Goal: Task Accomplishment & Management: Complete application form

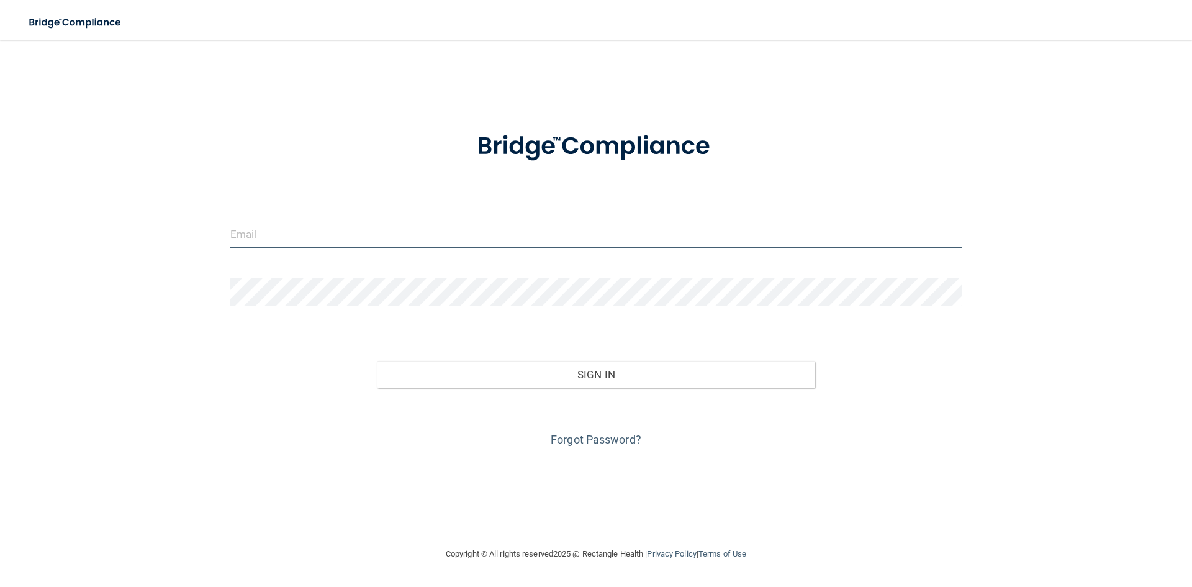
click at [469, 236] on input "email" at bounding box center [596, 234] width 732 height 28
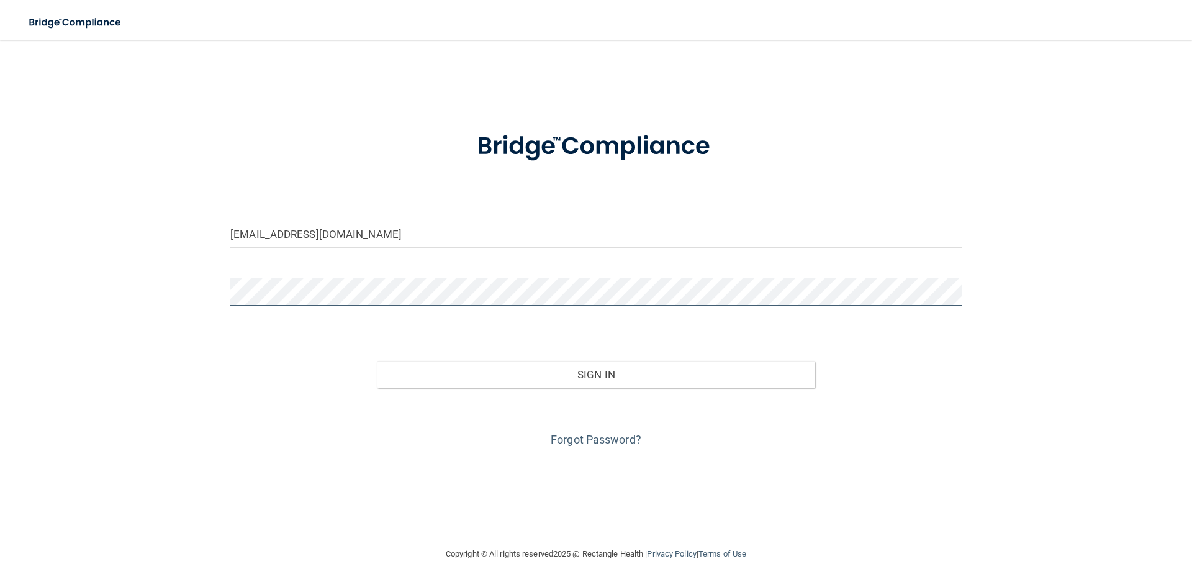
click at [377, 361] on button "Sign In" at bounding box center [596, 374] width 439 height 27
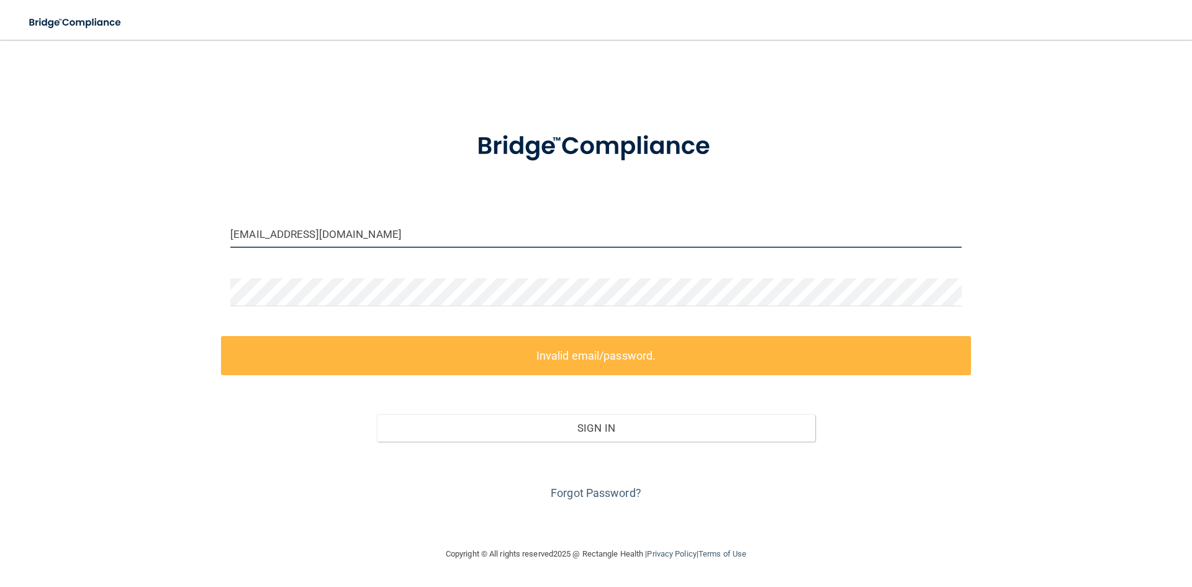
drag, startPoint x: 374, startPoint y: 245, endPoint x: 191, endPoint y: 228, distance: 183.4
click at [211, 235] on div "info@duhondental.com Invalid email/password. You don't have permission to acces…" at bounding box center [596, 293] width 1143 height 482
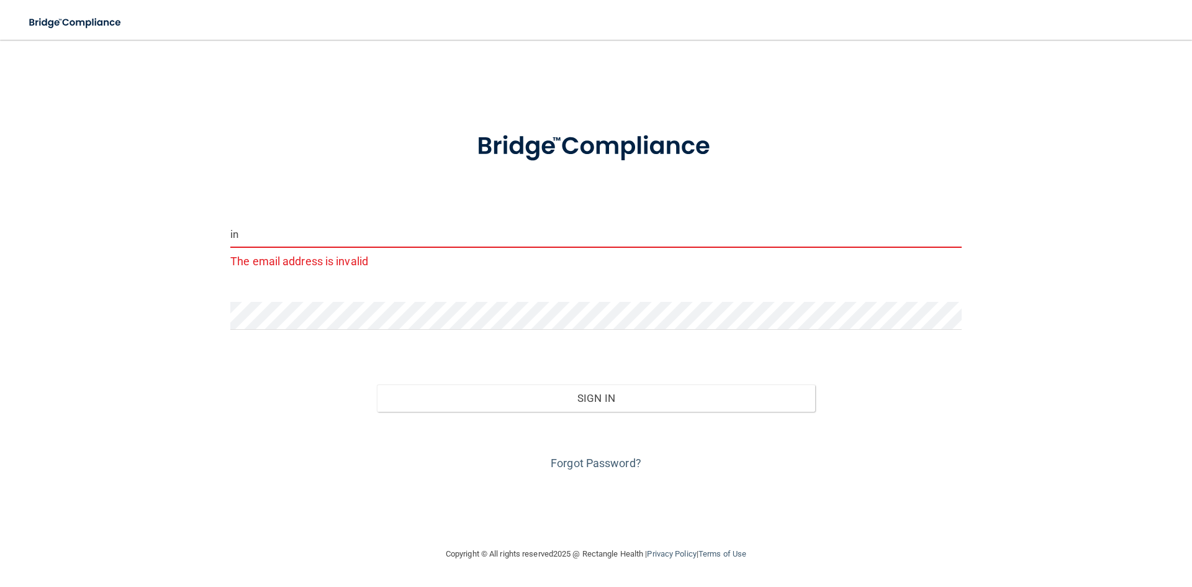
type input "i"
type input "m"
type input "[EMAIL_ADDRESS][DOMAIN_NAME]"
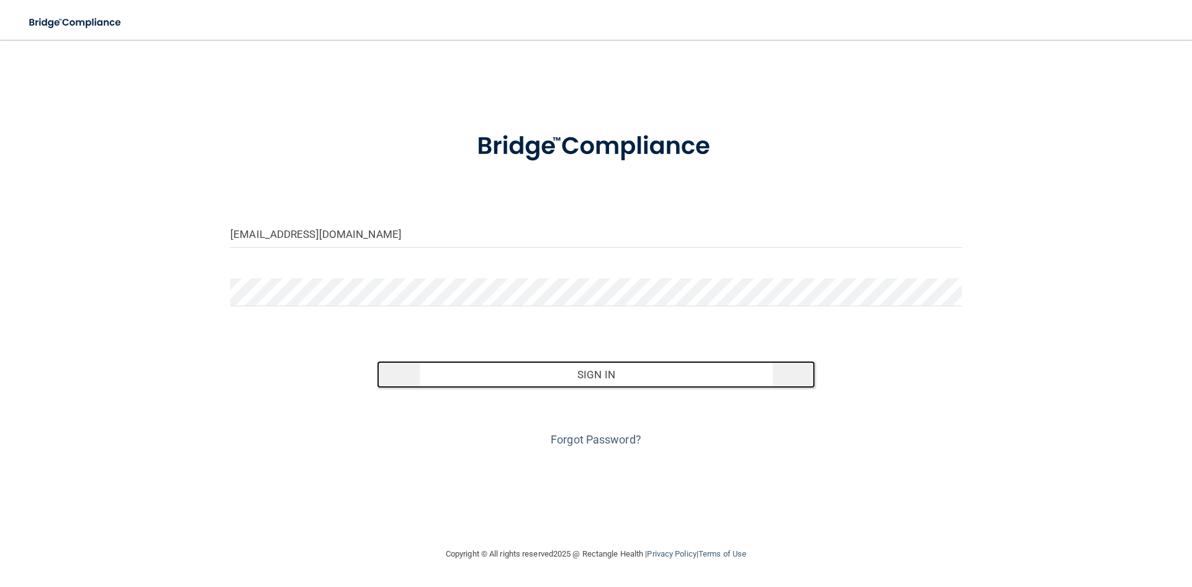
click at [471, 364] on button "Sign In" at bounding box center [596, 374] width 439 height 27
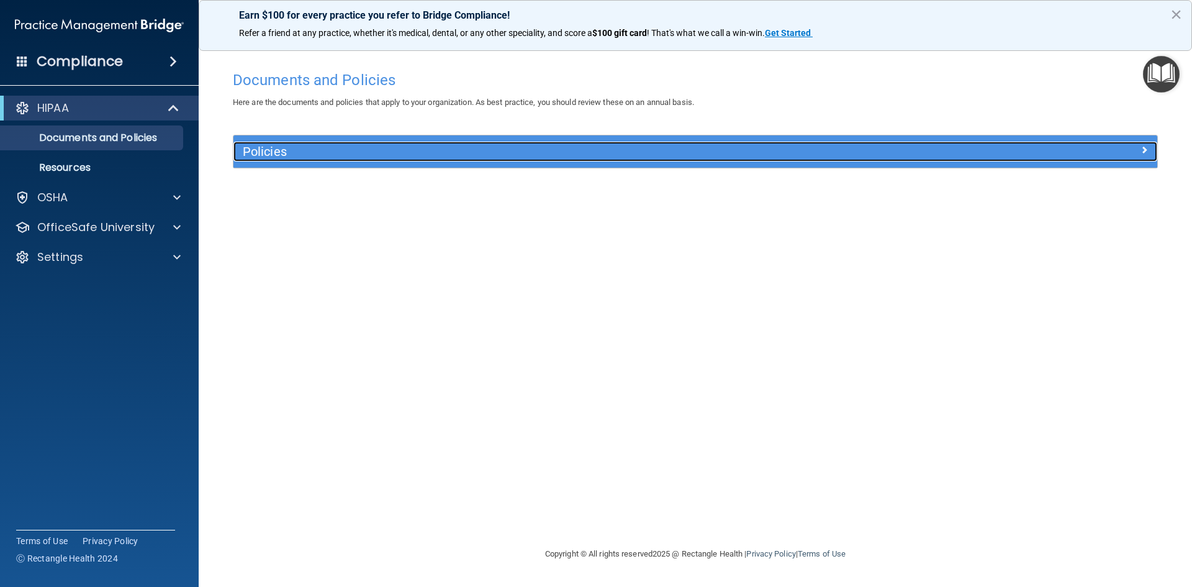
click at [304, 144] on div "Policies" at bounding box center [580, 152] width 693 height 20
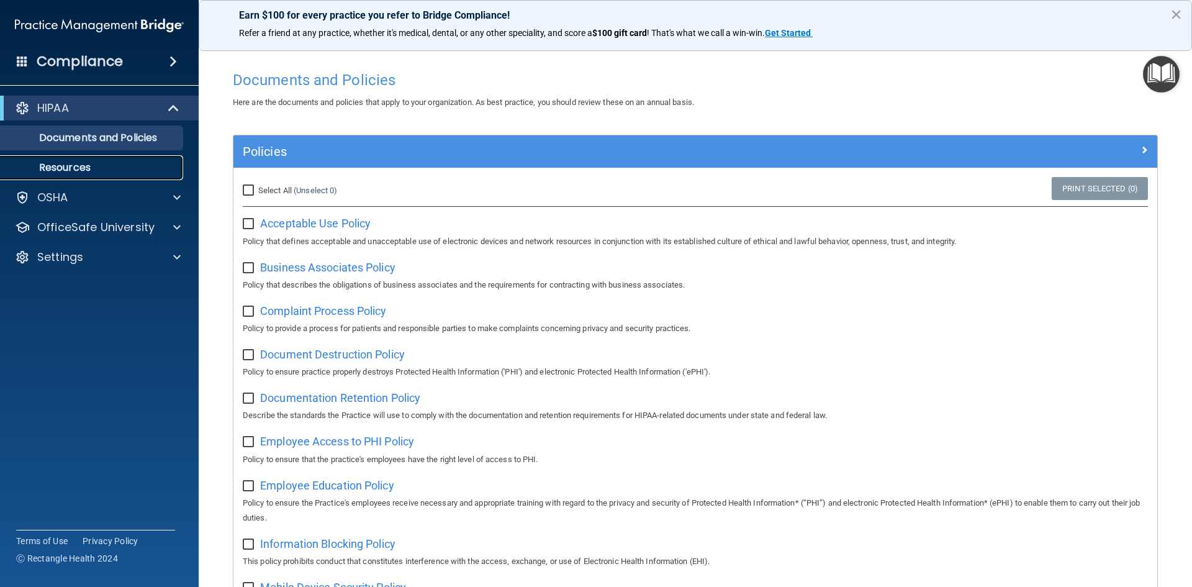
click at [70, 166] on p "Resources" at bounding box center [93, 167] width 170 height 12
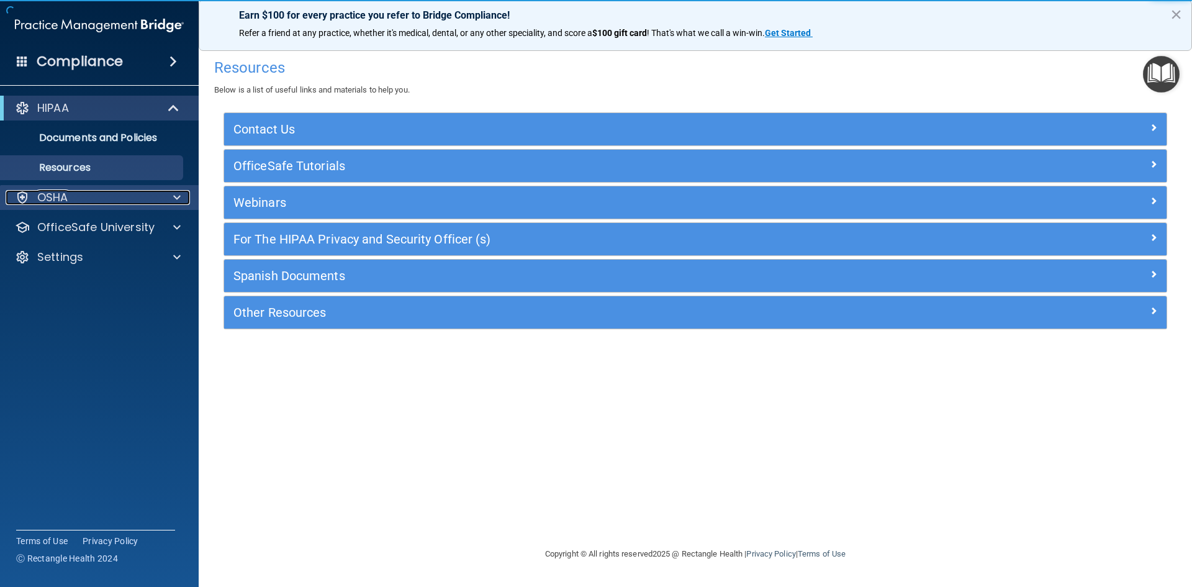
click at [75, 191] on div "OSHA" at bounding box center [83, 197] width 154 height 15
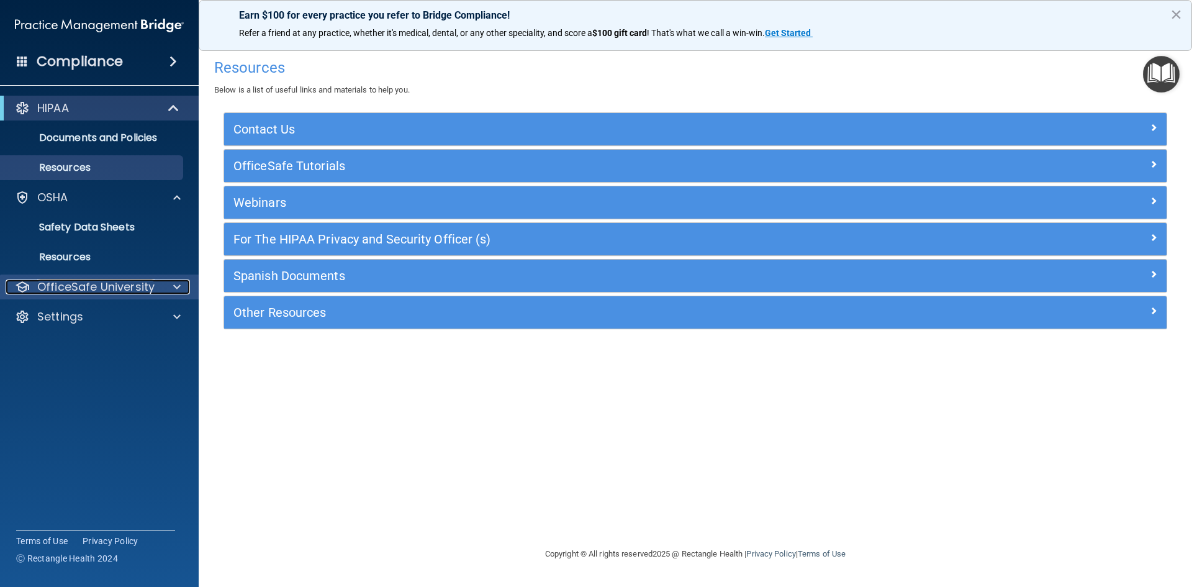
click at [163, 293] on div at bounding box center [175, 286] width 31 height 15
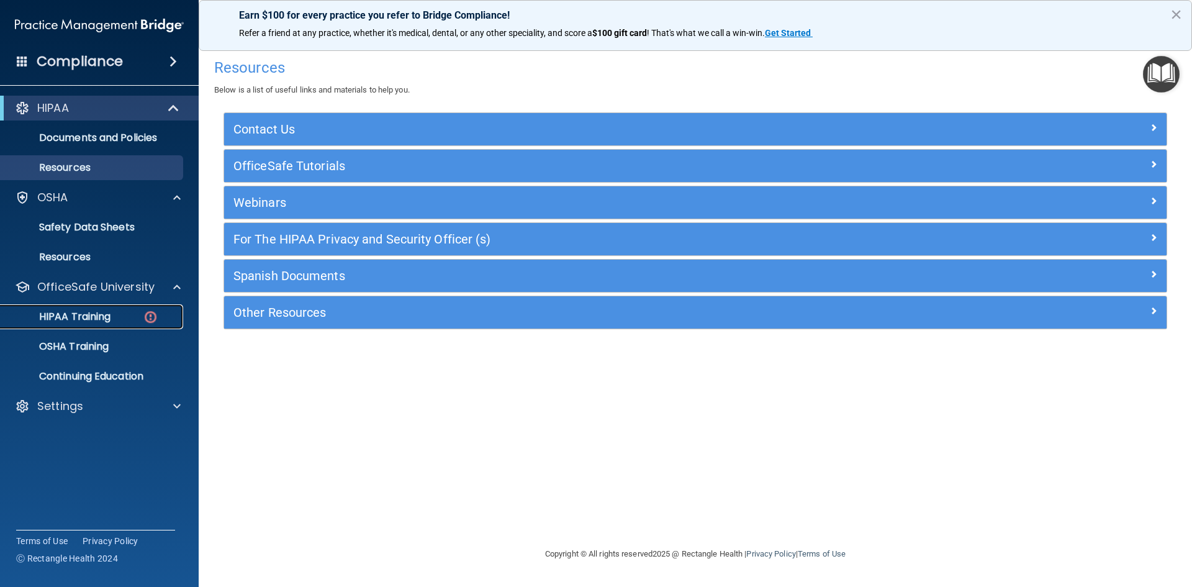
click at [117, 313] on div "HIPAA Training" at bounding box center [93, 317] width 170 height 12
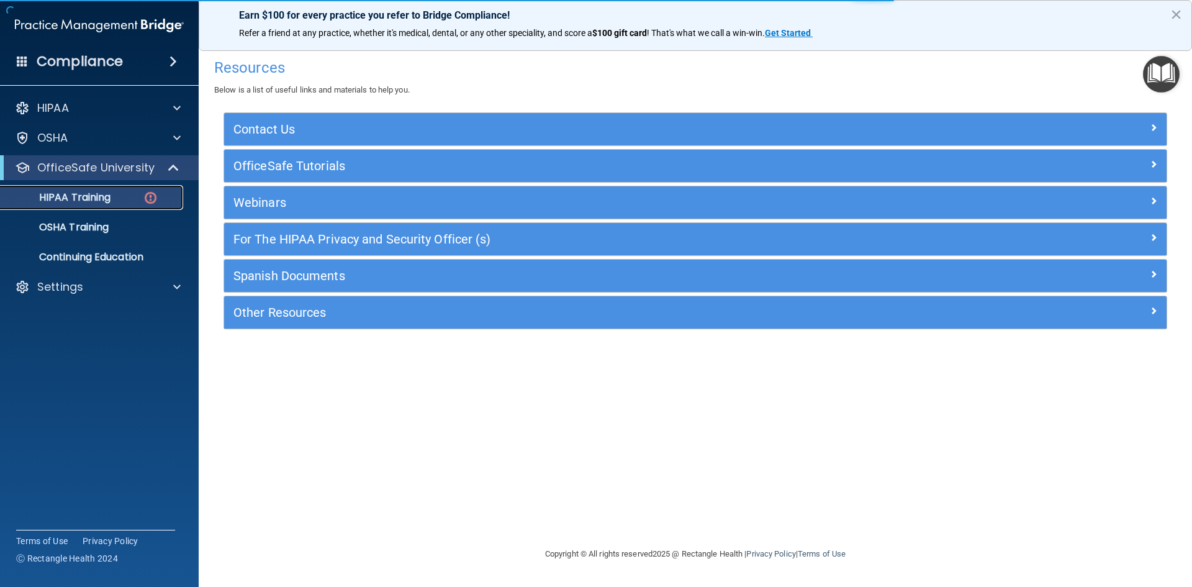
click at [147, 204] on img at bounding box center [151, 198] width 16 height 16
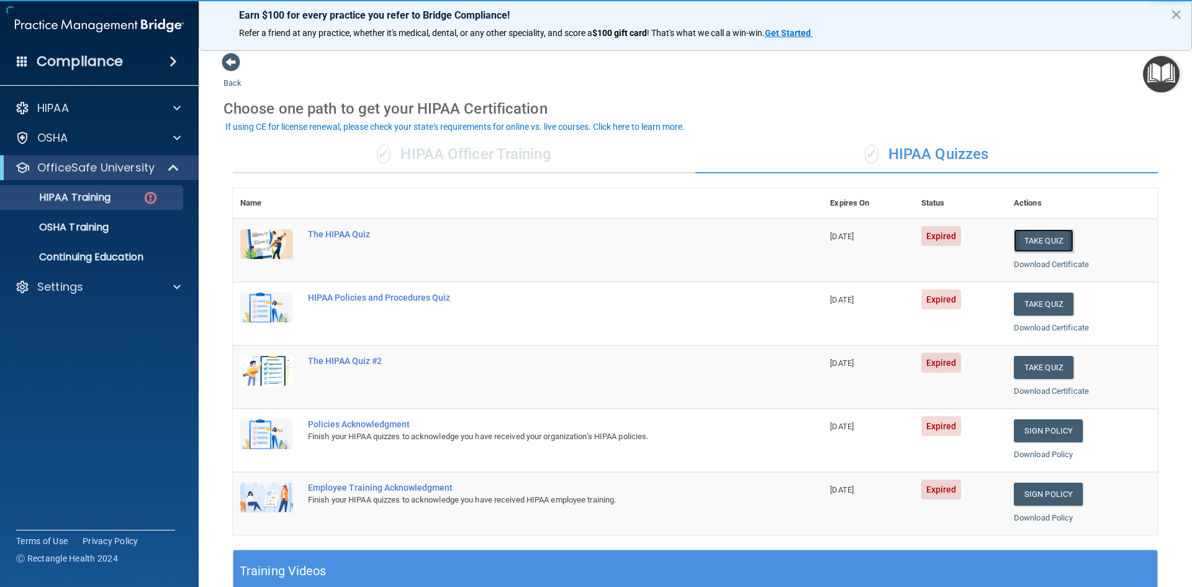
click at [1042, 248] on button "Take Quiz" at bounding box center [1044, 240] width 60 height 23
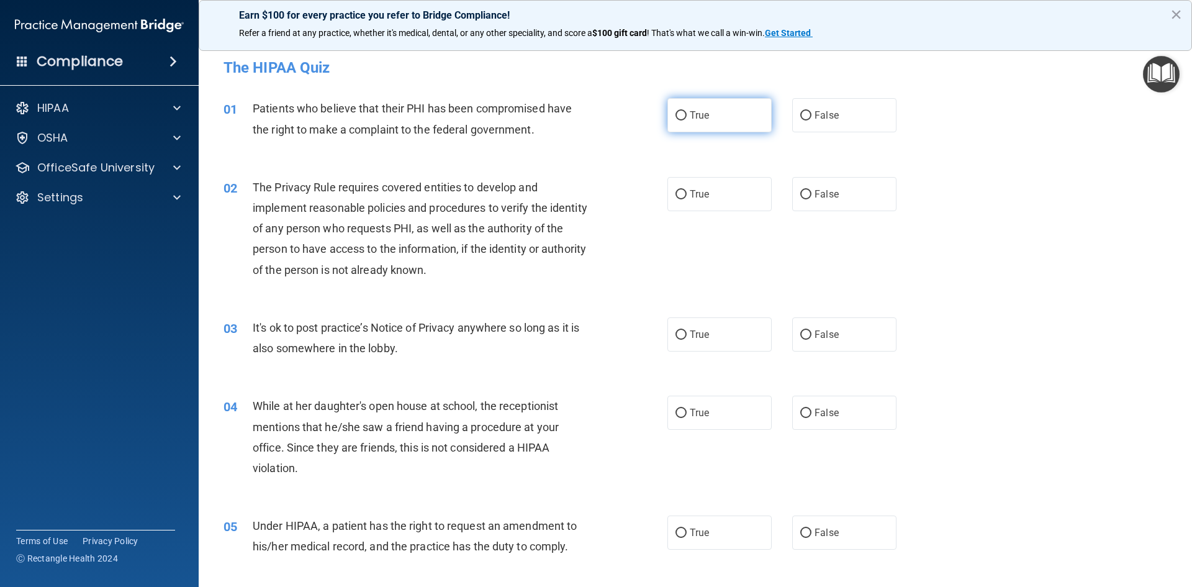
click at [683, 129] on label "True" at bounding box center [720, 115] width 104 height 34
click at [683, 120] on input "True" at bounding box center [681, 115] width 11 height 9
radio input "true"
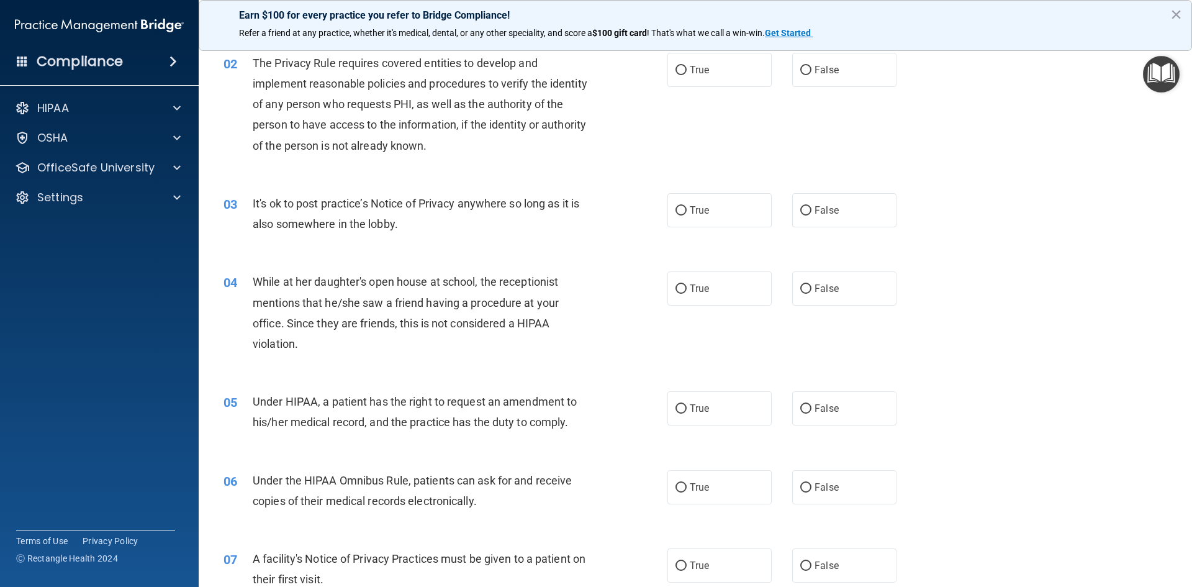
scroll to position [62, 0]
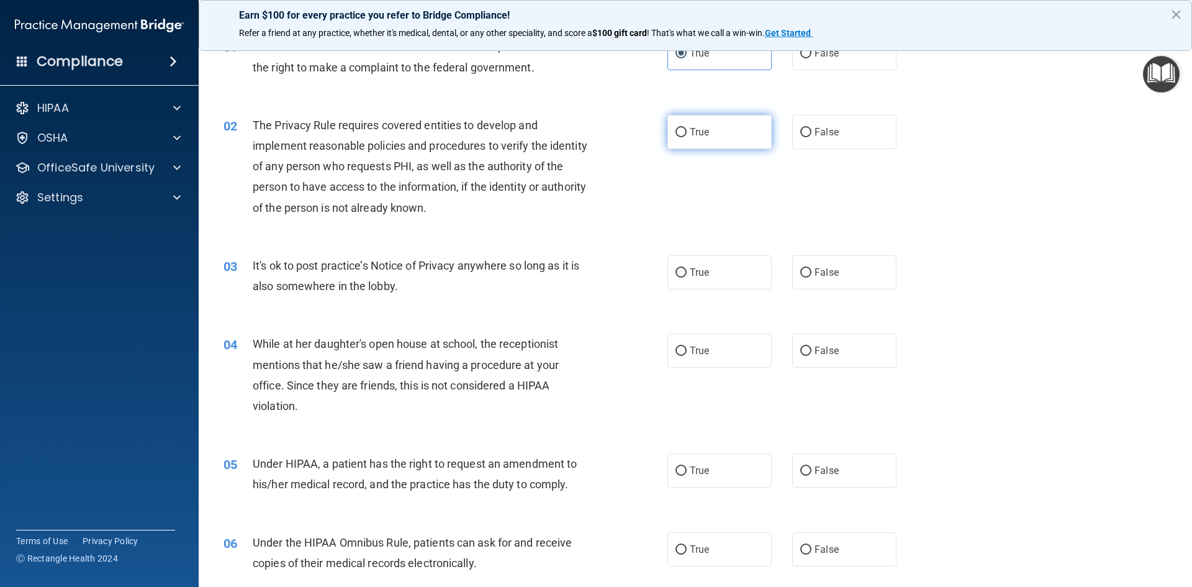
click at [722, 140] on label "True" at bounding box center [720, 132] width 104 height 34
click at [687, 137] on input "True" at bounding box center [681, 132] width 11 height 9
radio input "true"
click at [817, 278] on label "False" at bounding box center [845, 272] width 104 height 34
click at [812, 278] on input "False" at bounding box center [806, 272] width 11 height 9
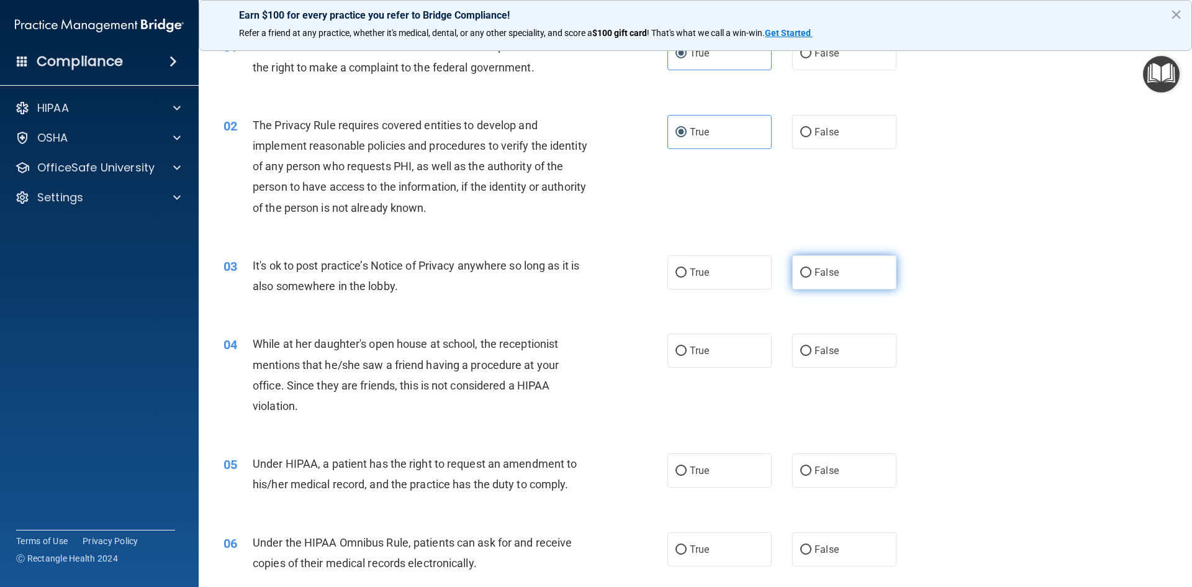
radio input "true"
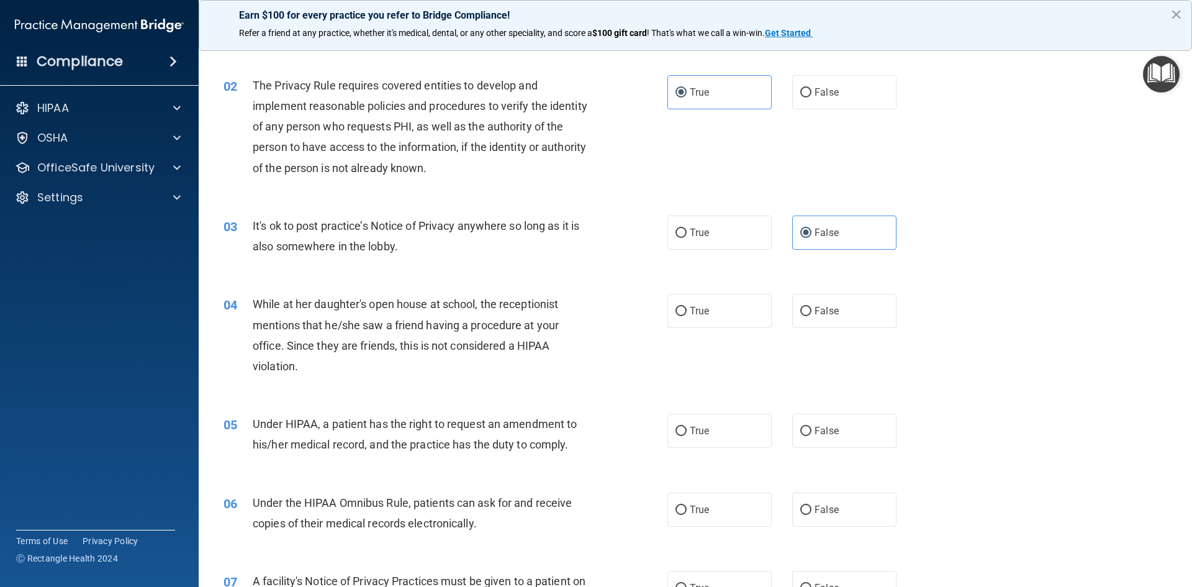
scroll to position [124, 0]
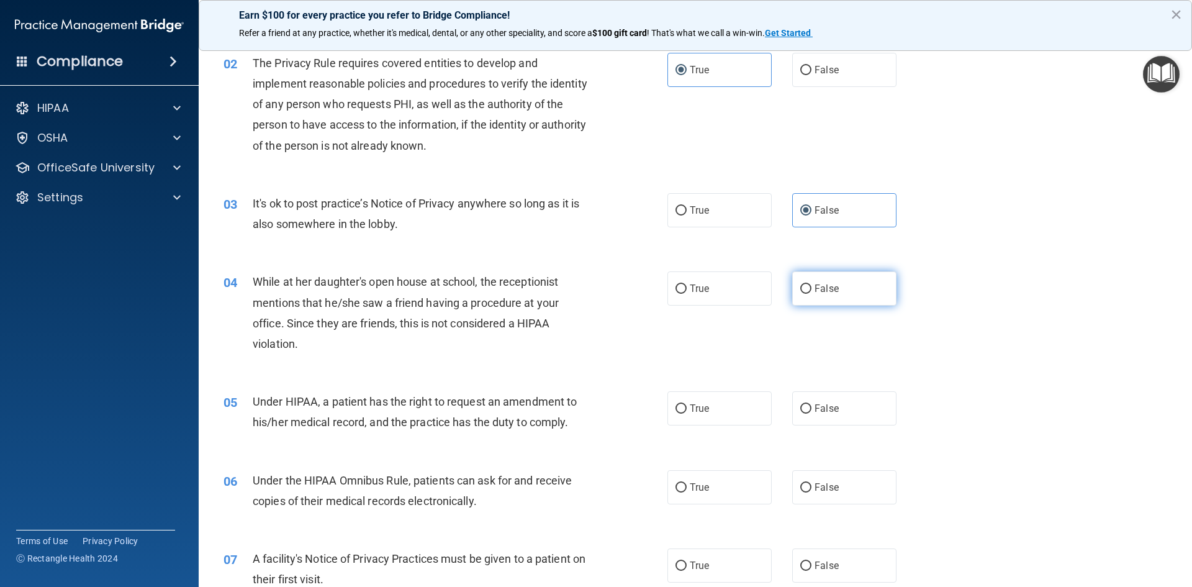
click at [804, 293] on input "False" at bounding box center [806, 288] width 11 height 9
radio input "true"
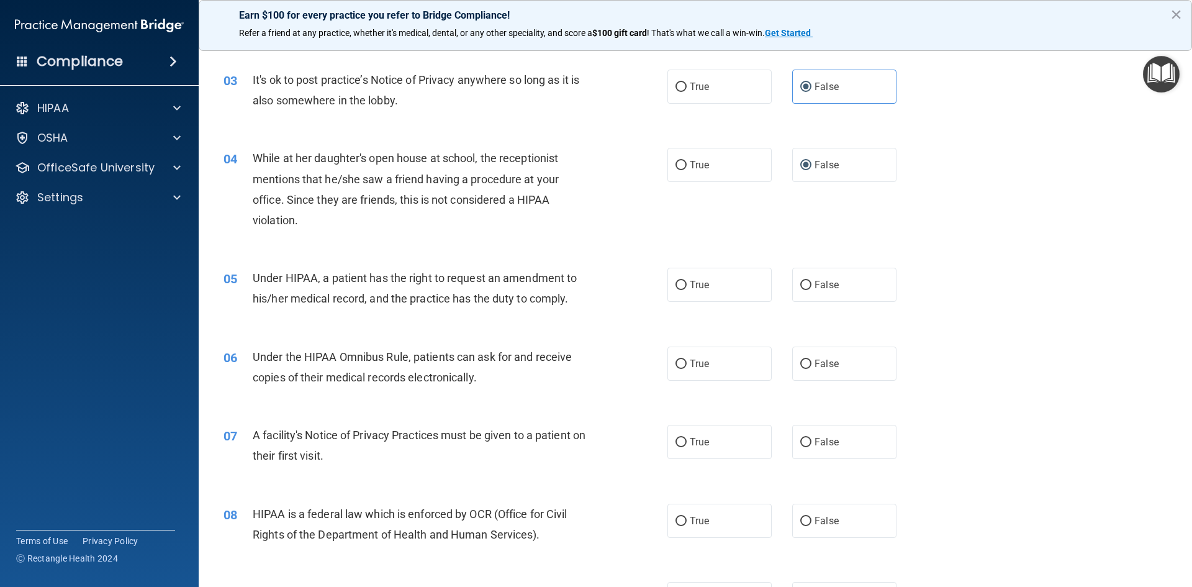
scroll to position [248, 0]
click at [693, 281] on span "True" at bounding box center [699, 284] width 19 height 12
click at [687, 281] on input "True" at bounding box center [681, 284] width 11 height 9
radio input "true"
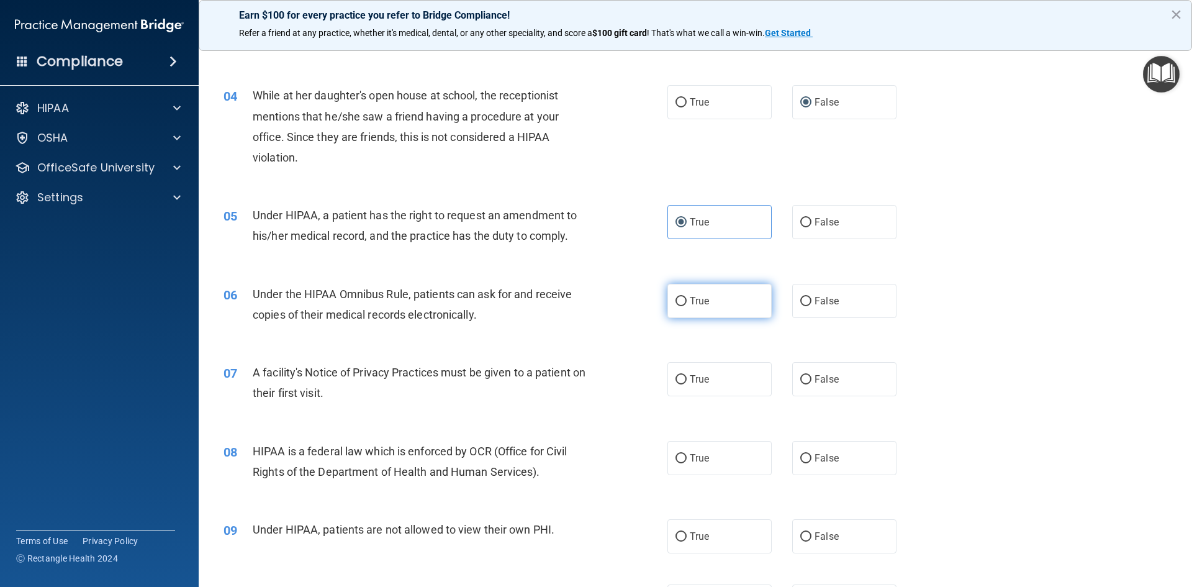
drag, startPoint x: 699, startPoint y: 307, endPoint x: 706, endPoint y: 305, distance: 7.3
click at [700, 307] on label "True" at bounding box center [720, 301] width 104 height 34
click at [687, 306] on input "True" at bounding box center [681, 301] width 11 height 9
radio input "true"
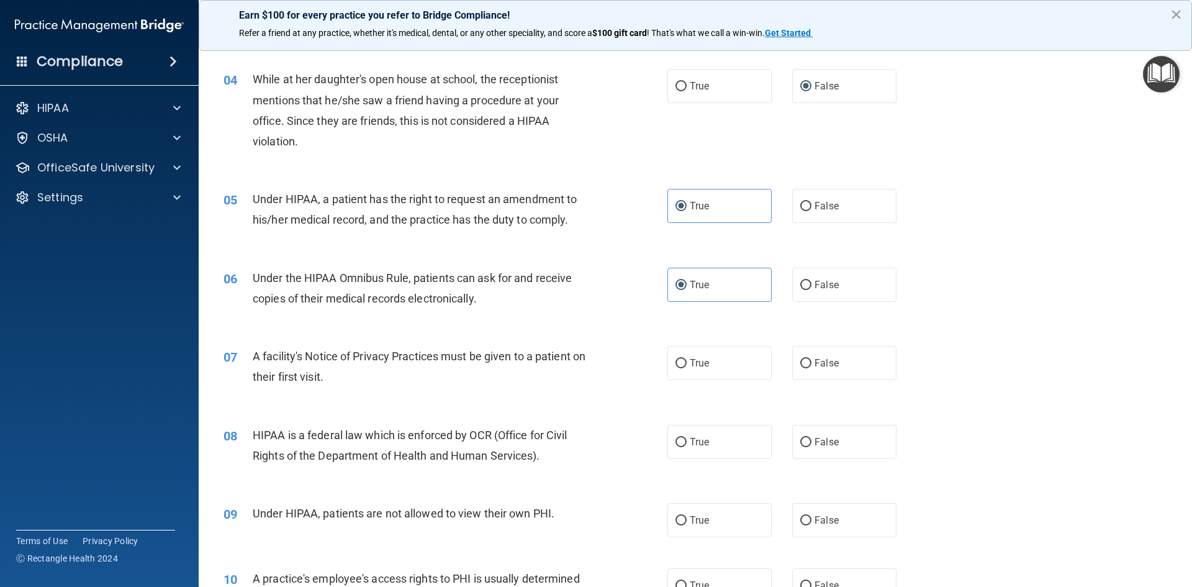
scroll to position [373, 0]
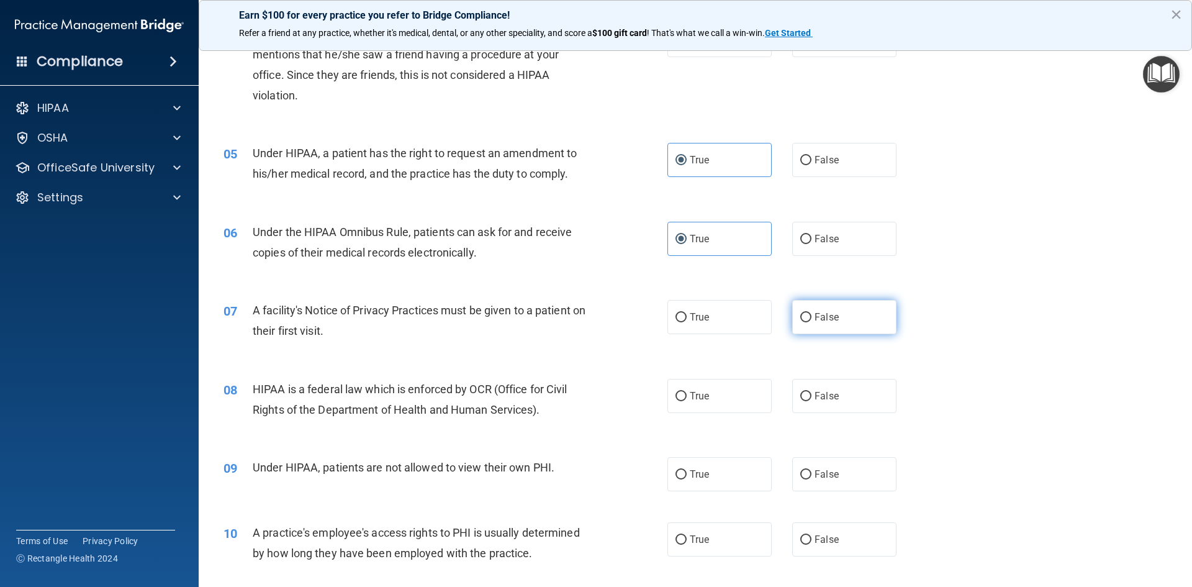
click at [806, 314] on label "False" at bounding box center [845, 317] width 104 height 34
click at [806, 314] on input "False" at bounding box center [806, 317] width 11 height 9
radio input "true"
click at [720, 324] on label "True" at bounding box center [720, 317] width 104 height 34
click at [687, 322] on input "True" at bounding box center [681, 317] width 11 height 9
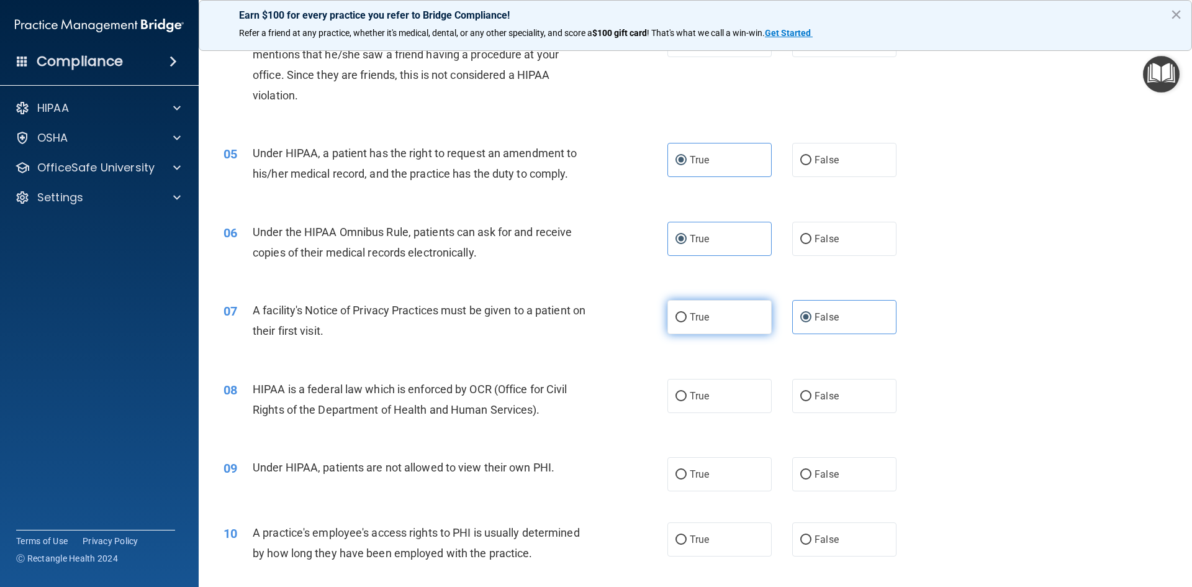
radio input "true"
radio input "false"
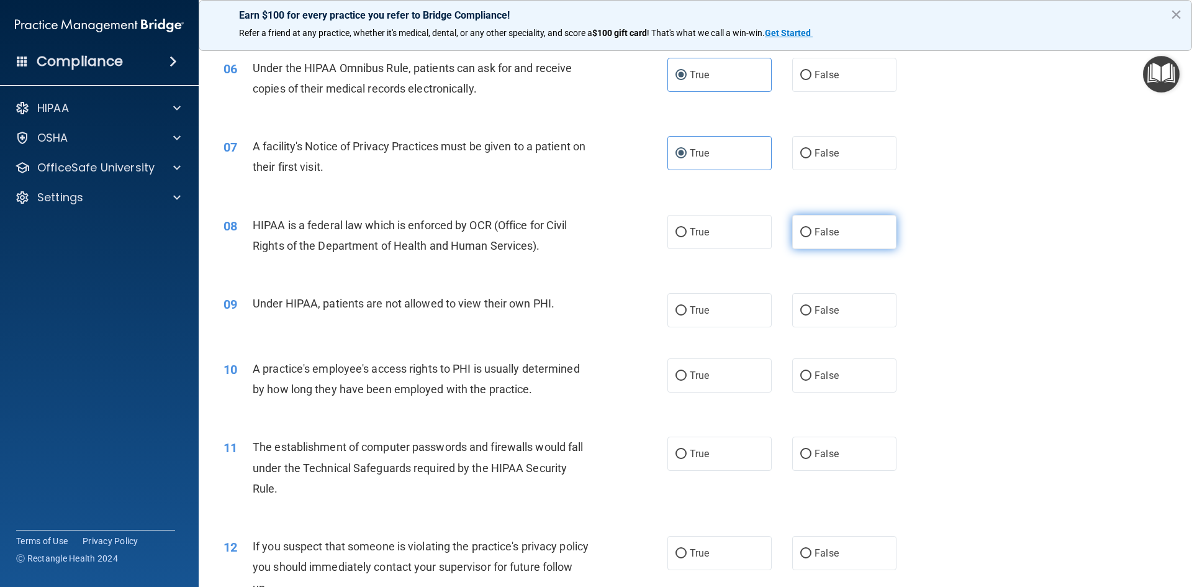
scroll to position [559, 0]
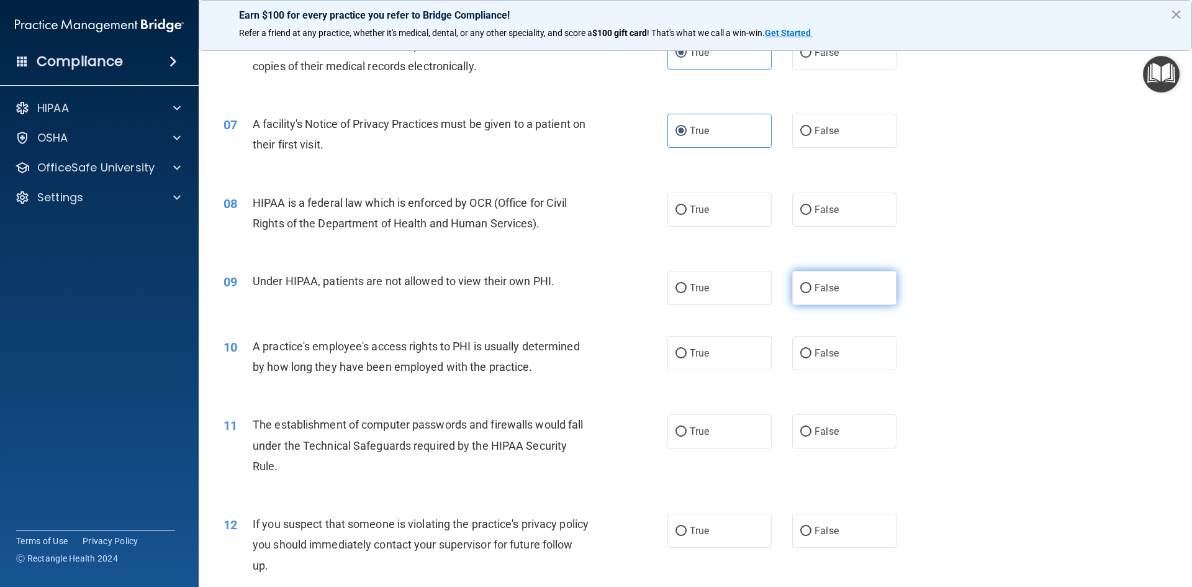
click at [798, 296] on label "False" at bounding box center [845, 288] width 104 height 34
click at [801, 293] on input "False" at bounding box center [806, 288] width 11 height 9
radio input "true"
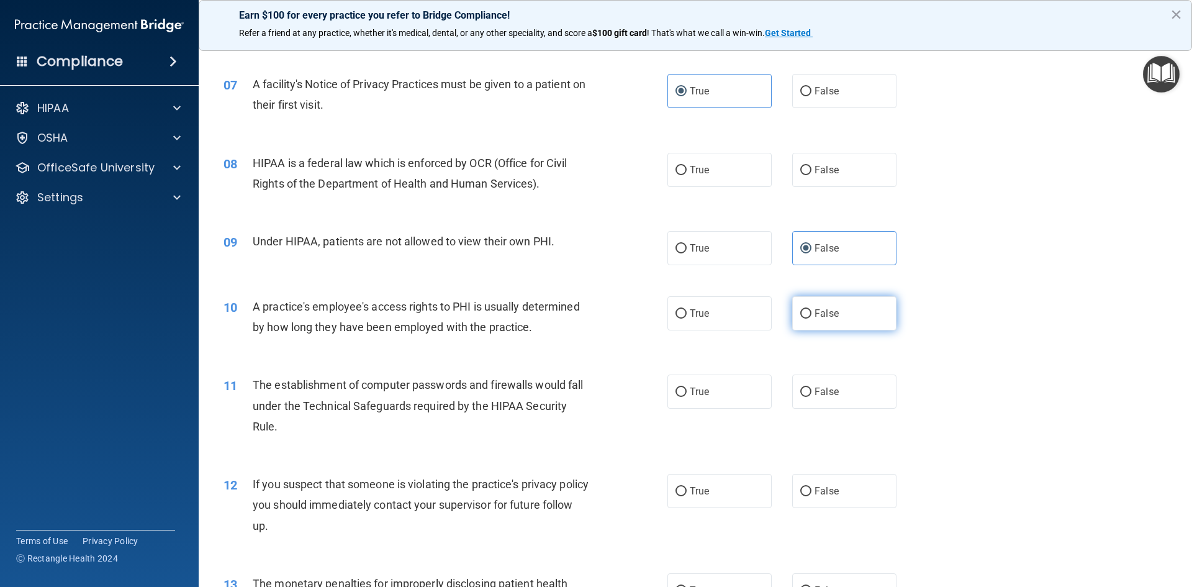
scroll to position [621, 0]
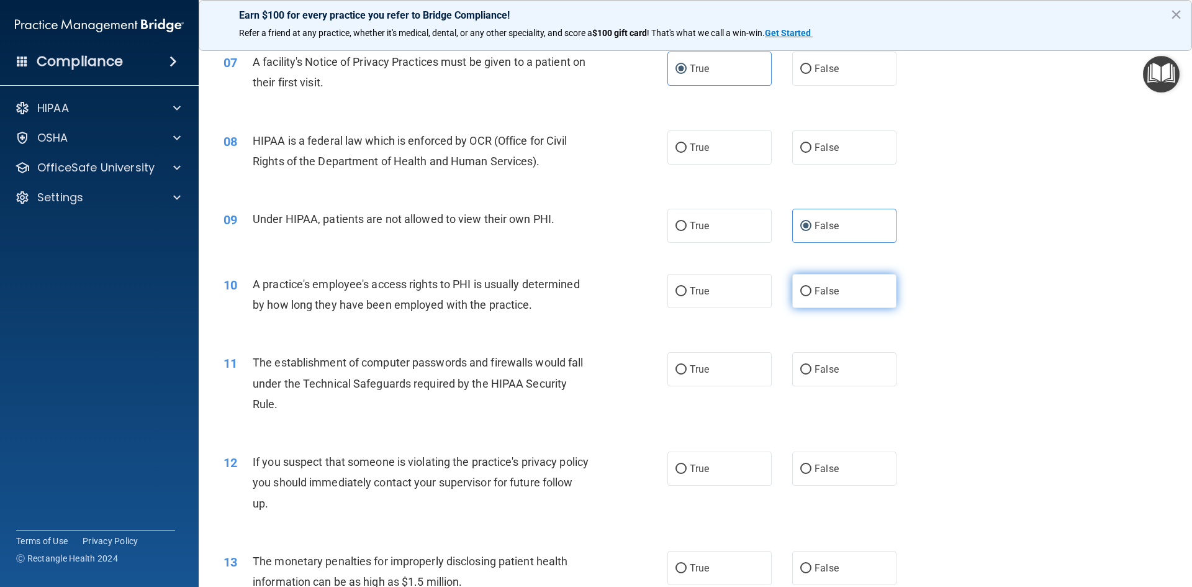
click at [801, 292] on input "False" at bounding box center [806, 291] width 11 height 9
radio input "true"
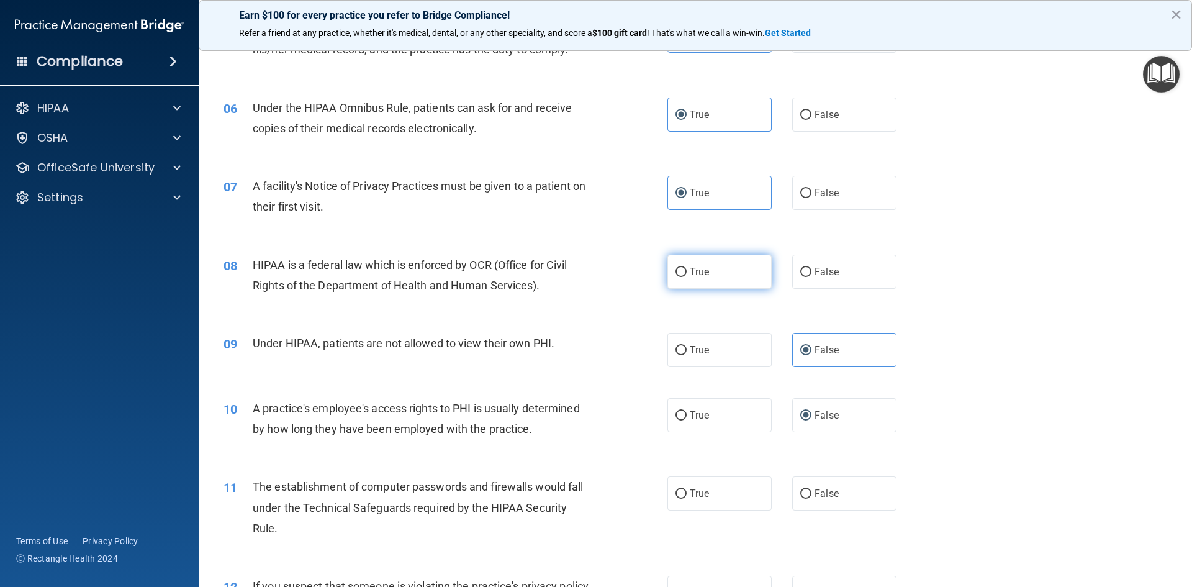
click at [700, 281] on label "True" at bounding box center [720, 272] width 104 height 34
click at [687, 277] on input "True" at bounding box center [681, 272] width 11 height 9
radio input "true"
click at [809, 275] on label "False" at bounding box center [845, 272] width 104 height 34
click at [809, 275] on input "False" at bounding box center [806, 272] width 11 height 9
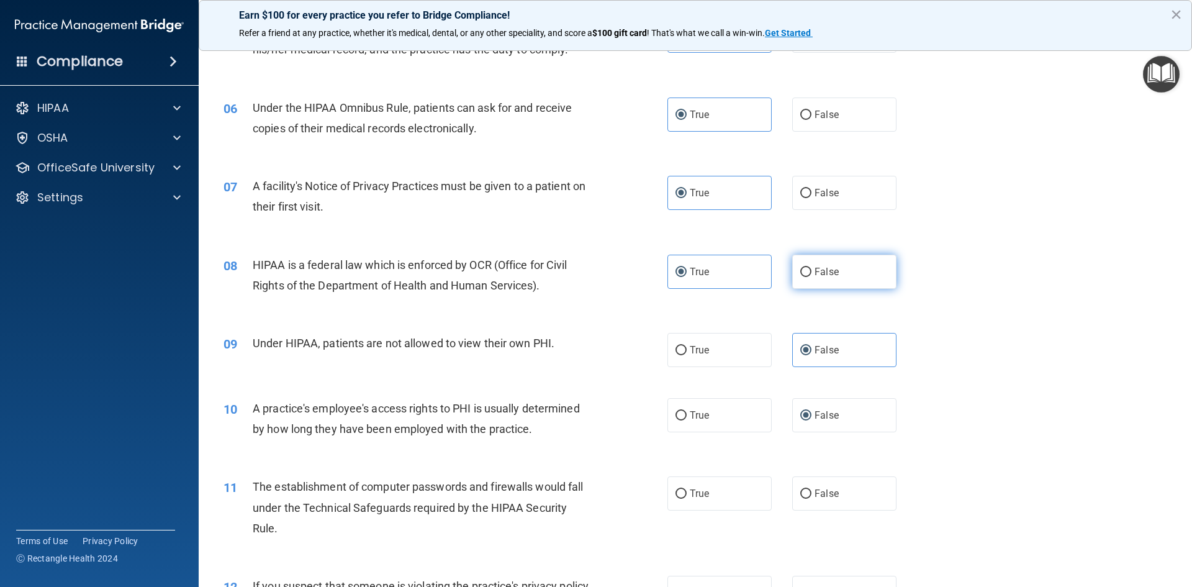
radio input "true"
radio input "false"
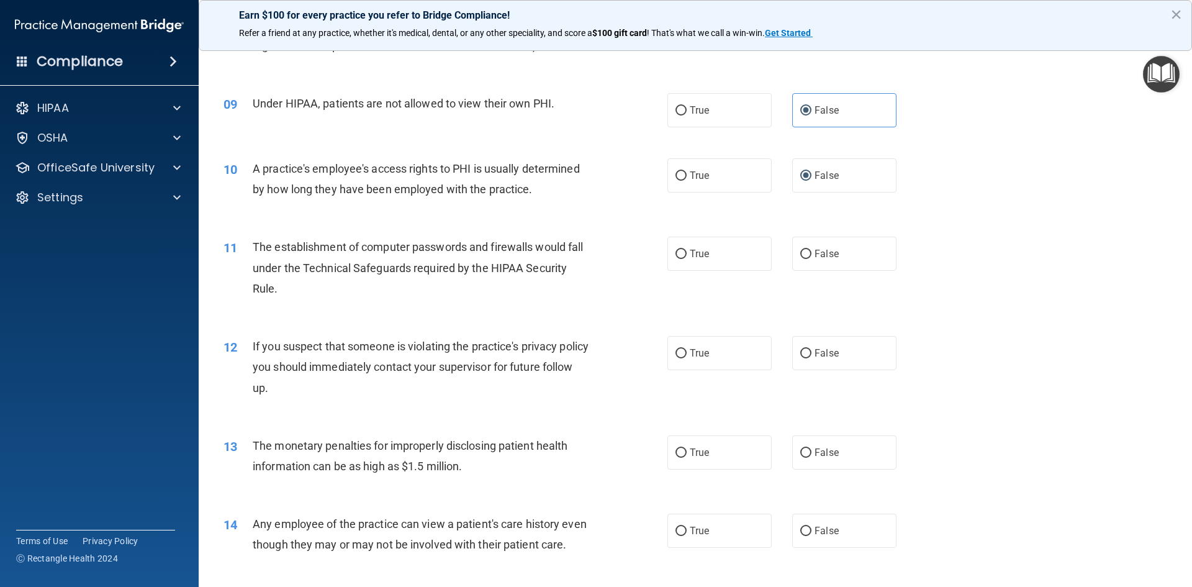
scroll to position [745, 0]
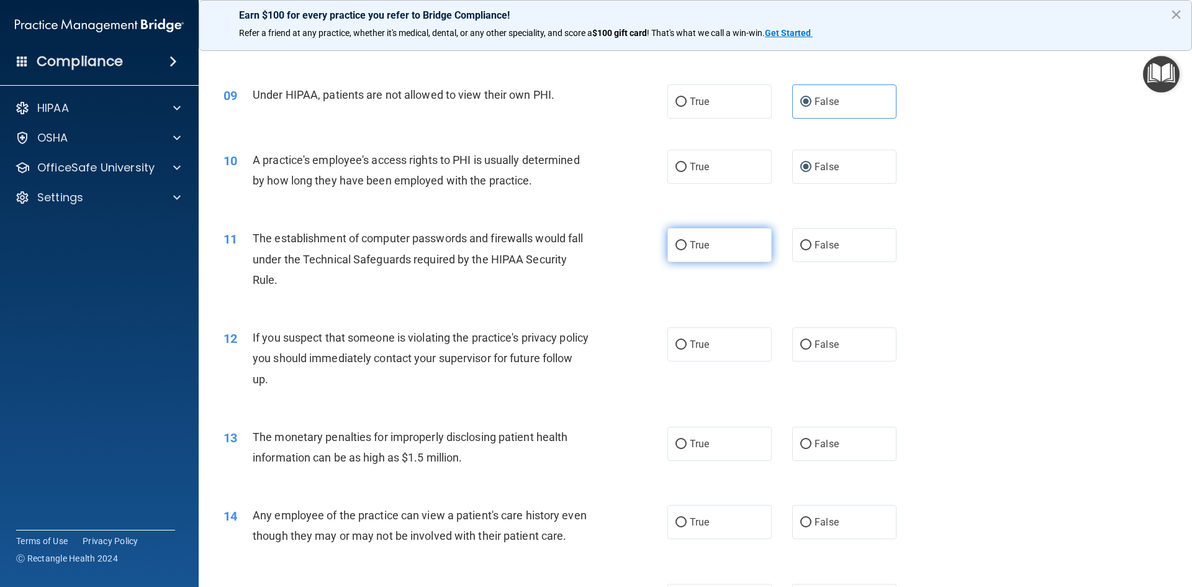
click at [690, 248] on span "True" at bounding box center [699, 245] width 19 height 12
click at [687, 248] on input "True" at bounding box center [681, 245] width 11 height 9
radio input "true"
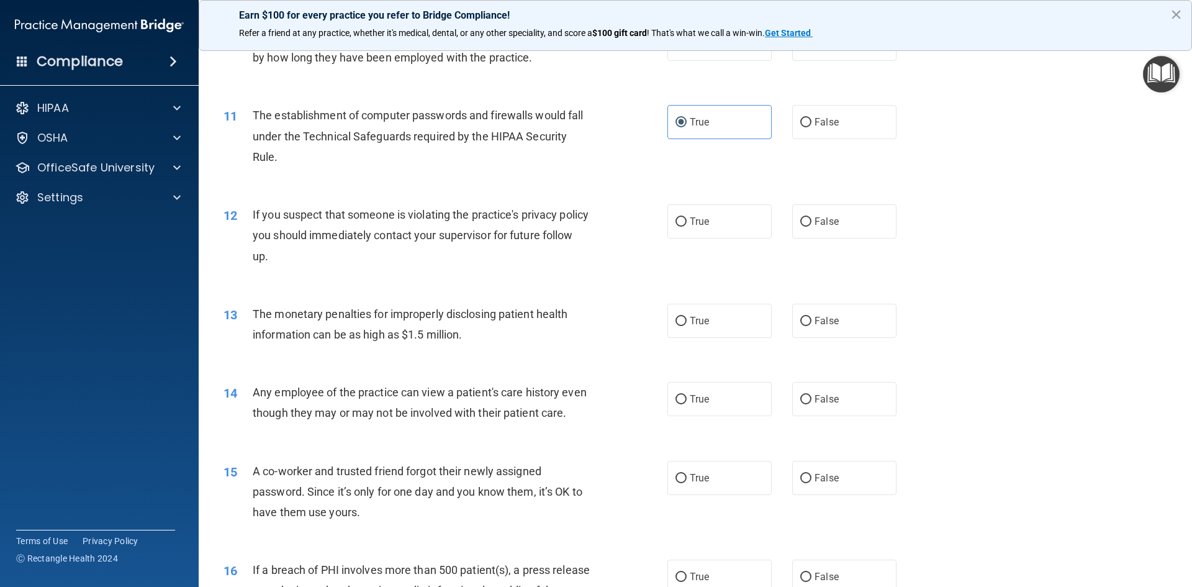
scroll to position [870, 0]
click at [718, 236] on label "True" at bounding box center [720, 220] width 104 height 34
click at [687, 225] on input "True" at bounding box center [681, 220] width 11 height 9
radio input "true"
drag, startPoint x: 702, startPoint y: 327, endPoint x: 727, endPoint y: 325, distance: 24.3
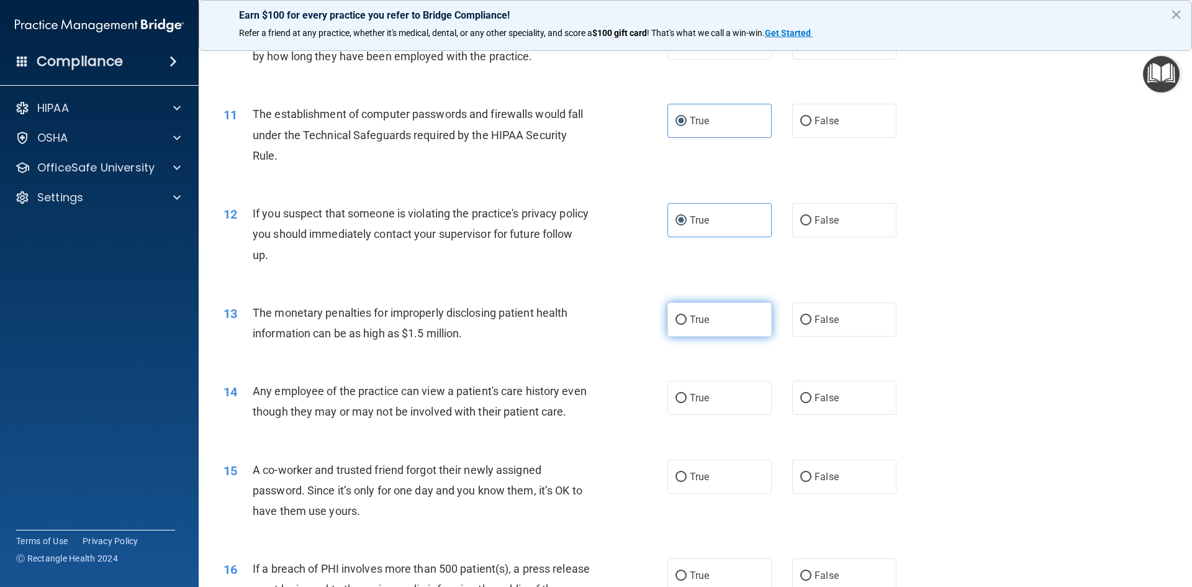
click at [703, 327] on label "True" at bounding box center [720, 319] width 104 height 34
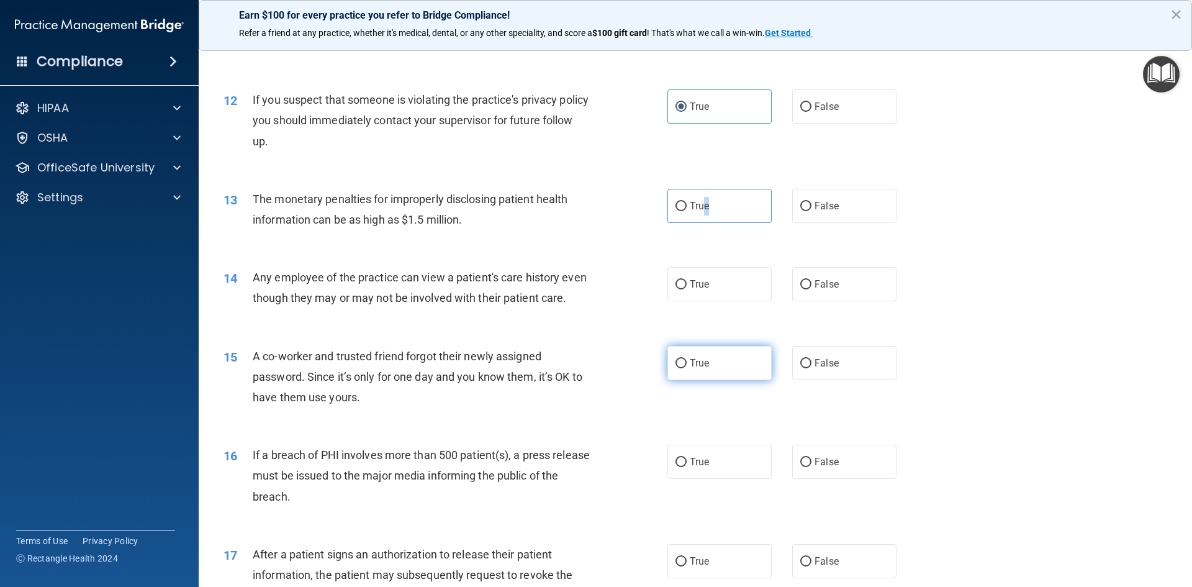
scroll to position [994, 0]
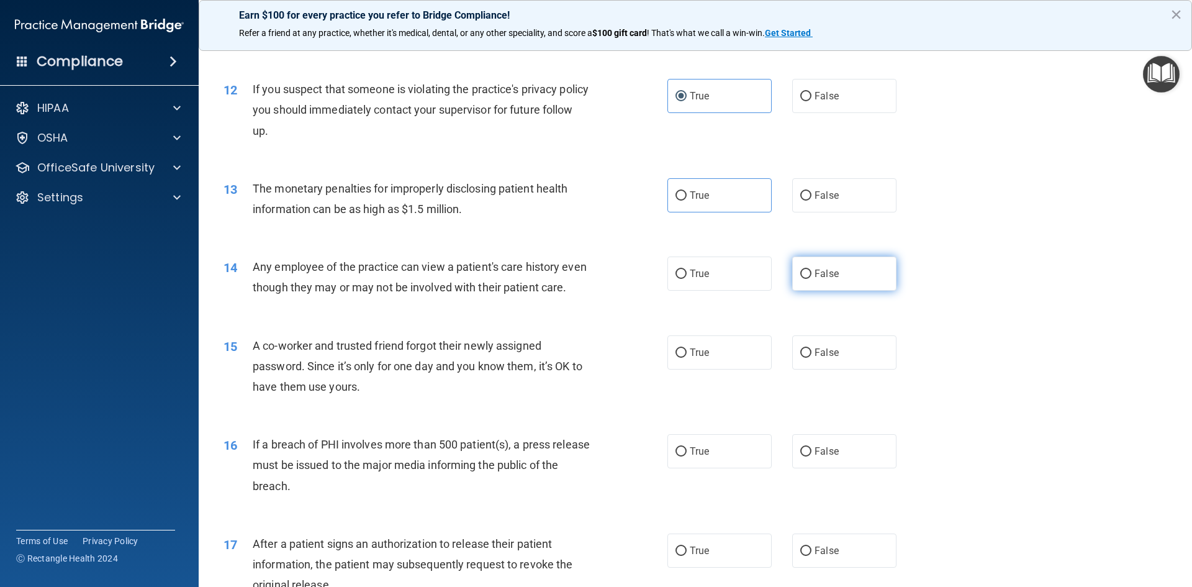
click at [803, 283] on label "False" at bounding box center [845, 274] width 104 height 34
click at [803, 279] on input "False" at bounding box center [806, 274] width 11 height 9
radio input "true"
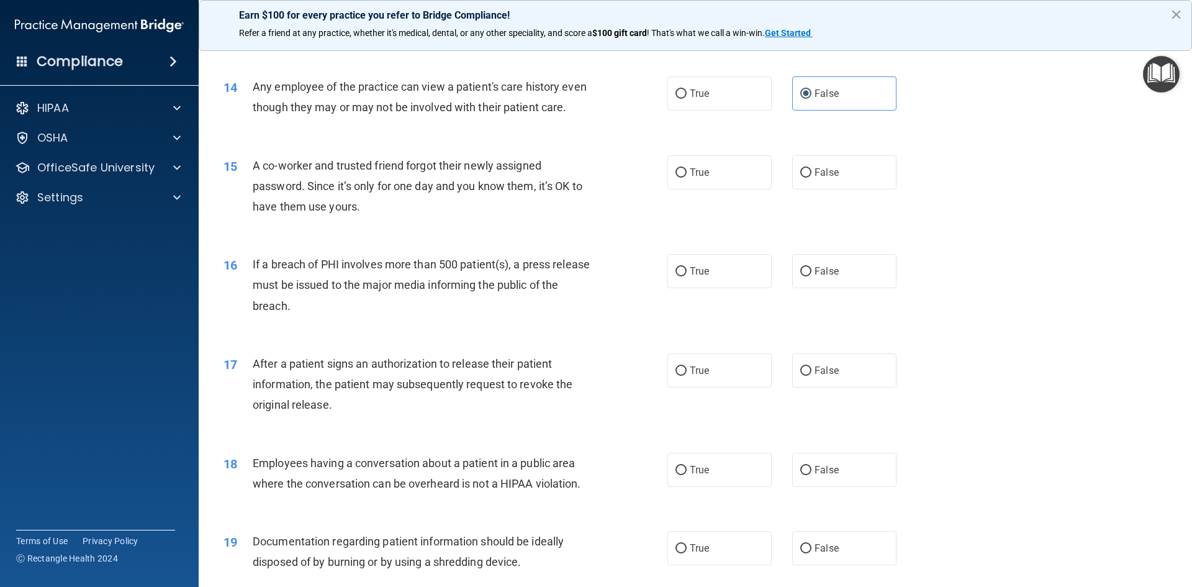
scroll to position [1180, 0]
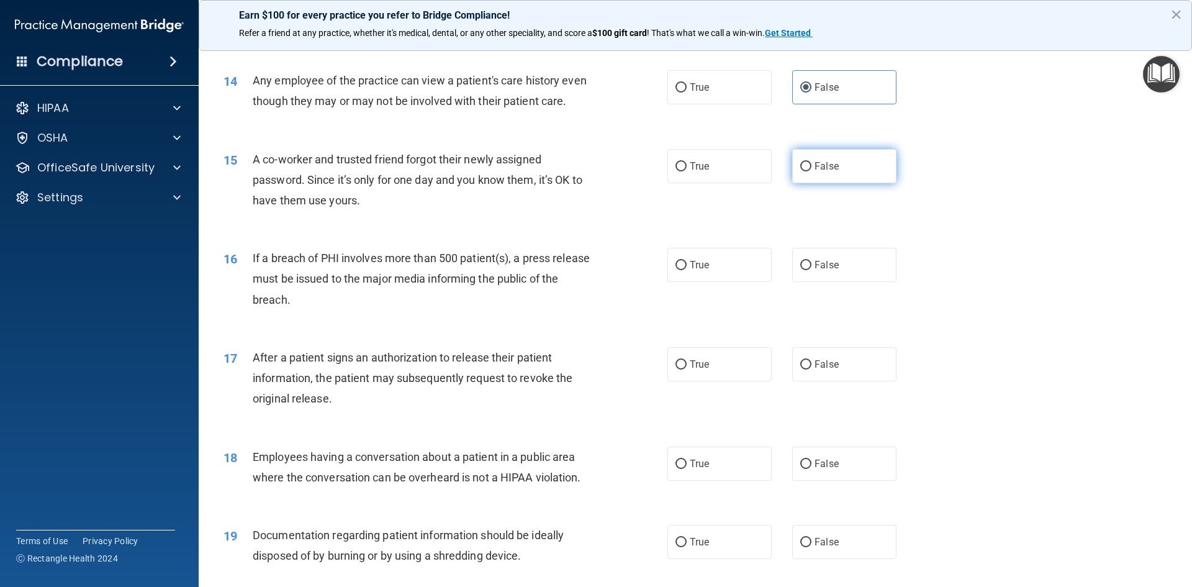
click at [831, 179] on label "False" at bounding box center [845, 166] width 104 height 34
click at [812, 171] on input "False" at bounding box center [806, 166] width 11 height 9
radio input "true"
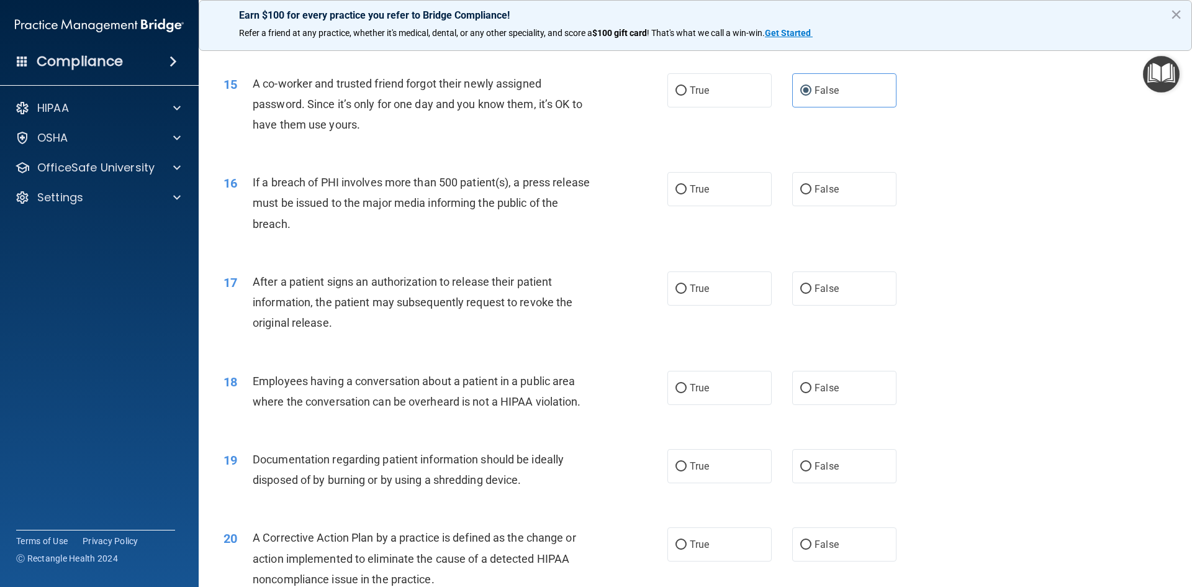
scroll to position [1304, 0]
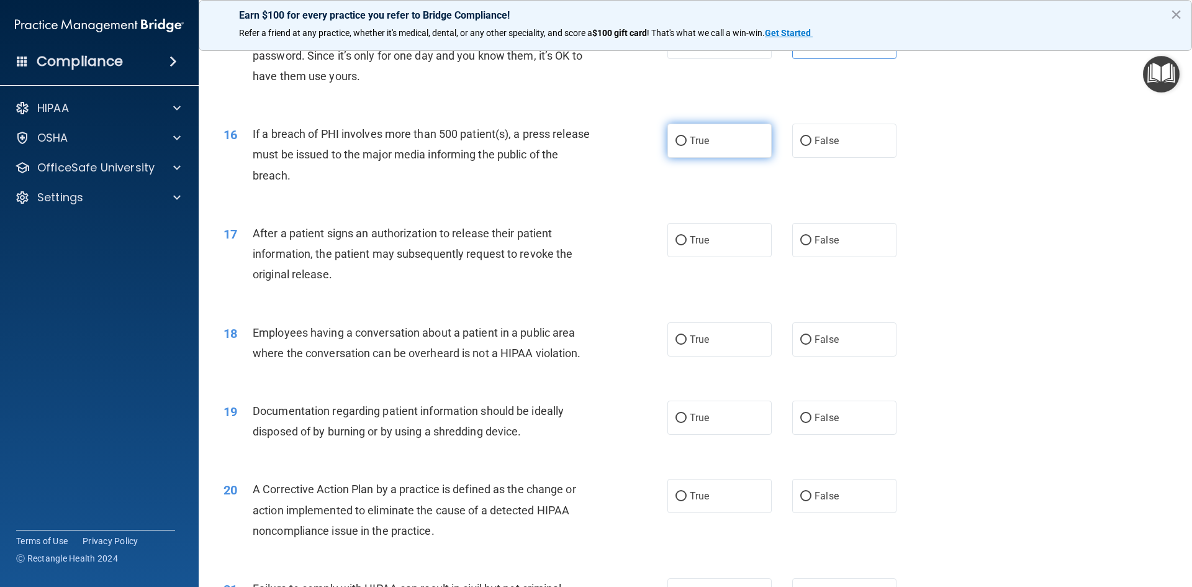
click at [694, 147] on span "True" at bounding box center [699, 141] width 19 height 12
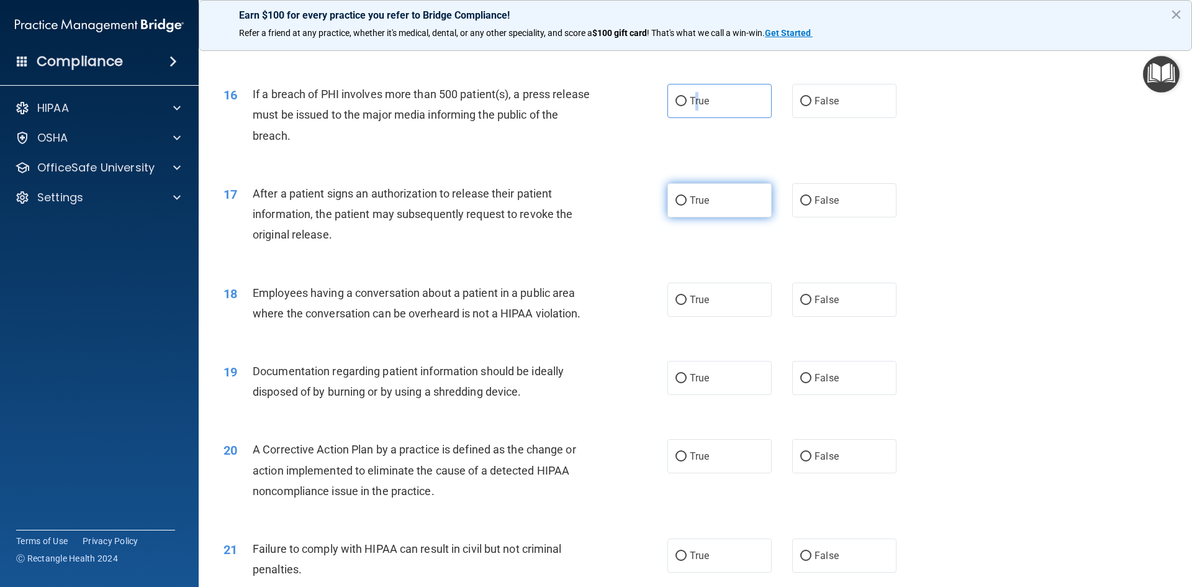
scroll to position [1366, 0]
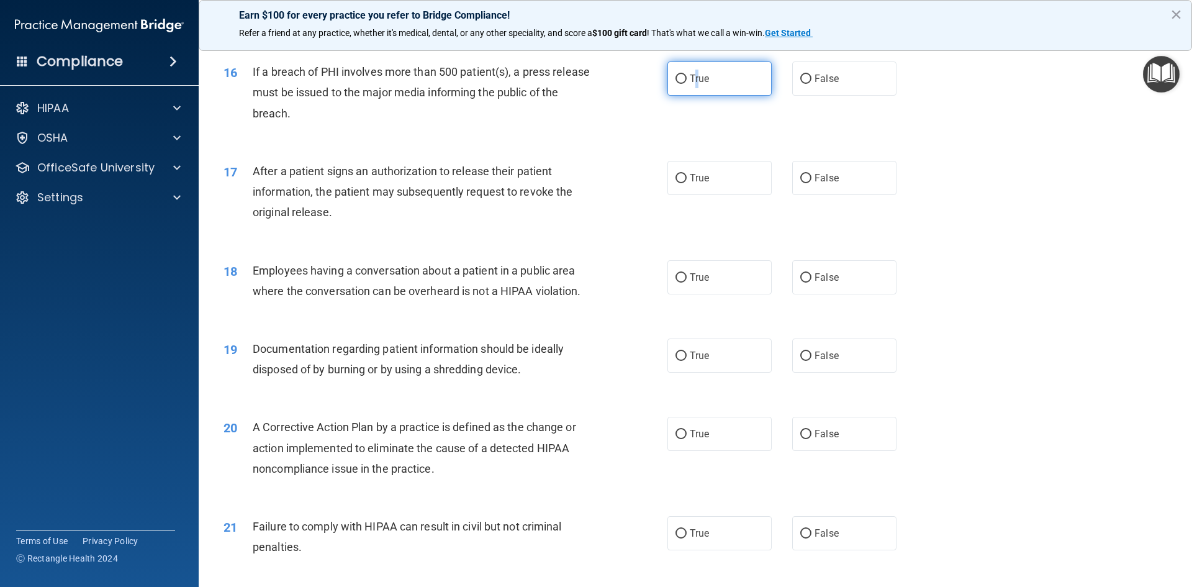
click at [695, 96] on label "True" at bounding box center [720, 78] width 104 height 34
click at [687, 84] on input "True" at bounding box center [681, 79] width 11 height 9
radio input "true"
click at [722, 195] on label "True" at bounding box center [720, 178] width 104 height 34
click at [687, 183] on input "True" at bounding box center [681, 178] width 11 height 9
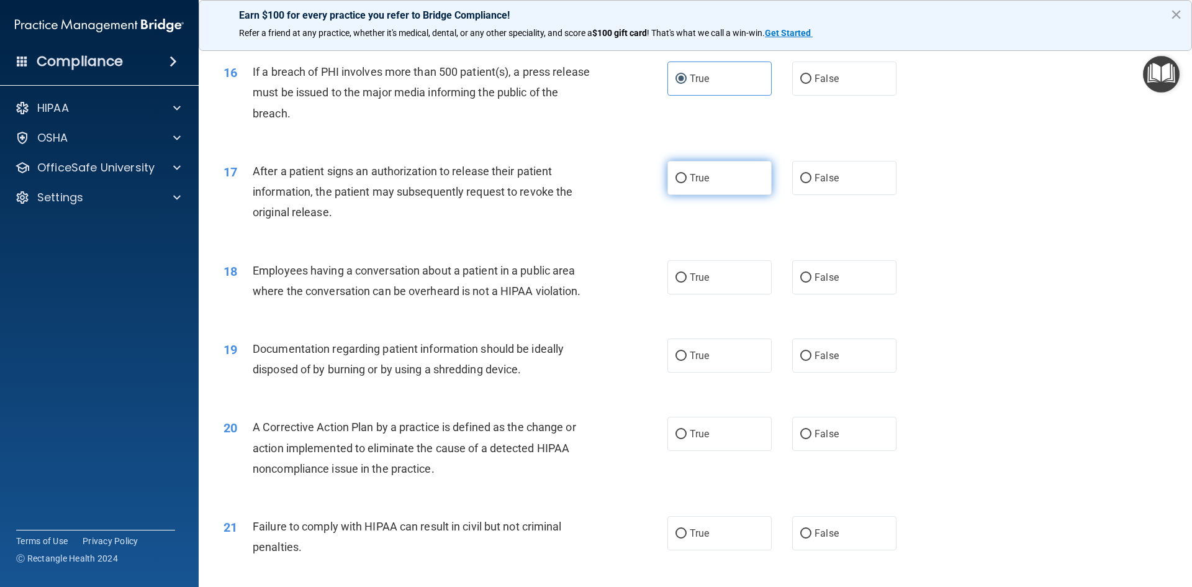
radio input "true"
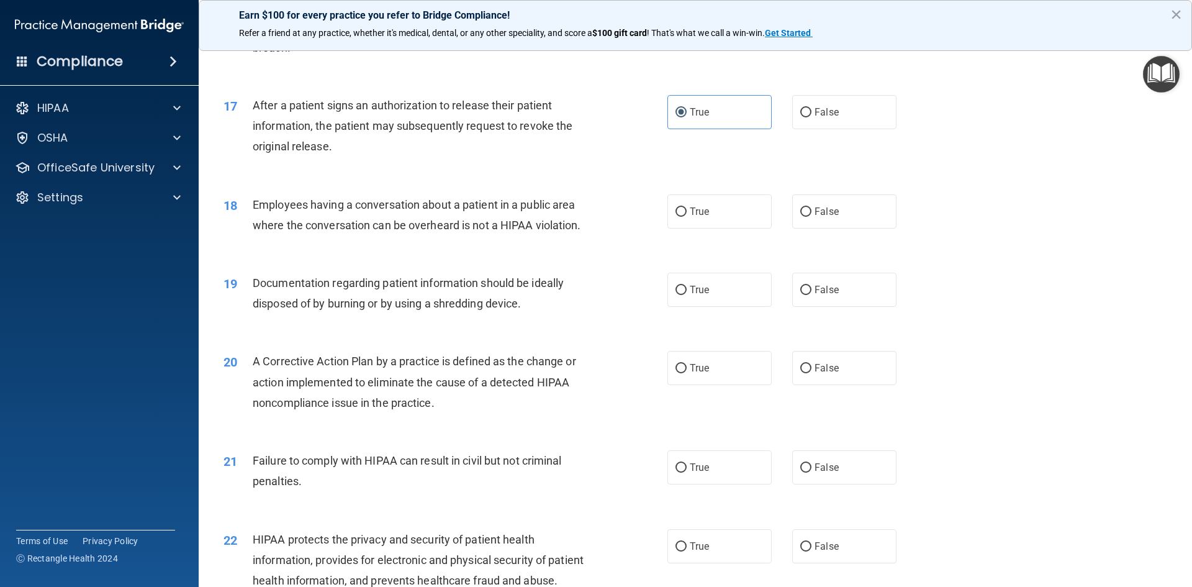
scroll to position [1491, 0]
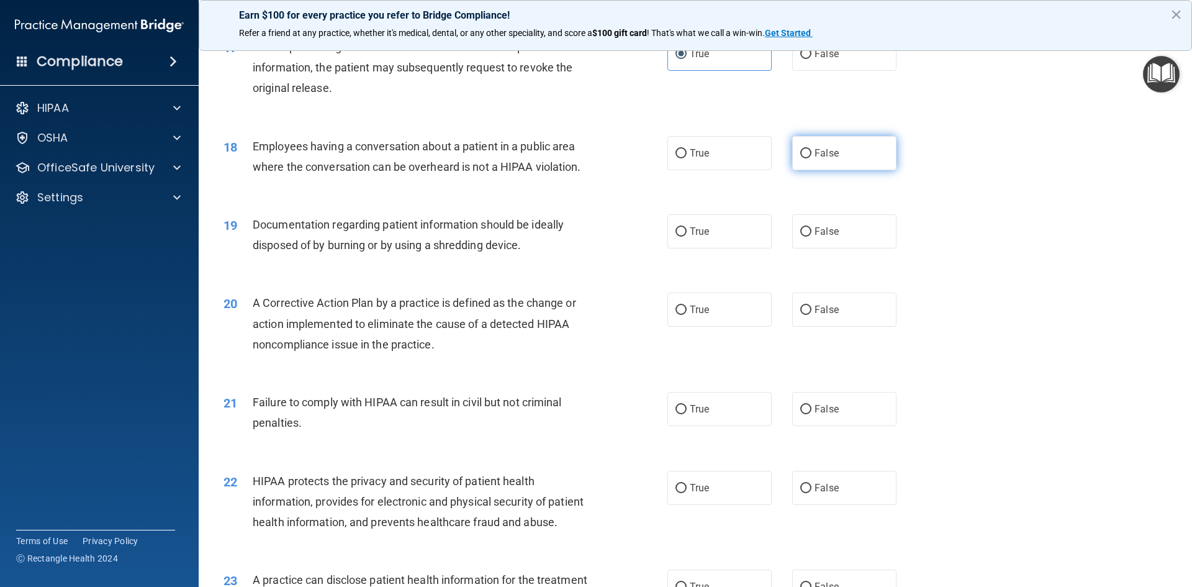
click at [853, 170] on label "False" at bounding box center [845, 153] width 104 height 34
click at [812, 158] on input "False" at bounding box center [806, 153] width 11 height 9
radio input "true"
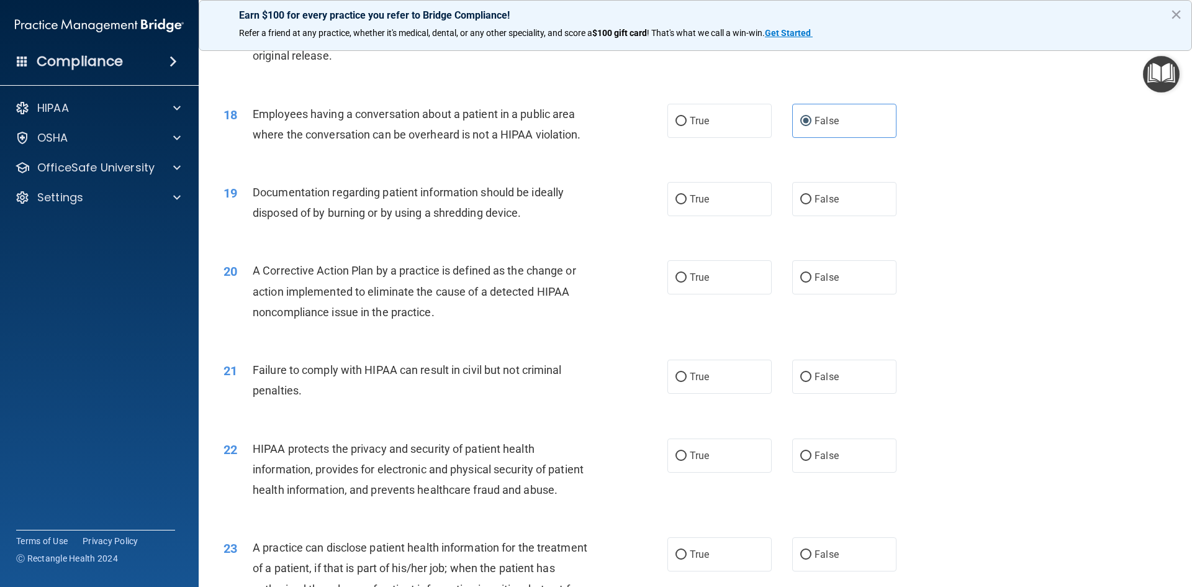
scroll to position [1553, 0]
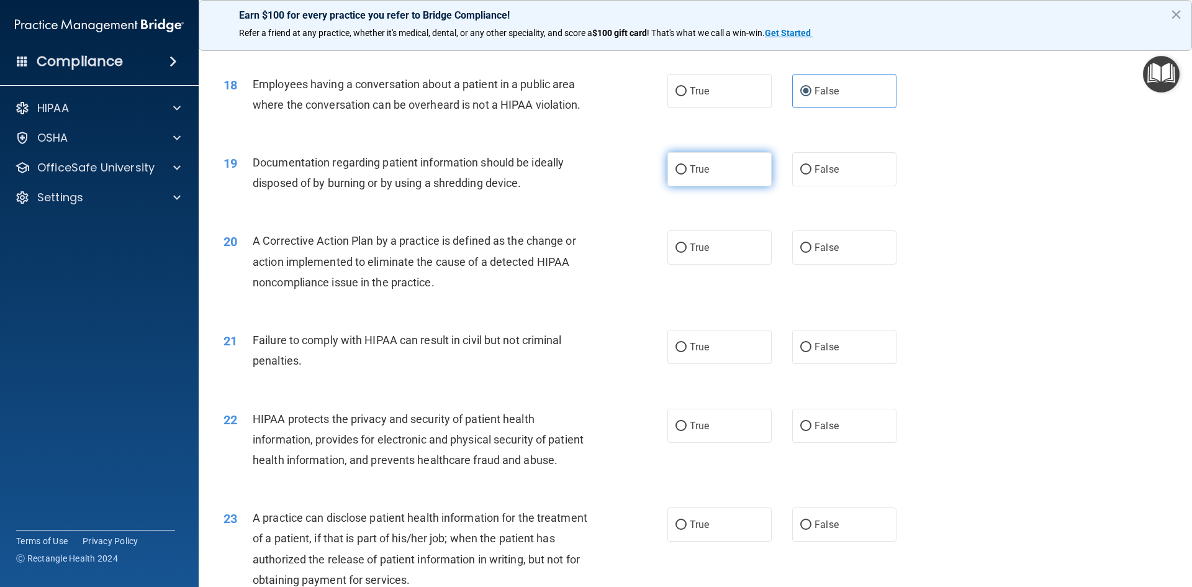
click at [681, 175] on input "True" at bounding box center [681, 169] width 11 height 9
radio input "true"
click at [731, 265] on label "True" at bounding box center [720, 247] width 104 height 34
click at [687, 253] on input "True" at bounding box center [681, 247] width 11 height 9
radio input "true"
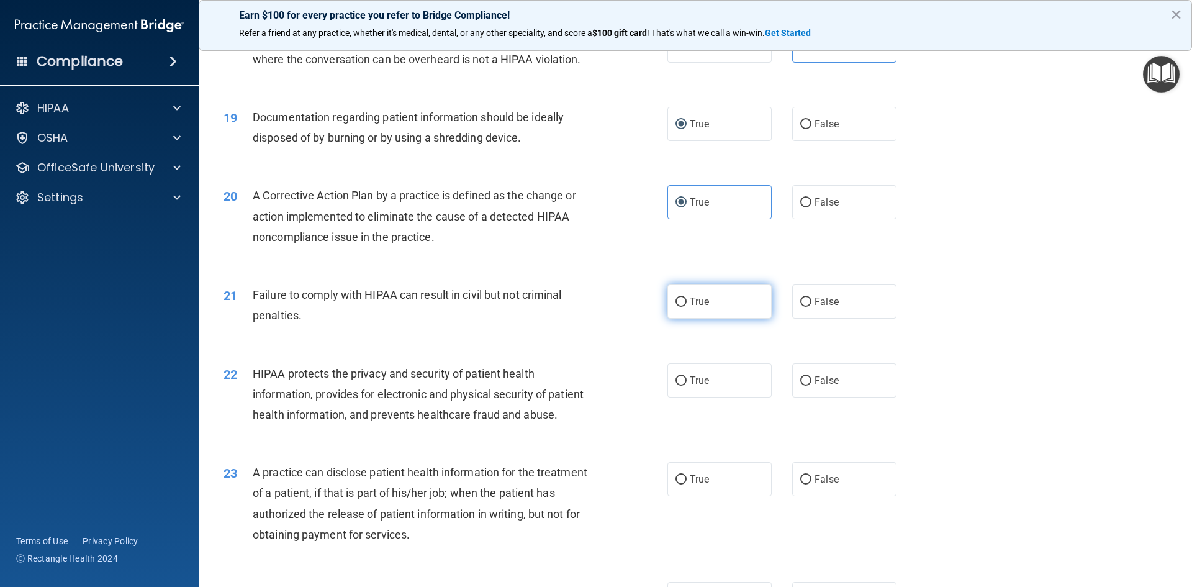
scroll to position [1677, 0]
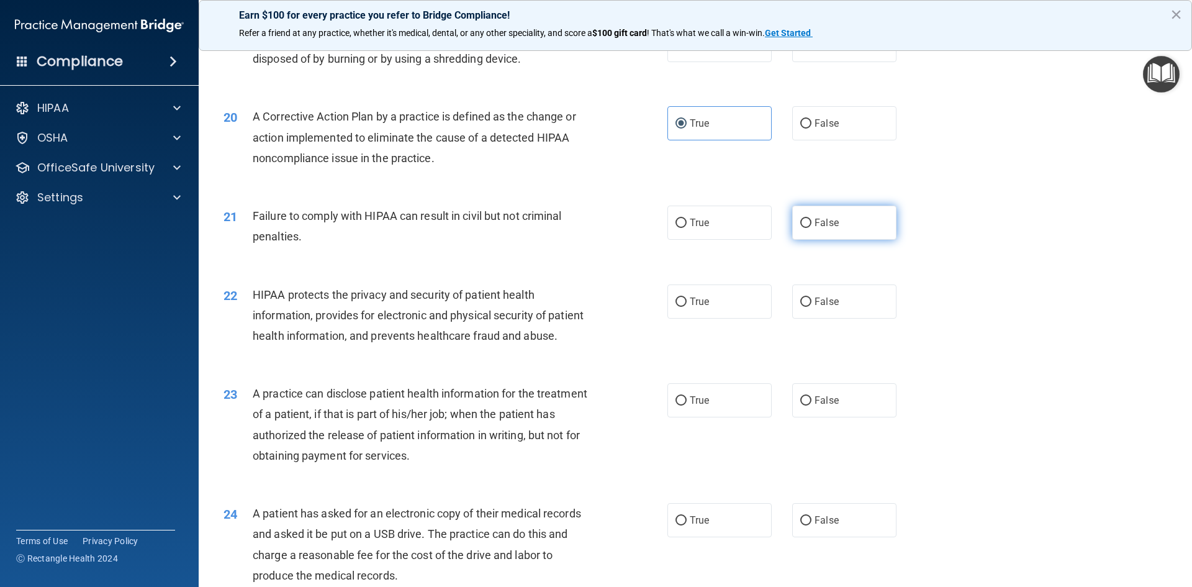
click at [820, 229] on span "False" at bounding box center [827, 223] width 24 height 12
click at [812, 228] on input "False" at bounding box center [806, 223] width 11 height 9
radio input "true"
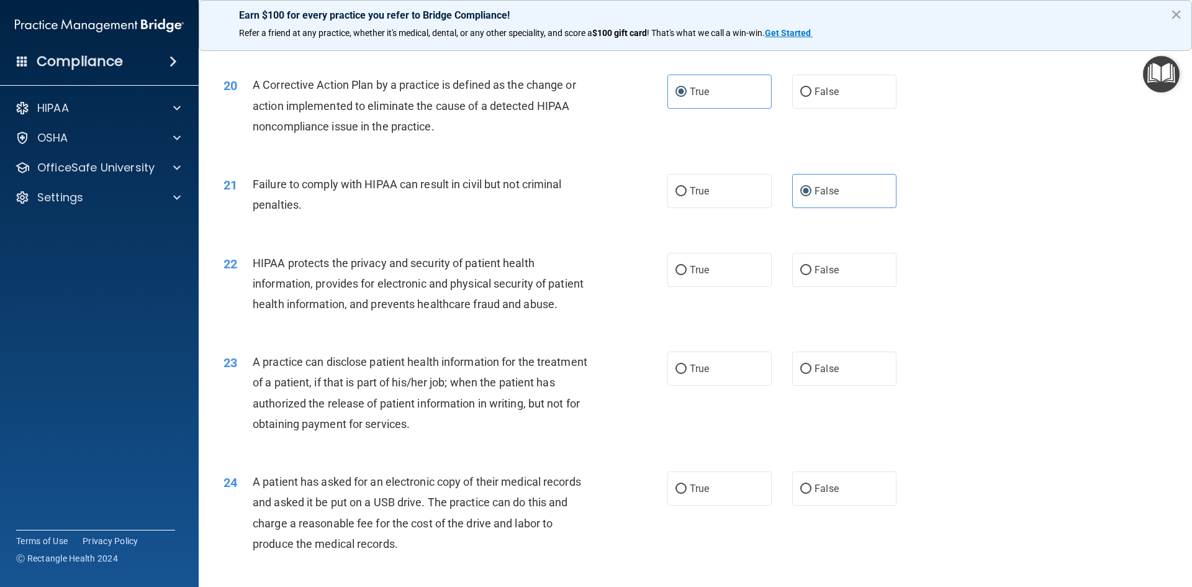
scroll to position [1801, 0]
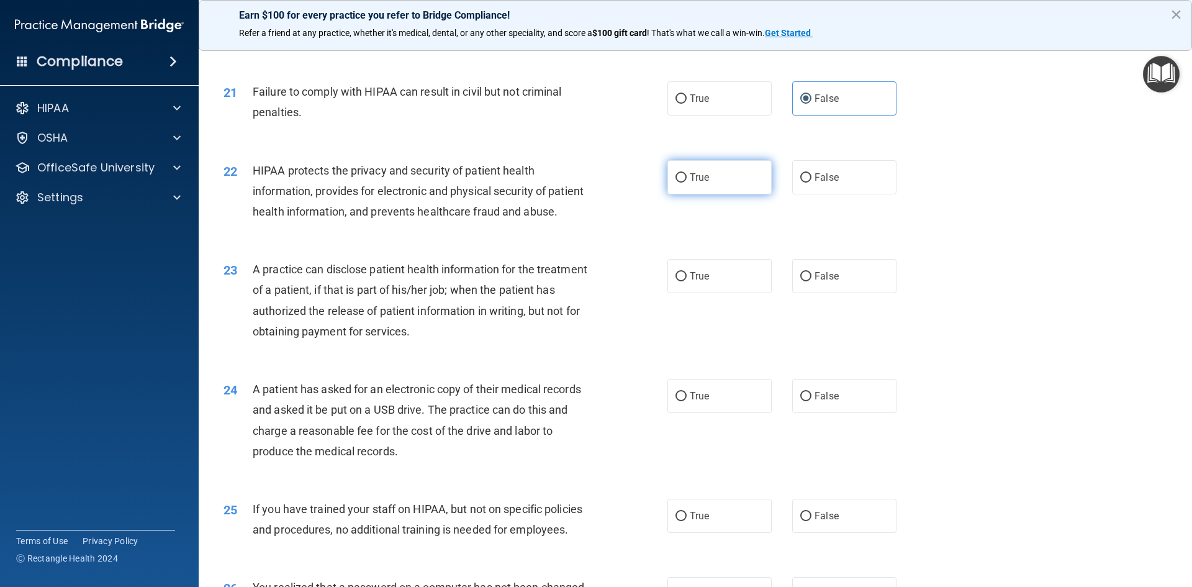
click at [699, 183] on span "True" at bounding box center [699, 177] width 19 height 12
click at [687, 183] on input "True" at bounding box center [681, 177] width 11 height 9
radio input "true"
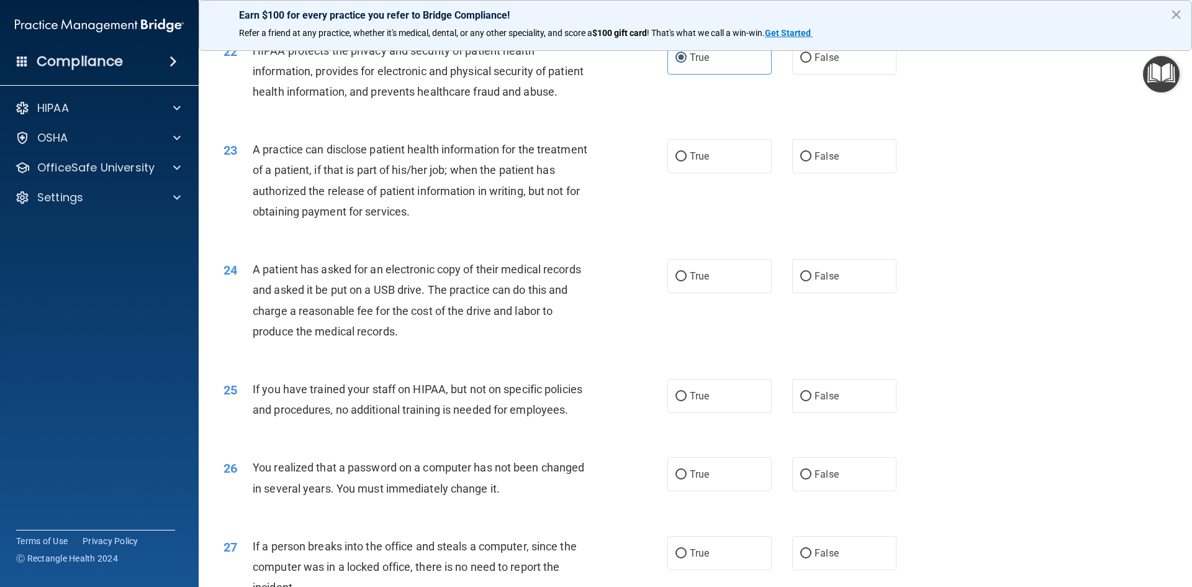
scroll to position [1925, 0]
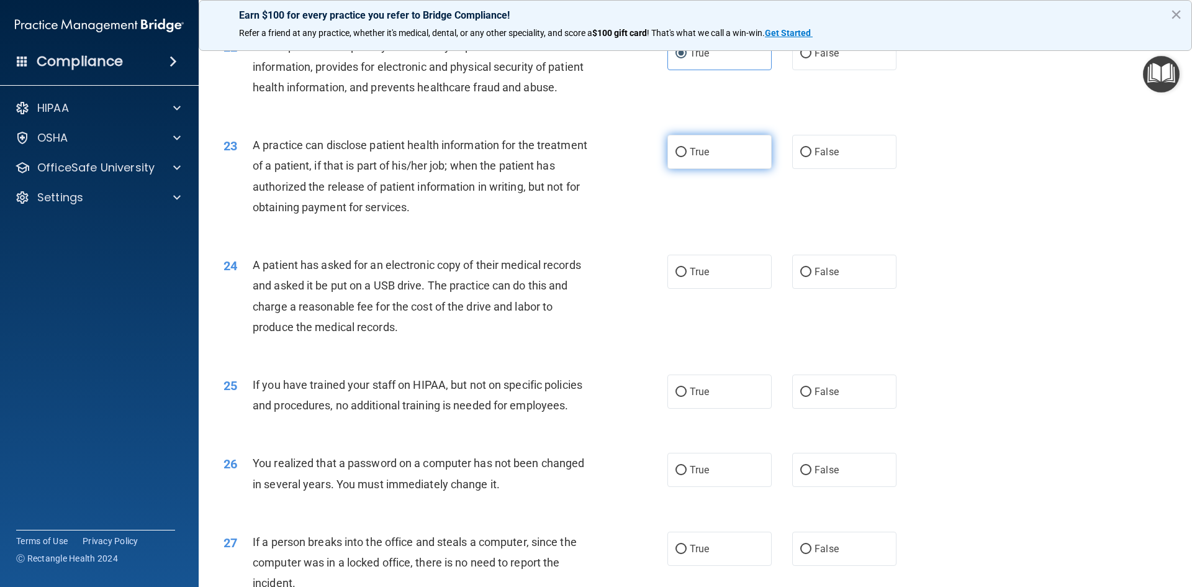
click at [749, 169] on label "True" at bounding box center [720, 152] width 104 height 34
click at [687, 157] on input "True" at bounding box center [681, 152] width 11 height 9
radio input "true"
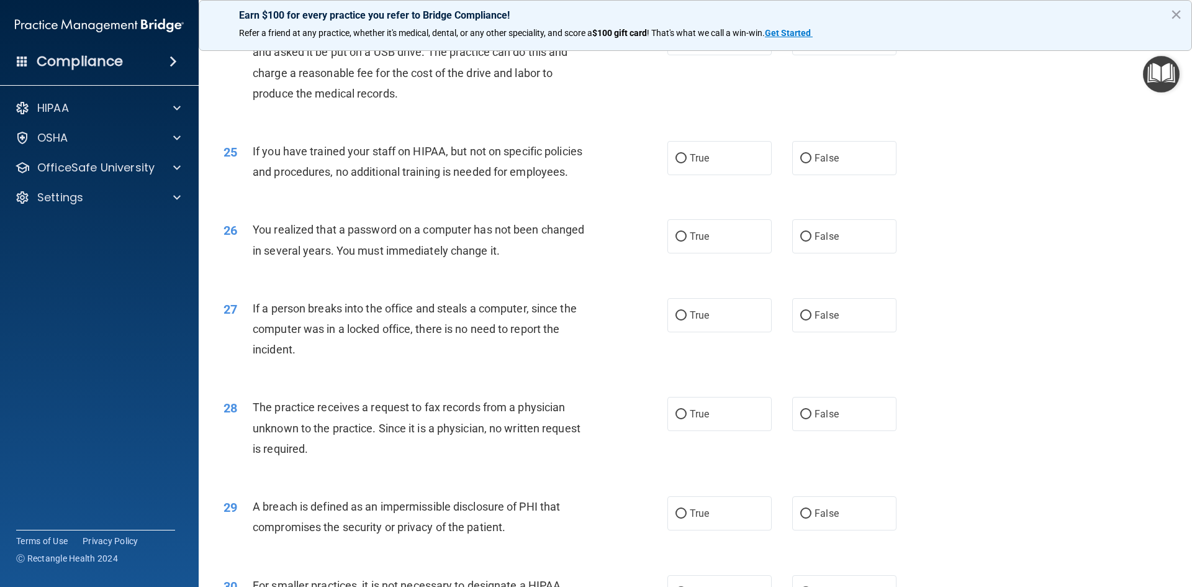
scroll to position [2104, 0]
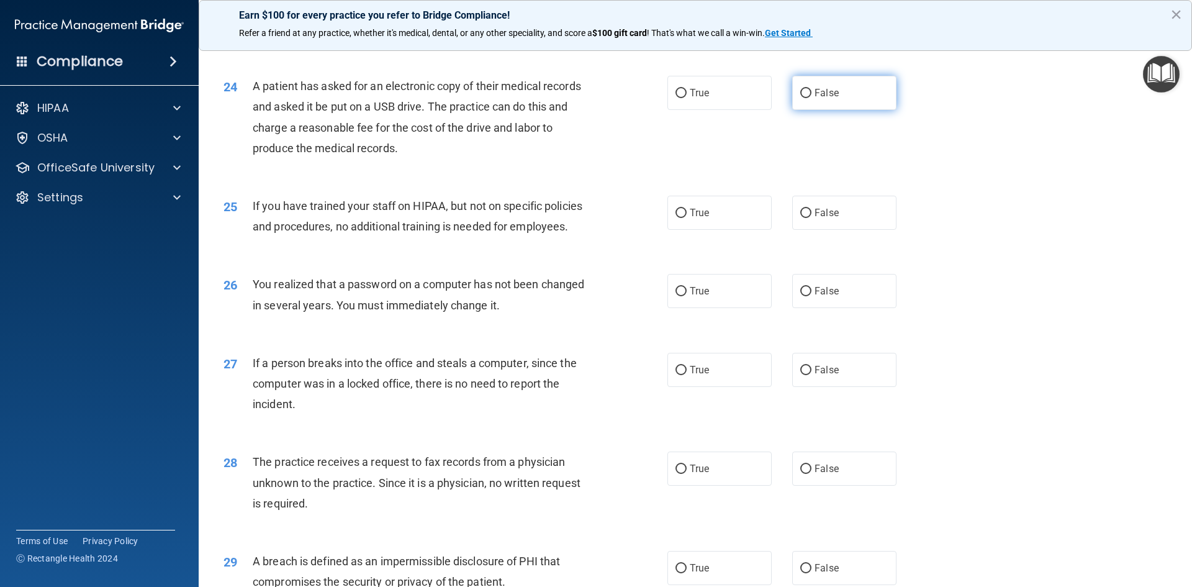
click at [824, 99] on span "False" at bounding box center [827, 93] width 24 height 12
click at [812, 98] on input "False" at bounding box center [806, 93] width 11 height 9
radio input "true"
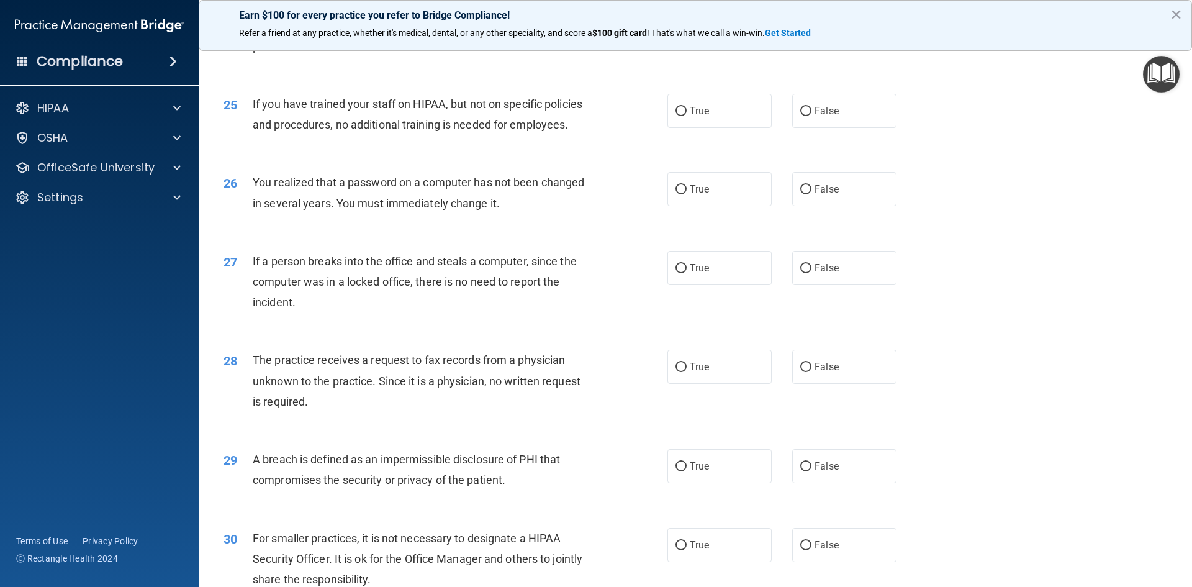
scroll to position [2228, 0]
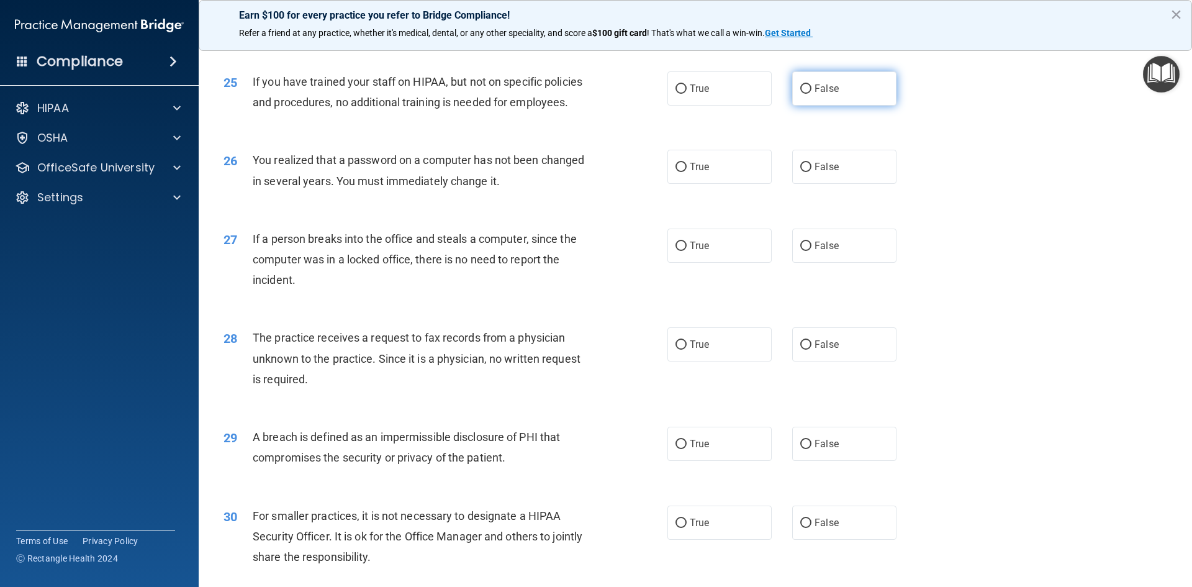
click at [830, 106] on label "False" at bounding box center [845, 88] width 104 height 34
click at [812, 94] on input "False" at bounding box center [806, 88] width 11 height 9
radio input "true"
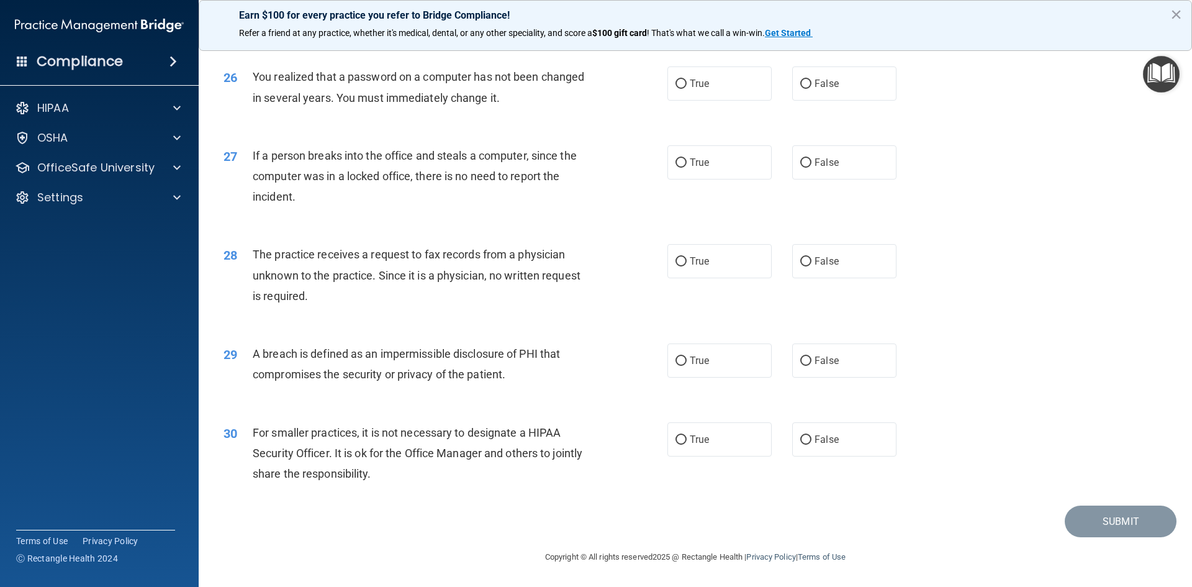
scroll to position [2353, 0]
click at [732, 88] on label "True" at bounding box center [720, 83] width 104 height 34
click at [687, 88] on input "True" at bounding box center [681, 83] width 11 height 9
radio input "true"
click at [836, 180] on div "27 If a person breaks into the office and steals a computer, since the computer…" at bounding box center [695, 179] width 963 height 99
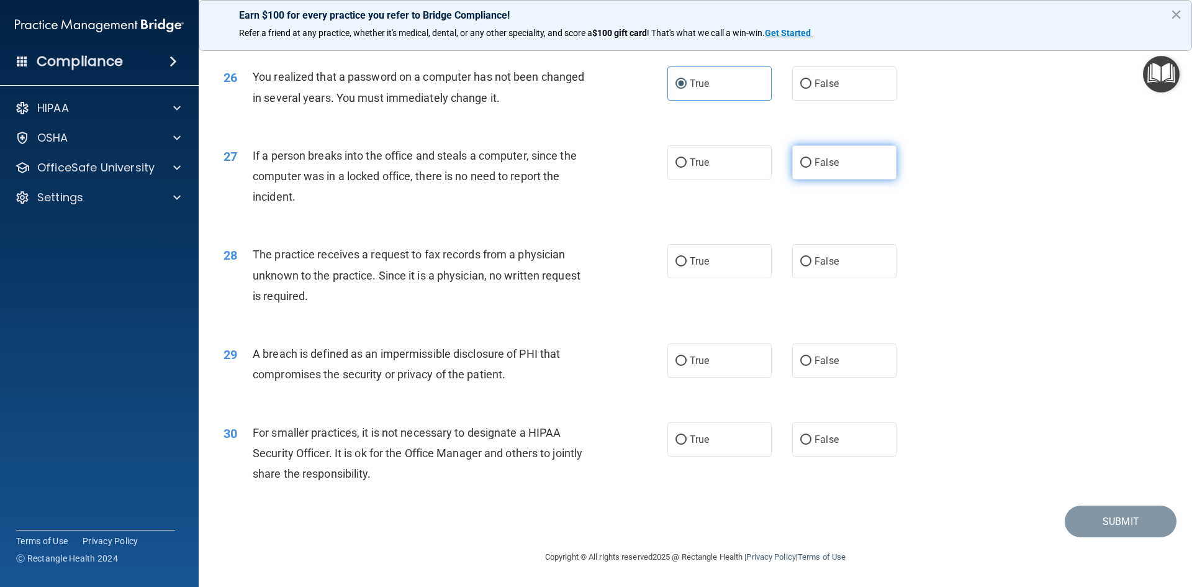
click at [830, 170] on label "False" at bounding box center [845, 162] width 104 height 34
click at [812, 168] on input "False" at bounding box center [806, 162] width 11 height 9
radio input "true"
click at [819, 270] on label "False" at bounding box center [845, 261] width 104 height 34
click at [812, 266] on input "False" at bounding box center [806, 261] width 11 height 9
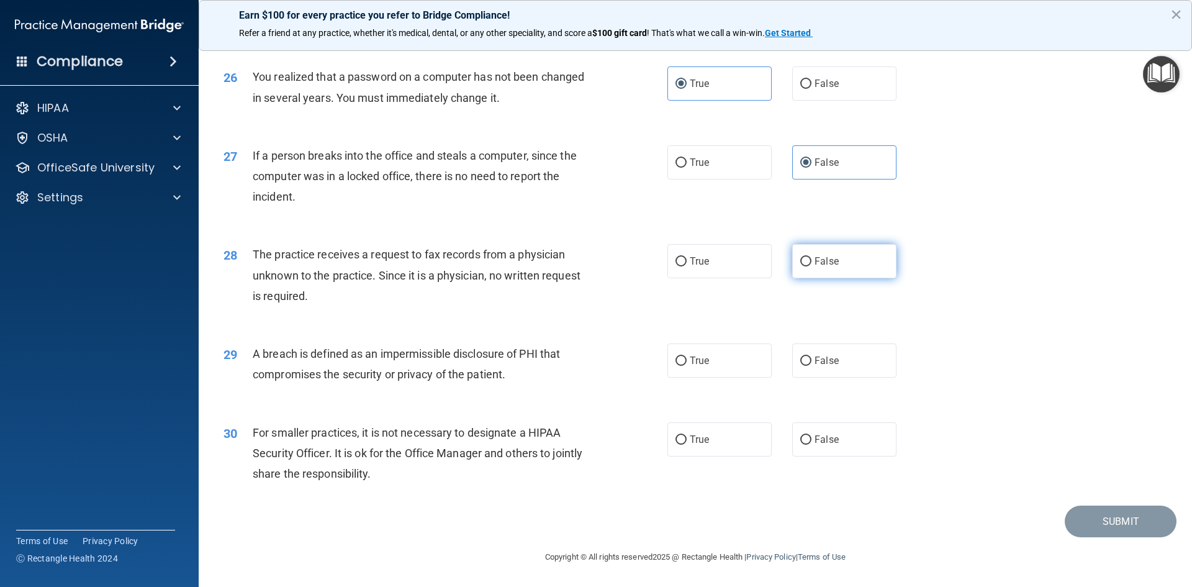
radio input "true"
click at [673, 370] on label "True" at bounding box center [720, 360] width 104 height 34
click at [676, 366] on input "True" at bounding box center [681, 361] width 11 height 9
radio input "true"
click at [814, 447] on label "False" at bounding box center [845, 439] width 104 height 34
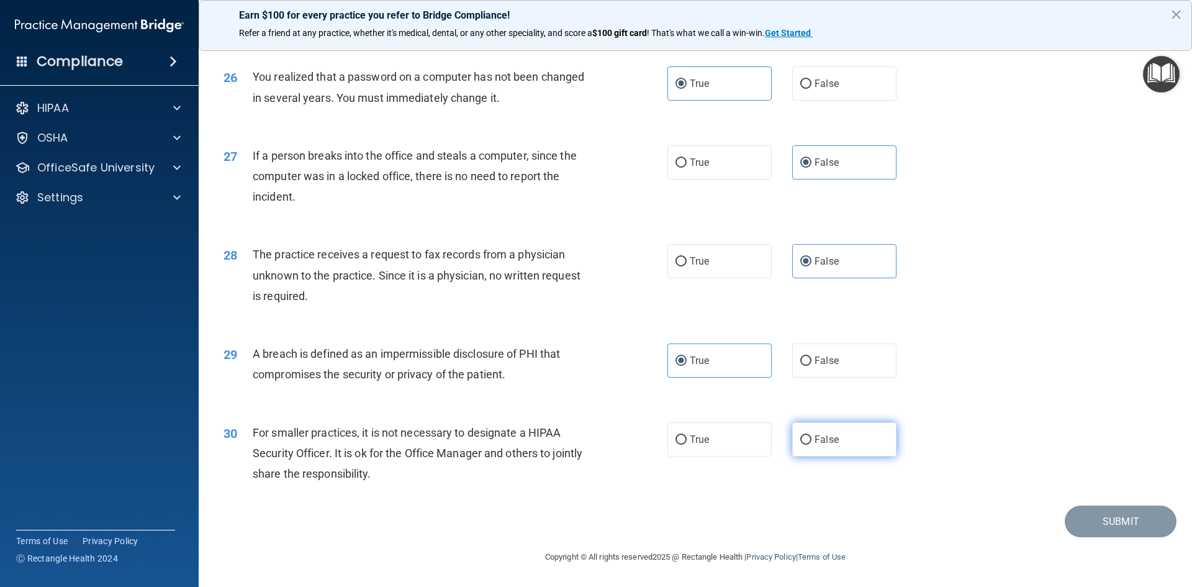
click at [812, 445] on input "False" at bounding box center [806, 439] width 11 height 9
radio input "true"
drag, startPoint x: 716, startPoint y: 452, endPoint x: 725, endPoint y: 449, distance: 9.2
click at [720, 451] on label "True" at bounding box center [720, 439] width 104 height 34
click at [687, 445] on input "True" at bounding box center [681, 439] width 11 height 9
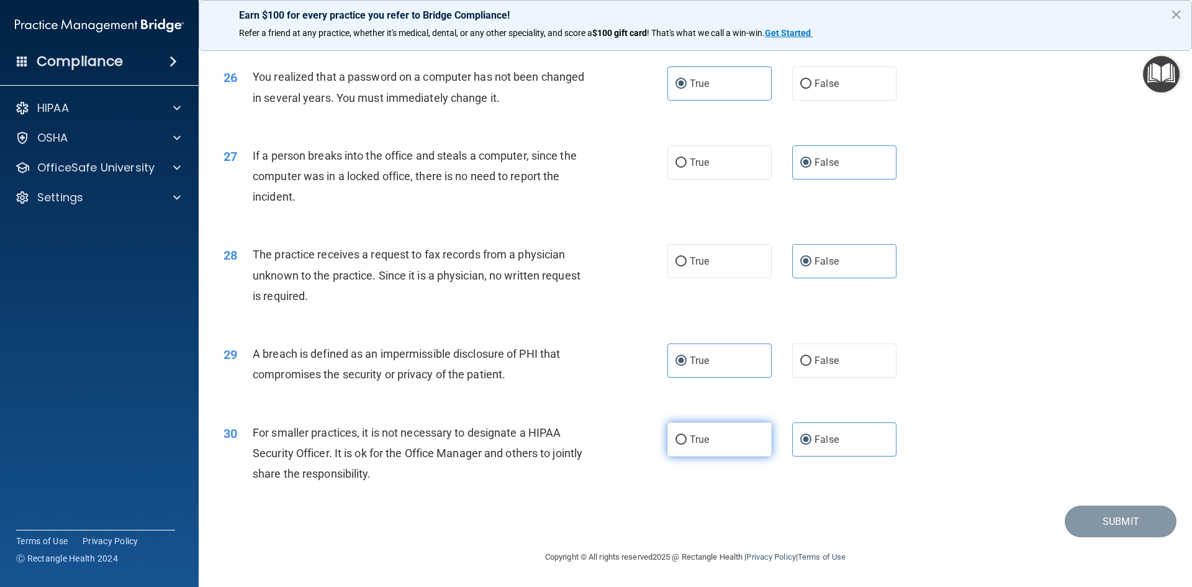
radio input "true"
click at [817, 438] on span "False" at bounding box center [827, 440] width 24 height 12
click at [812, 438] on input "False" at bounding box center [806, 439] width 11 height 9
radio input "true"
radio input "false"
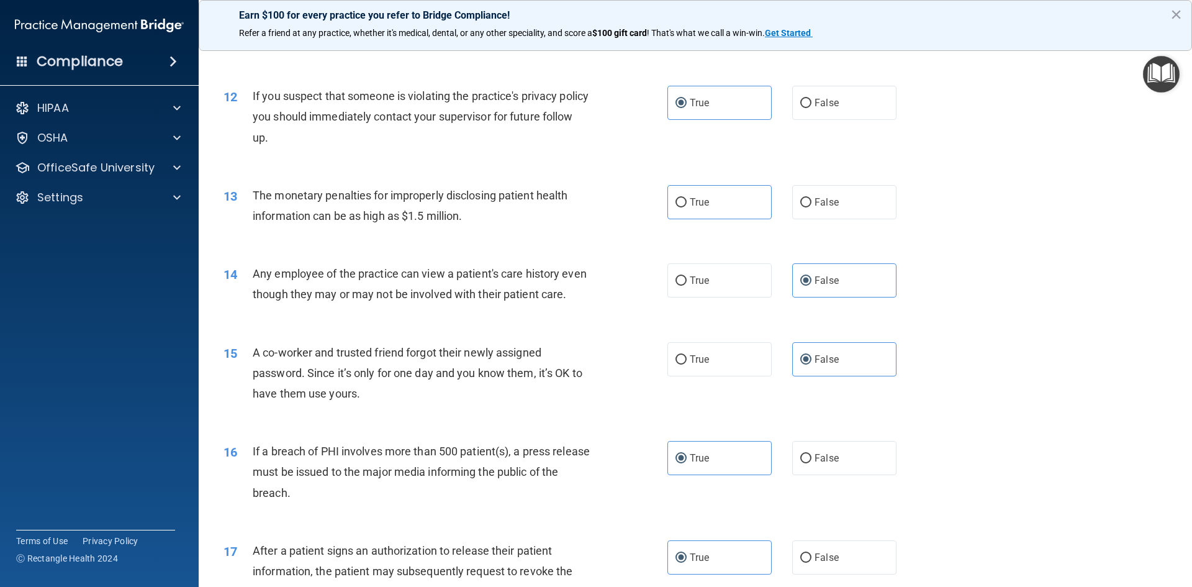
scroll to position [986, 0]
click at [678, 203] on input "True" at bounding box center [681, 203] width 11 height 9
radio input "true"
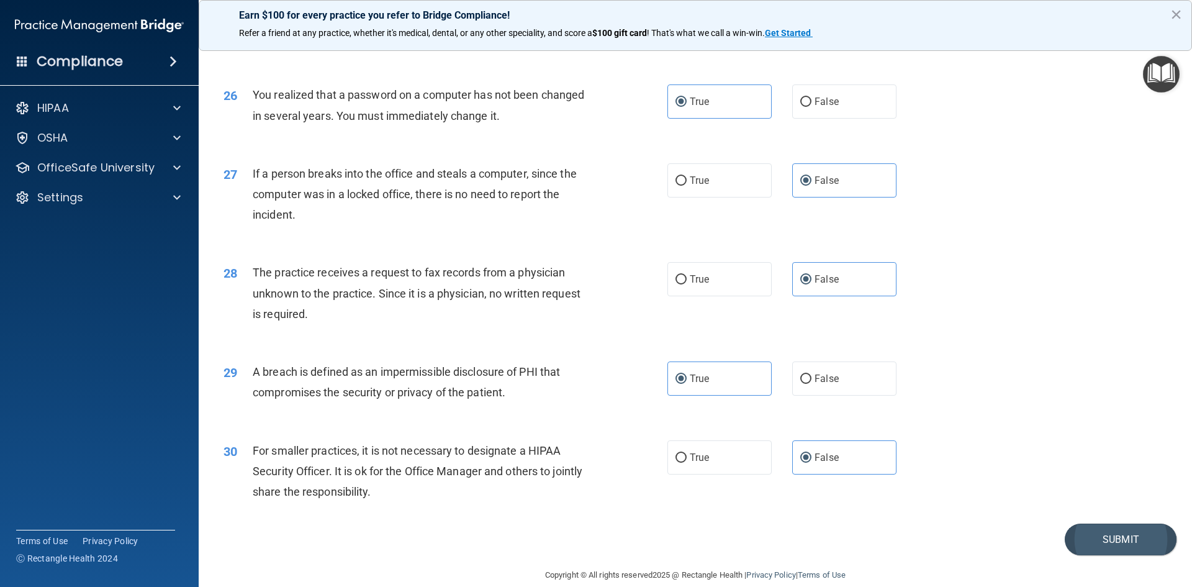
scroll to position [2353, 0]
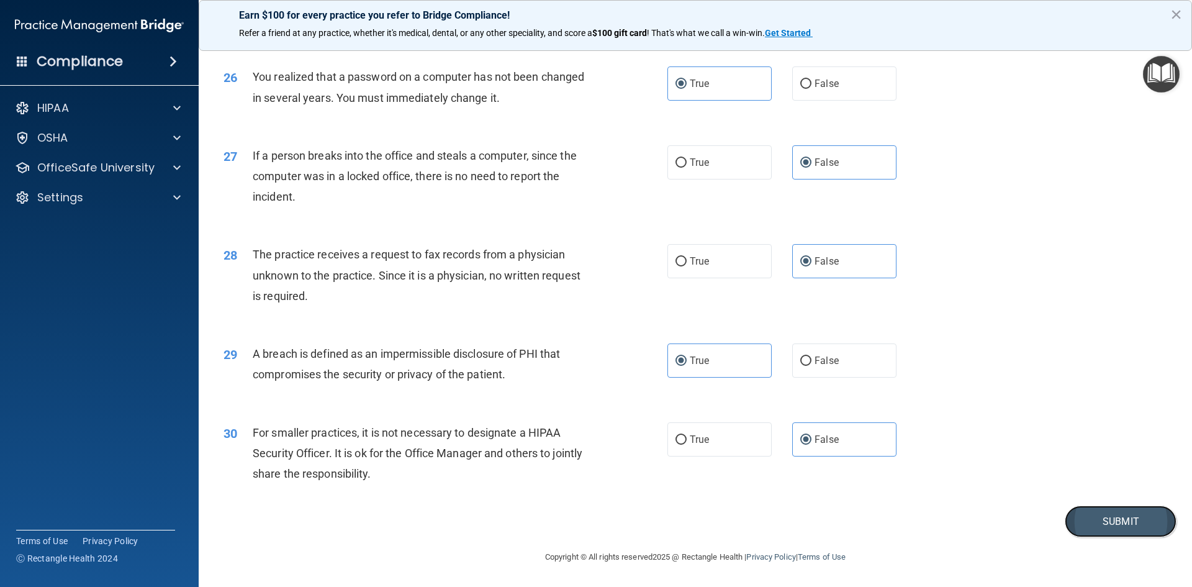
click at [1109, 522] on button "Submit" at bounding box center [1121, 522] width 112 height 32
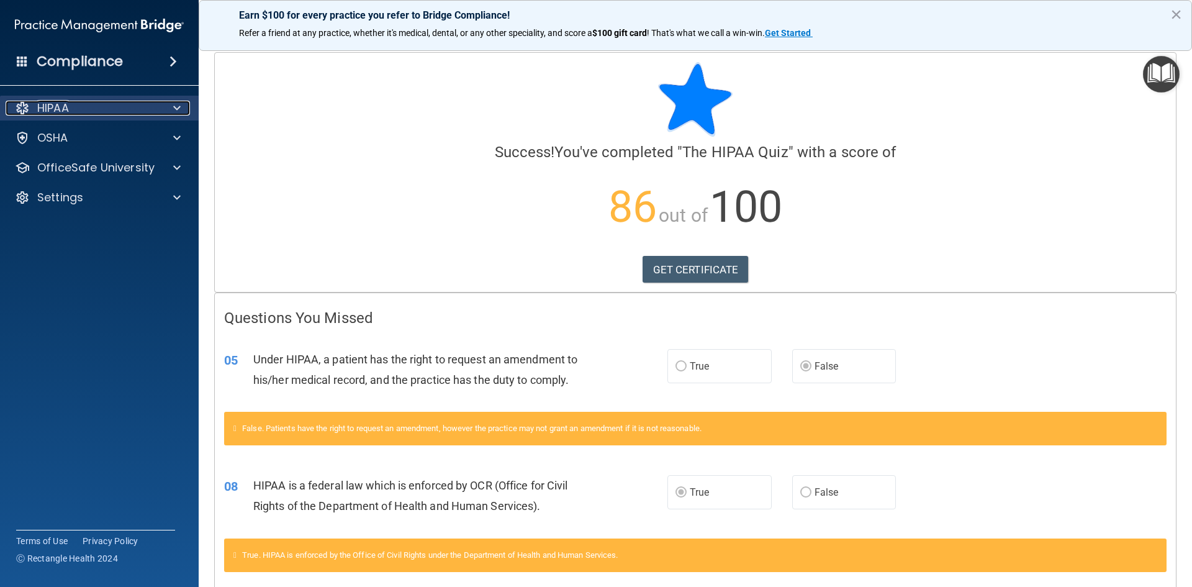
click at [160, 109] on div at bounding box center [175, 108] width 31 height 15
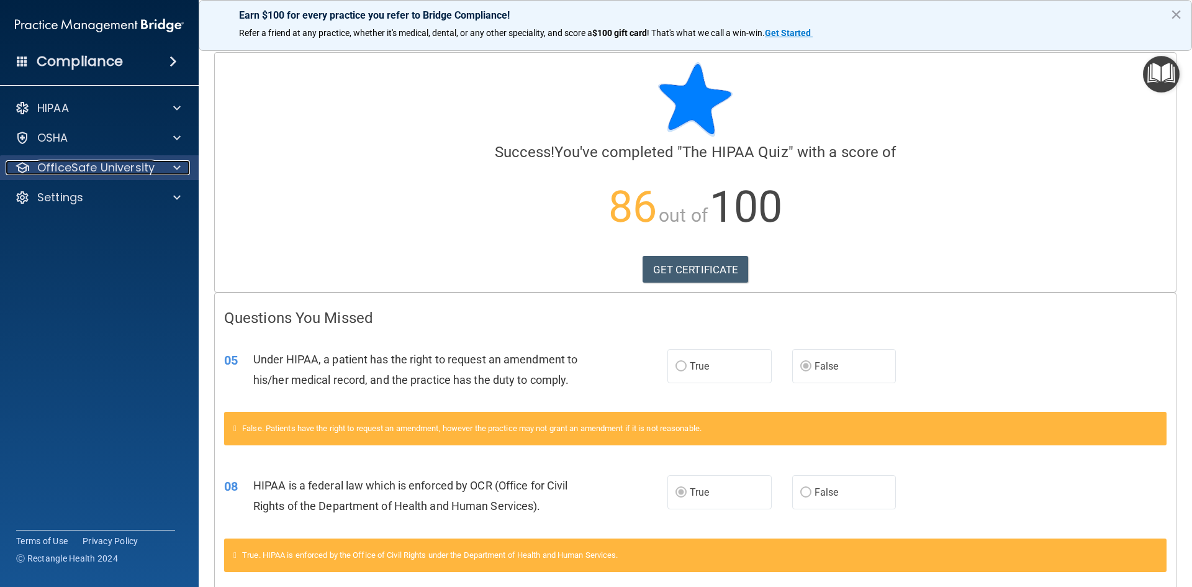
click at [170, 166] on div at bounding box center [175, 167] width 31 height 15
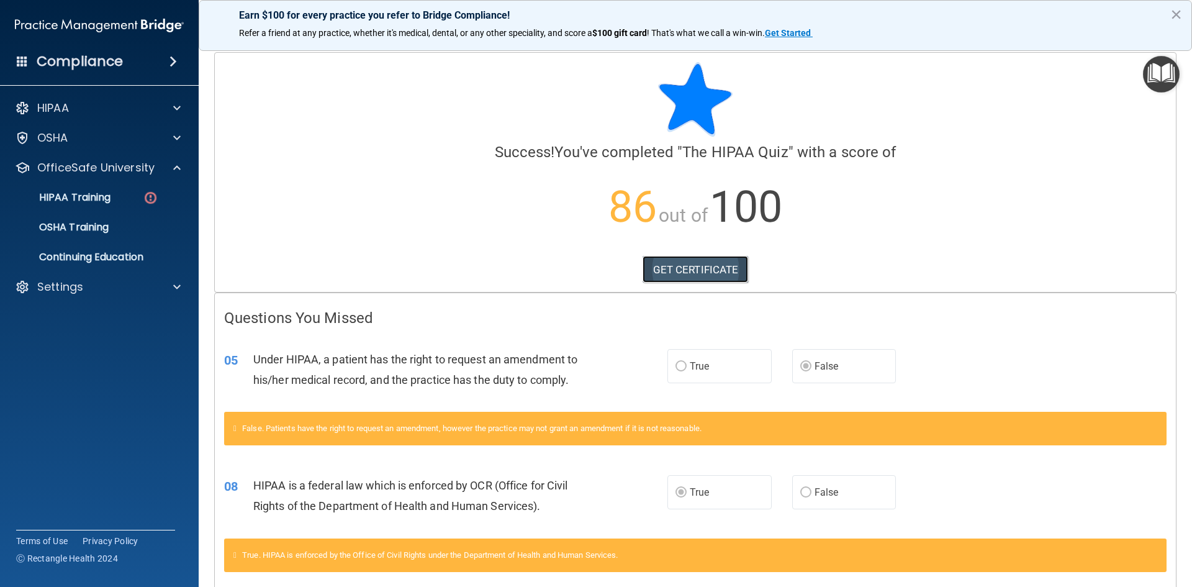
click at [712, 274] on link "GET CERTIFICATE" at bounding box center [696, 269] width 106 height 27
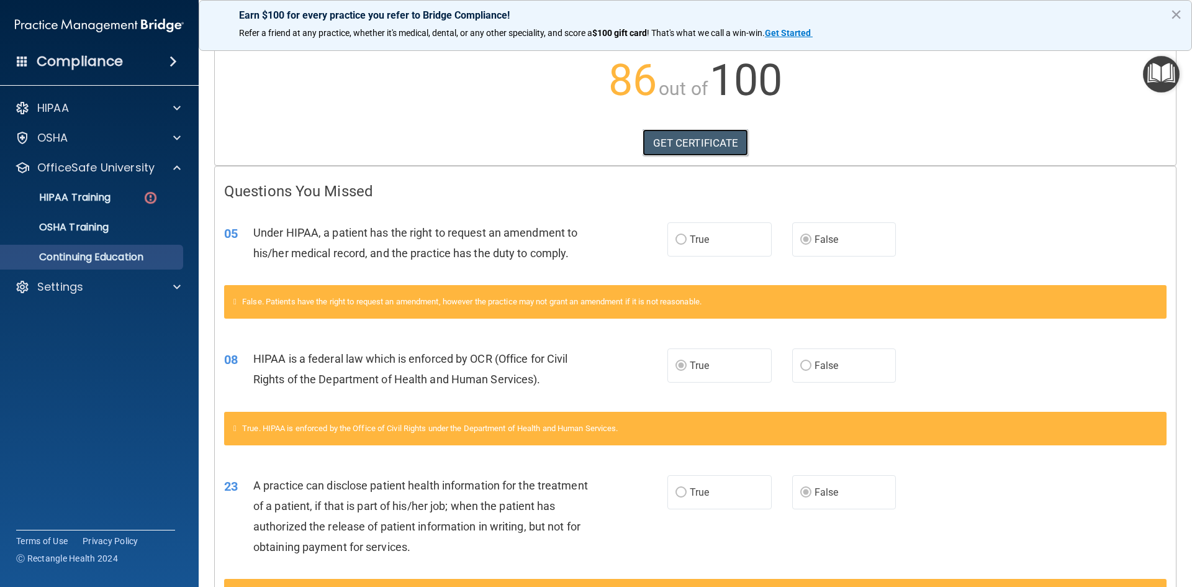
scroll to position [62, 0]
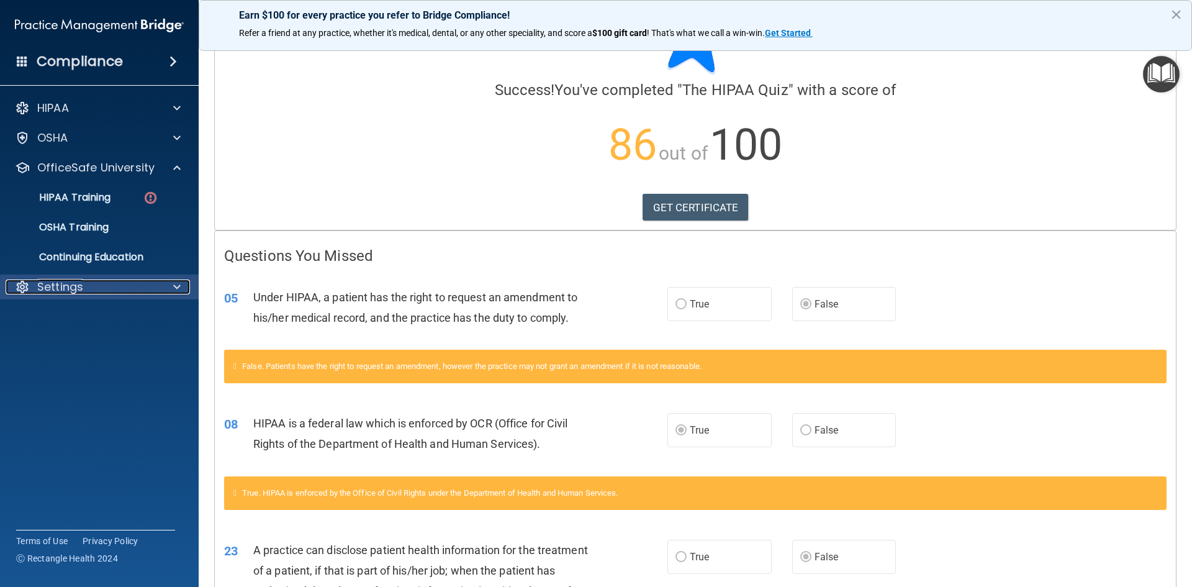
click at [91, 293] on div "Settings" at bounding box center [83, 286] width 154 height 15
click at [84, 319] on p "My Account" at bounding box center [93, 317] width 170 height 12
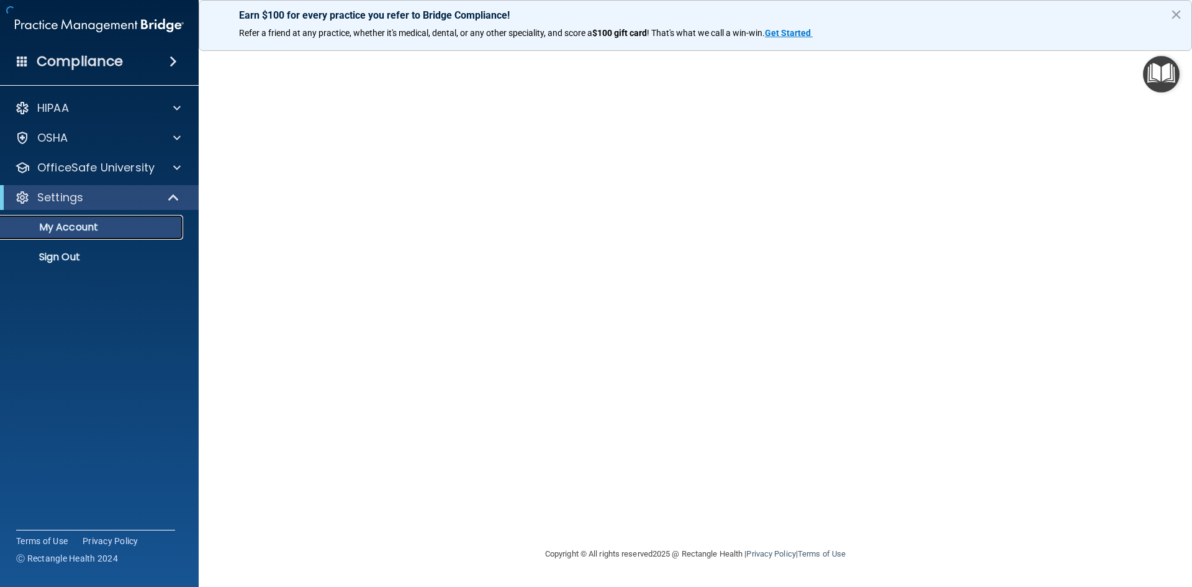
click at [101, 227] on p "My Account" at bounding box center [93, 227] width 170 height 12
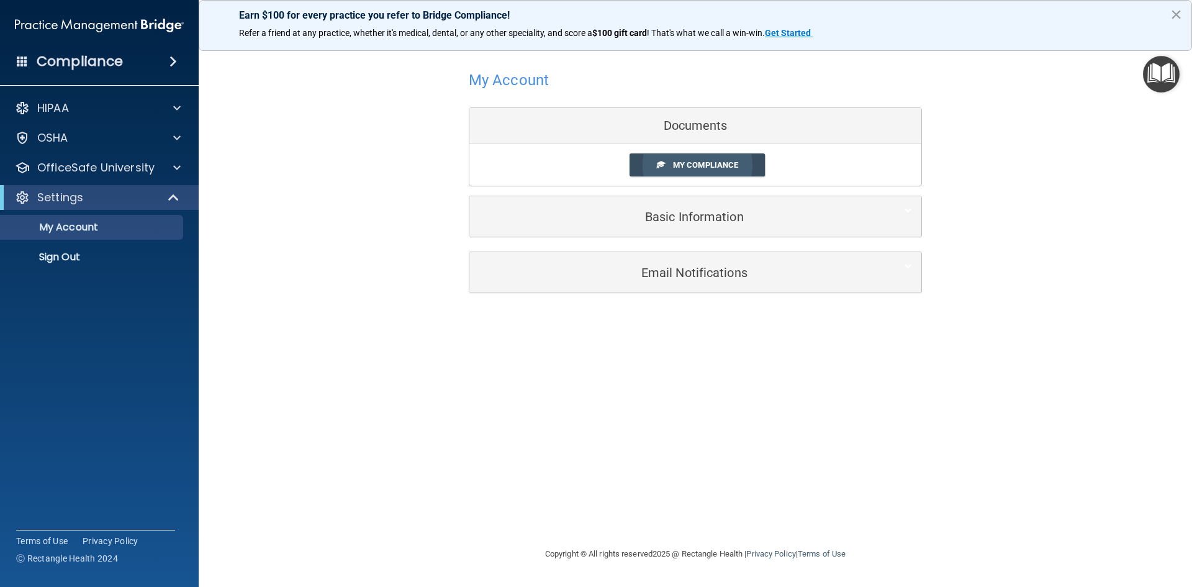
click at [732, 166] on span "My Compliance" at bounding box center [705, 164] width 65 height 9
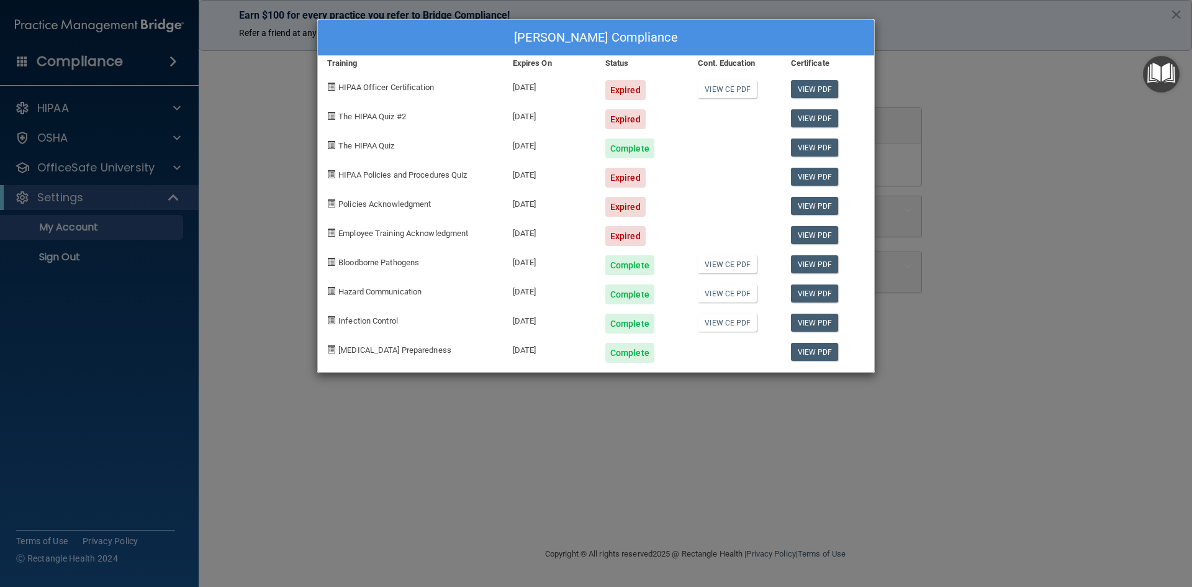
click at [1177, 12] on div "Elisa Guillory's Compliance Training Expires On Status Cont. Education Certific…" at bounding box center [596, 293] width 1192 height 587
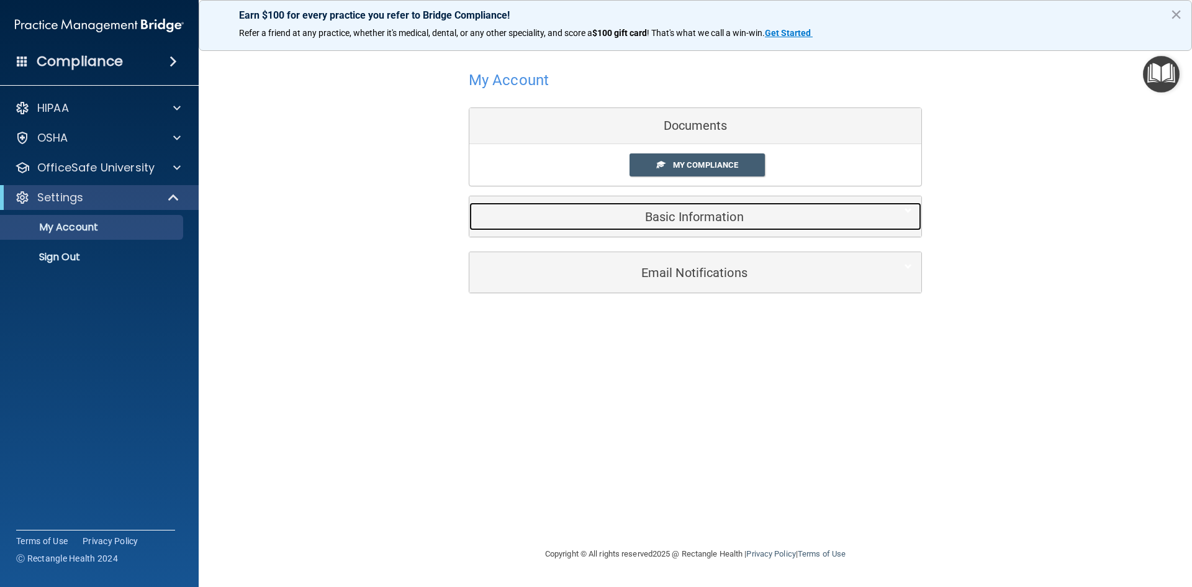
click at [683, 217] on h5 "Basic Information" at bounding box center [677, 217] width 396 height 14
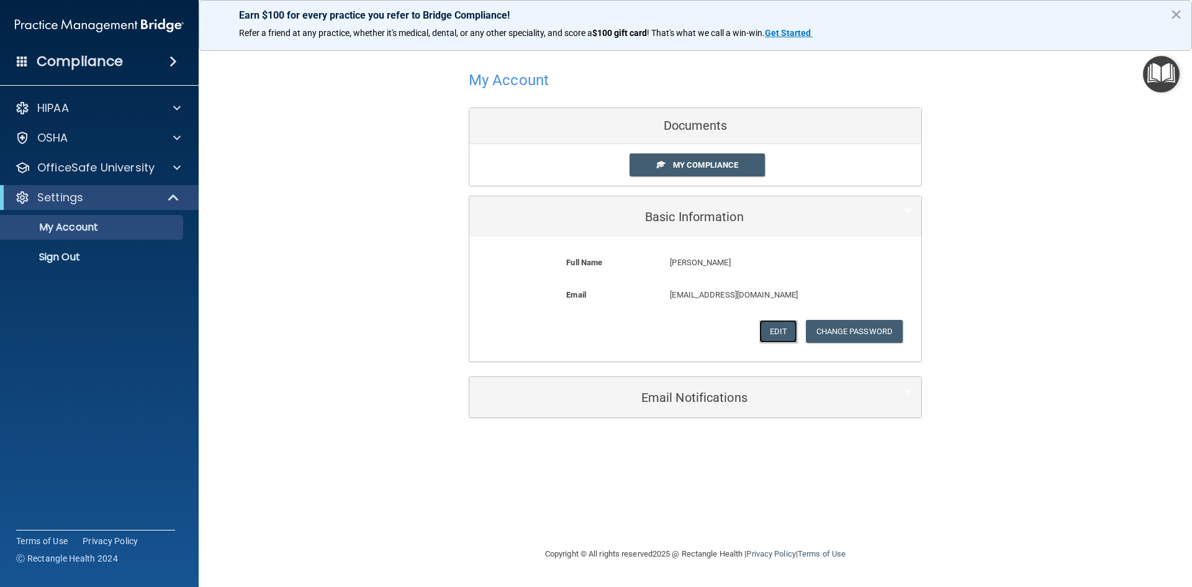
click at [793, 328] on button "Edit" at bounding box center [779, 331] width 38 height 23
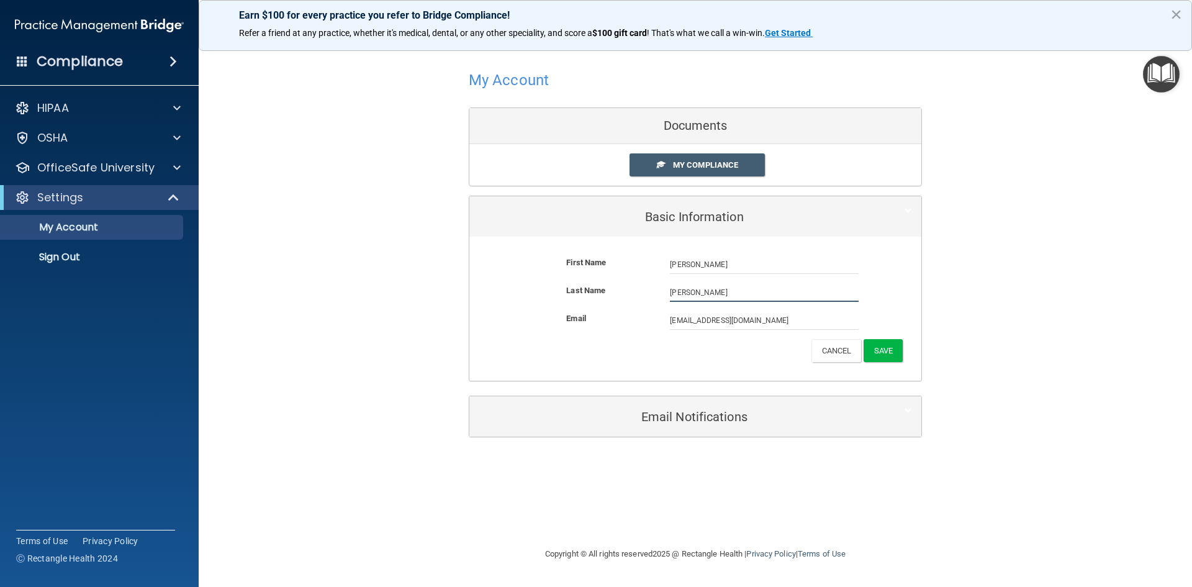
drag, startPoint x: 713, startPoint y: 294, endPoint x: 530, endPoint y: 287, distance: 182.7
click at [615, 304] on div "Last Name Guillory" at bounding box center [696, 297] width 434 height 28
type input "Davis"
click at [884, 356] on button "Save" at bounding box center [883, 350] width 39 height 23
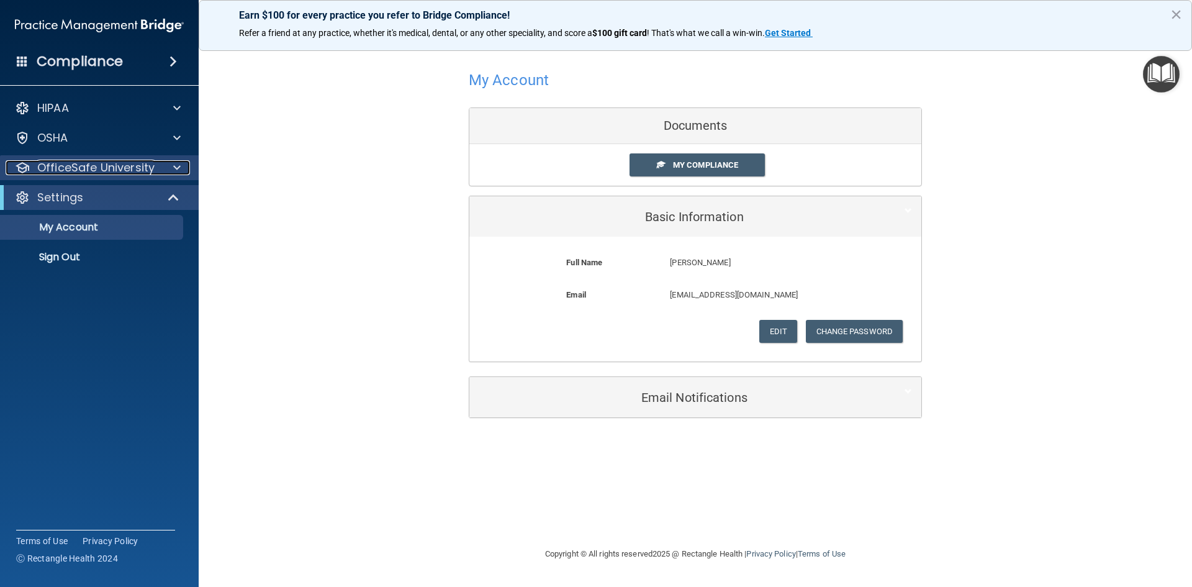
click at [157, 170] on div "OfficeSafe University" at bounding box center [83, 167] width 154 height 15
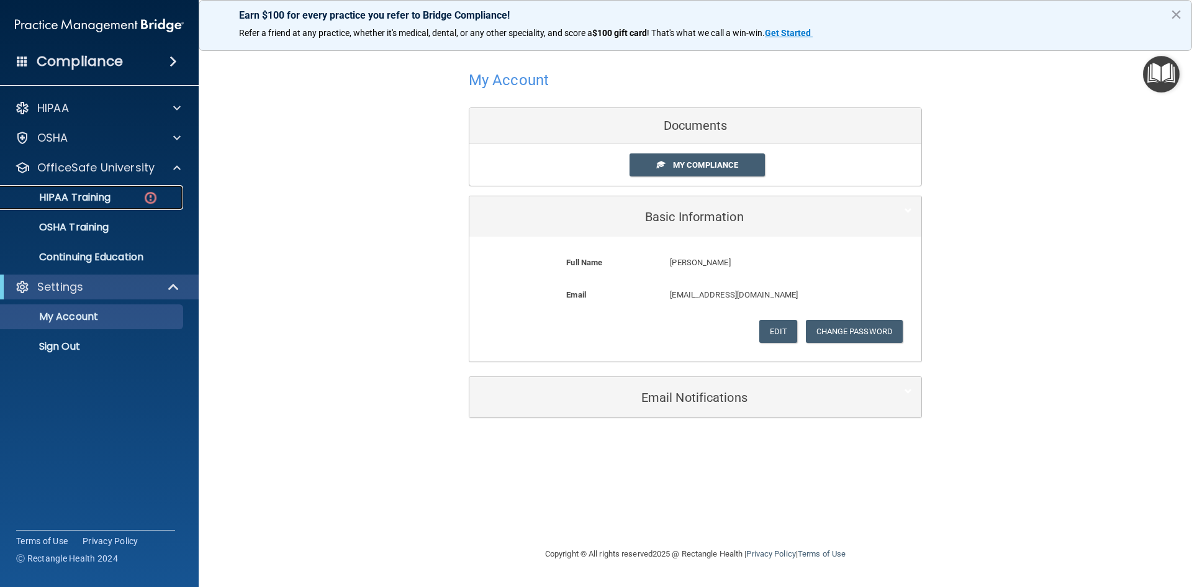
click at [160, 194] on div "HIPAA Training" at bounding box center [93, 197] width 170 height 12
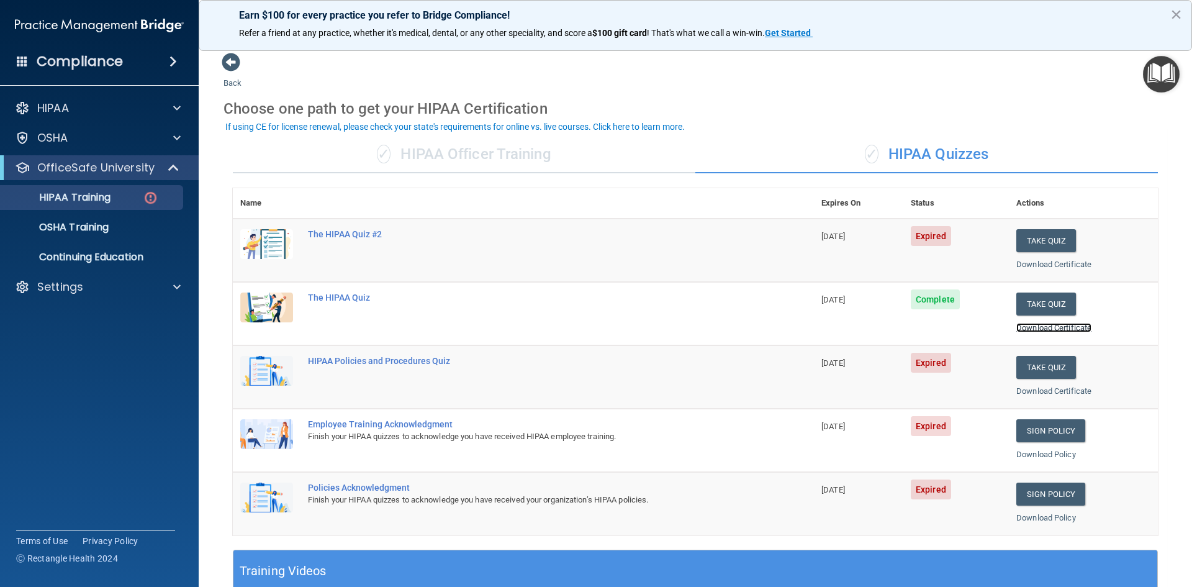
click at [1055, 330] on link "Download Certificate" at bounding box center [1054, 327] width 75 height 9
click at [1022, 247] on button "Take Quiz" at bounding box center [1047, 240] width 60 height 23
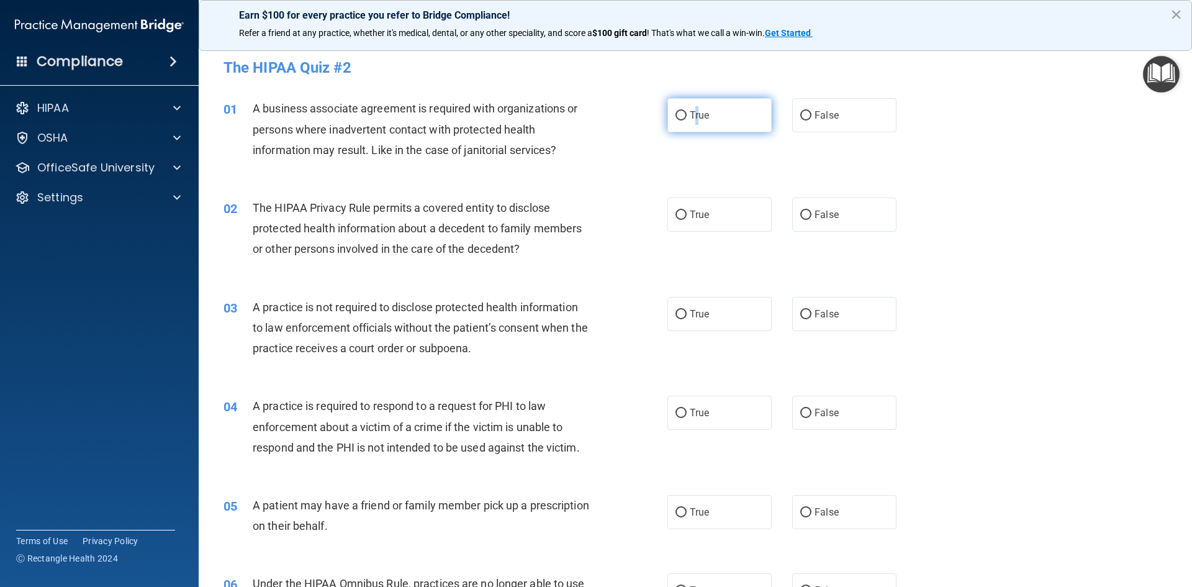
click at [693, 119] on span "True" at bounding box center [699, 115] width 19 height 12
click at [681, 117] on input "True" at bounding box center [681, 115] width 11 height 9
radio input "true"
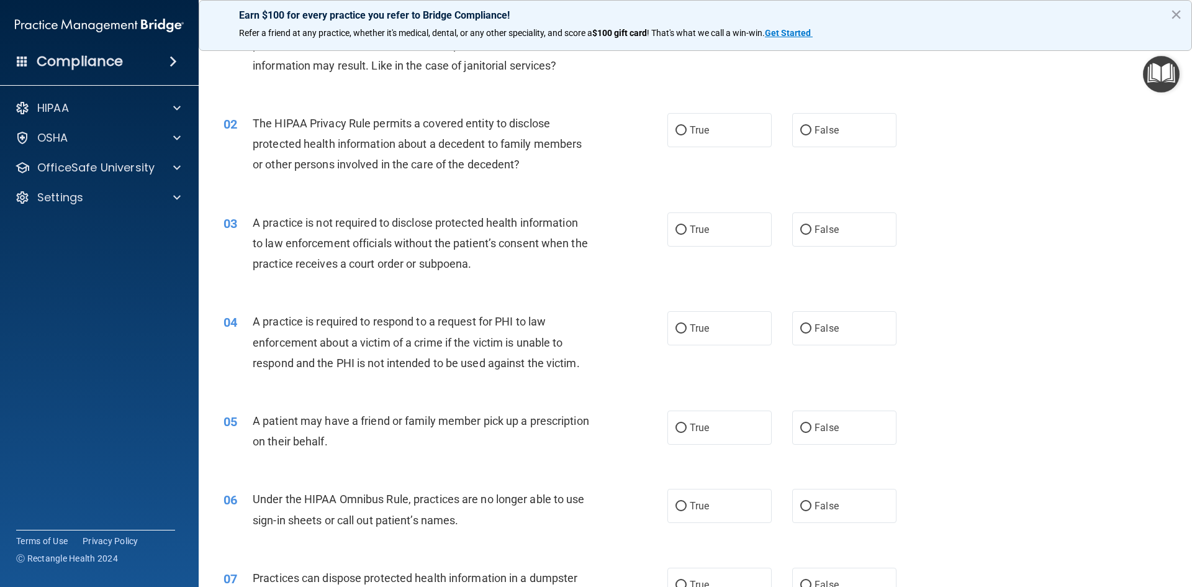
scroll to position [62, 0]
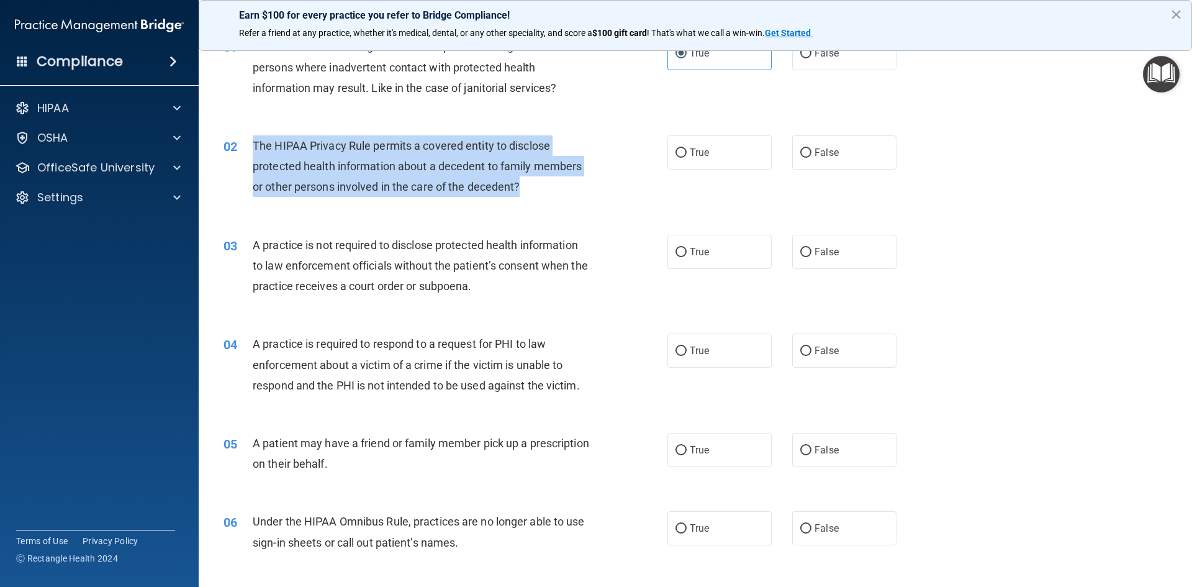
drag, startPoint x: 254, startPoint y: 143, endPoint x: 530, endPoint y: 193, distance: 280.8
click at [530, 193] on div "The HIPAA Privacy Rule permits a covered entity to disclose protected health in…" at bounding box center [426, 166] width 347 height 62
copy span "The HIPAA Privacy Rule permits a covered entity to disclose protected health in…"
click at [559, 202] on div "02 The HIPAA Privacy Rule permits a covered entity to disclose protected health…" at bounding box center [445, 169] width 481 height 68
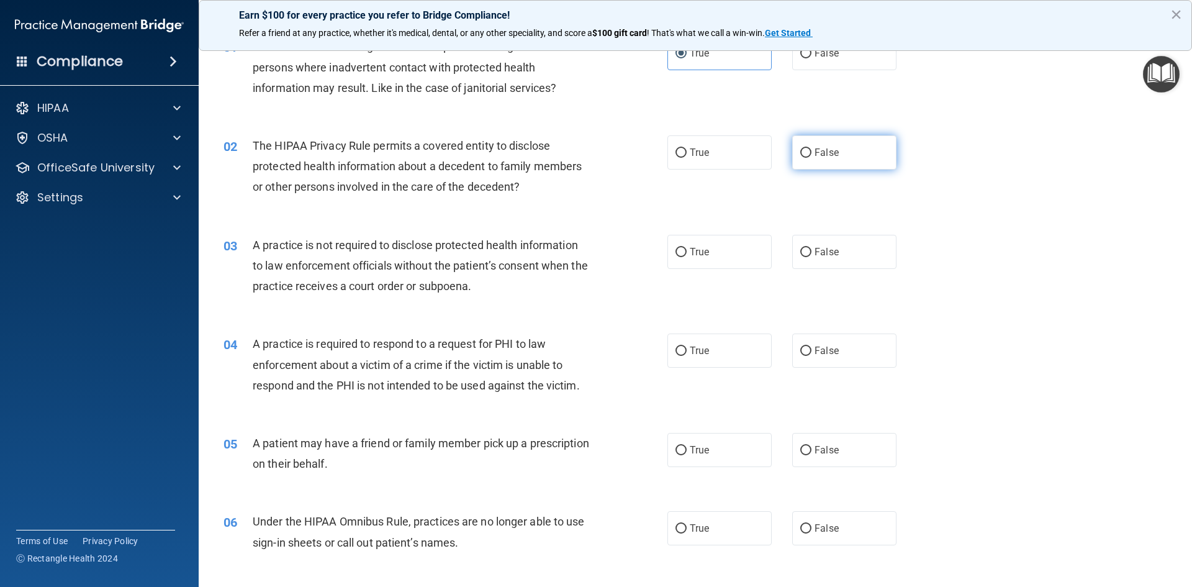
click at [845, 153] on label "False" at bounding box center [845, 152] width 104 height 34
click at [812, 153] on input "False" at bounding box center [806, 152] width 11 height 9
radio input "true"
click at [806, 260] on label "False" at bounding box center [845, 252] width 104 height 34
click at [806, 257] on input "False" at bounding box center [806, 252] width 11 height 9
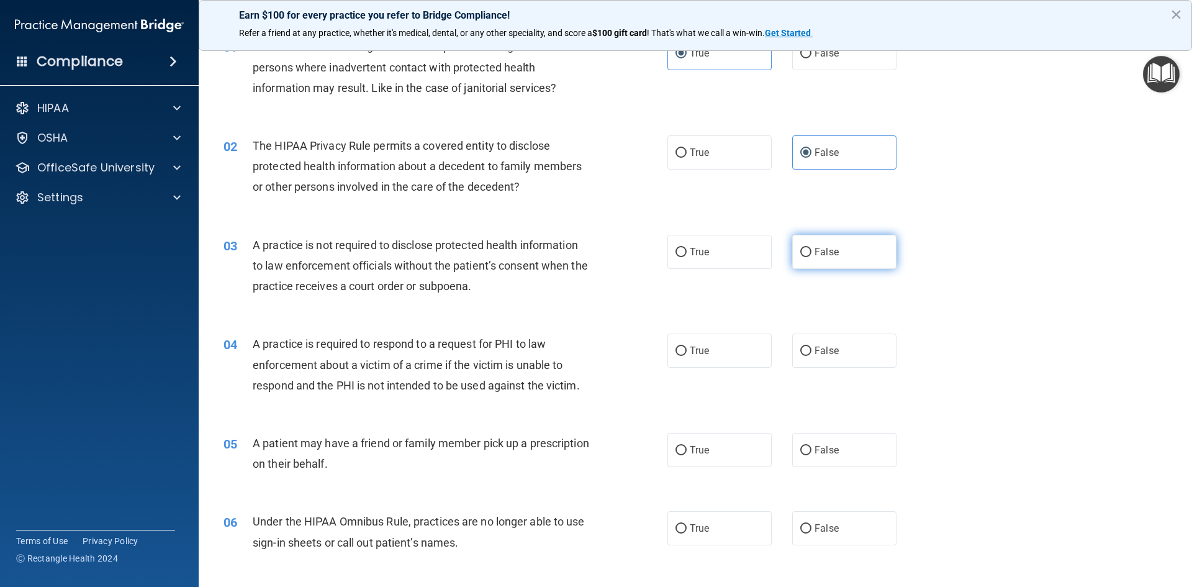
radio input "true"
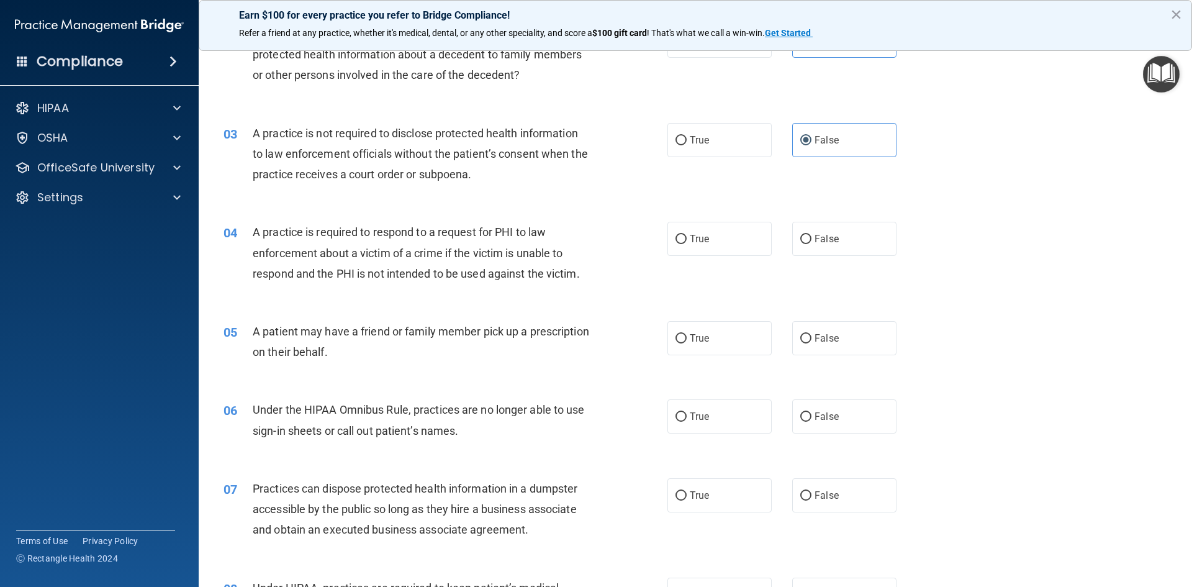
scroll to position [186, 0]
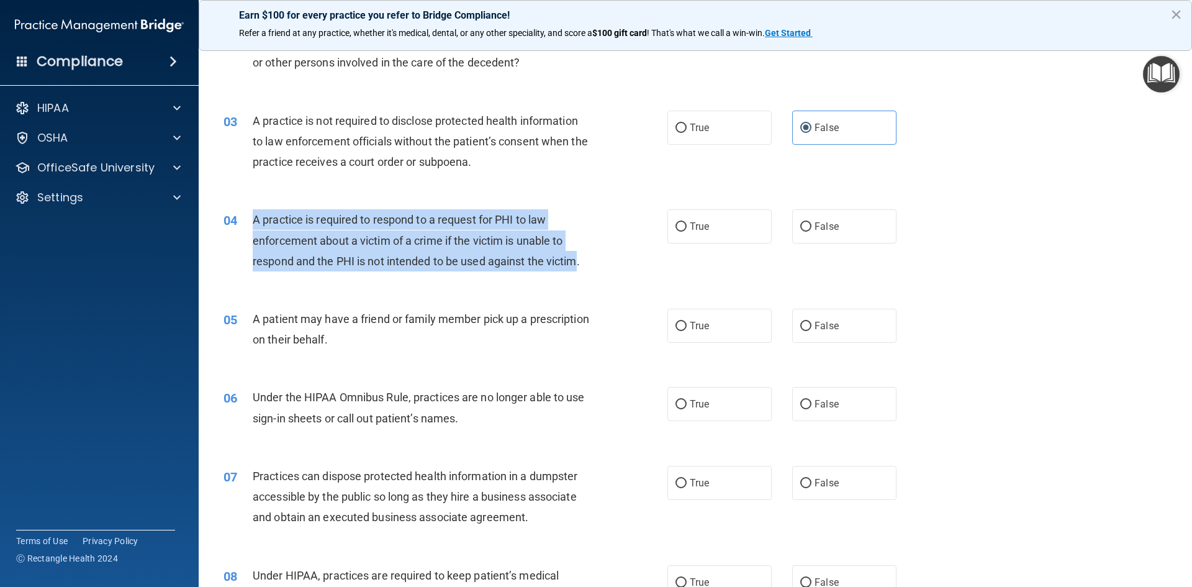
drag, startPoint x: 252, startPoint y: 218, endPoint x: 581, endPoint y: 266, distance: 332.1
click at [580, 266] on span "A practice is required to respond to a request for PHI to law enforcement about…" at bounding box center [416, 240] width 327 height 54
copy span "A practice is required to respond to a request for PHI to law enforcement about…"
click at [613, 228] on div "04 A practice is required to respond to a request for PHI to law enforcement ab…" at bounding box center [445, 243] width 481 height 68
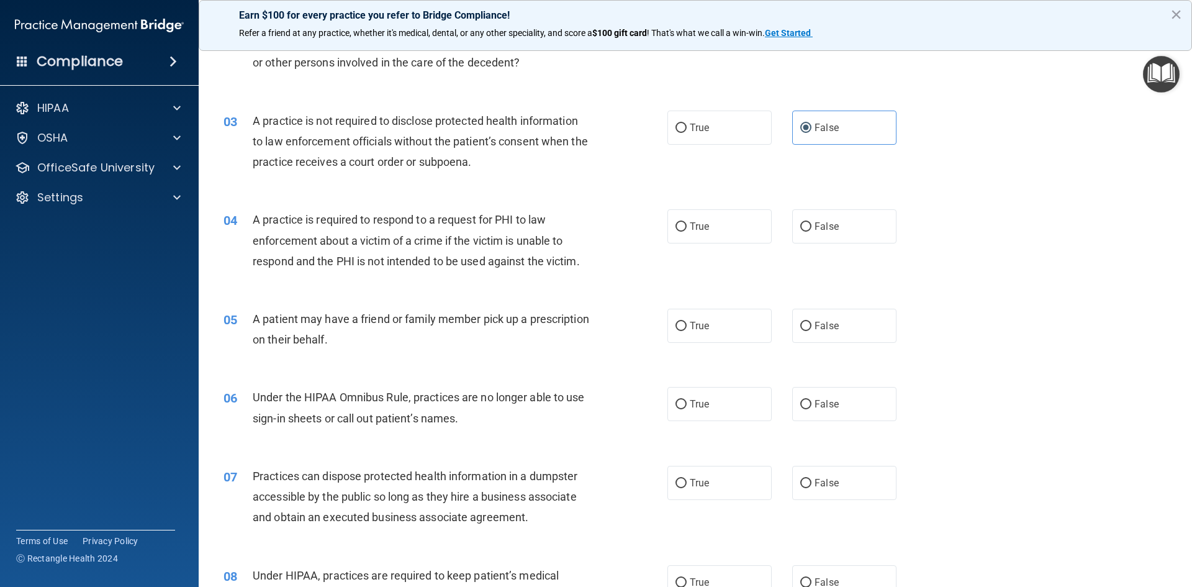
click at [590, 184] on div "03 A practice is not required to disclose protected health information to law e…" at bounding box center [695, 144] width 963 height 99
click at [827, 222] on span "False" at bounding box center [827, 226] width 24 height 12
click at [812, 222] on input "False" at bounding box center [806, 226] width 11 height 9
radio input "true"
click at [712, 332] on label "True" at bounding box center [720, 326] width 104 height 34
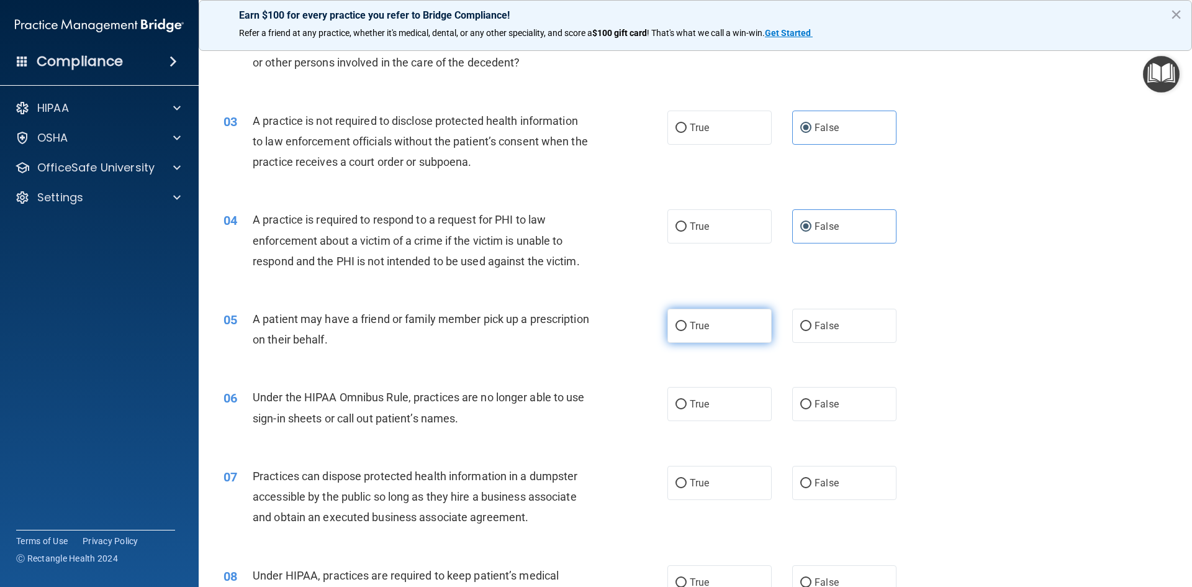
click at [687, 331] on input "True" at bounding box center [681, 326] width 11 height 9
radio input "true"
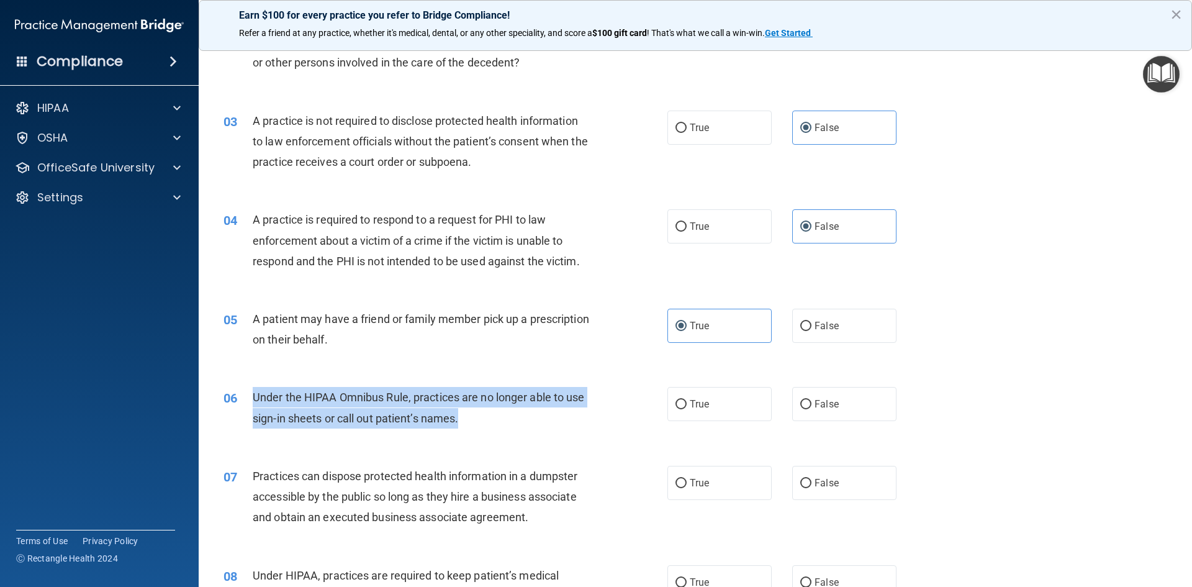
drag, startPoint x: 252, startPoint y: 395, endPoint x: 472, endPoint y: 422, distance: 222.1
click at [472, 422] on div "06 Under the HIPAA Omnibus Rule, practices are no longer able to use sign-in sh…" at bounding box center [445, 410] width 481 height 47
copy div "Under the HIPAA Omnibus Rule, practices are no longer able to use sign-in sheet…"
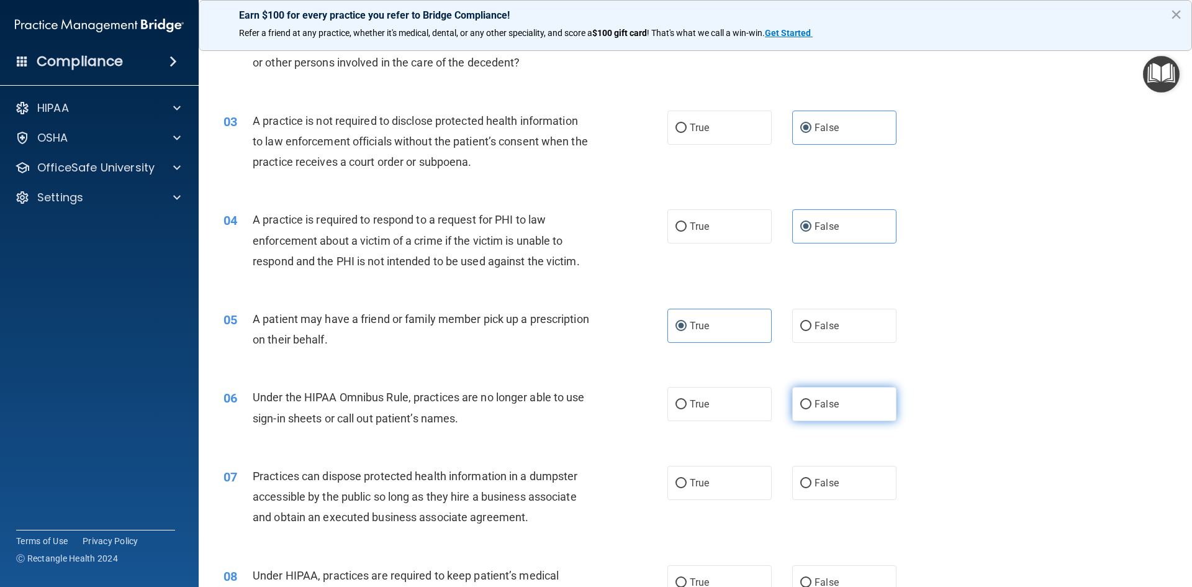
click at [820, 405] on span "False" at bounding box center [827, 404] width 24 height 12
click at [812, 405] on input "False" at bounding box center [806, 404] width 11 height 9
radio input "true"
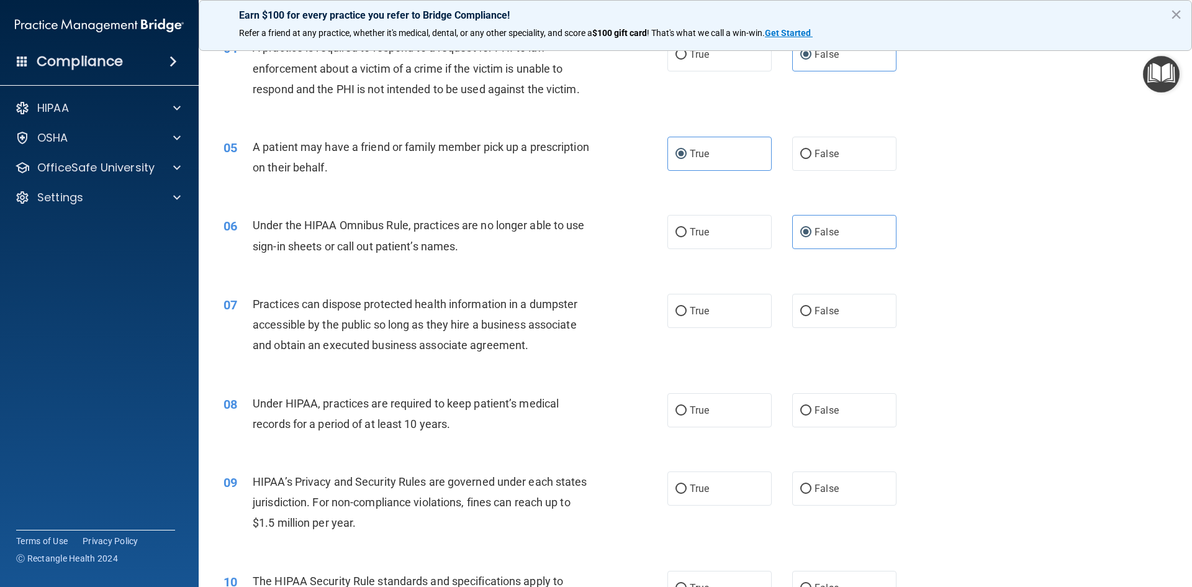
scroll to position [373, 0]
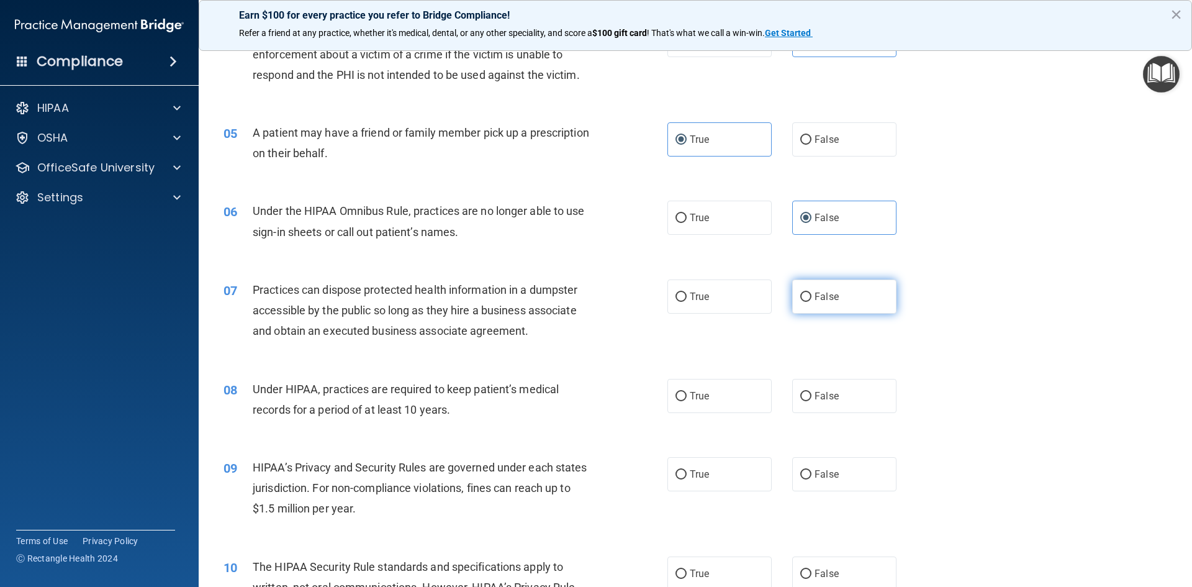
click at [829, 302] on span "False" at bounding box center [827, 297] width 24 height 12
click at [812, 302] on input "False" at bounding box center [806, 297] width 11 height 9
radio input "true"
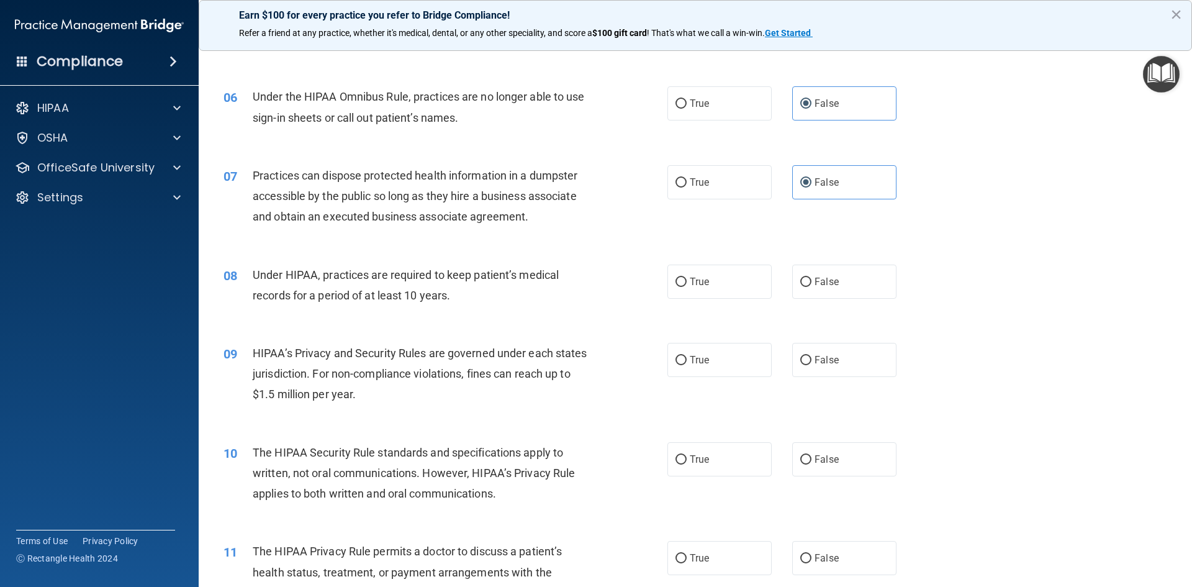
scroll to position [497, 0]
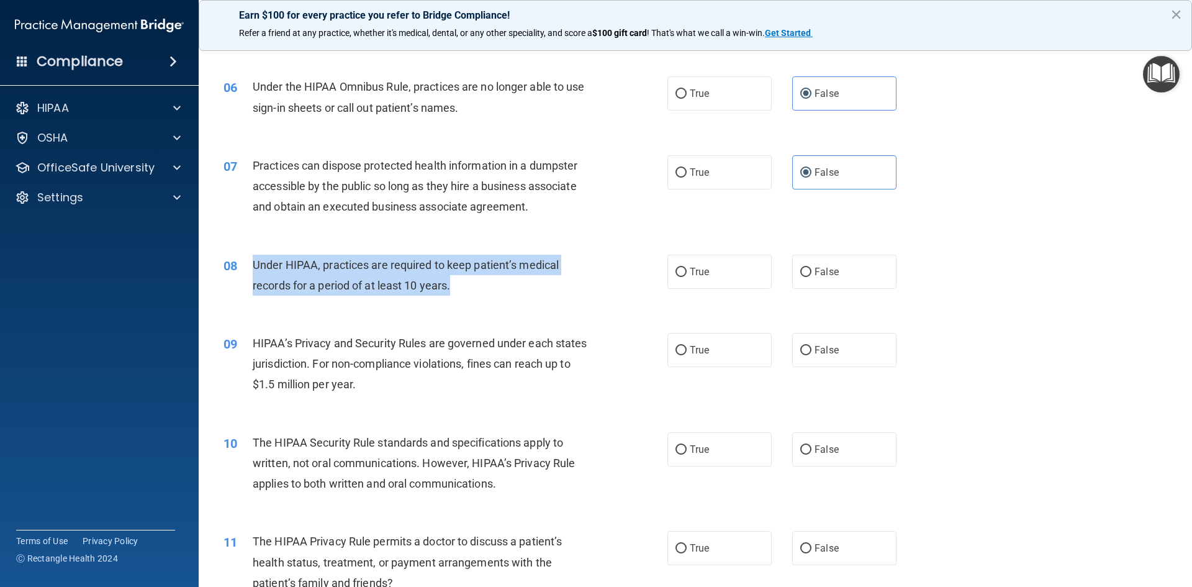
drag, startPoint x: 253, startPoint y: 266, endPoint x: 520, endPoint y: 294, distance: 268.5
click at [520, 294] on div "Under HIPAA, practices are required to keep patient’s medical records for a per…" at bounding box center [426, 275] width 347 height 41
copy span "Under HIPAA, practices are required to keep patient’s medical records for a per…"
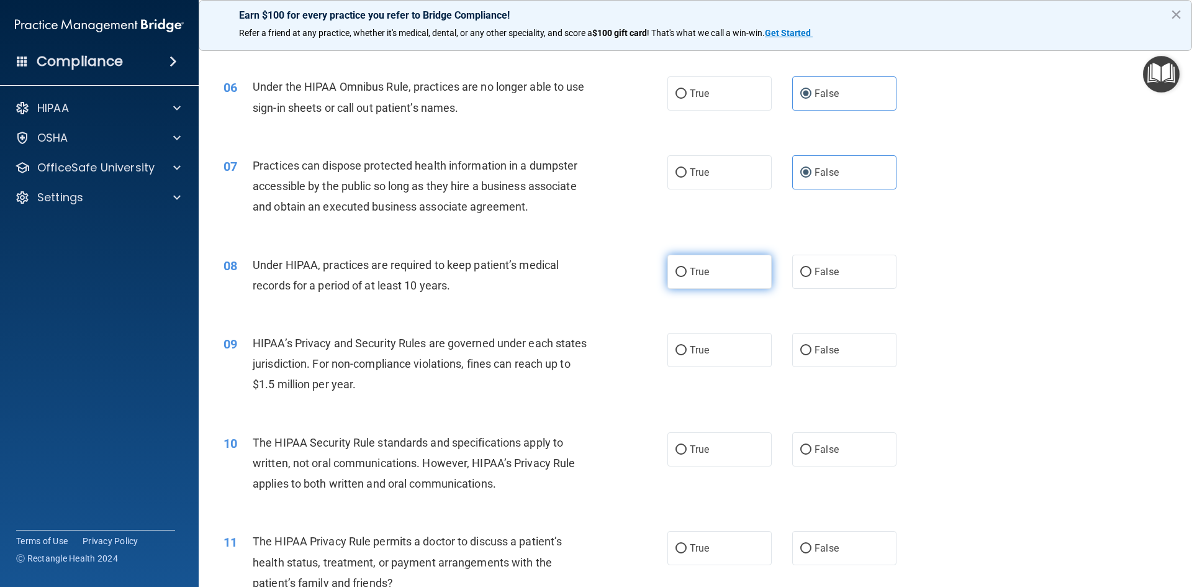
click at [696, 263] on label "True" at bounding box center [720, 272] width 104 height 34
click at [687, 268] on input "True" at bounding box center [681, 272] width 11 height 9
radio input "true"
drag, startPoint x: 249, startPoint y: 339, endPoint x: 265, endPoint y: 339, distance: 16.1
click at [260, 339] on div "09 HIPAA’s Privacy and Security Rules are governed under each states jurisdicti…" at bounding box center [445, 367] width 481 height 68
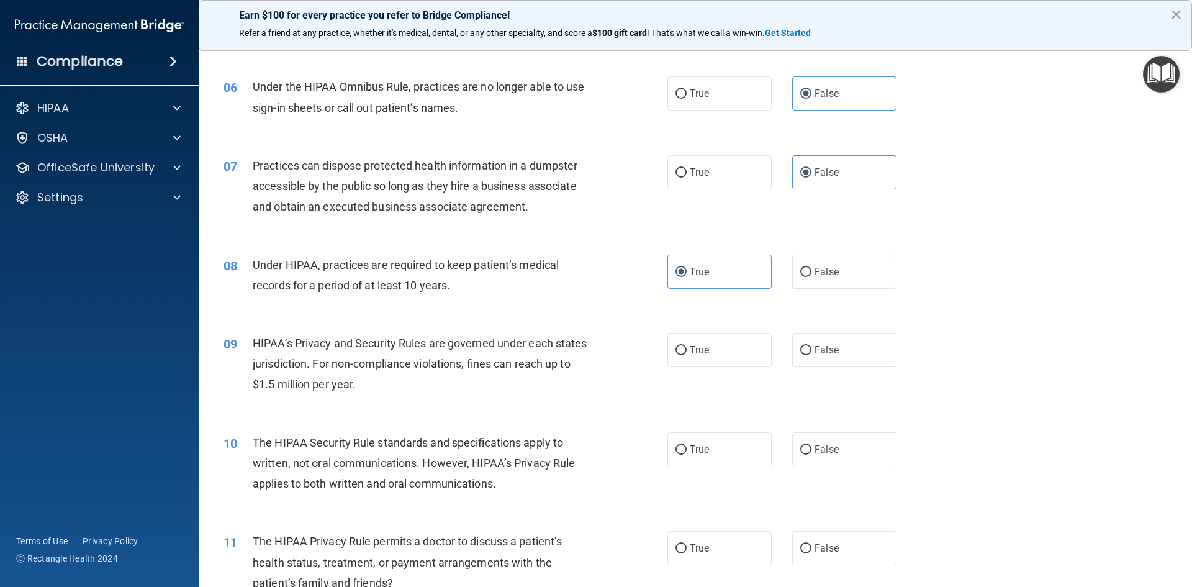
drag, startPoint x: 567, startPoint y: 343, endPoint x: 574, endPoint y: 344, distance: 6.9
click at [573, 343] on div "HIPAA’s Privacy and Security Rules are governed under each states jurisdiction.…" at bounding box center [426, 364] width 347 height 62
click at [694, 355] on span "True" at bounding box center [699, 350] width 19 height 12
click at [687, 355] on input "True" at bounding box center [681, 350] width 11 height 9
radio input "true"
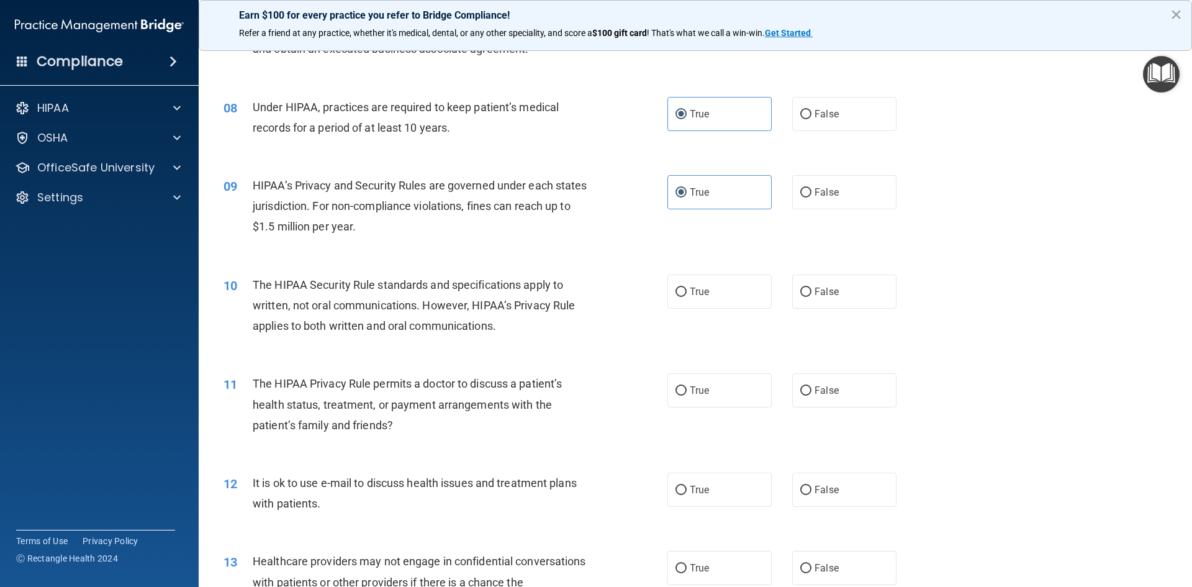
scroll to position [683, 0]
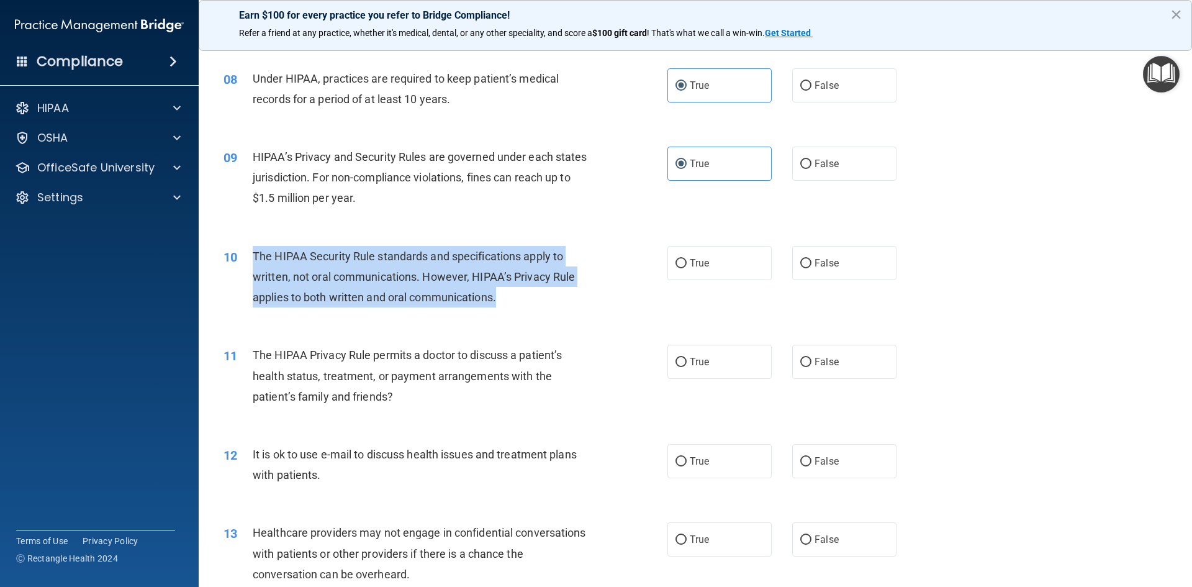
drag, startPoint x: 250, startPoint y: 255, endPoint x: 546, endPoint y: 305, distance: 299.9
click at [546, 305] on div "10 The HIPAA Security Rule standards and specifications apply to written, not o…" at bounding box center [445, 280] width 481 height 68
copy div "The HIPAA Security Rule standards and specifications apply to written, not oral…"
click at [679, 262] on input "True" at bounding box center [681, 263] width 11 height 9
radio input "true"
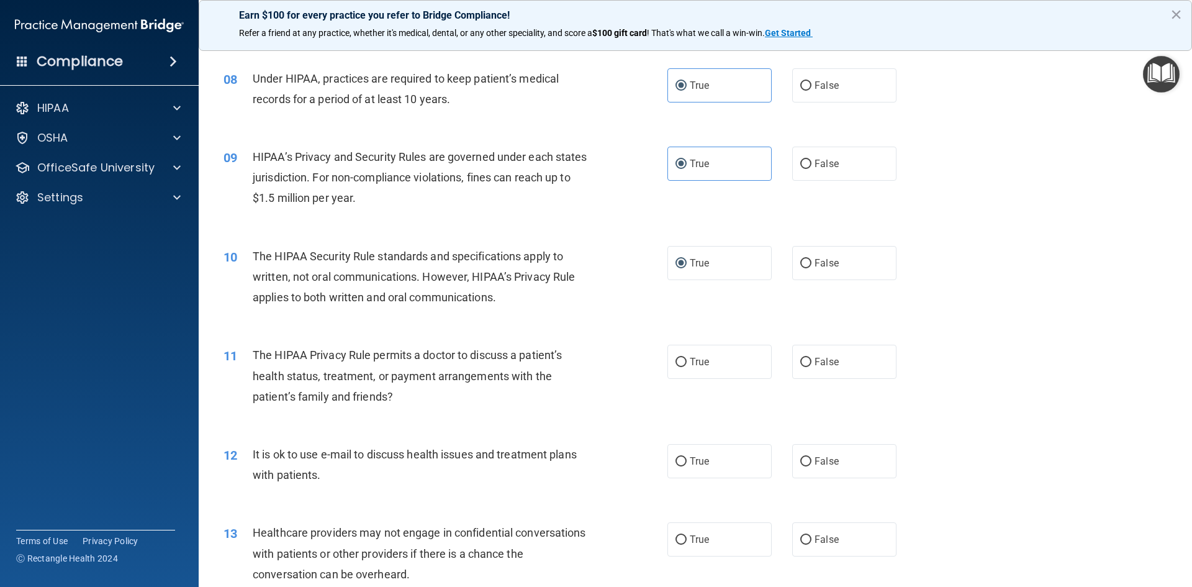
click at [597, 330] on div "11 The HIPAA Privacy Rule permits a doctor to discuss a patient’s health status…" at bounding box center [695, 378] width 963 height 99
click at [397, 398] on div "The HIPAA Privacy Rule permits a doctor to discuss a patient’s health status, t…" at bounding box center [426, 376] width 347 height 62
click at [709, 371] on label "True" at bounding box center [720, 362] width 104 height 34
click at [687, 367] on input "True" at bounding box center [681, 362] width 11 height 9
radio input "true"
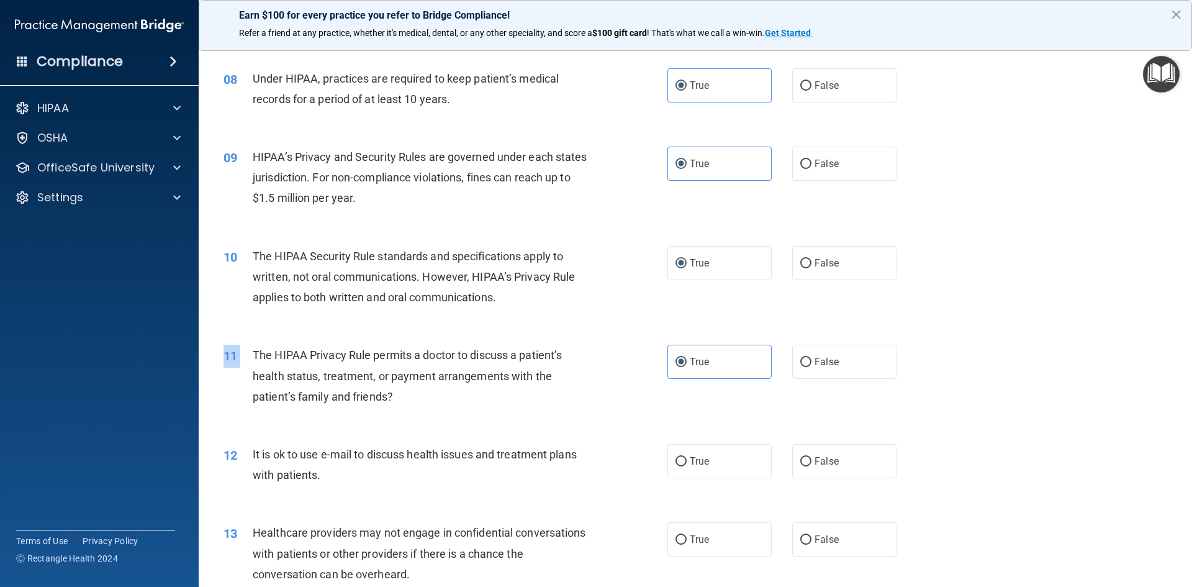
drag, startPoint x: 254, startPoint y: 350, endPoint x: 327, endPoint y: 327, distance: 76.2
click at [320, 343] on div "11 The HIPAA Privacy Rule permits a doctor to discuss a patient’s health status…" at bounding box center [695, 378] width 963 height 99
click at [338, 324] on div "10 The HIPAA Security Rule standards and specifications apply to written, not o…" at bounding box center [695, 279] width 963 height 99
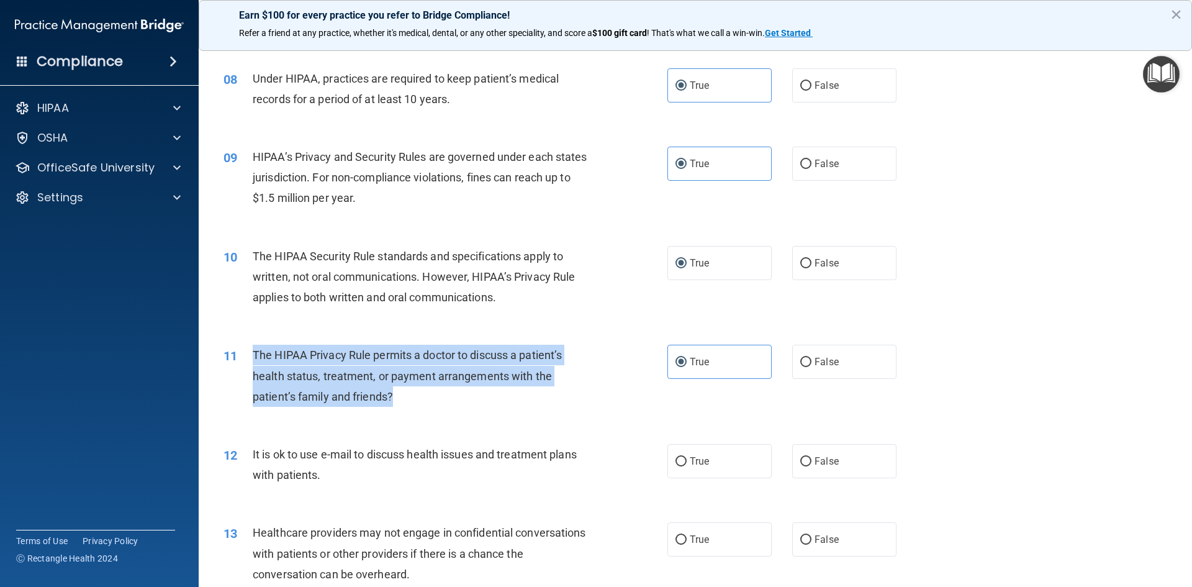
drag, startPoint x: 252, startPoint y: 353, endPoint x: 420, endPoint y: 399, distance: 175.1
click at [420, 399] on div "11 The HIPAA Privacy Rule permits a doctor to discuss a patient’s health status…" at bounding box center [445, 379] width 481 height 68
copy div "The HIPAA Privacy Rule permits a doctor to discuss a patient’s health status, t…"
click at [401, 404] on div "The HIPAA Privacy Rule permits a doctor to discuss a patient’s health status, t…" at bounding box center [426, 376] width 347 height 62
click at [577, 376] on div "The HIPAA Privacy Rule permits a doctor to discuss a patient’s health status, t…" at bounding box center [426, 376] width 347 height 62
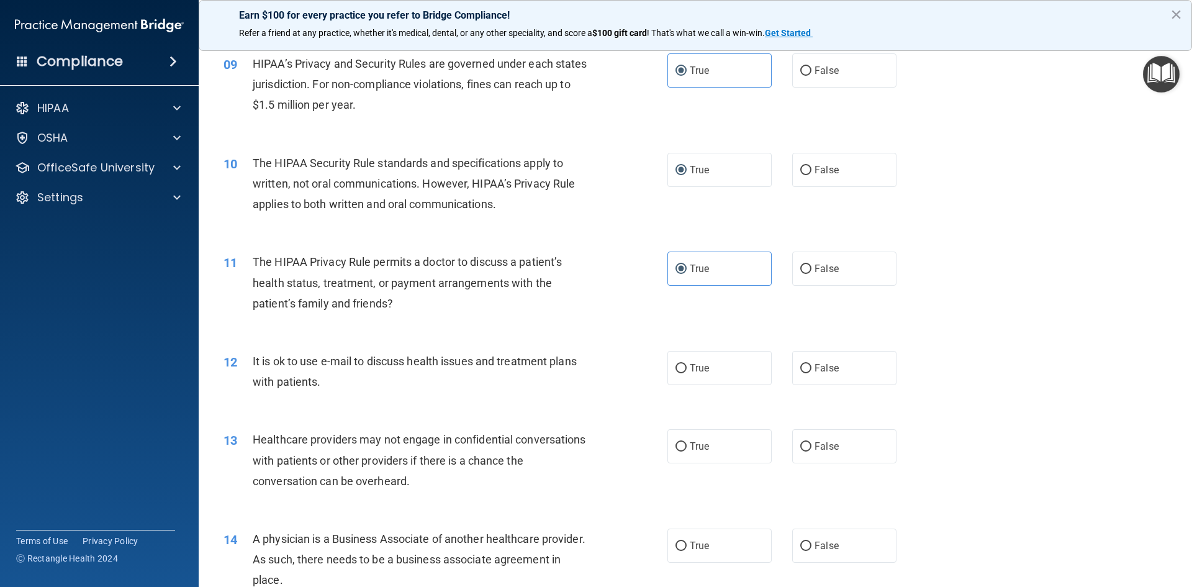
scroll to position [807, 0]
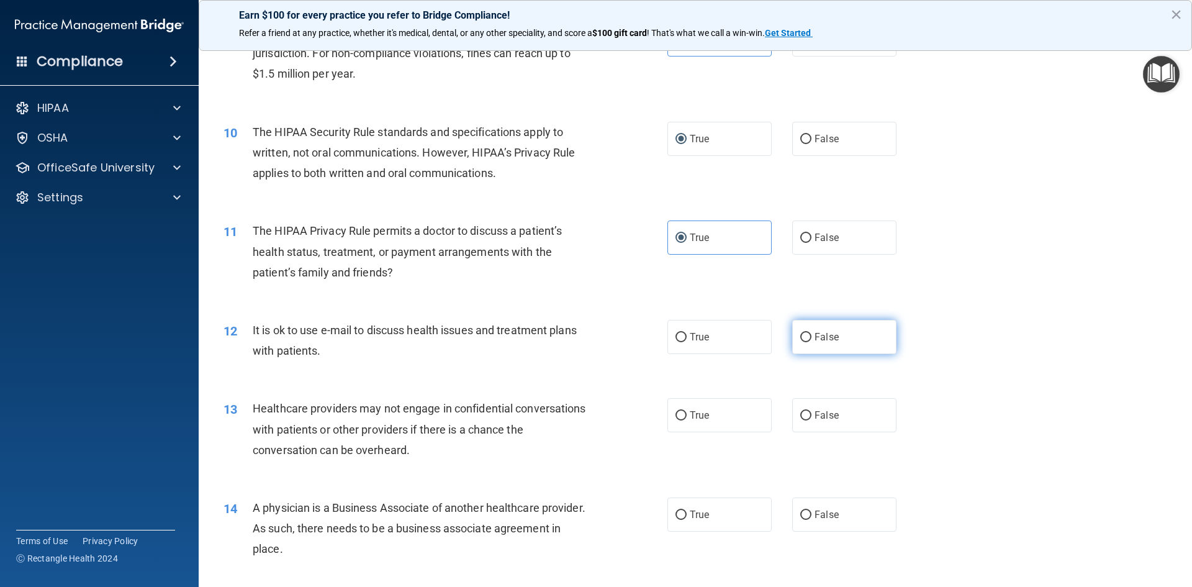
click at [793, 335] on label "False" at bounding box center [845, 337] width 104 height 34
click at [801, 335] on input "False" at bounding box center [806, 337] width 11 height 9
radio input "true"
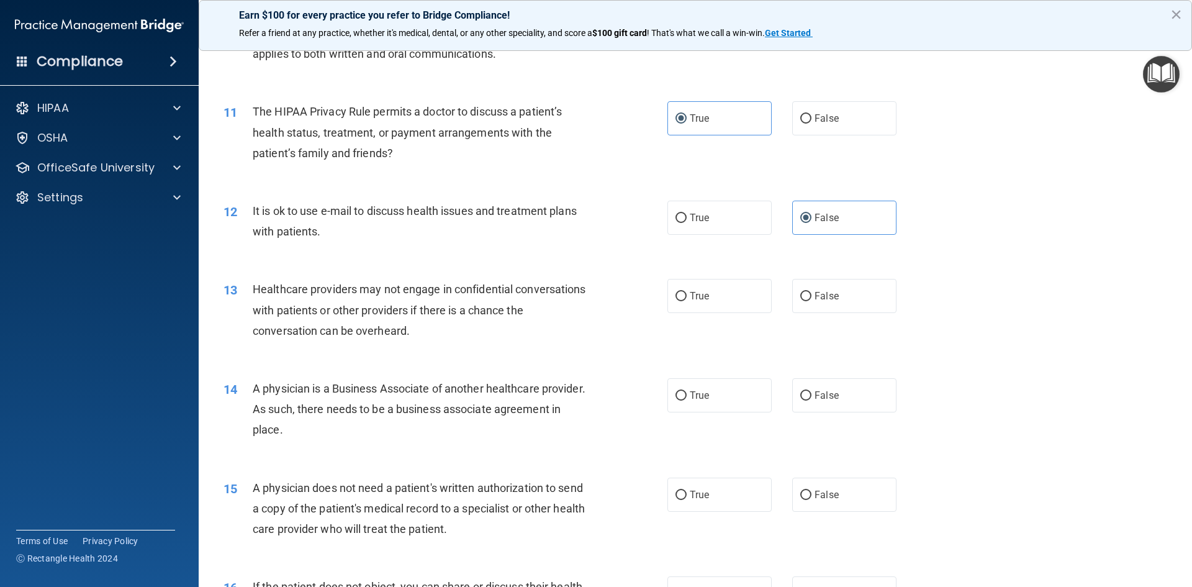
scroll to position [932, 0]
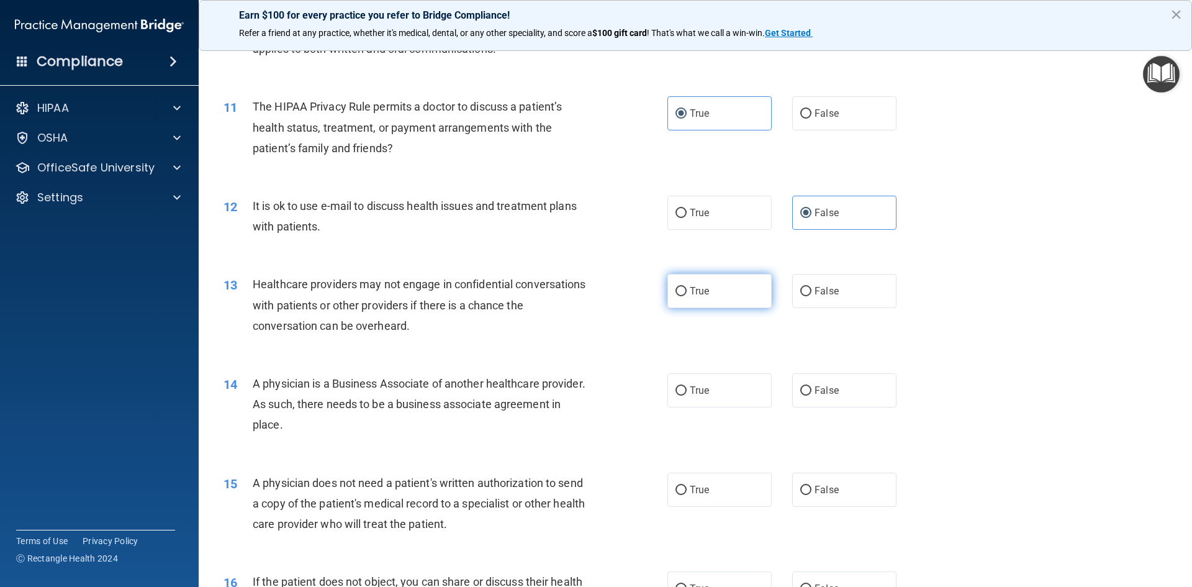
click at [696, 298] on label "True" at bounding box center [720, 291] width 104 height 34
click at [687, 296] on input "True" at bounding box center [681, 291] width 11 height 9
radio input "true"
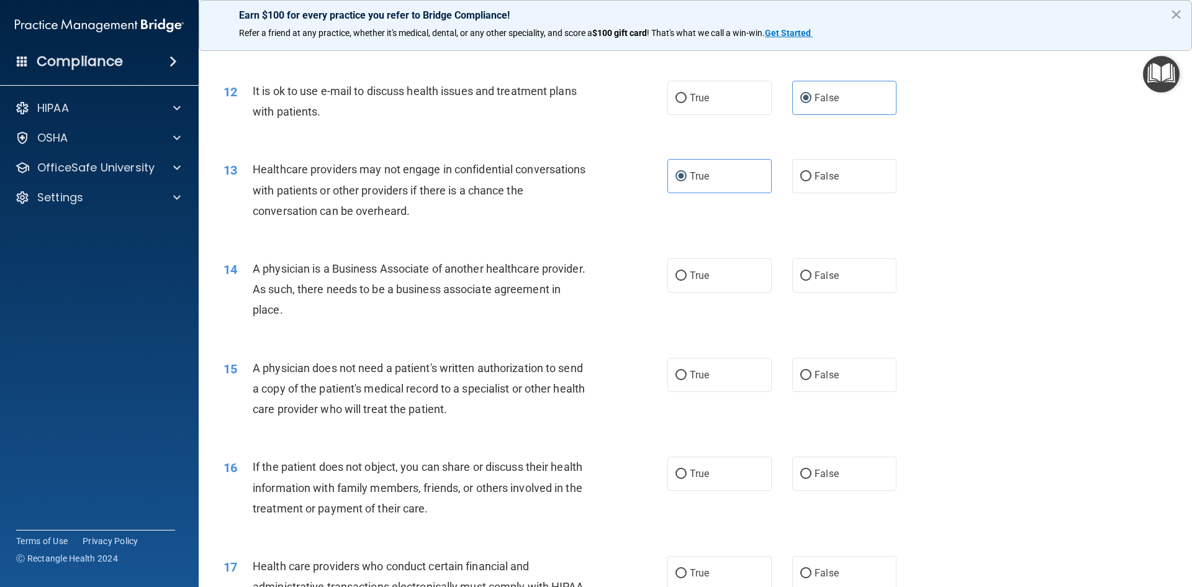
scroll to position [1056, 0]
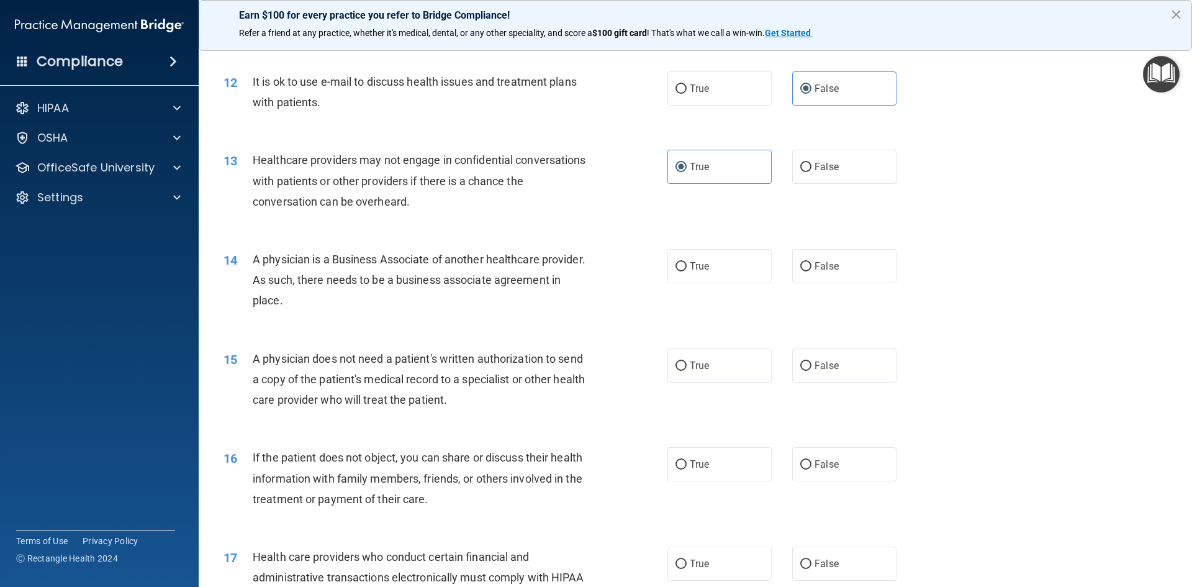
drag, startPoint x: 256, startPoint y: 257, endPoint x: 373, endPoint y: 309, distance: 128.7
click at [373, 309] on div "A physician is a Business Associate of another healthcare provider. As such, th…" at bounding box center [426, 280] width 347 height 62
copy span "A physician is a Business Associate of another healthcare provider. As such, th…"
click at [397, 316] on div "14 A physician is a Business Associate of another healthcare provider. As such,…" at bounding box center [445, 283] width 481 height 68
click at [704, 271] on span "True" at bounding box center [699, 266] width 19 height 12
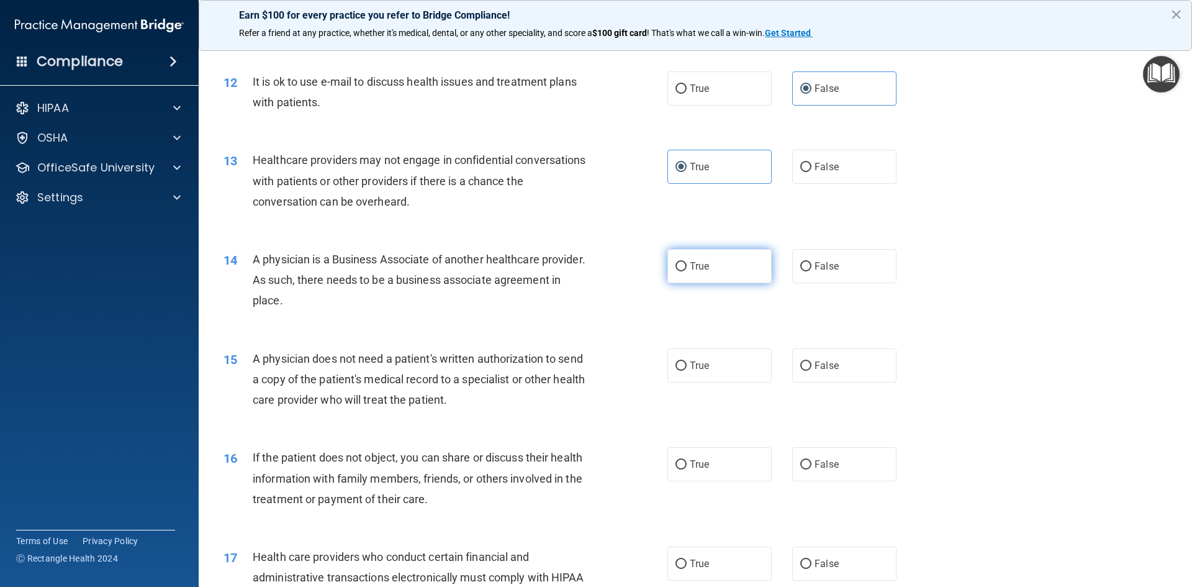
click at [687, 271] on input "True" at bounding box center [681, 266] width 11 height 9
radio input "true"
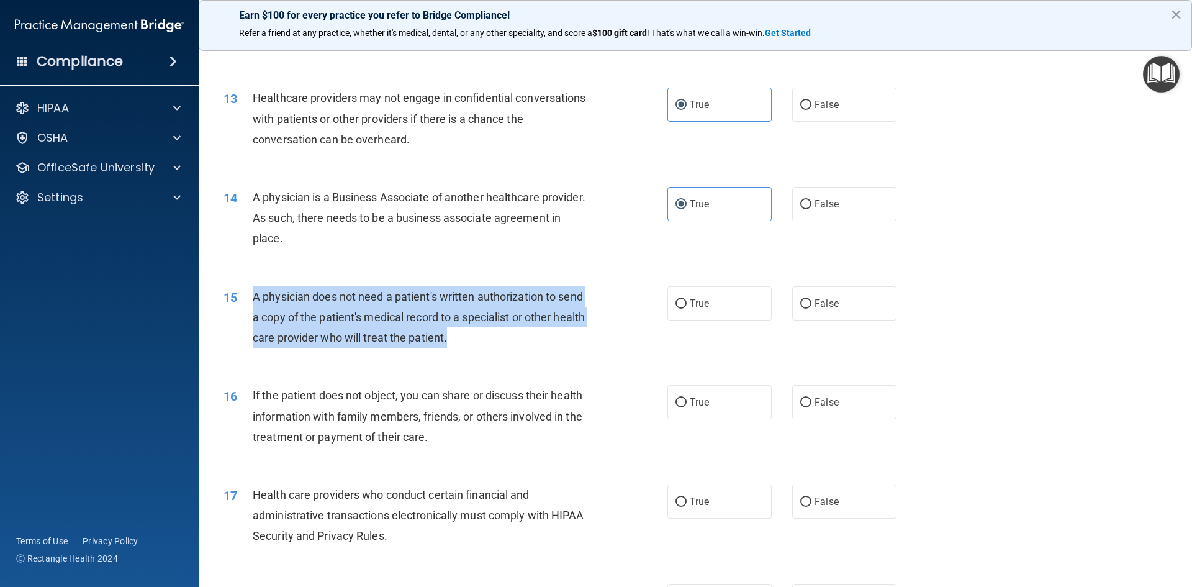
drag, startPoint x: 253, startPoint y: 291, endPoint x: 530, endPoint y: 340, distance: 280.7
click at [530, 340] on div "A physician does not need a patient's written authorization to send a copy of t…" at bounding box center [426, 317] width 347 height 62
copy span "A physician does not need a patient's written authorization to send a copy of t…"
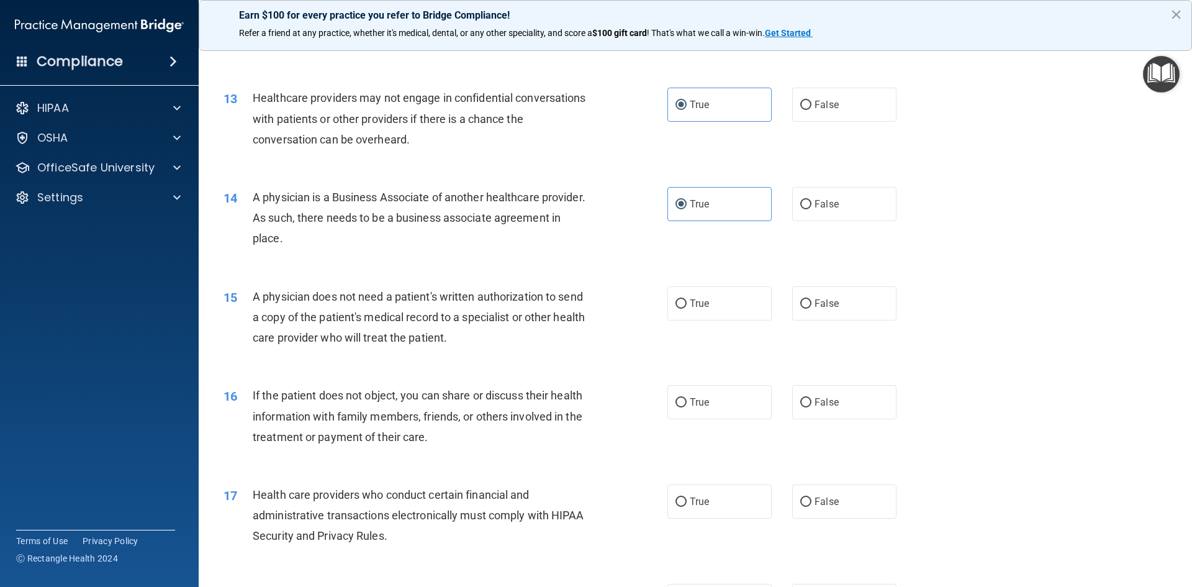
drag, startPoint x: 583, startPoint y: 257, endPoint x: 531, endPoint y: 158, distance: 111.7
click at [583, 257] on div "14 A physician is a Business Associate of another healthcare provider. As such,…" at bounding box center [695, 220] width 963 height 99
click at [695, 302] on span "True" at bounding box center [699, 303] width 19 height 12
click at [687, 302] on input "True" at bounding box center [681, 303] width 11 height 9
radio input "true"
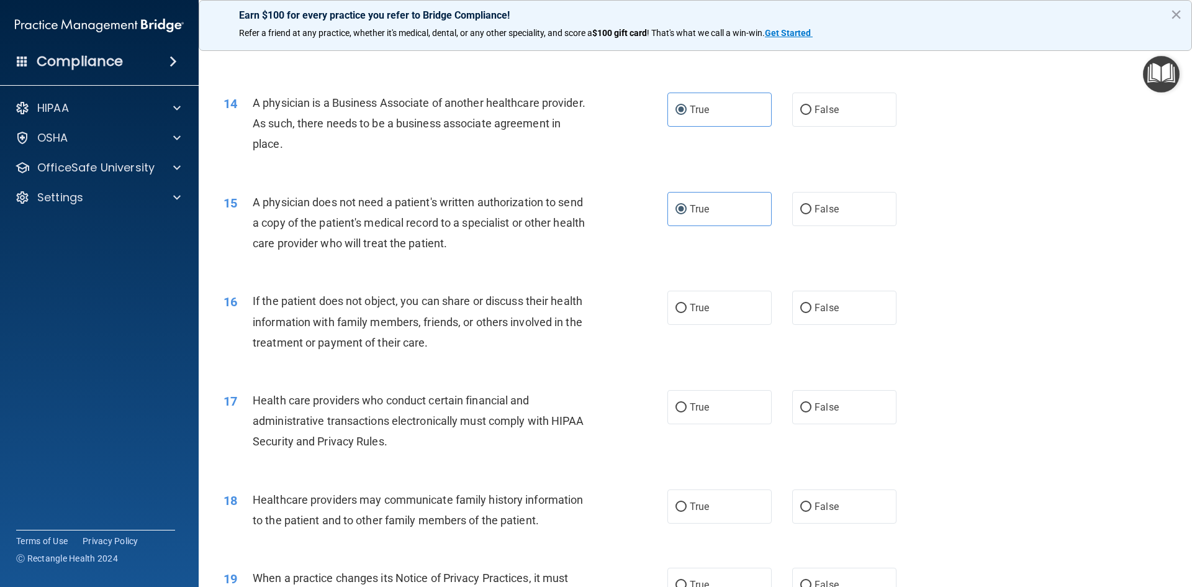
scroll to position [1242, 0]
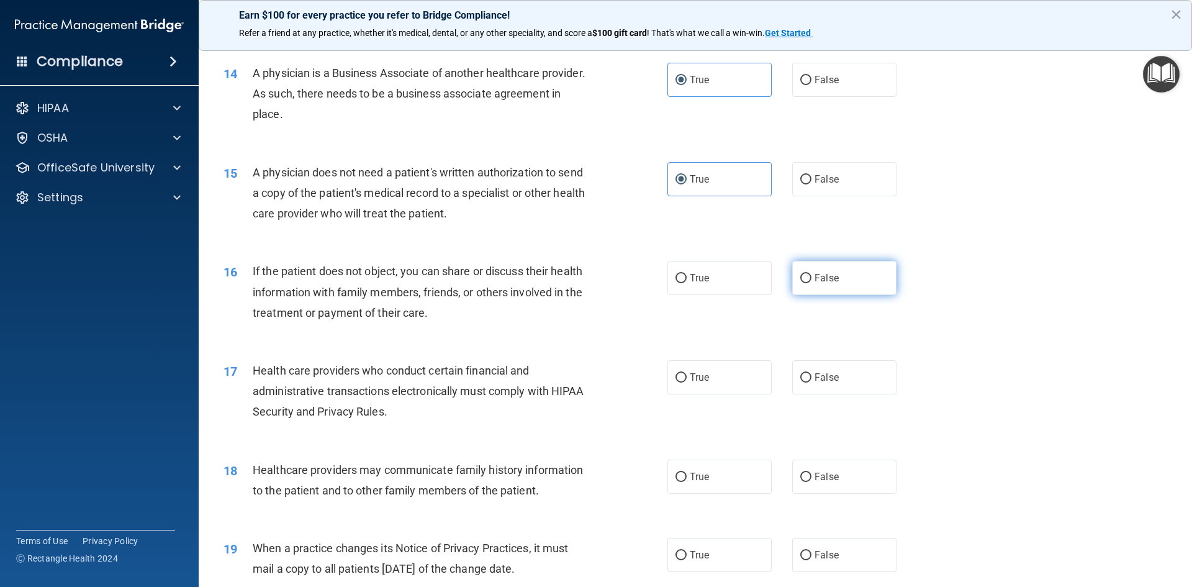
drag, startPoint x: 829, startPoint y: 281, endPoint x: 819, endPoint y: 286, distance: 11.9
click at [829, 281] on span "False" at bounding box center [827, 278] width 24 height 12
click at [812, 281] on input "False" at bounding box center [806, 278] width 11 height 9
radio input "true"
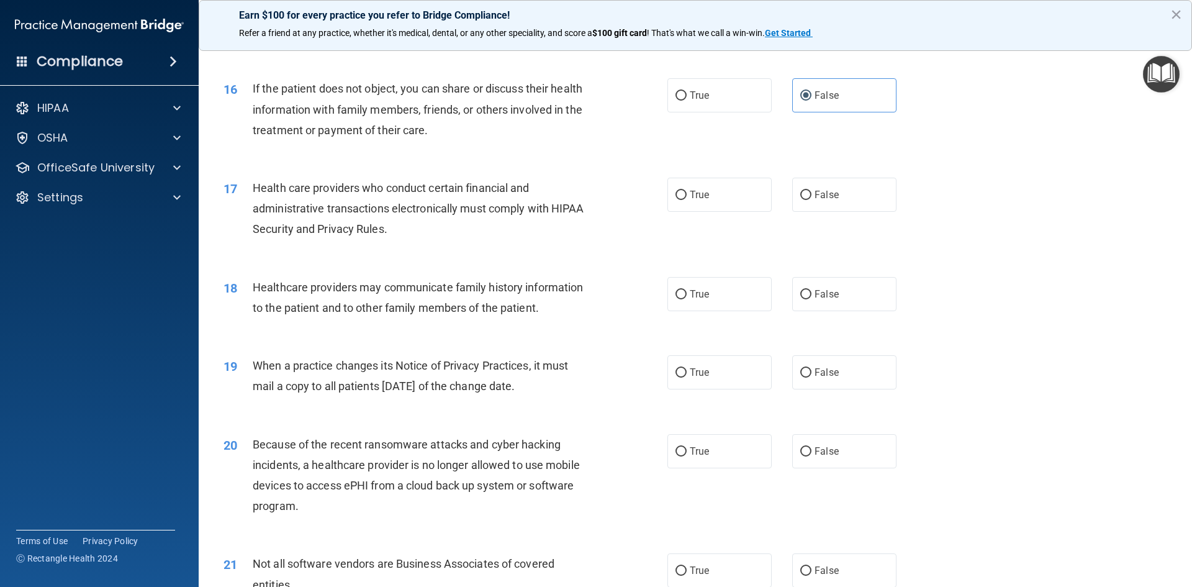
scroll to position [1428, 0]
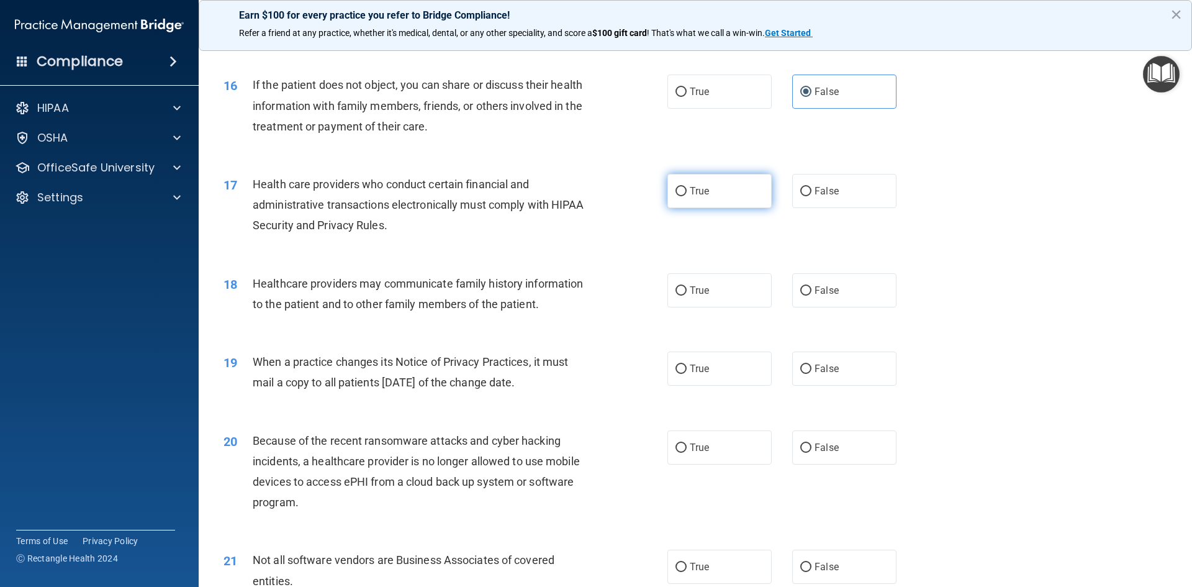
click at [682, 196] on input "True" at bounding box center [681, 191] width 11 height 9
radio input "true"
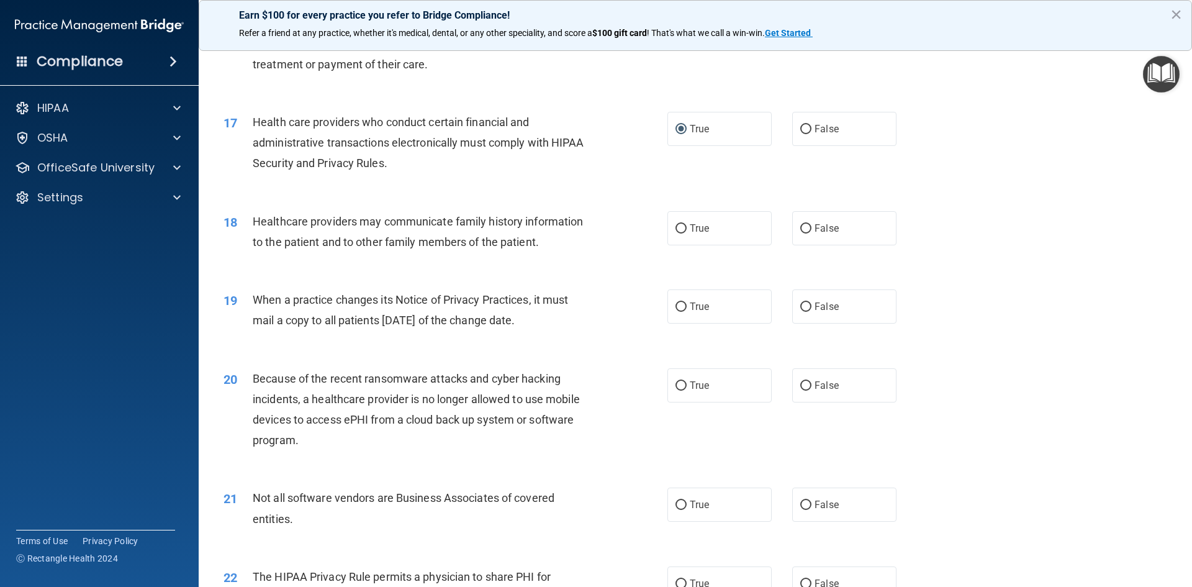
click at [256, 120] on span "Health care providers who conduct certain financial and administrative transact…" at bounding box center [419, 143] width 332 height 54
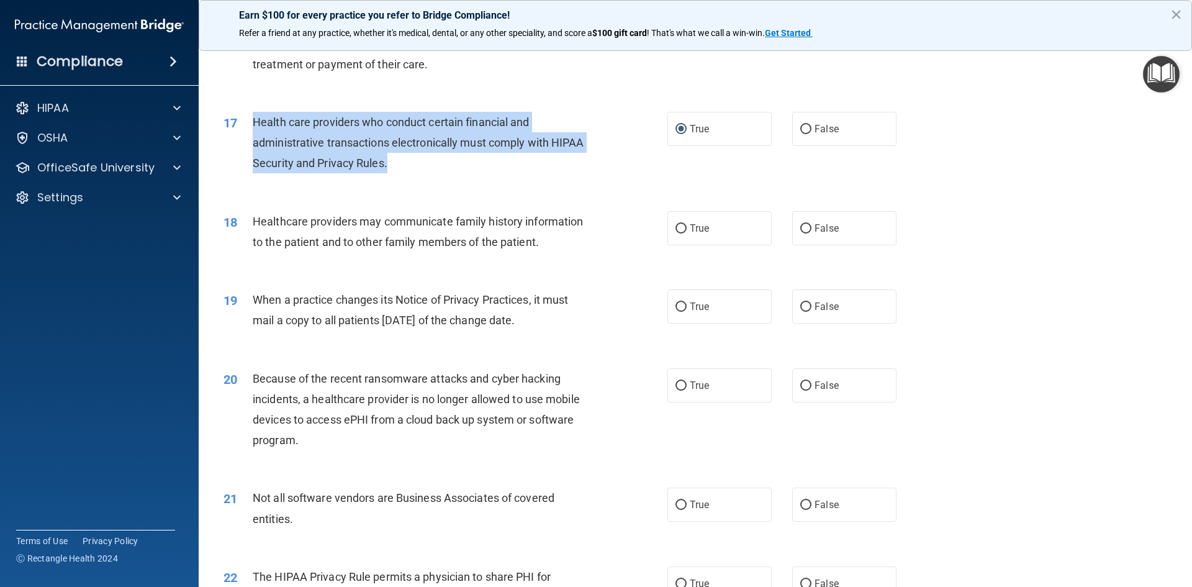
drag, startPoint x: 252, startPoint y: 122, endPoint x: 401, endPoint y: 168, distance: 156.8
click at [401, 168] on div "17 Health care providers who conduct certain financial and administrative trans…" at bounding box center [445, 146] width 481 height 68
copy div "Health care providers who conduct certain financial and administrative transact…"
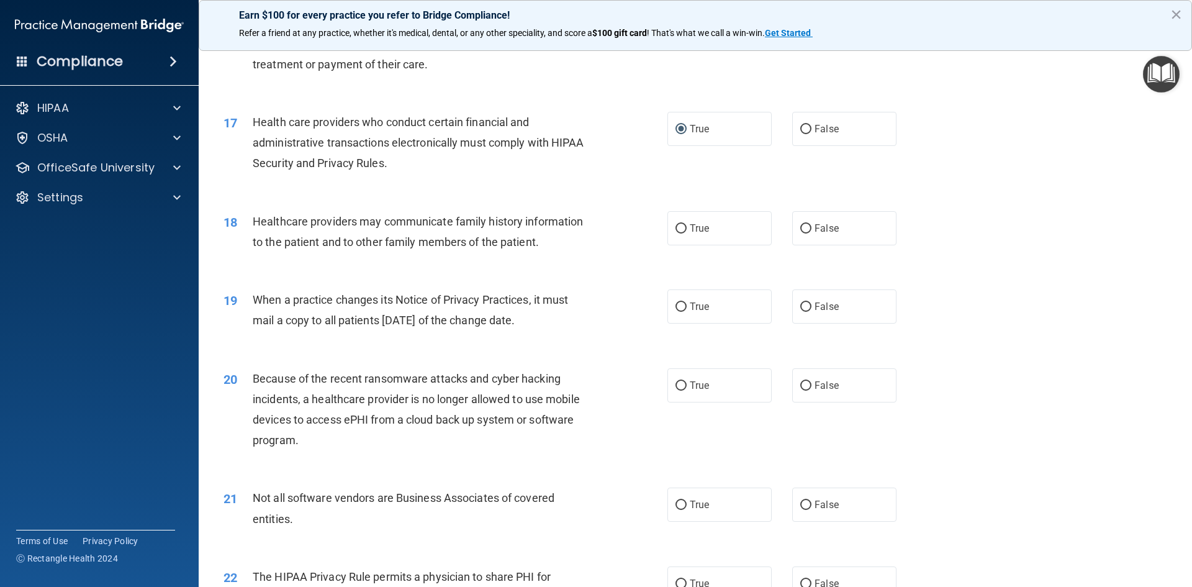
drag, startPoint x: 256, startPoint y: 219, endPoint x: 263, endPoint y: 218, distance: 6.9
click at [257, 219] on span "Healthcare providers may communicate family history information to the patient …" at bounding box center [418, 232] width 330 height 34
drag, startPoint x: 824, startPoint y: 219, endPoint x: 487, endPoint y: 223, distance: 337.3
click at [822, 220] on label "False" at bounding box center [845, 228] width 104 height 34
click at [812, 224] on input "False" at bounding box center [806, 228] width 11 height 9
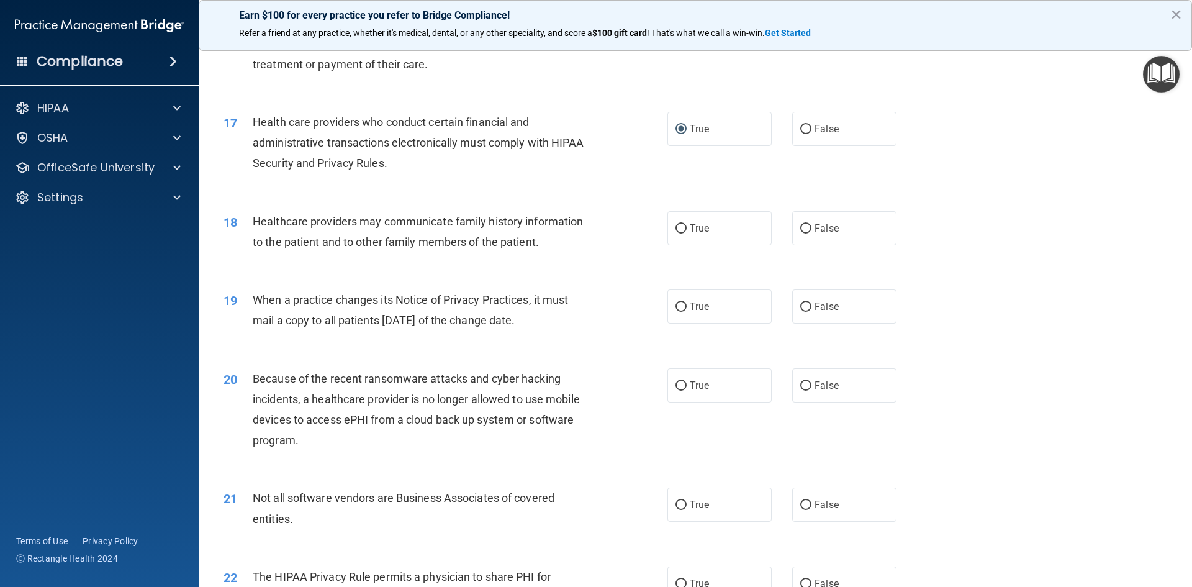
radio input "true"
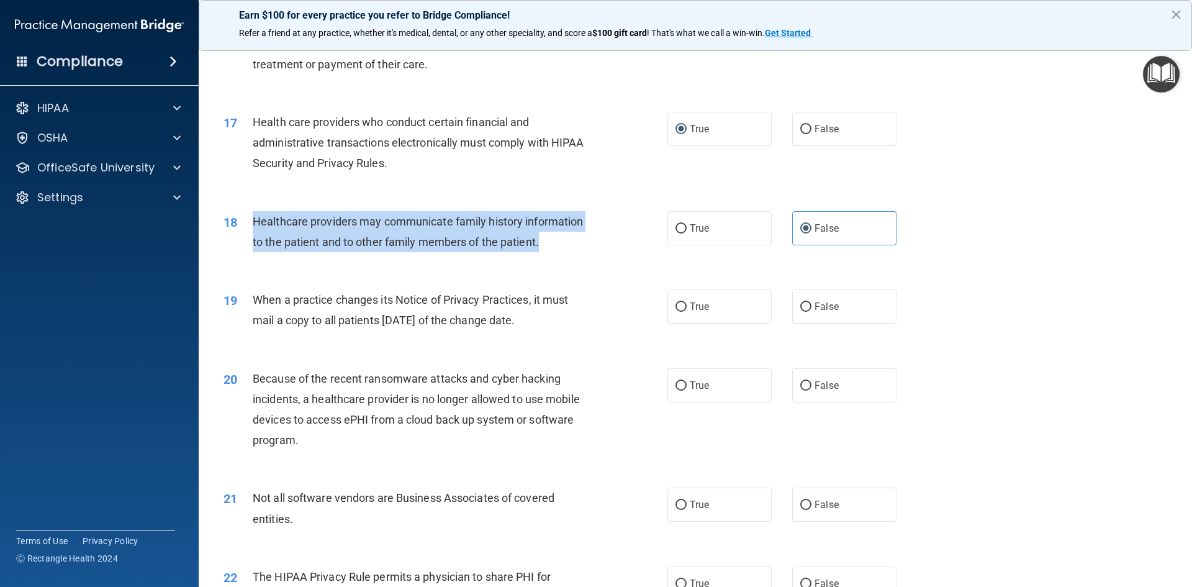
drag, startPoint x: 255, startPoint y: 218, endPoint x: 573, endPoint y: 247, distance: 319.3
click at [573, 247] on div "Healthcare providers may communicate family history information to the patient …" at bounding box center [426, 231] width 347 height 41
copy span "Healthcare providers may communicate family history information to the patient …"
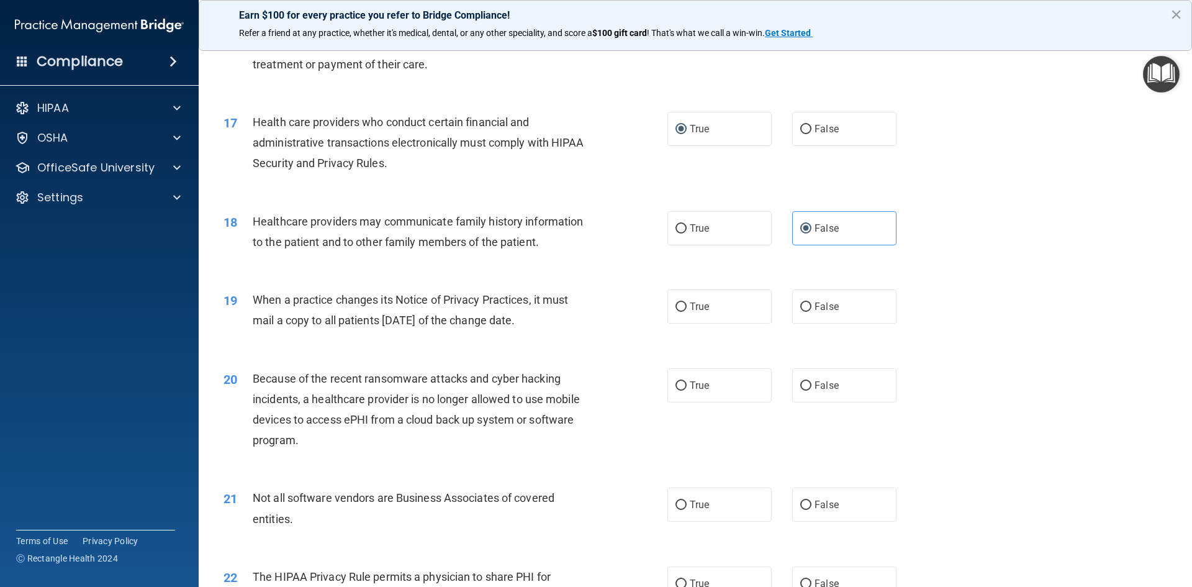
click at [272, 302] on span "When a practice changes its Notice of Privacy Practices, it must mail a copy to…" at bounding box center [411, 310] width 316 height 34
drag, startPoint x: 252, startPoint y: 297, endPoint x: 589, endPoint y: 322, distance: 338.8
click at [589, 322] on div "19 When a practice changes its Notice of Privacy Practices, it must mail a copy…" at bounding box center [445, 312] width 481 height 47
click at [568, 311] on div "When a practice changes its Notice of Privacy Practices, it must mail a copy to…" at bounding box center [426, 309] width 347 height 41
drag, startPoint x: 791, startPoint y: 298, endPoint x: 803, endPoint y: 301, distance: 12.2
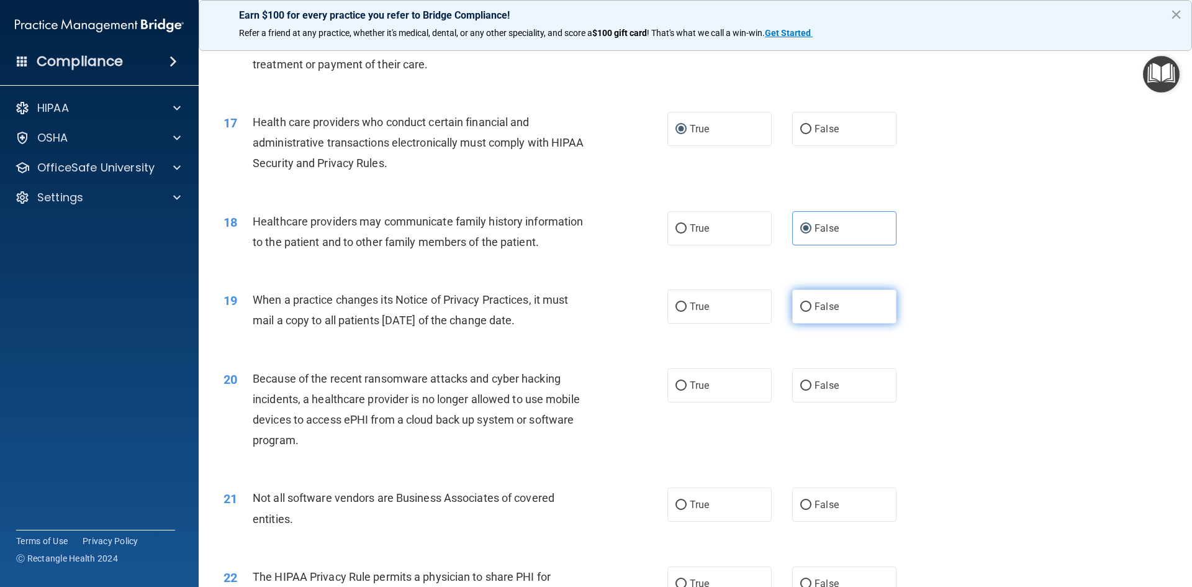
click at [795, 298] on label "False" at bounding box center [845, 306] width 104 height 34
click at [801, 302] on input "False" at bounding box center [806, 306] width 11 height 9
radio input "true"
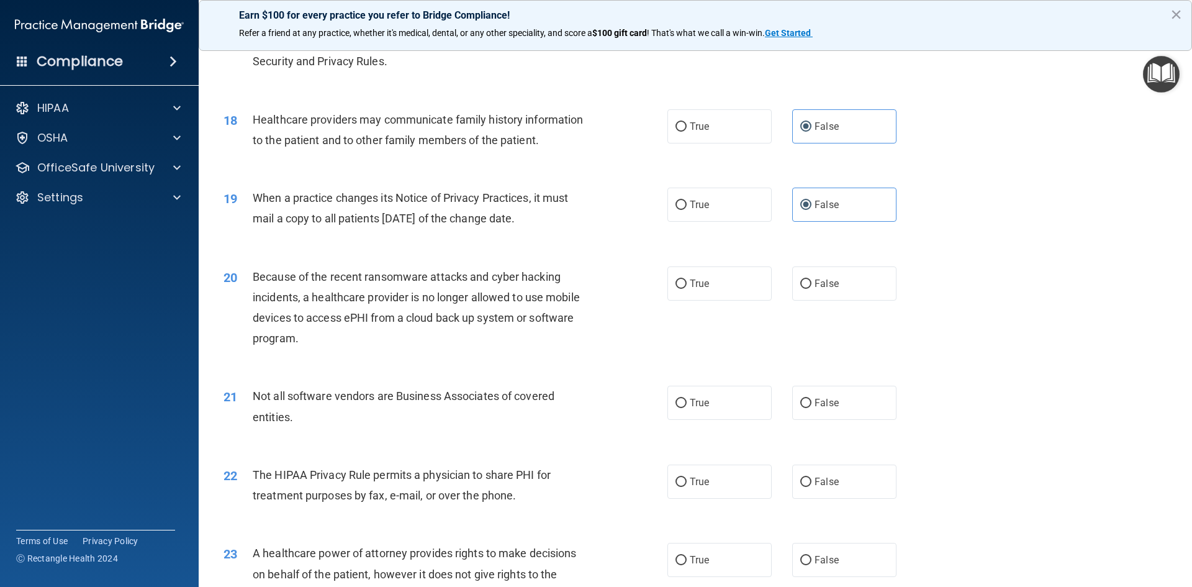
scroll to position [1615, 0]
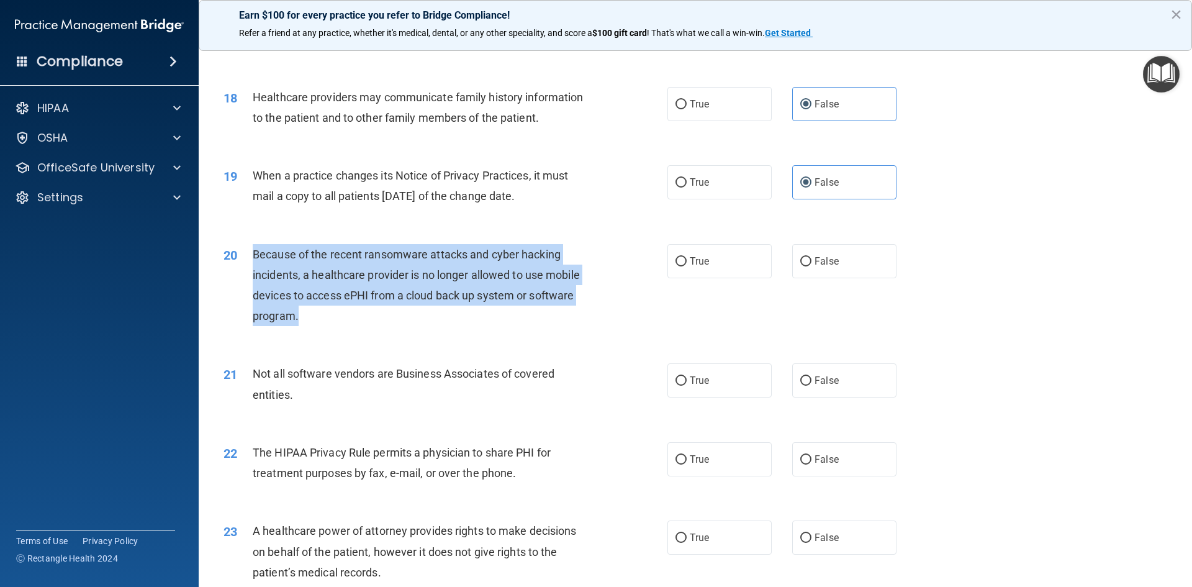
drag, startPoint x: 253, startPoint y: 252, endPoint x: 323, endPoint y: 329, distance: 103.8
click at [323, 329] on div "20 Because of the recent ransomware attacks and cyber hacking incidents, a heal…" at bounding box center [445, 288] width 481 height 89
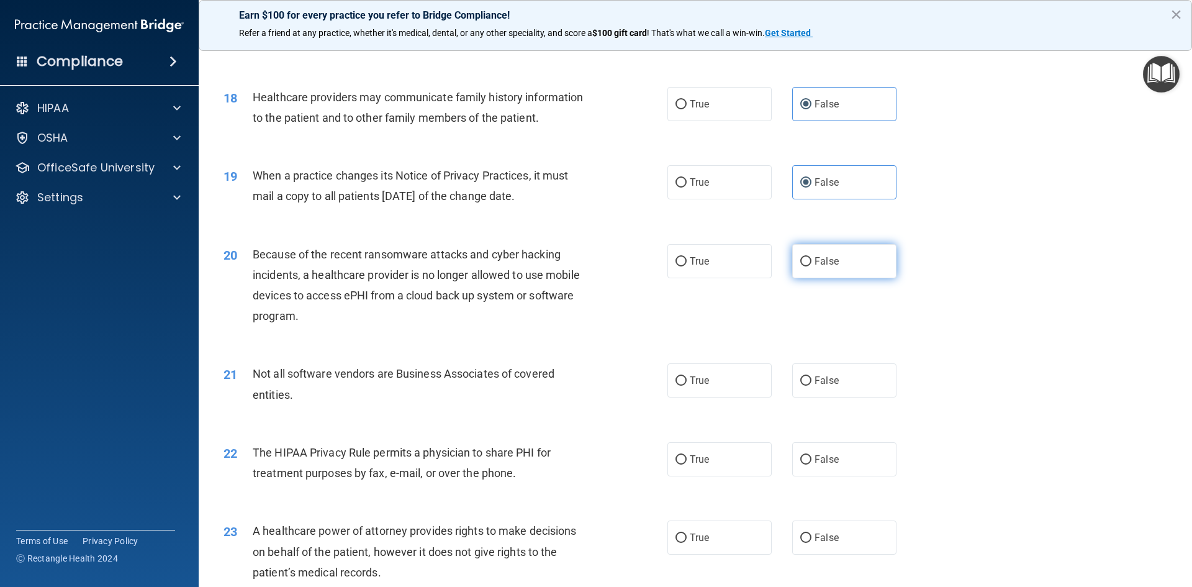
click at [837, 259] on label "False" at bounding box center [845, 261] width 104 height 34
click at [812, 259] on input "False" at bounding box center [806, 261] width 11 height 9
radio input "true"
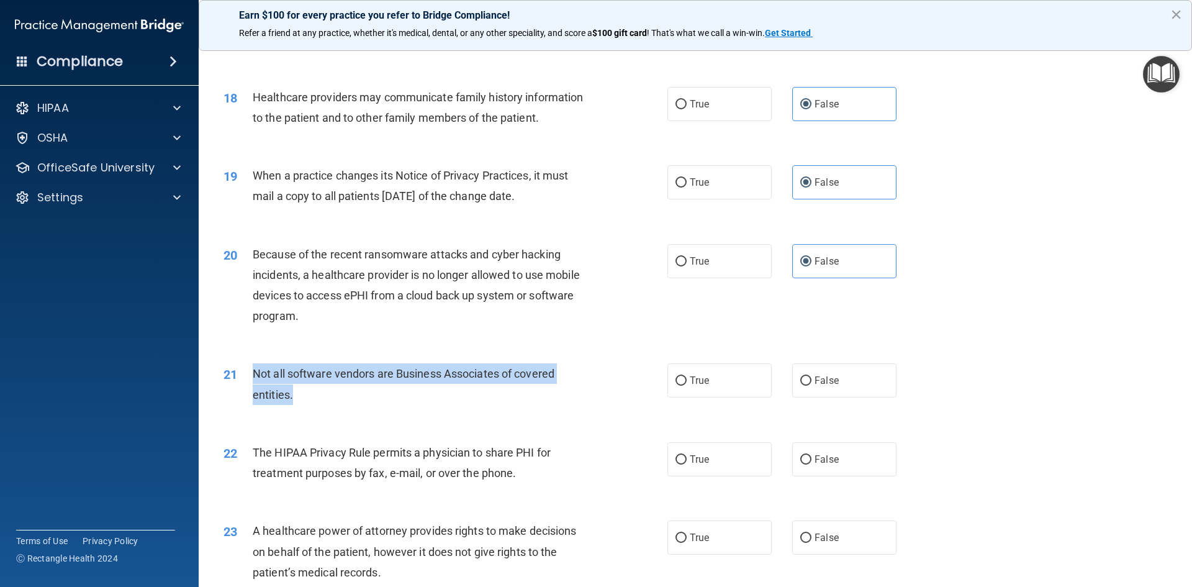
drag, startPoint x: 306, startPoint y: 391, endPoint x: 247, endPoint y: 366, distance: 64.3
click at [247, 366] on div "21 Not all software vendors are Business Associates of covered entities." at bounding box center [445, 386] width 481 height 47
drag, startPoint x: 741, startPoint y: 386, endPoint x: 628, endPoint y: 239, distance: 185.1
click at [738, 383] on label "True" at bounding box center [720, 380] width 104 height 34
click at [687, 383] on input "True" at bounding box center [681, 380] width 11 height 9
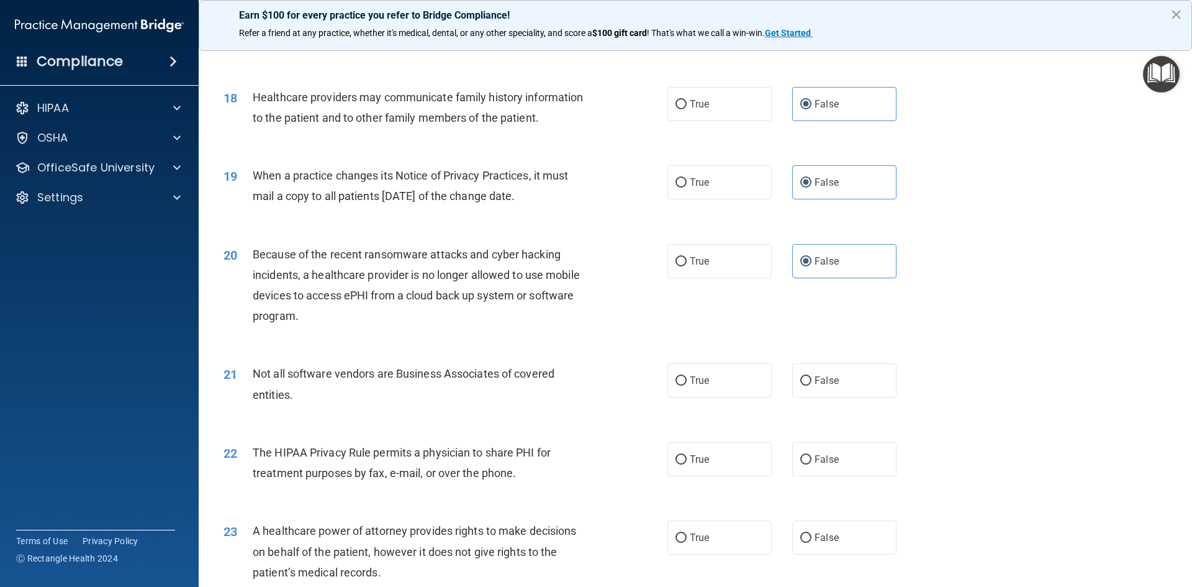
radio input "true"
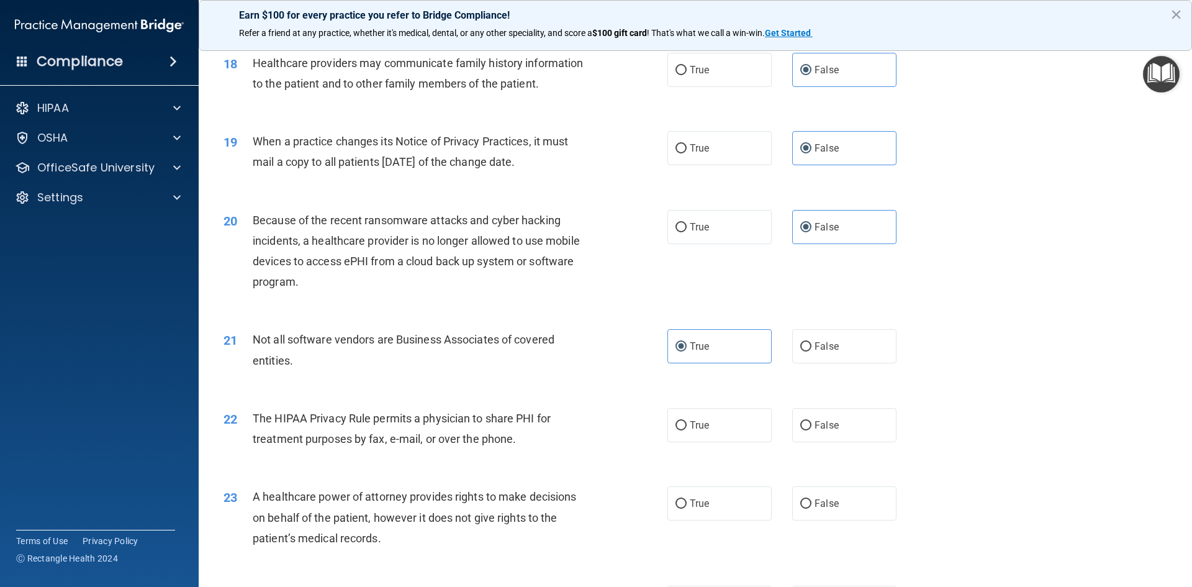
scroll to position [1739, 0]
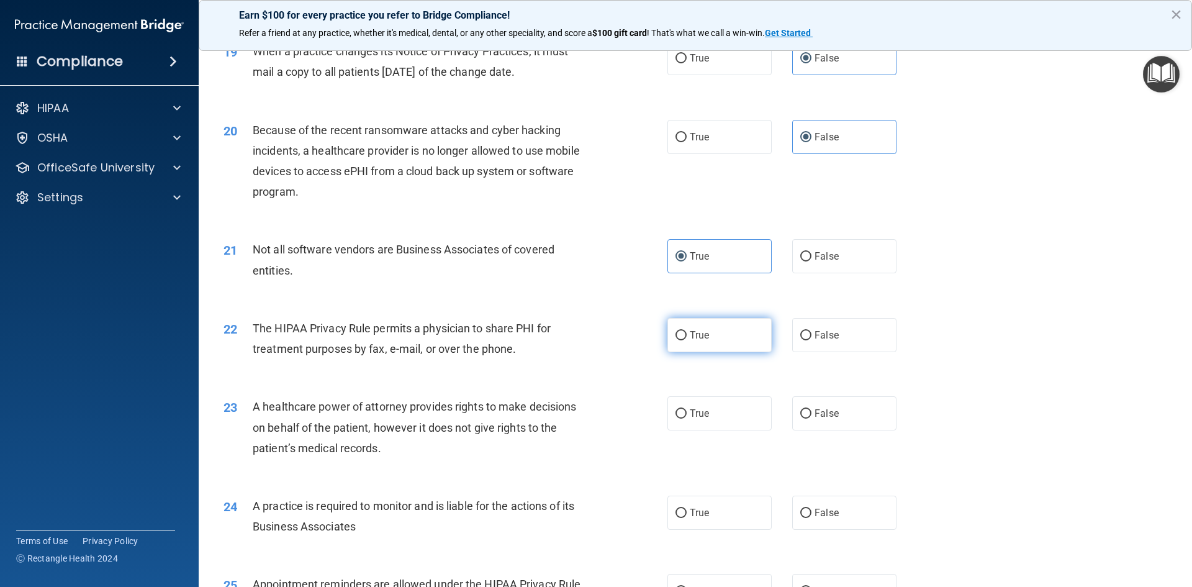
click at [714, 342] on label "True" at bounding box center [720, 335] width 104 height 34
click at [687, 340] on input "True" at bounding box center [681, 335] width 11 height 9
radio input "true"
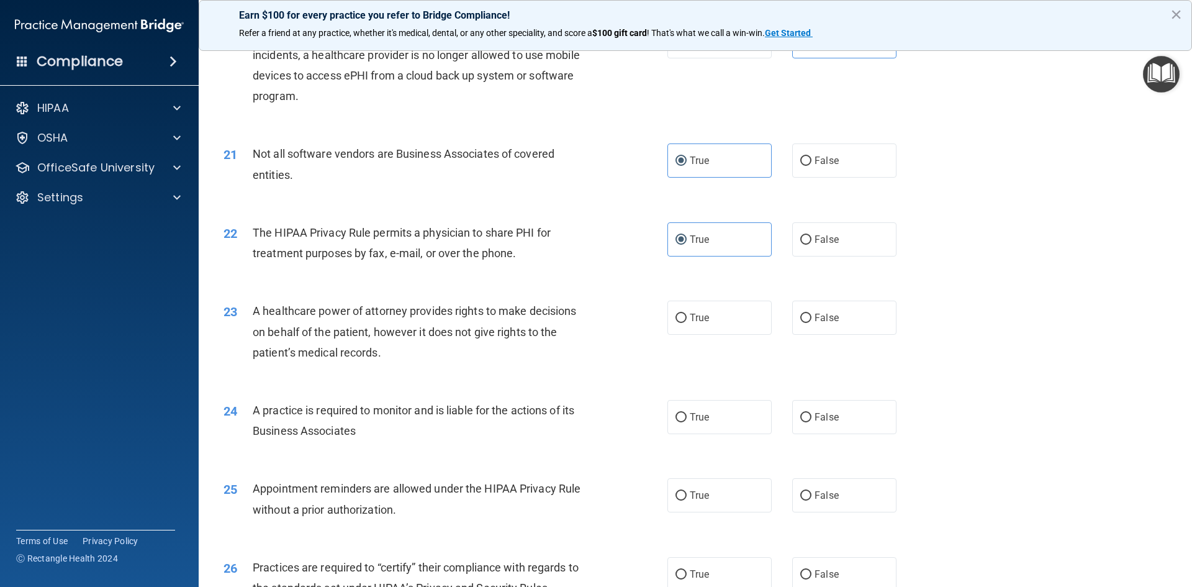
scroll to position [1863, 0]
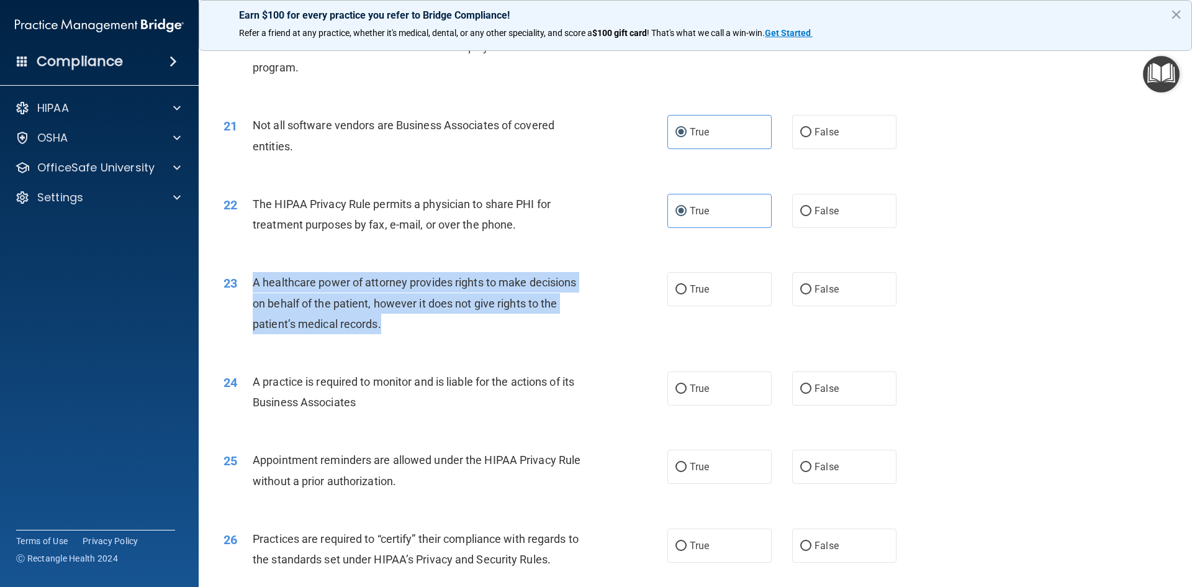
drag, startPoint x: 252, startPoint y: 284, endPoint x: 400, endPoint y: 336, distance: 156.8
click at [400, 336] on div "23 A healthcare power of attorney provides rights to make decisions on behalf o…" at bounding box center [445, 306] width 481 height 68
click at [488, 329] on div "A healthcare power of attorney provides rights to make decisions on behalf of t…" at bounding box center [426, 303] width 347 height 62
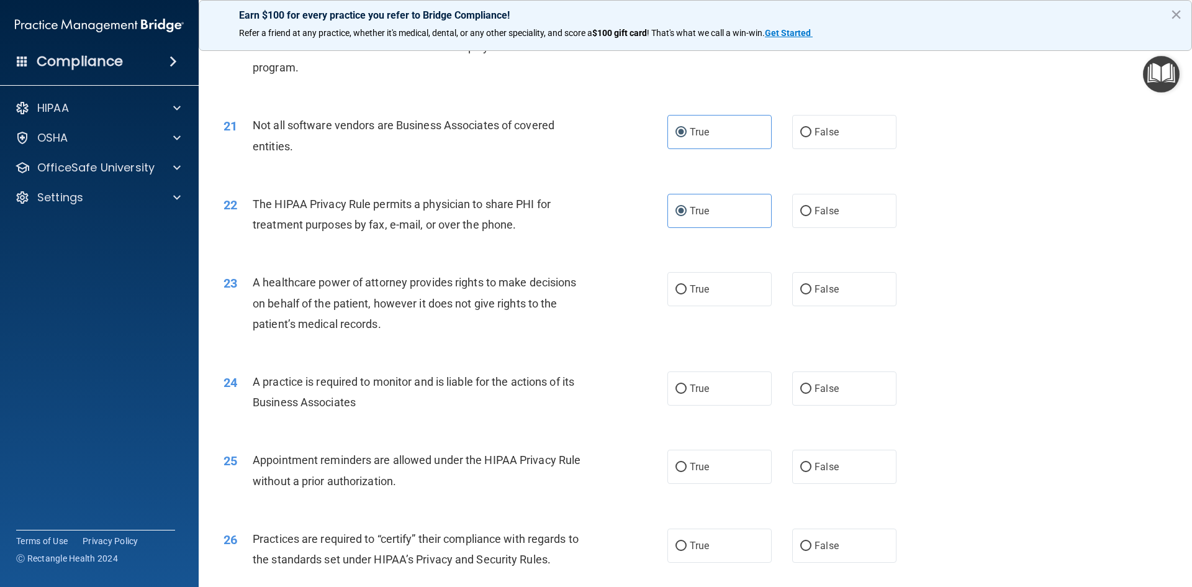
click at [530, 254] on div "22 The HIPAA Privacy Rule permits a physician to share PHI for treatment purpos…" at bounding box center [695, 217] width 963 height 78
click at [819, 291] on span "False" at bounding box center [827, 289] width 24 height 12
click at [812, 291] on input "False" at bounding box center [806, 289] width 11 height 9
radio input "true"
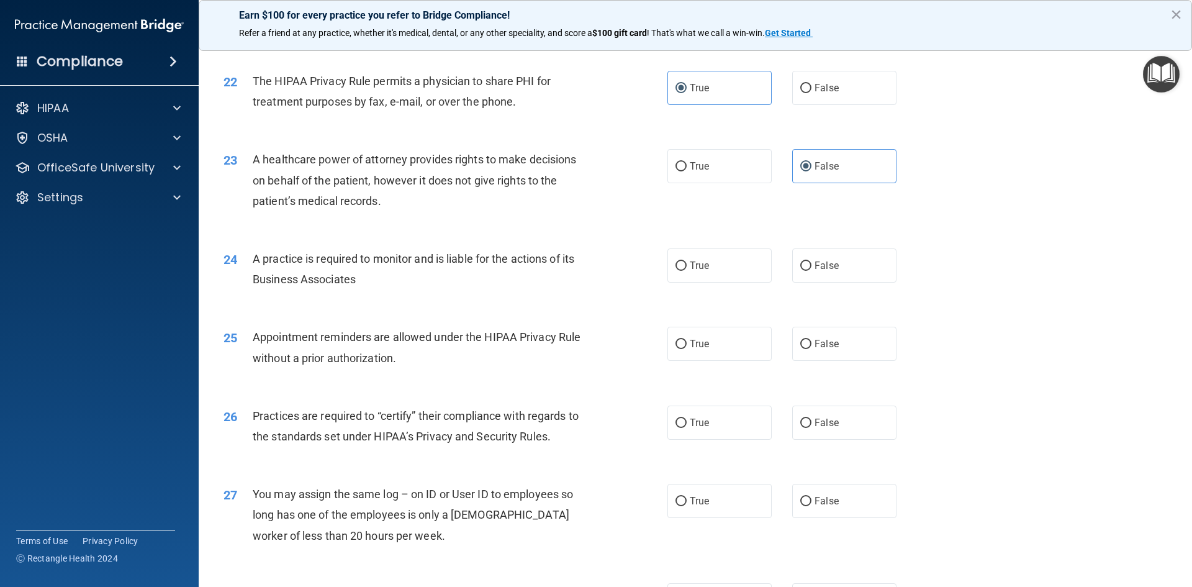
scroll to position [1987, 0]
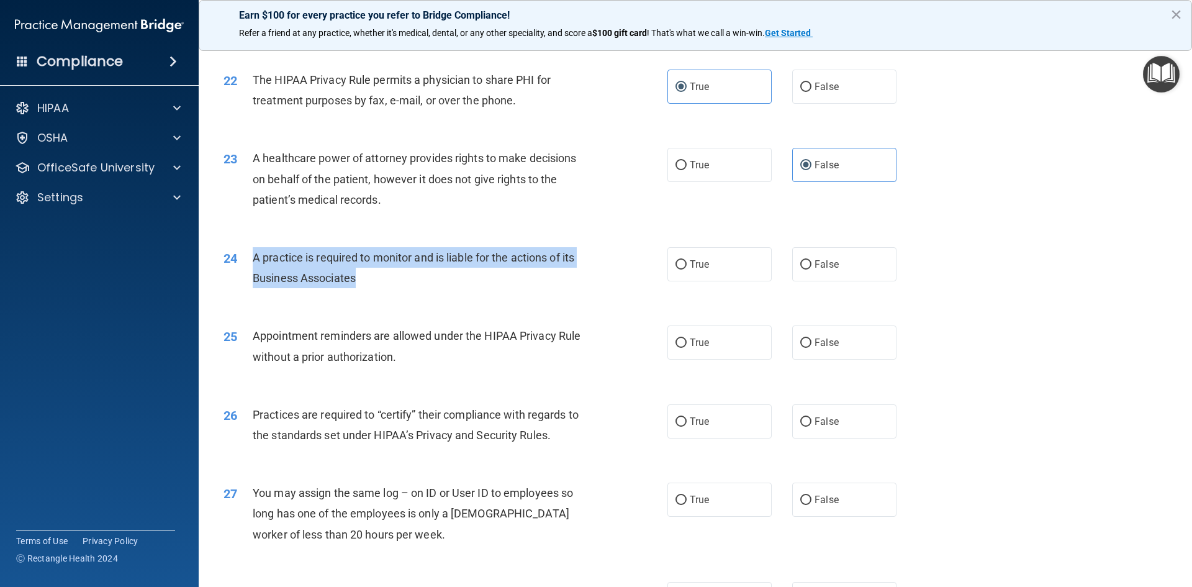
drag, startPoint x: 250, startPoint y: 253, endPoint x: 374, endPoint y: 288, distance: 128.6
click at [374, 288] on div "24 A practice is required to monitor and is liable for the actions of its Busin…" at bounding box center [445, 270] width 481 height 47
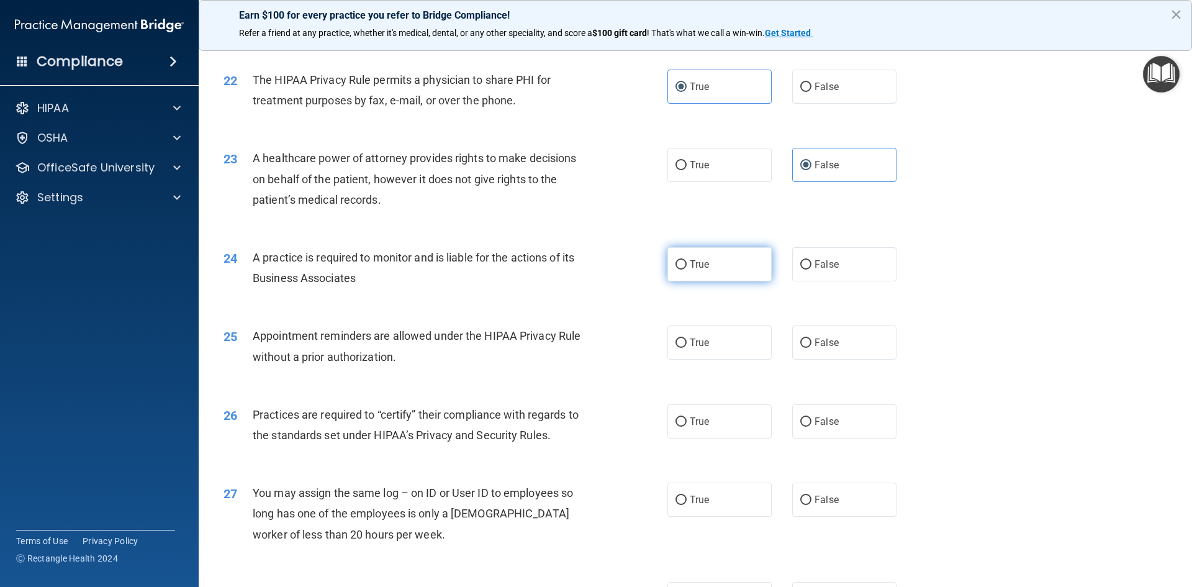
drag, startPoint x: 760, startPoint y: 264, endPoint x: 743, endPoint y: 257, distance: 17.5
click at [759, 264] on label "True" at bounding box center [720, 264] width 104 height 34
click at [687, 264] on input "True" at bounding box center [681, 264] width 11 height 9
radio input "true"
click at [802, 260] on input "False" at bounding box center [806, 264] width 11 height 9
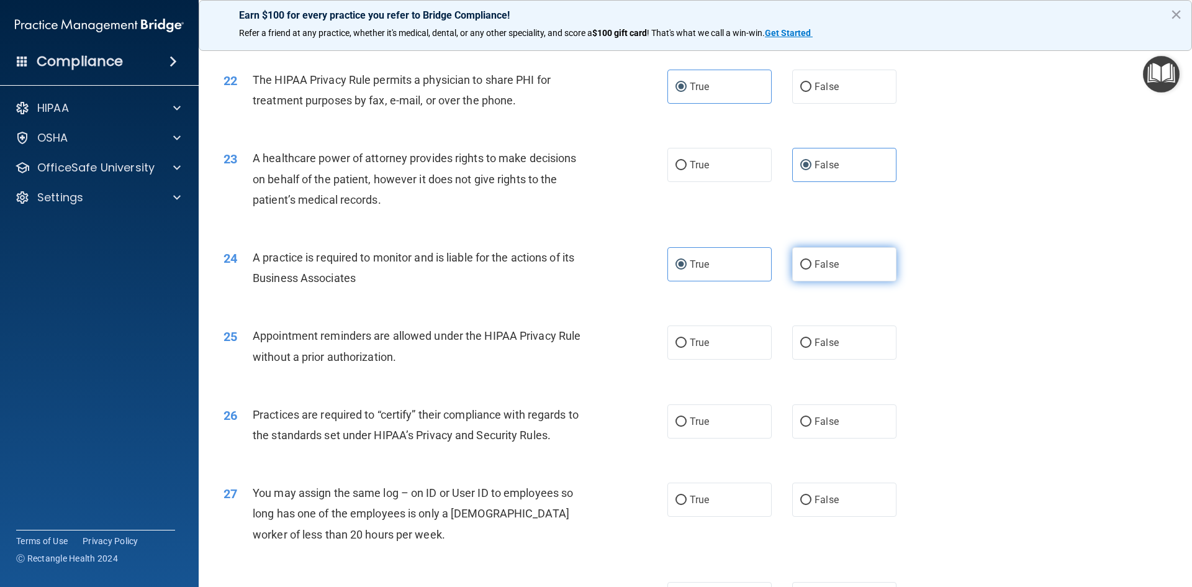
radio input "true"
click at [701, 270] on label "True" at bounding box center [720, 264] width 104 height 34
click at [687, 270] on input "True" at bounding box center [681, 264] width 11 height 9
radio input "true"
radio input "false"
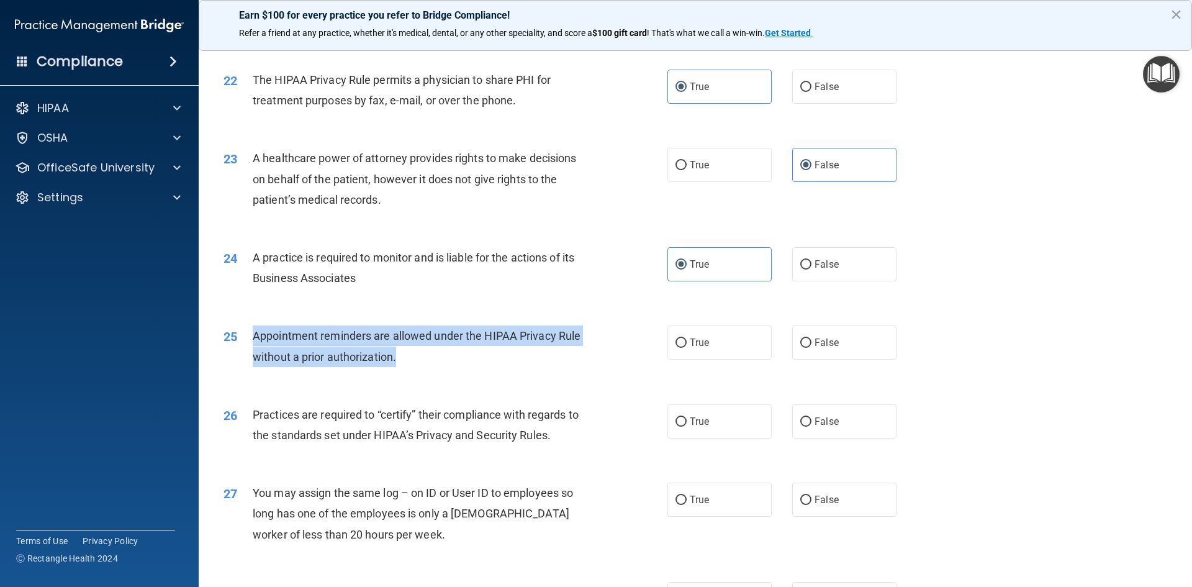
drag, startPoint x: 406, startPoint y: 357, endPoint x: 250, endPoint y: 330, distance: 158.8
click at [250, 330] on div "25 Appointment reminders are allowed under the HIPAA Privacy Rule without a pri…" at bounding box center [445, 348] width 481 height 47
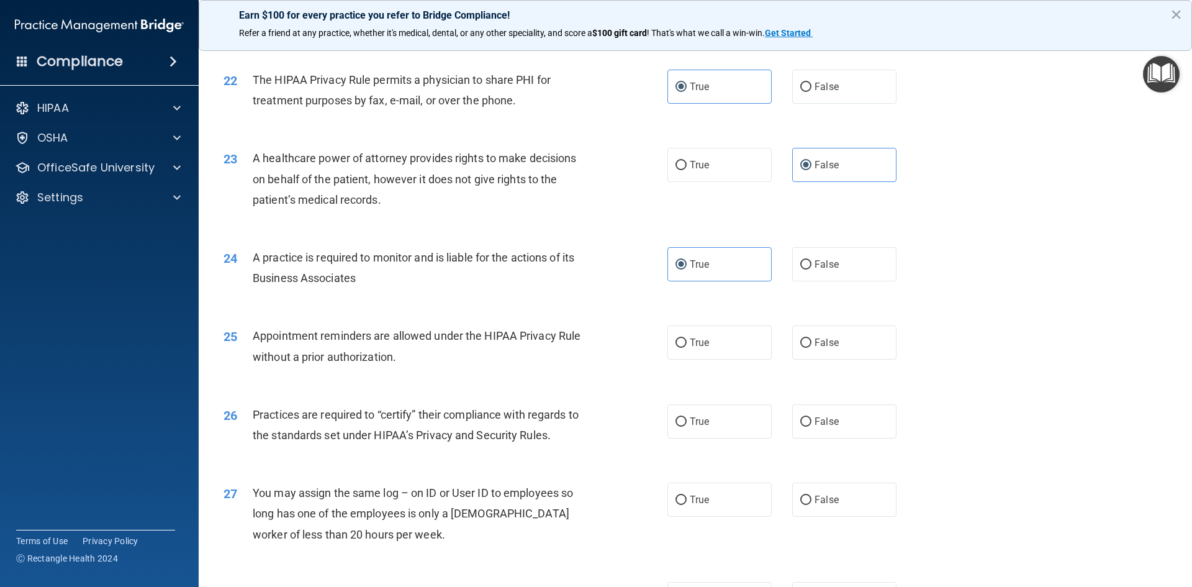
drag, startPoint x: 634, startPoint y: 317, endPoint x: 642, endPoint y: 334, distance: 19.2
click at [633, 322] on div "25 Appointment reminders are allowed under the HIPAA Privacy Rule without a pri…" at bounding box center [695, 349] width 963 height 78
click at [674, 350] on label "True" at bounding box center [720, 342] width 104 height 34
click at [676, 348] on input "True" at bounding box center [681, 342] width 11 height 9
radio input "true"
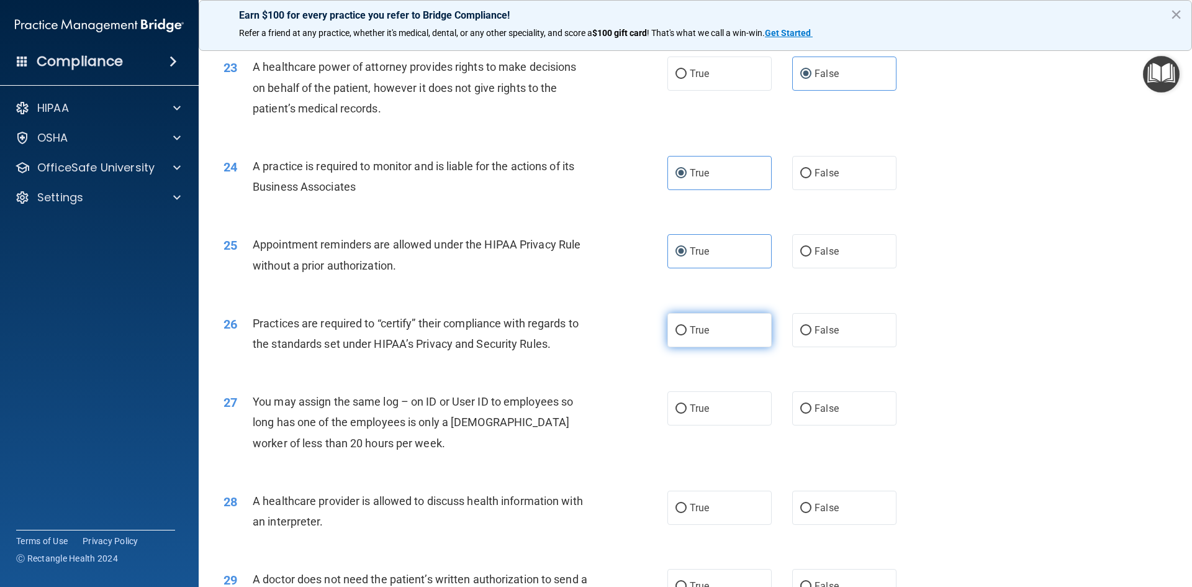
scroll to position [2112, 0]
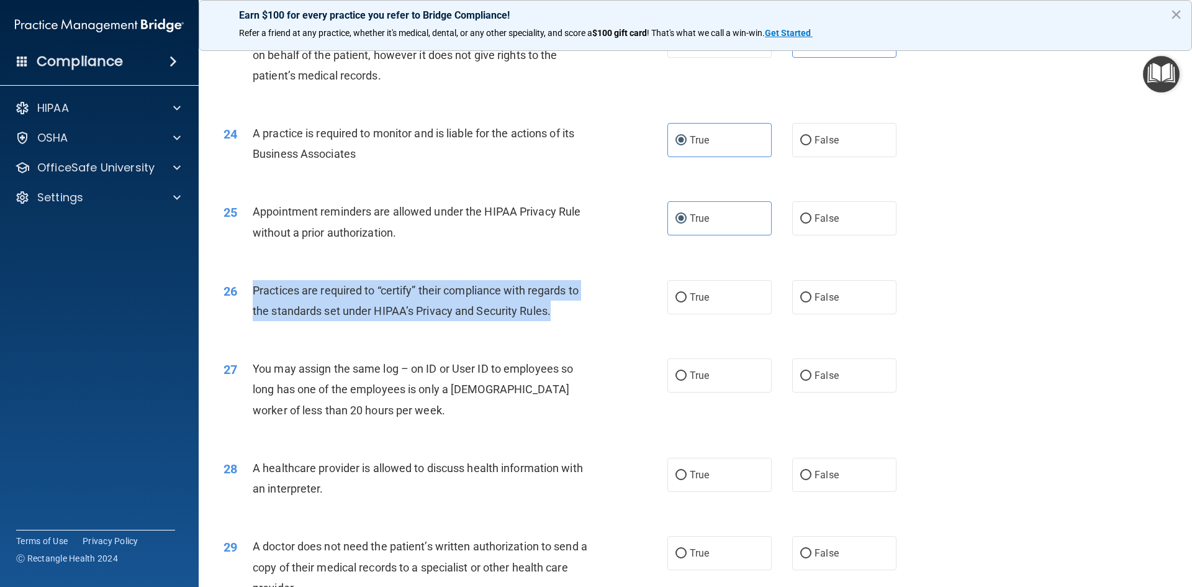
drag, startPoint x: 255, startPoint y: 286, endPoint x: 587, endPoint y: 324, distance: 333.8
click at [587, 324] on div "26 Practices are required to “certify” their compliance with regards to the sta…" at bounding box center [445, 303] width 481 height 47
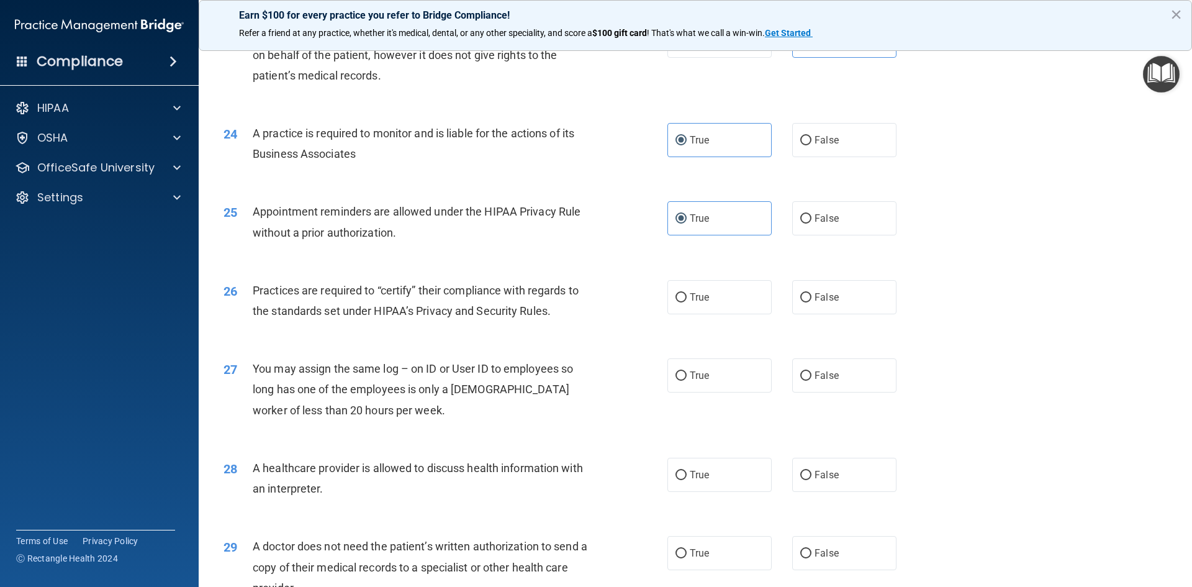
click at [403, 335] on div "26 Practices are required to “certify” their compliance with regards to the sta…" at bounding box center [695, 304] width 963 height 78
drag, startPoint x: 822, startPoint y: 296, endPoint x: 836, endPoint y: 296, distance: 13.7
click at [828, 296] on span "False" at bounding box center [827, 297] width 24 height 12
click at [793, 303] on label "False" at bounding box center [845, 297] width 104 height 34
click at [801, 302] on input "False" at bounding box center [806, 297] width 11 height 9
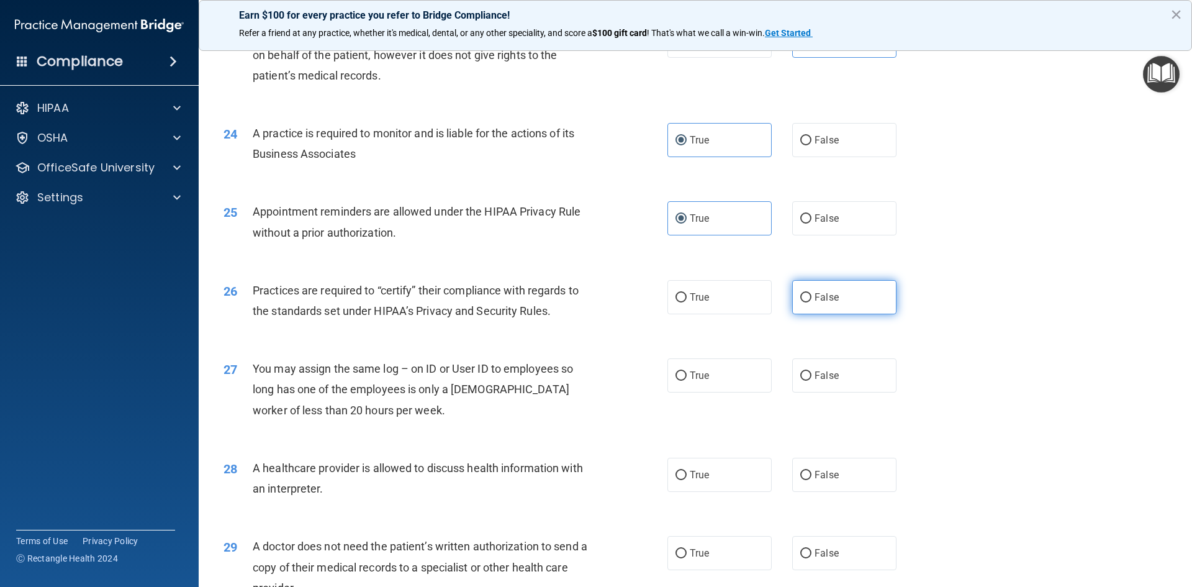
radio input "true"
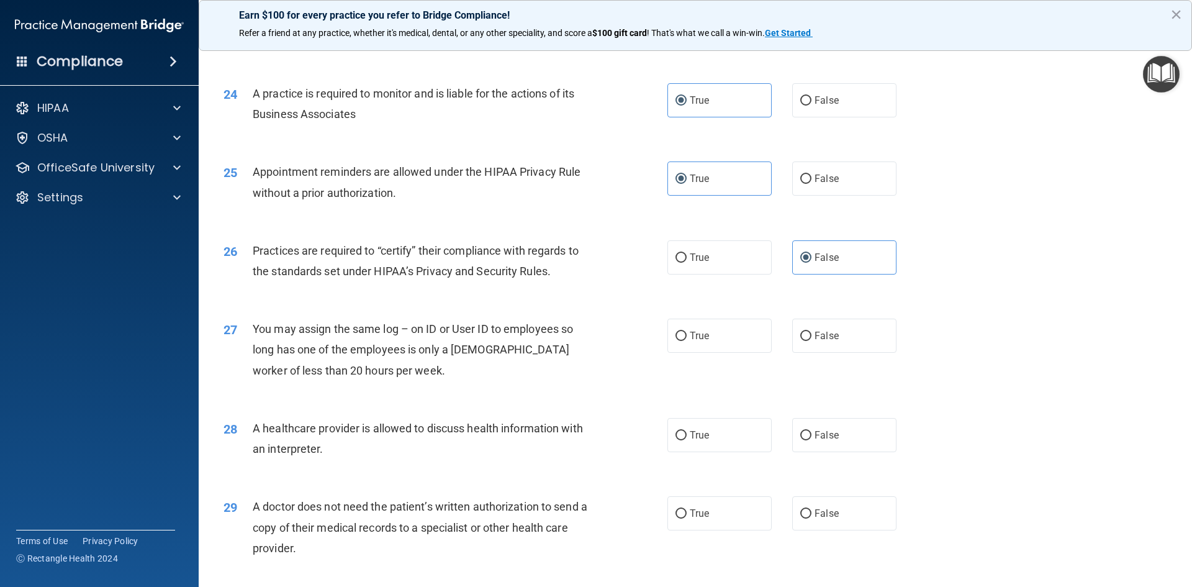
scroll to position [2174, 0]
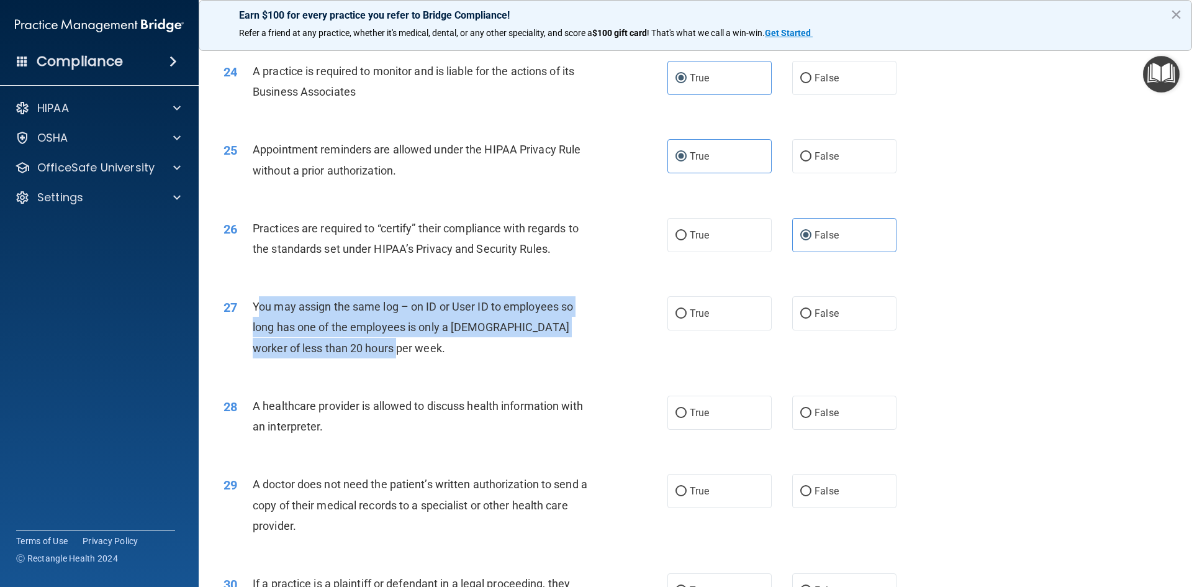
drag, startPoint x: 256, startPoint y: 304, endPoint x: 414, endPoint y: 355, distance: 166.6
click at [414, 355] on div "You may assign the same log – on ID or User ID to employees so long has one of …" at bounding box center [426, 327] width 347 height 62
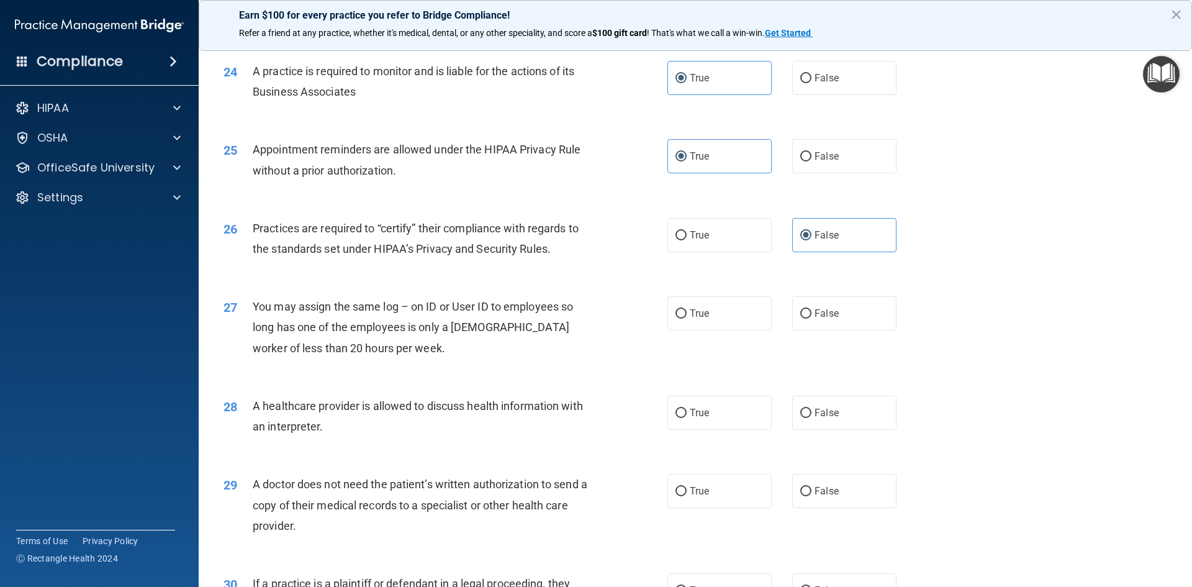
click at [522, 372] on div "27 You may assign the same log – on ID or User ID to employees so long has one …" at bounding box center [695, 330] width 963 height 99
click at [811, 318] on label "False" at bounding box center [845, 313] width 104 height 34
click at [811, 318] on input "False" at bounding box center [806, 313] width 11 height 9
radio input "true"
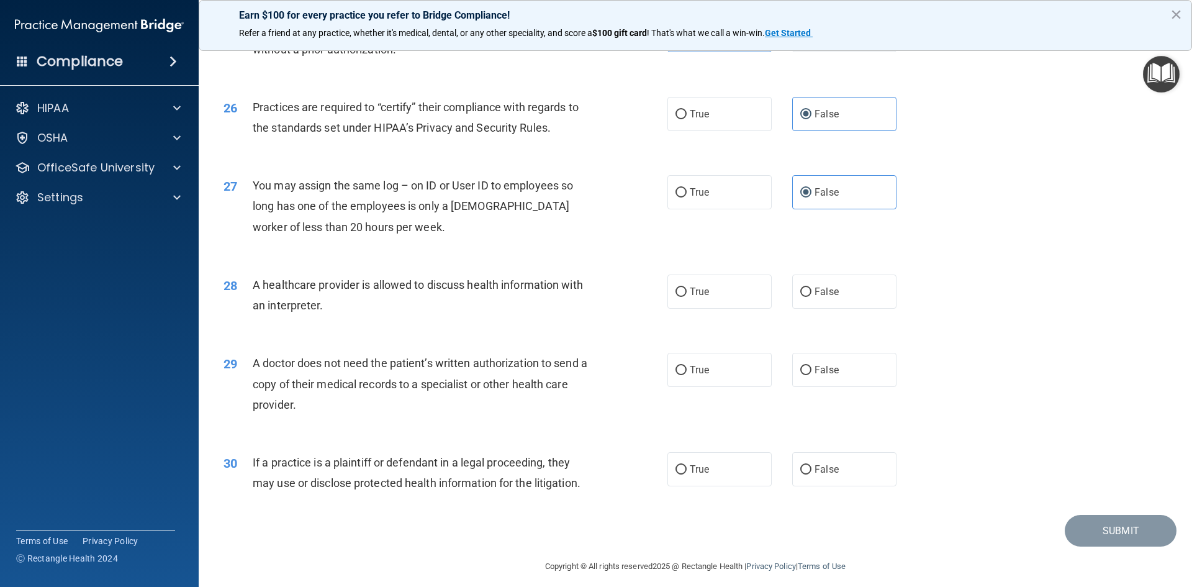
scroll to position [2304, 0]
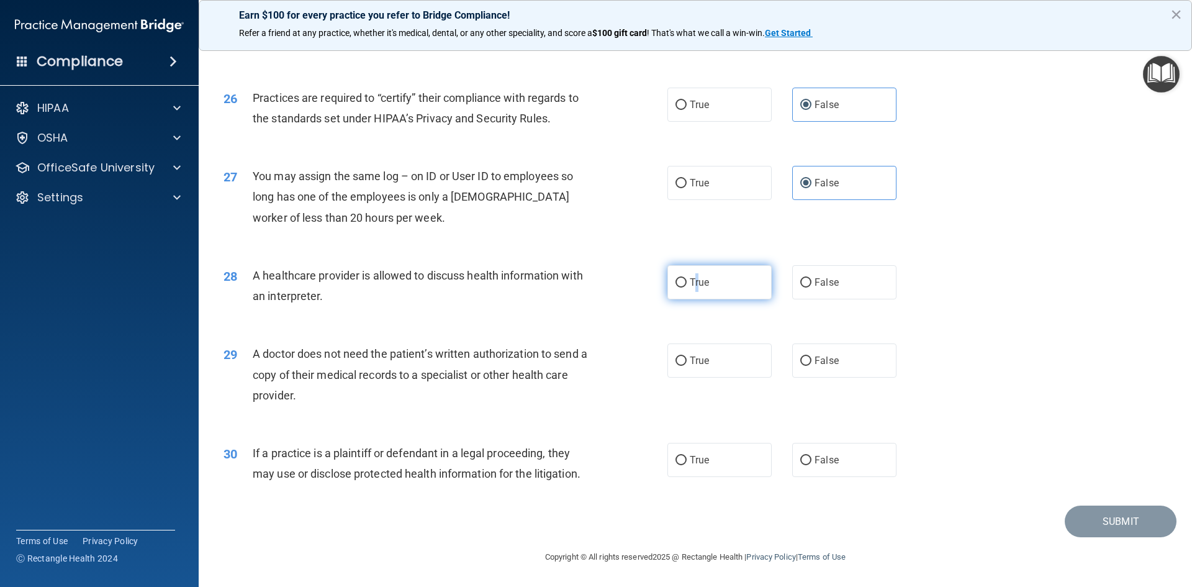
click at [693, 285] on span "True" at bounding box center [699, 282] width 19 height 12
click at [676, 279] on input "True" at bounding box center [681, 282] width 11 height 9
radio input "true"
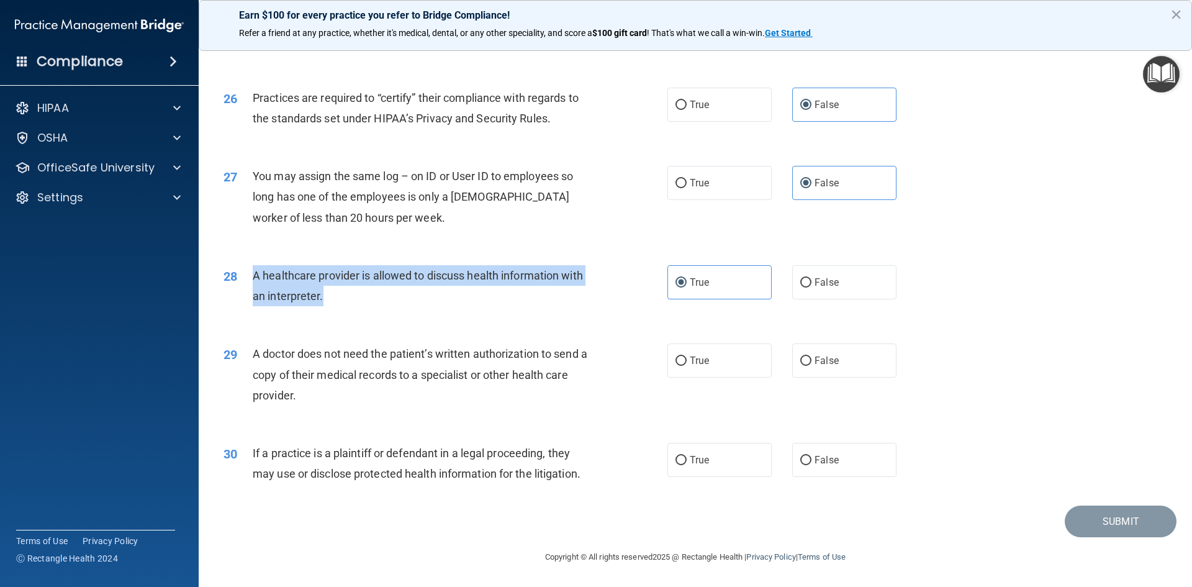
drag, startPoint x: 247, startPoint y: 275, endPoint x: 352, endPoint y: 306, distance: 109.5
click at [351, 306] on div "28 A healthcare provider is allowed to discuss health information with an inter…" at bounding box center [445, 288] width 481 height 47
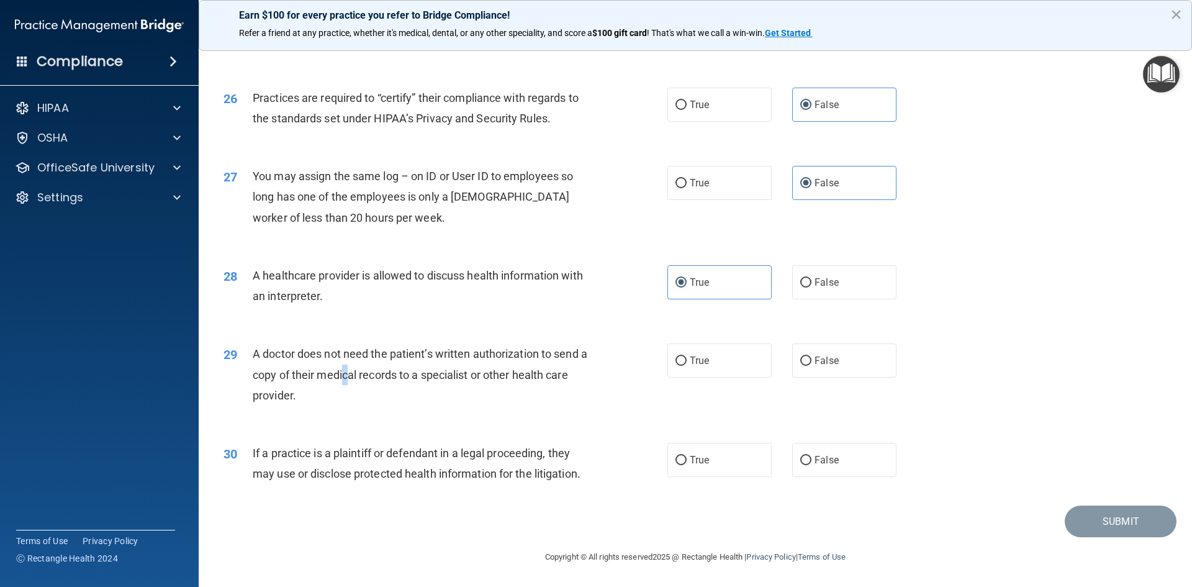
drag, startPoint x: 350, startPoint y: 365, endPoint x: 361, endPoint y: 366, distance: 11.2
click at [352, 365] on div "A doctor does not need the patient’s written authorization to send a copy of th…" at bounding box center [426, 374] width 347 height 62
click at [689, 353] on label "True" at bounding box center [720, 360] width 104 height 34
click at [676, 363] on input "True" at bounding box center [681, 361] width 11 height 9
radio input "true"
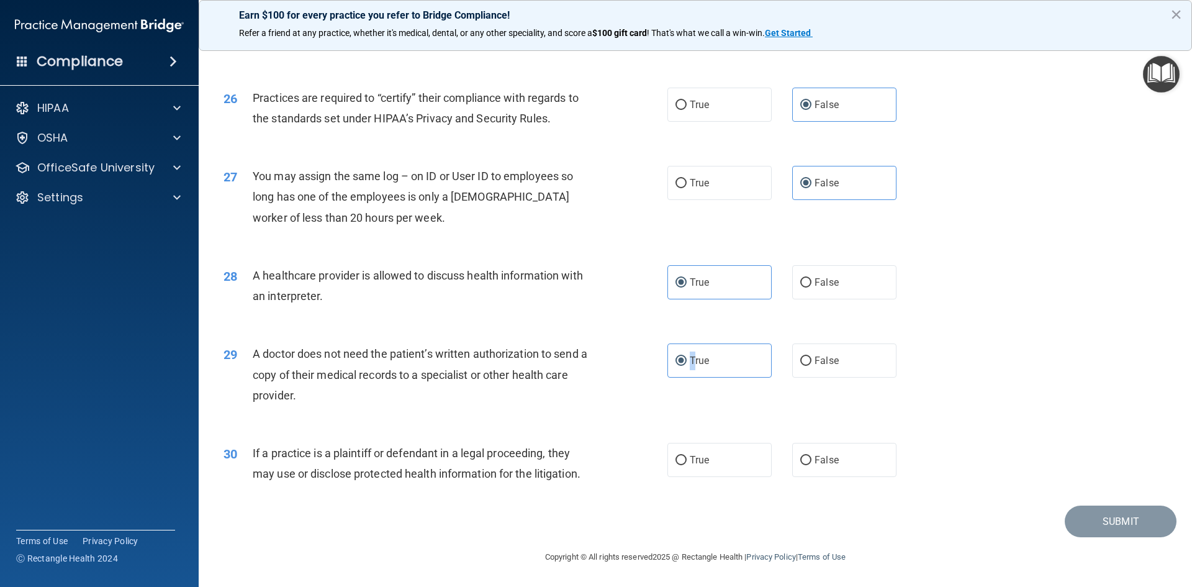
drag, startPoint x: 309, startPoint y: 397, endPoint x: 255, endPoint y: 352, distance: 70.5
click at [255, 352] on div "A doctor does not need the patient’s written authorization to send a copy of th…" at bounding box center [426, 374] width 347 height 62
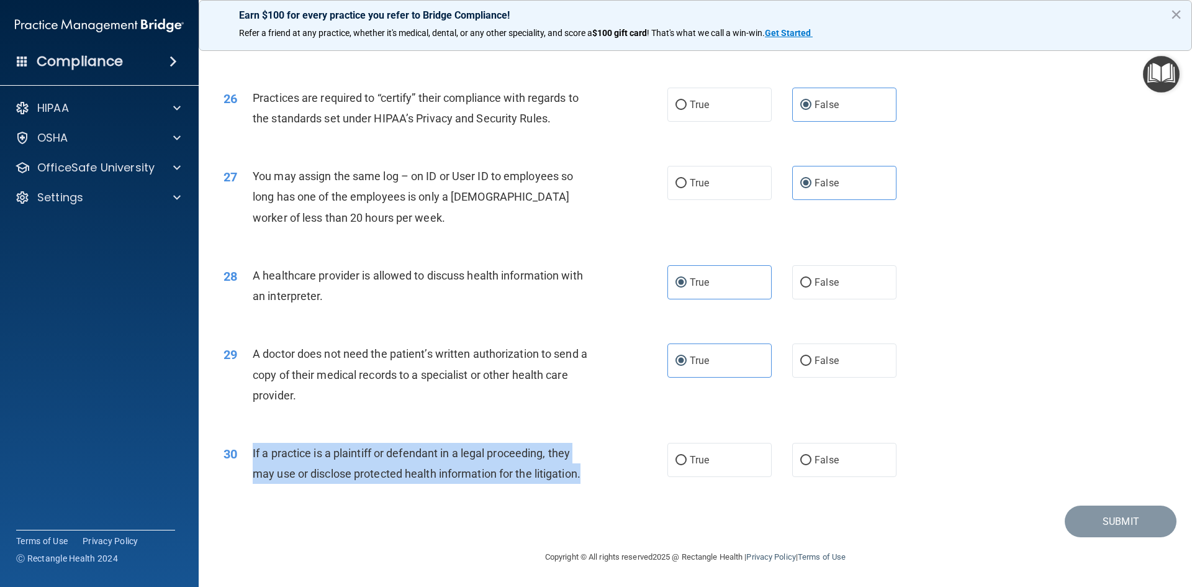
drag, startPoint x: 253, startPoint y: 451, endPoint x: 599, endPoint y: 475, distance: 346.1
click at [597, 475] on div "30 If a practice is a plaintiff or defendant in a legal proceeding, they may us…" at bounding box center [445, 466] width 481 height 47
drag, startPoint x: 678, startPoint y: 458, endPoint x: 704, endPoint y: 443, distance: 29.8
click at [679, 460] on input "True" at bounding box center [681, 460] width 11 height 9
radio input "true"
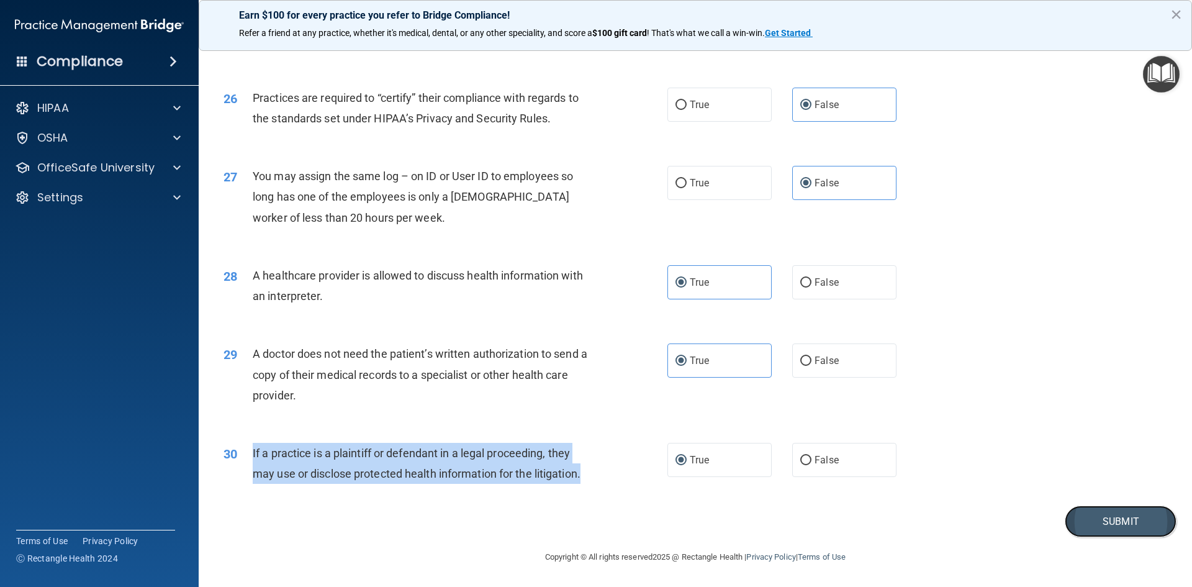
click at [1141, 522] on button "Submit" at bounding box center [1121, 522] width 112 height 32
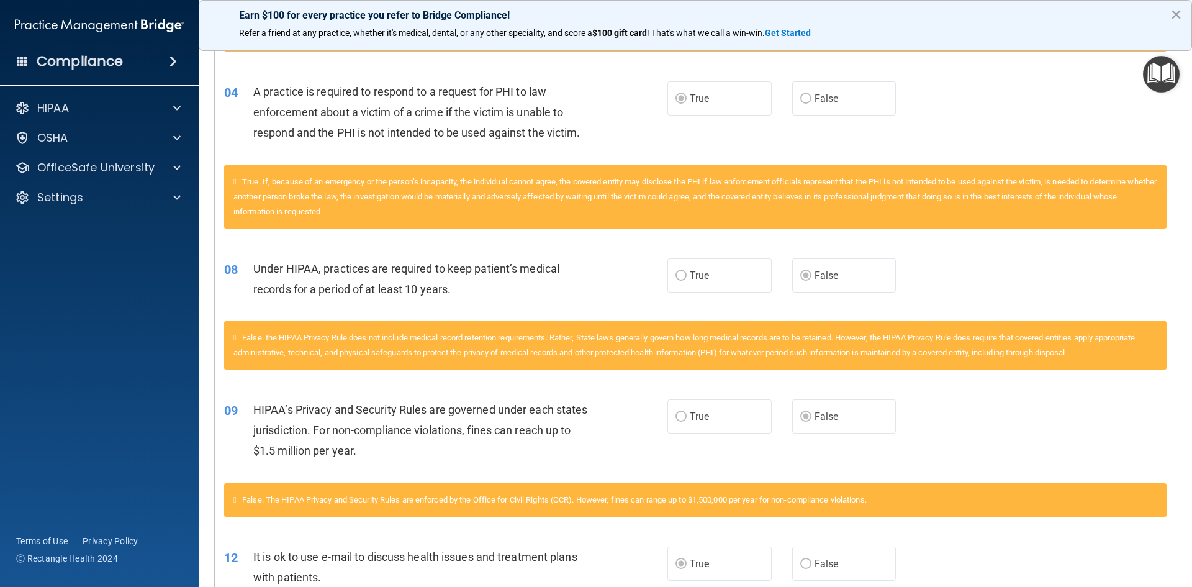
scroll to position [621, 0]
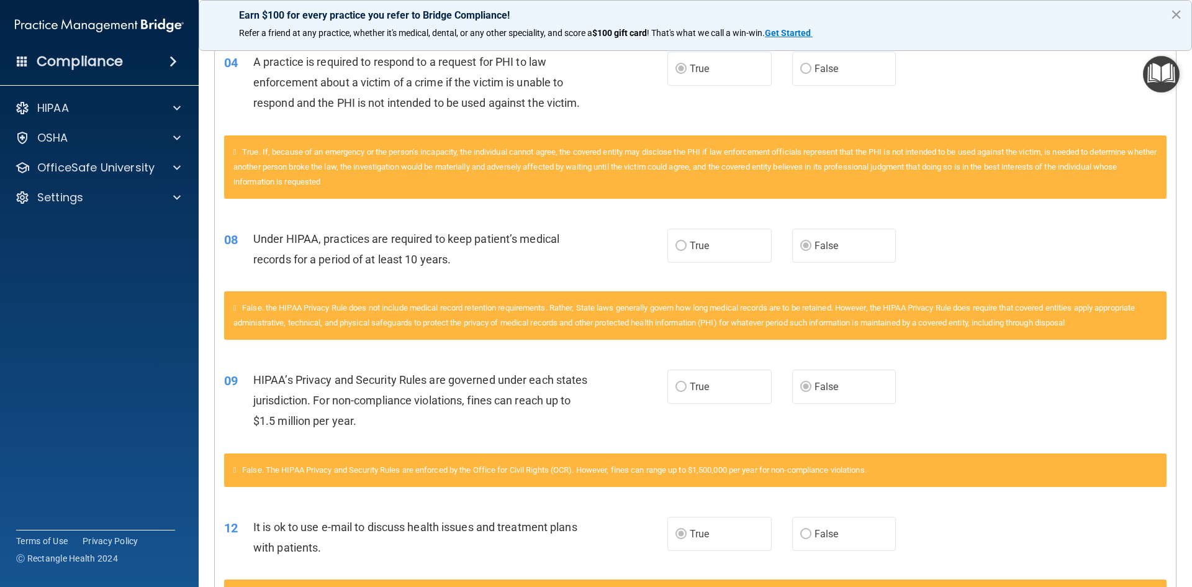
click at [1174, 15] on button "×" at bounding box center [1177, 14] width 12 height 20
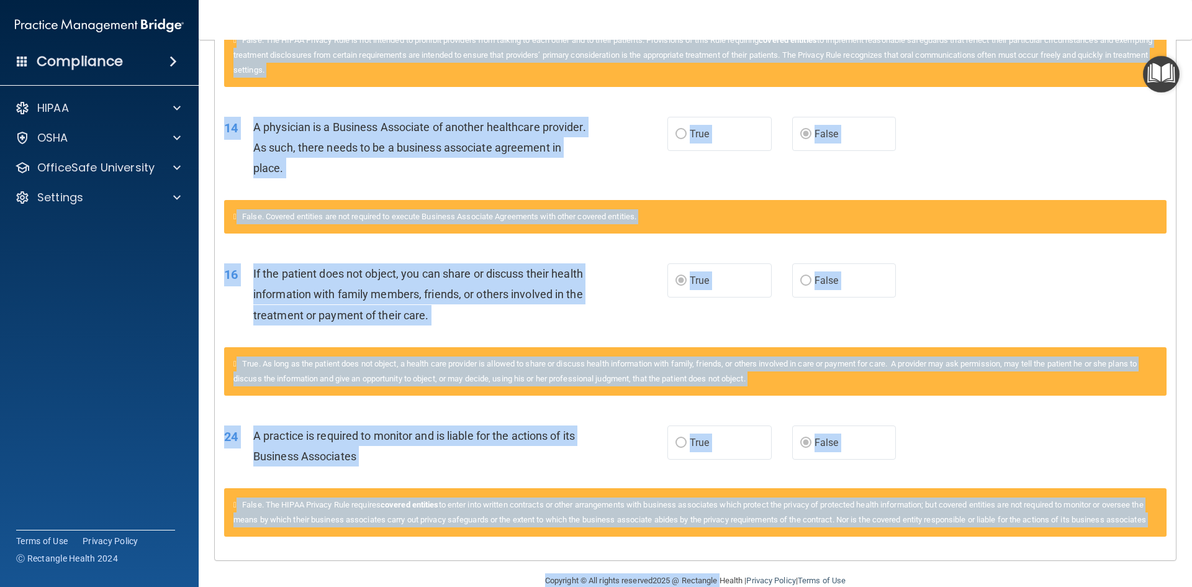
scroll to position [1378, 0]
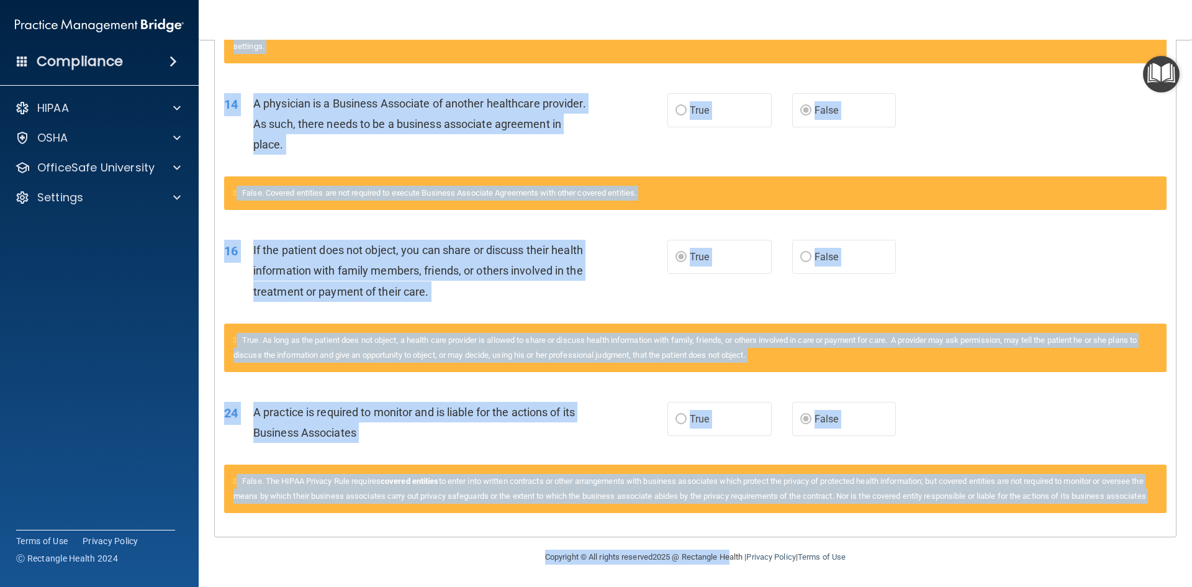
drag, startPoint x: 224, startPoint y: 196, endPoint x: 725, endPoint y: 589, distance: 636.6
click at [725, 586] on html "Compliance HIPAA Documents and Policies Report an Incident Business Associates …" at bounding box center [596, 293] width 1192 height 587
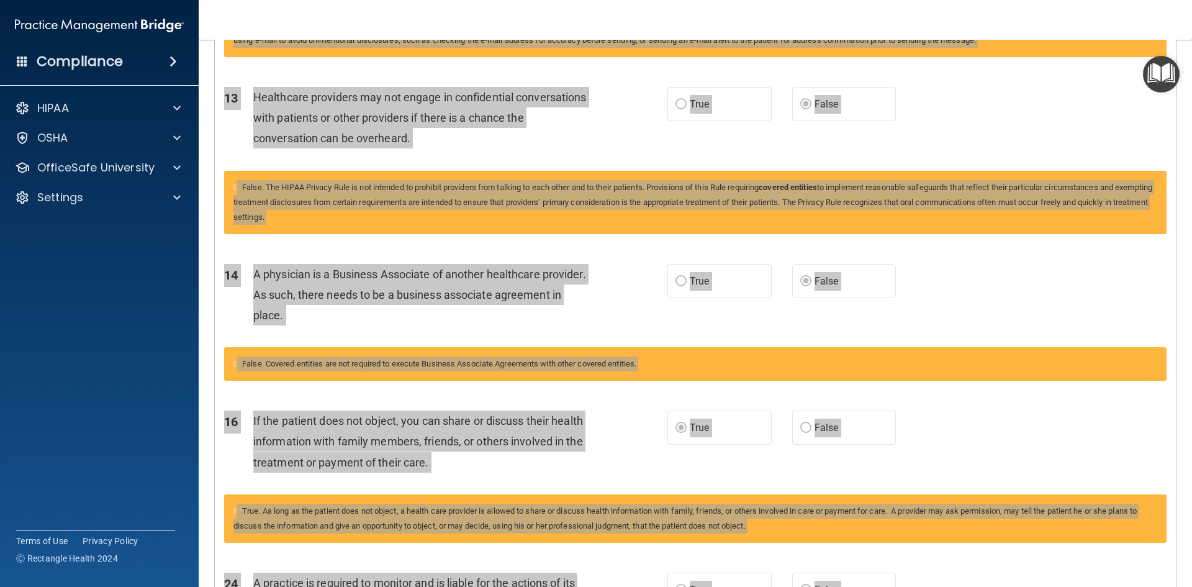
scroll to position [1191, 0]
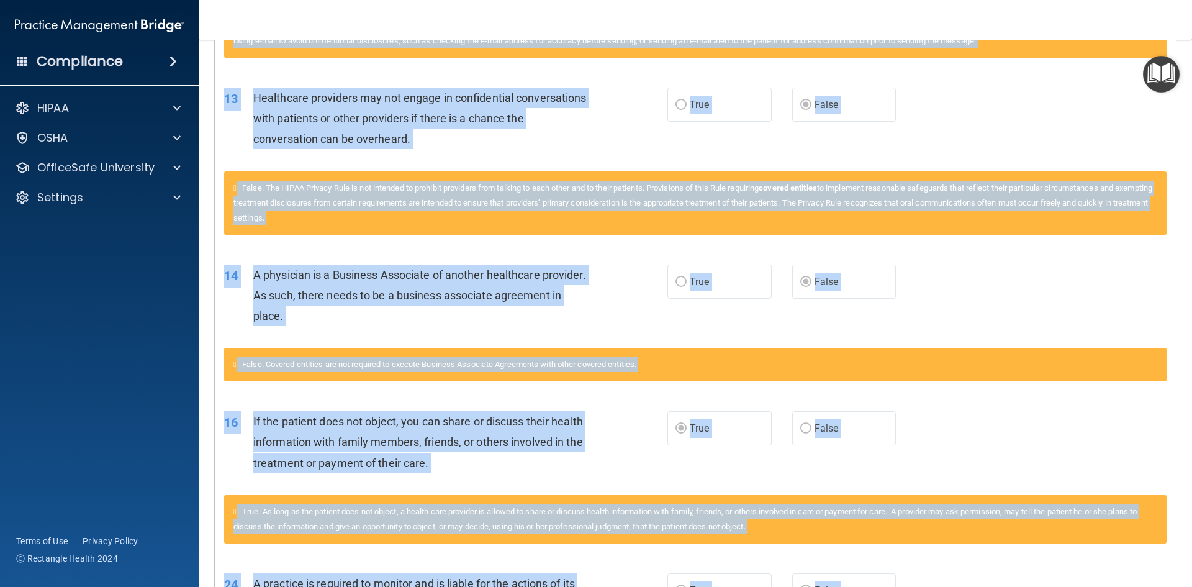
click at [637, 265] on div "14 A physician is a Business Associate of another healthcare provider. As such,…" at bounding box center [446, 299] width 481 height 68
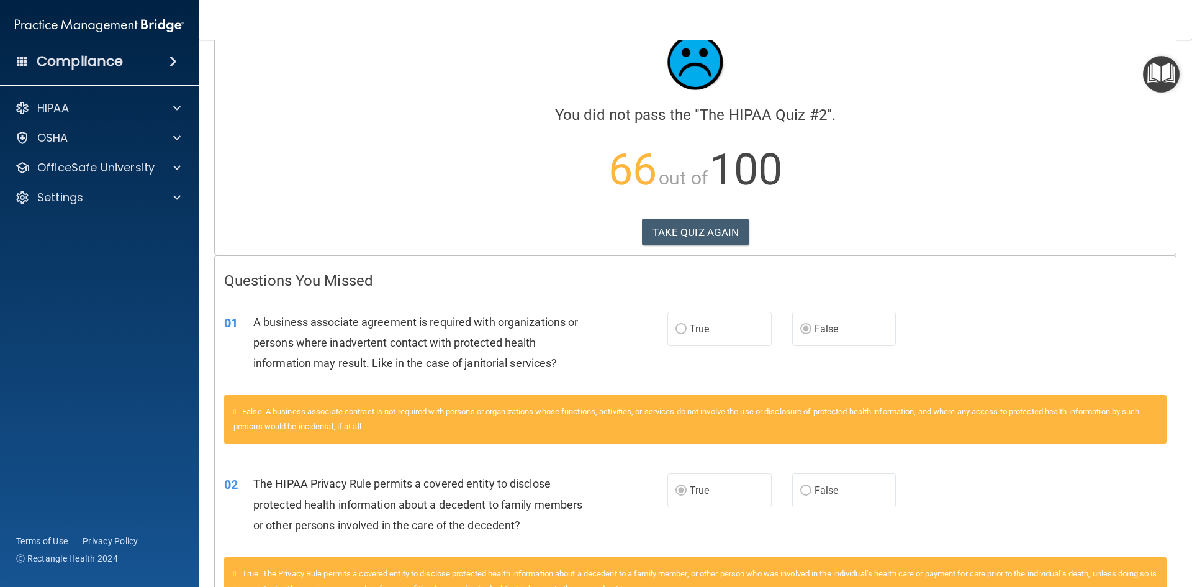
scroll to position [0, 0]
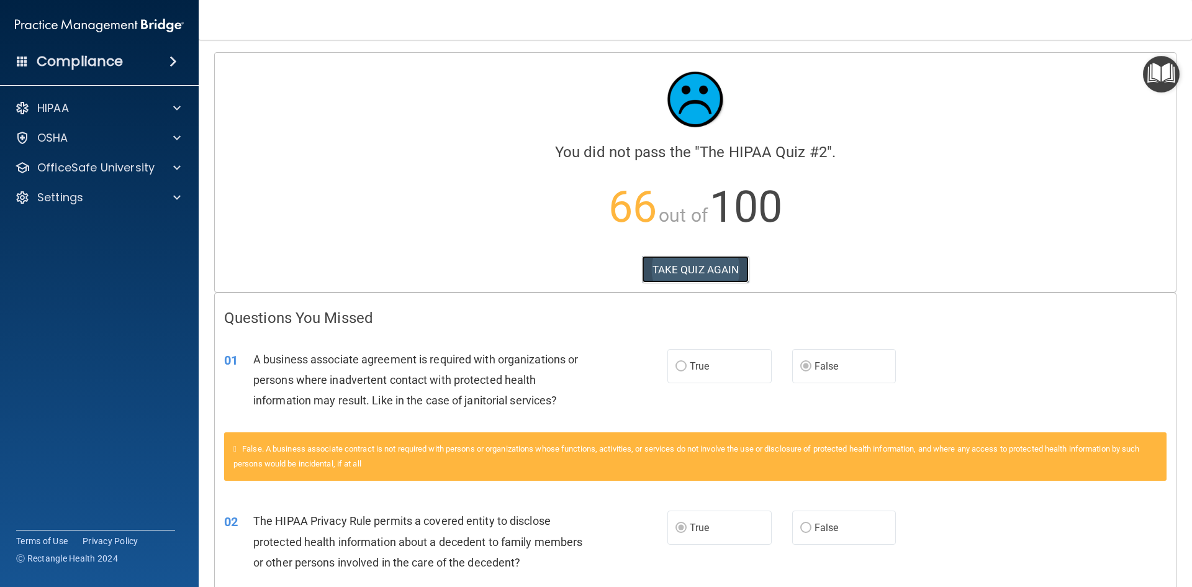
click at [697, 270] on button "TAKE QUIZ AGAIN" at bounding box center [695, 269] width 107 height 27
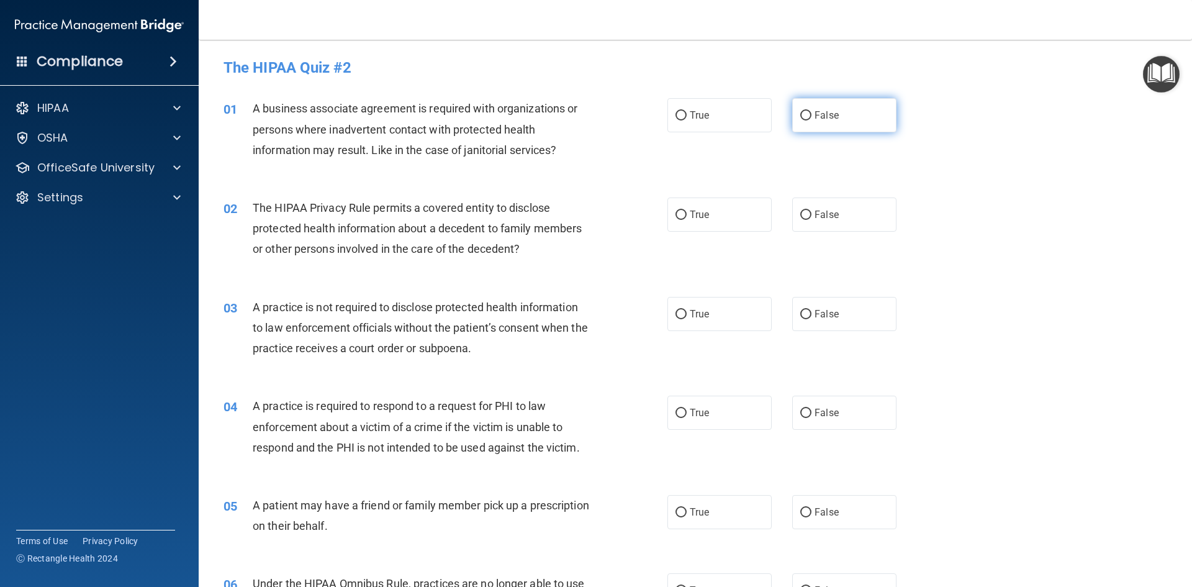
click at [815, 112] on span "False" at bounding box center [827, 115] width 24 height 12
click at [812, 112] on input "False" at bounding box center [806, 115] width 11 height 9
radio input "true"
click at [733, 225] on label "True" at bounding box center [720, 215] width 104 height 34
click at [687, 220] on input "True" at bounding box center [681, 215] width 11 height 9
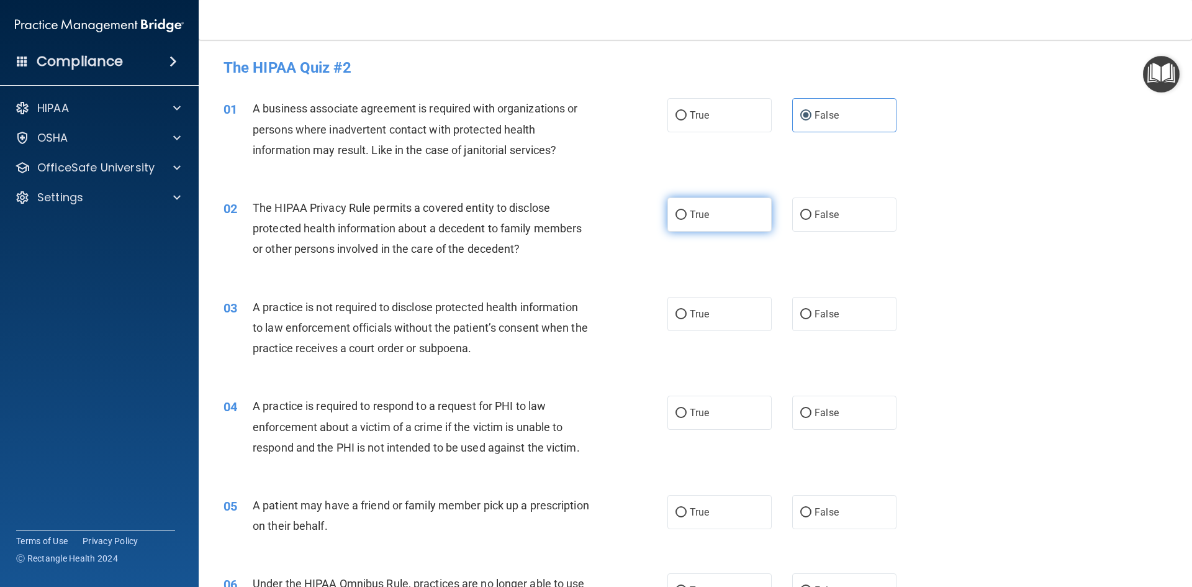
radio input "true"
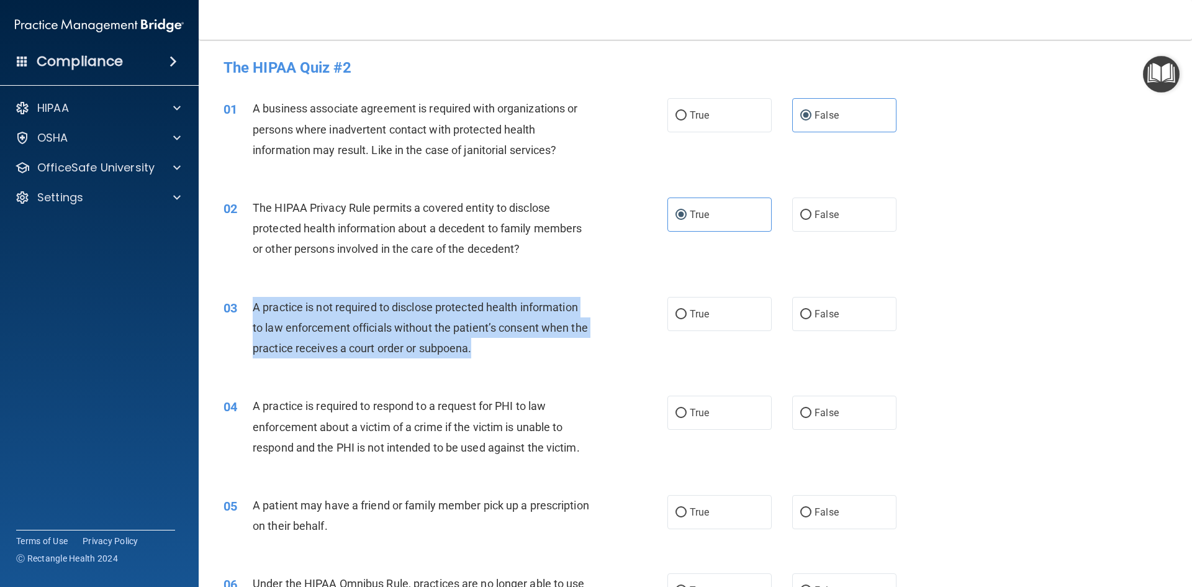
drag, startPoint x: 250, startPoint y: 307, endPoint x: 537, endPoint y: 359, distance: 291.0
click at [537, 359] on div "03 A practice is not required to disclose protected health information to law e…" at bounding box center [445, 331] width 481 height 68
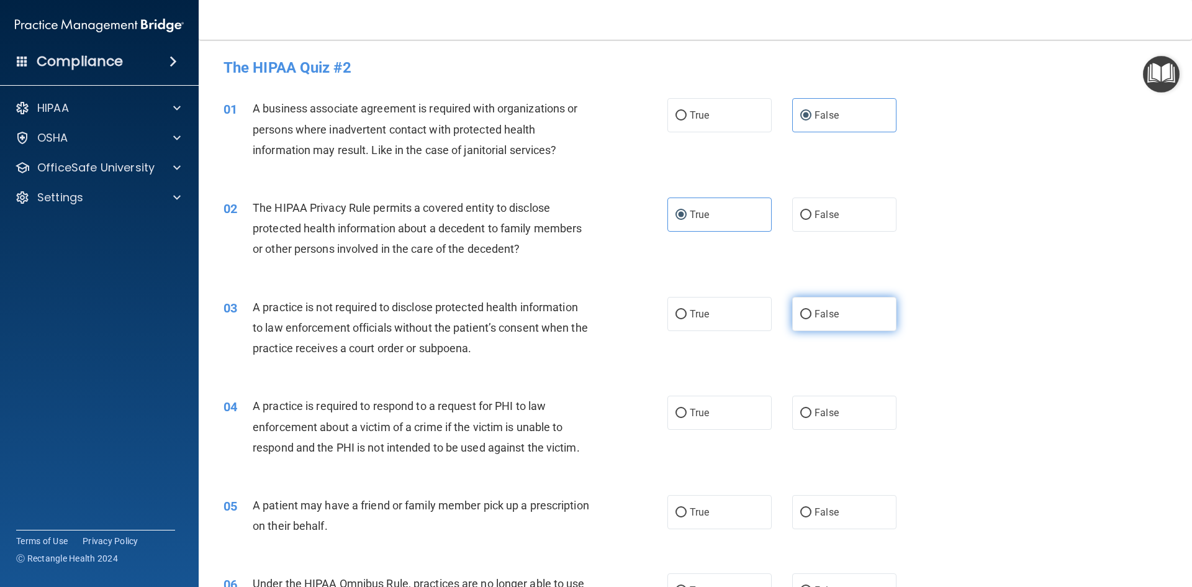
click at [815, 315] on span "False" at bounding box center [827, 314] width 24 height 12
click at [812, 315] on input "False" at bounding box center [806, 314] width 11 height 9
radio input "true"
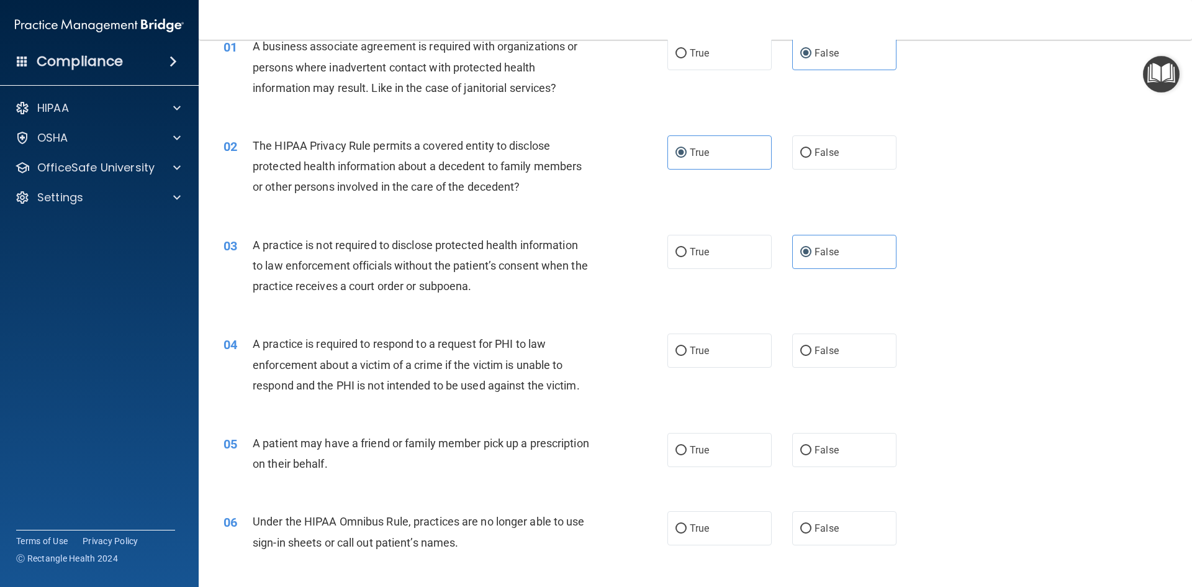
scroll to position [124, 0]
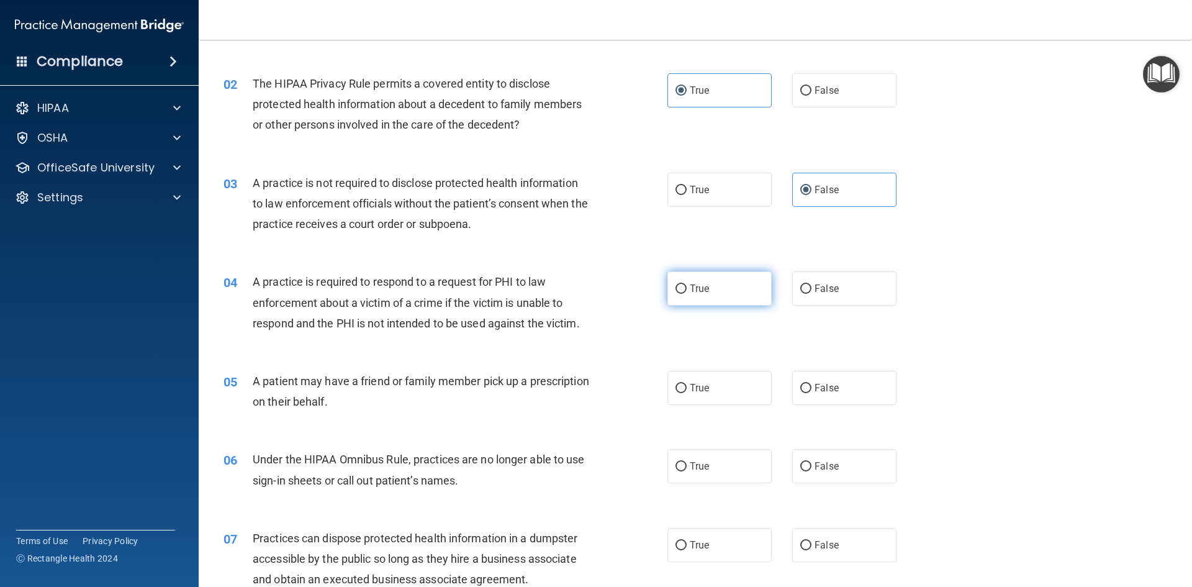
click at [721, 298] on label "True" at bounding box center [720, 288] width 104 height 34
click at [687, 294] on input "True" at bounding box center [681, 288] width 11 height 9
radio input "true"
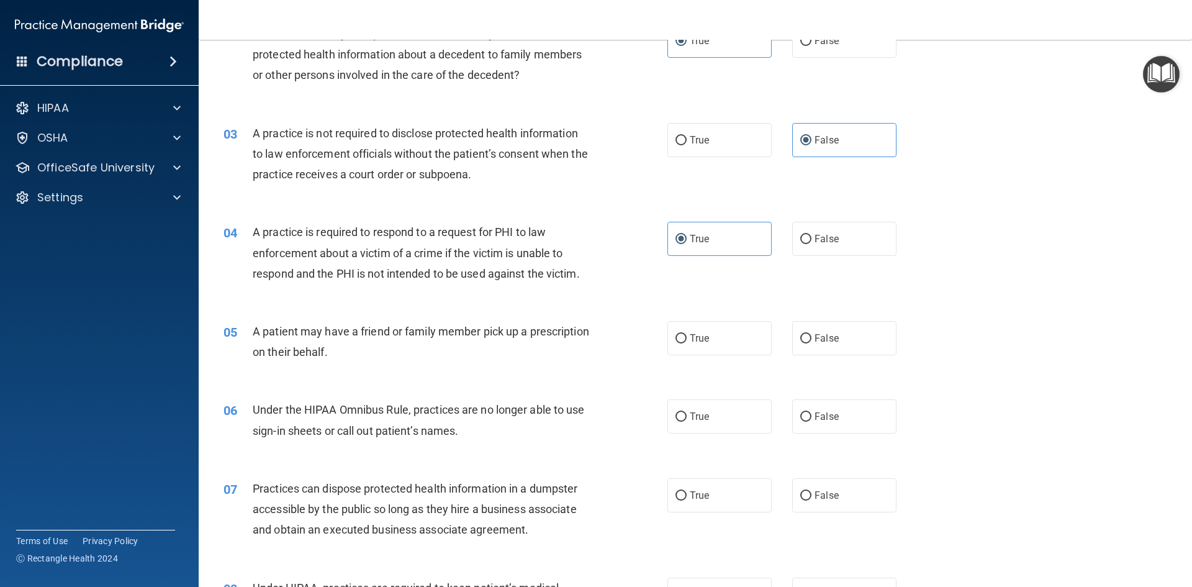
scroll to position [248, 0]
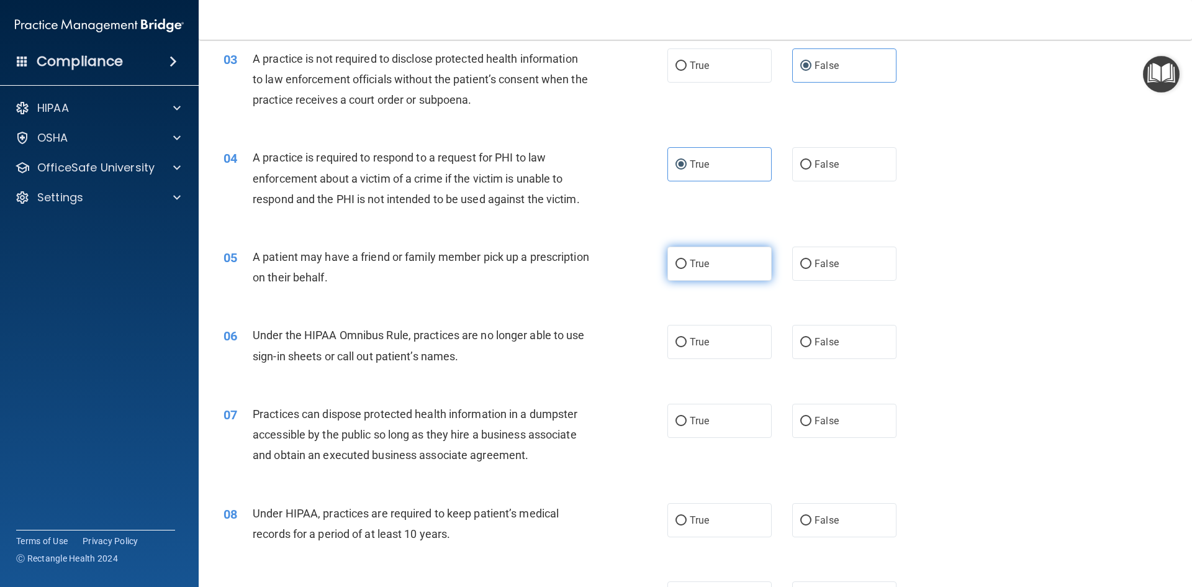
click at [681, 263] on input "True" at bounding box center [681, 264] width 11 height 9
radio input "true"
click at [832, 338] on span "False" at bounding box center [827, 342] width 24 height 12
click at [812, 338] on input "False" at bounding box center [806, 342] width 11 height 9
radio input "true"
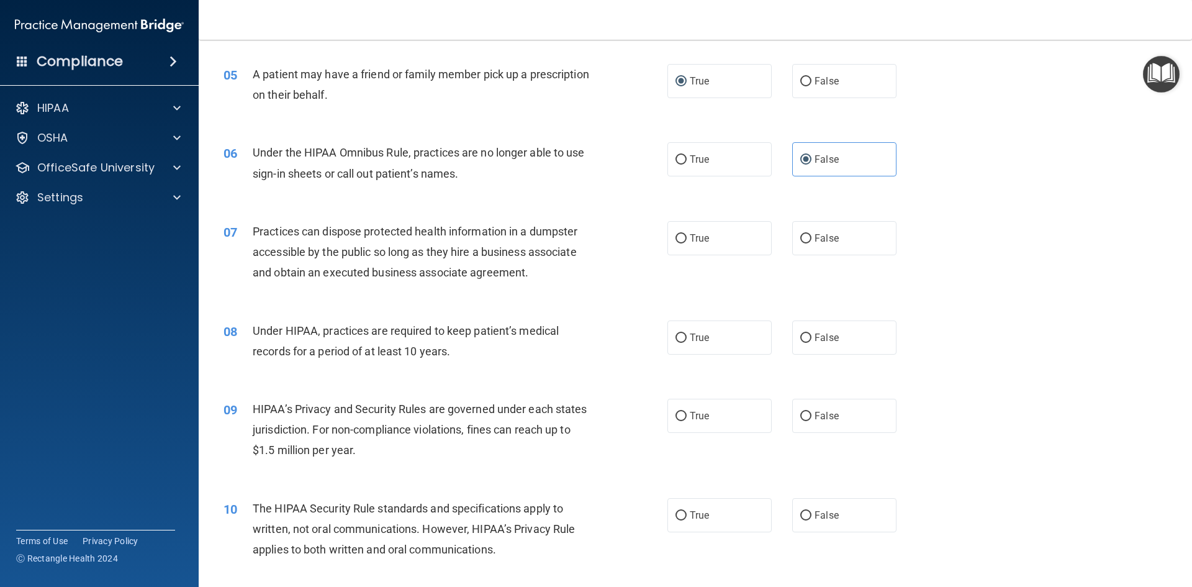
scroll to position [435, 0]
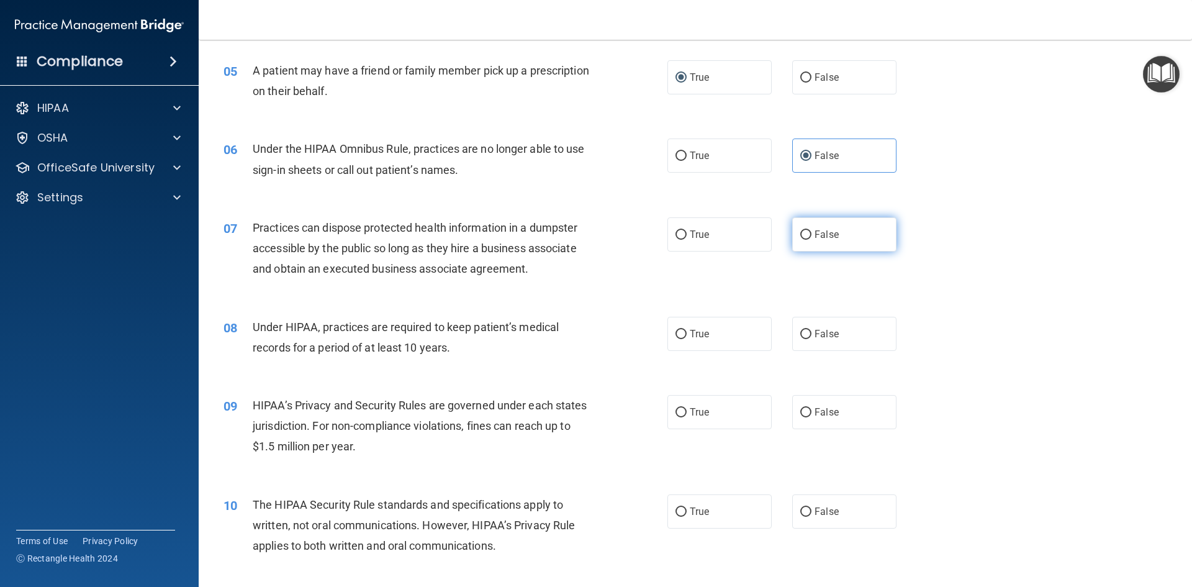
click at [825, 235] on span "False" at bounding box center [827, 235] width 24 height 12
click at [812, 235] on input "False" at bounding box center [806, 234] width 11 height 9
radio input "true"
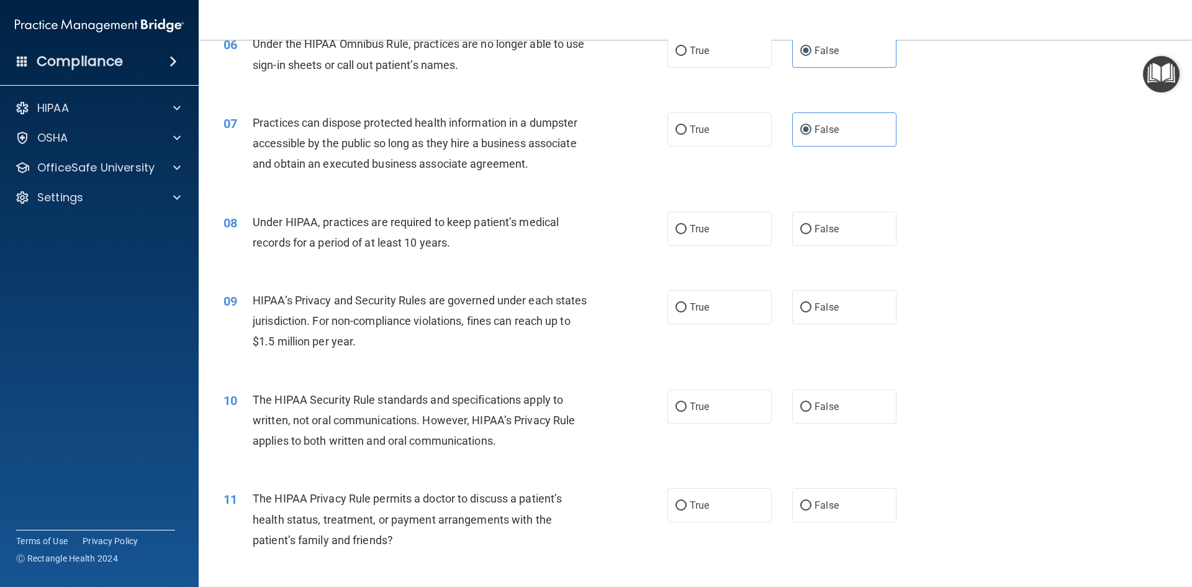
scroll to position [559, 0]
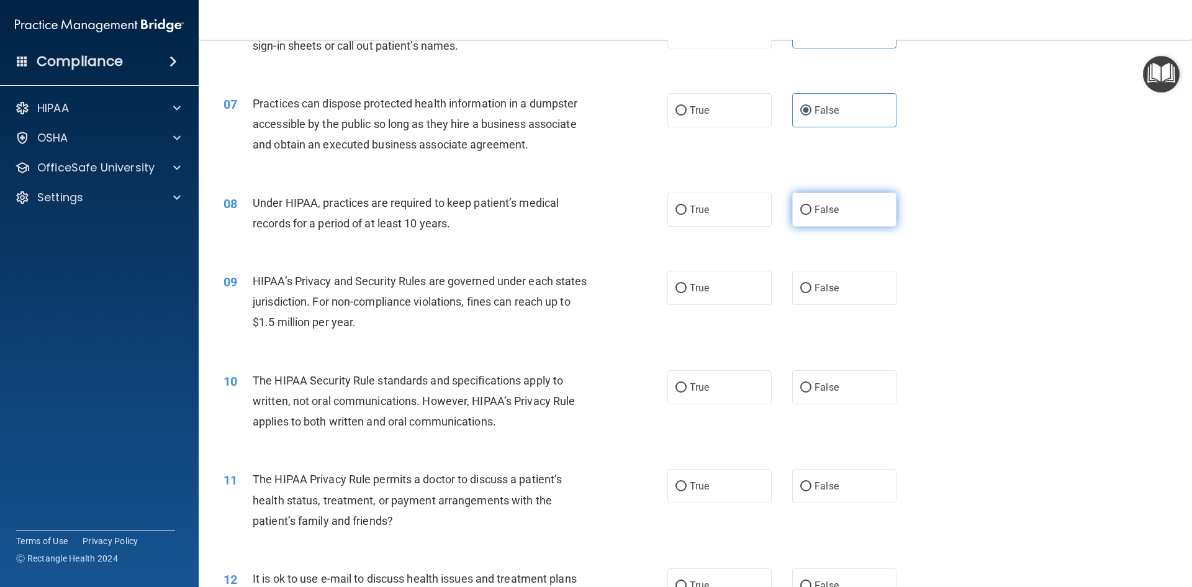
click at [829, 211] on span "False" at bounding box center [827, 210] width 24 height 12
click at [812, 211] on input "False" at bounding box center [806, 210] width 11 height 9
radio input "true"
click at [815, 290] on span "False" at bounding box center [827, 288] width 24 height 12
click at [809, 290] on input "False" at bounding box center [806, 288] width 11 height 9
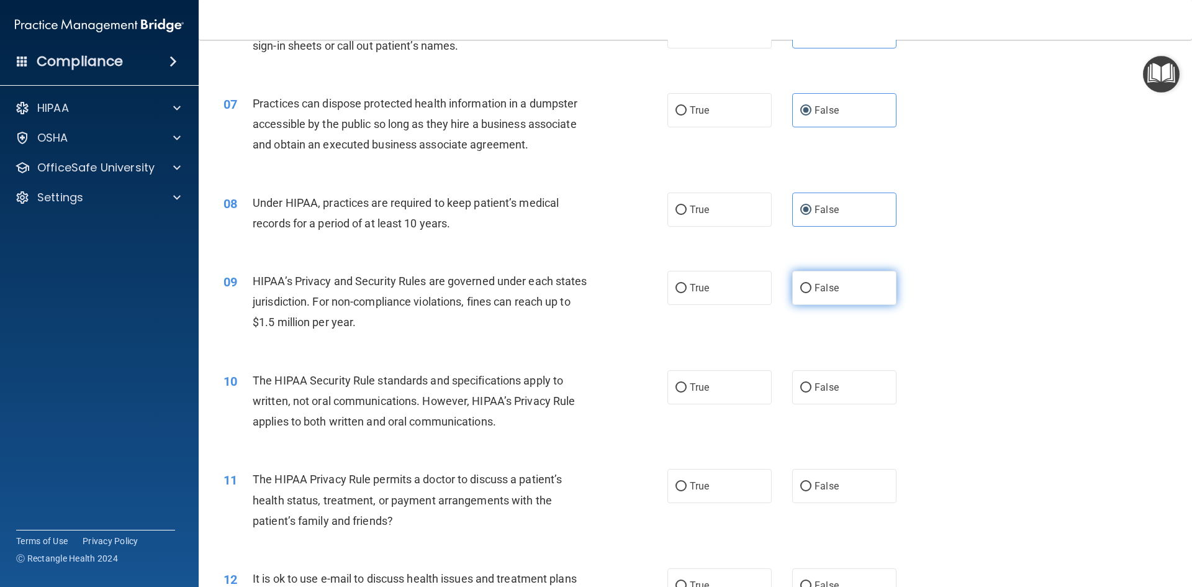
radio input "true"
click at [690, 391] on span "True" at bounding box center [699, 387] width 19 height 12
click at [687, 391] on input "True" at bounding box center [681, 387] width 11 height 9
radio input "true"
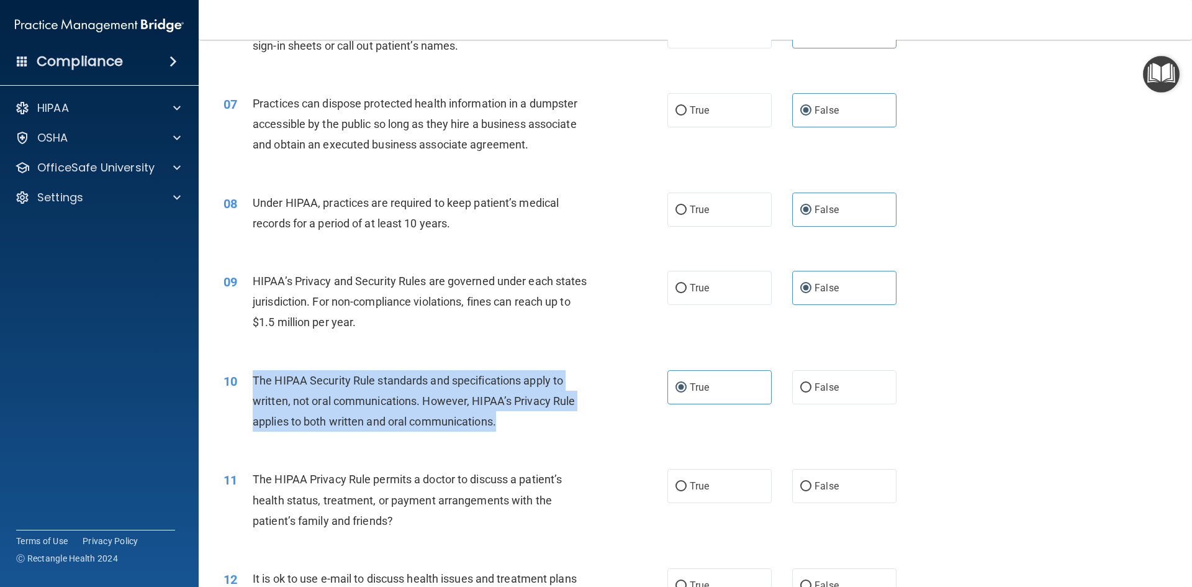
drag, startPoint x: 254, startPoint y: 378, endPoint x: 518, endPoint y: 428, distance: 268.6
click at [517, 432] on div "10 The HIPAA Security Rule standards and specifications apply to written, not o…" at bounding box center [445, 404] width 481 height 68
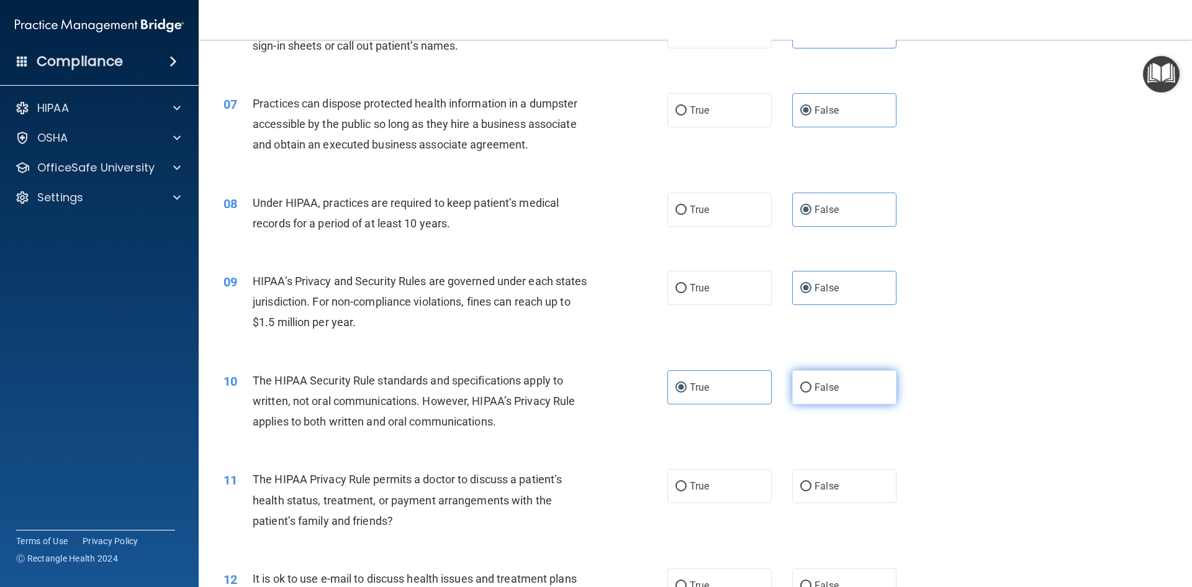
click at [807, 388] on label "False" at bounding box center [845, 387] width 104 height 34
click at [807, 388] on input "False" at bounding box center [806, 387] width 11 height 9
radio input "true"
radio input "false"
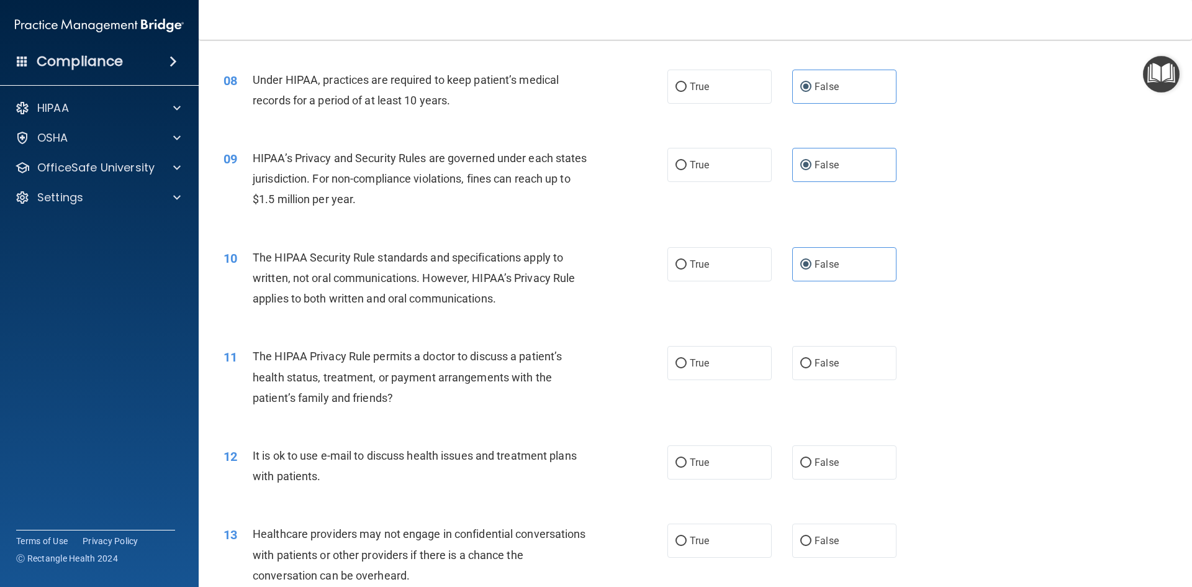
scroll to position [683, 0]
drag, startPoint x: 807, startPoint y: 358, endPoint x: 826, endPoint y: 356, distance: 18.8
click at [825, 357] on label "False" at bounding box center [845, 362] width 104 height 34
click at [812, 358] on input "False" at bounding box center [806, 362] width 11 height 9
radio input "true"
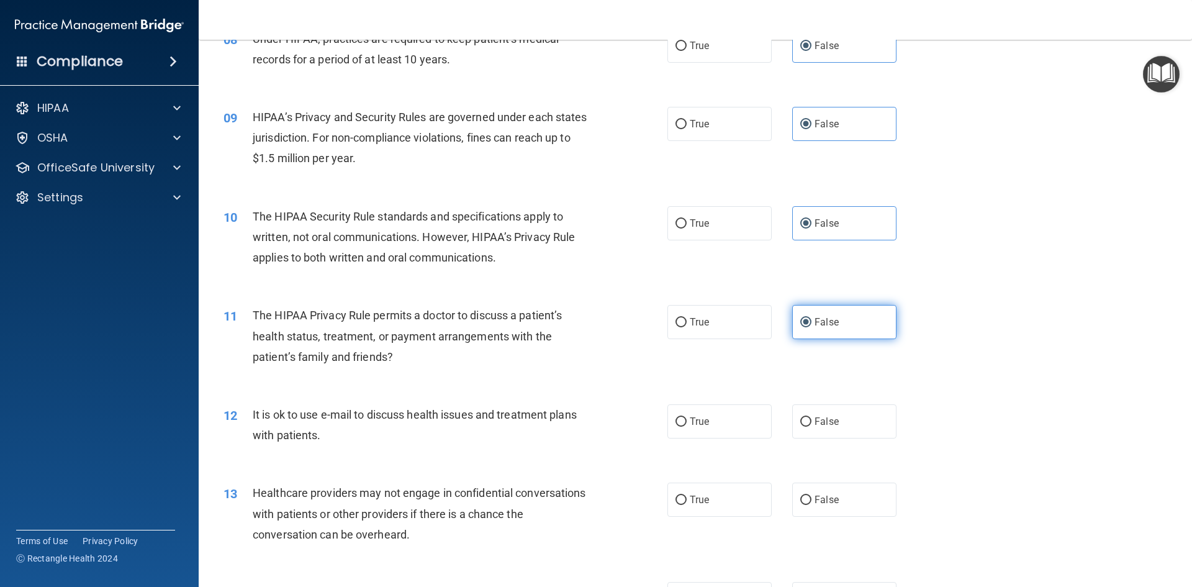
scroll to position [745, 0]
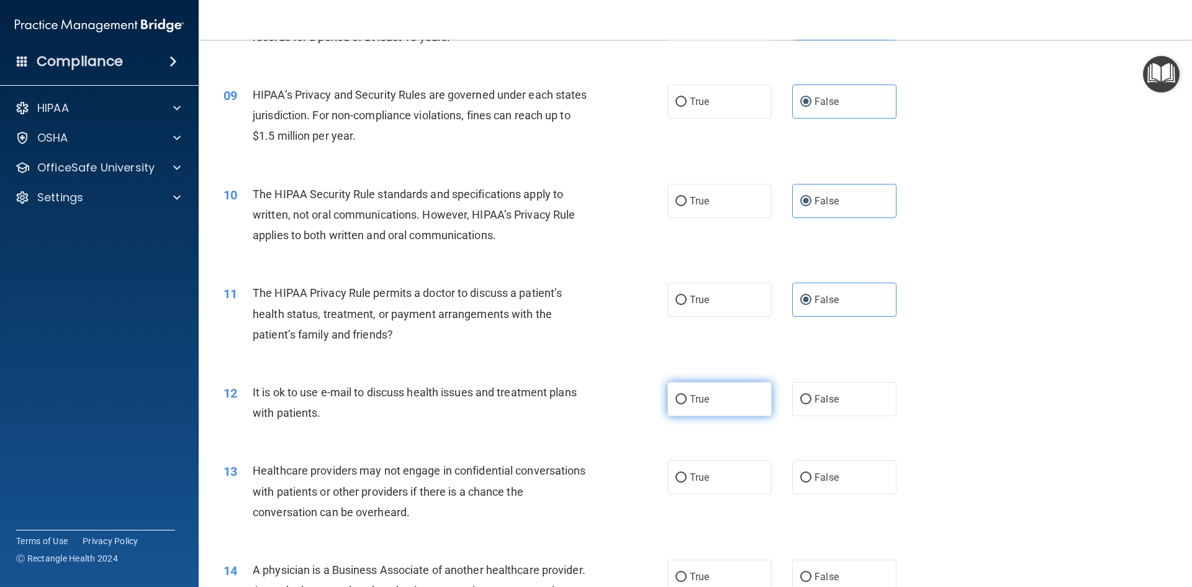
click at [704, 403] on span "True" at bounding box center [699, 399] width 19 height 12
click at [687, 403] on input "True" at bounding box center [681, 399] width 11 height 9
radio input "true"
click at [799, 483] on label "False" at bounding box center [845, 477] width 104 height 34
click at [801, 483] on input "False" at bounding box center [806, 477] width 11 height 9
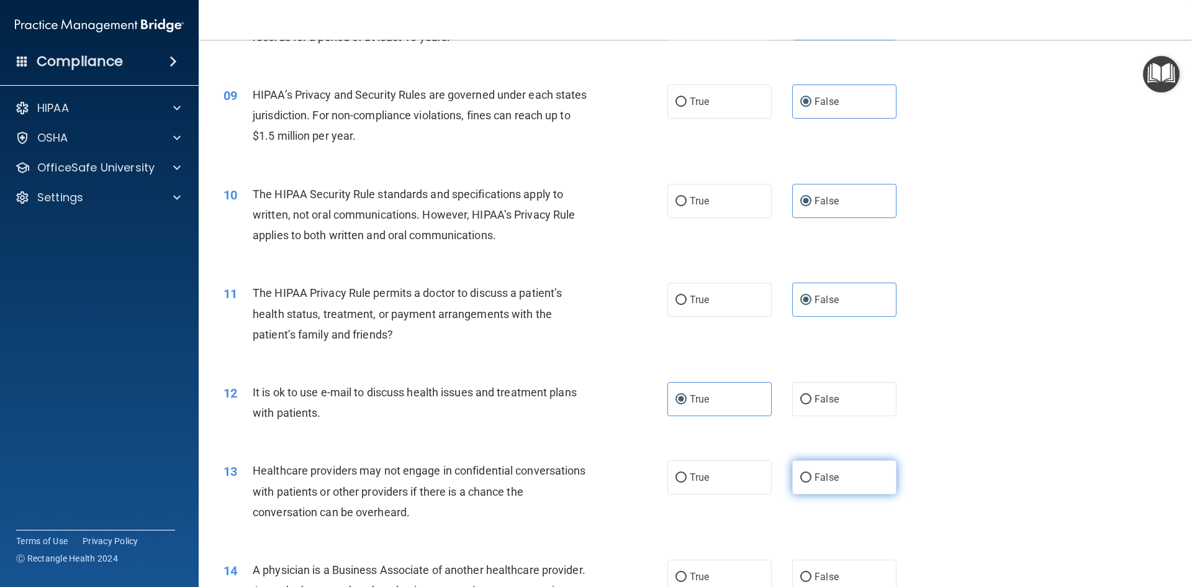
radio input "true"
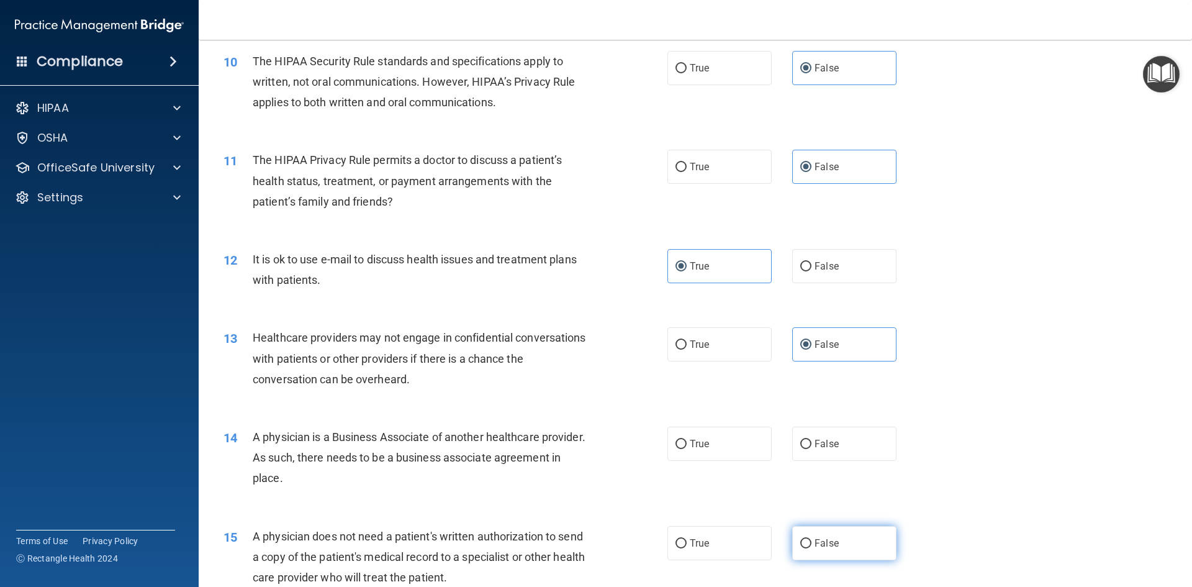
scroll to position [932, 0]
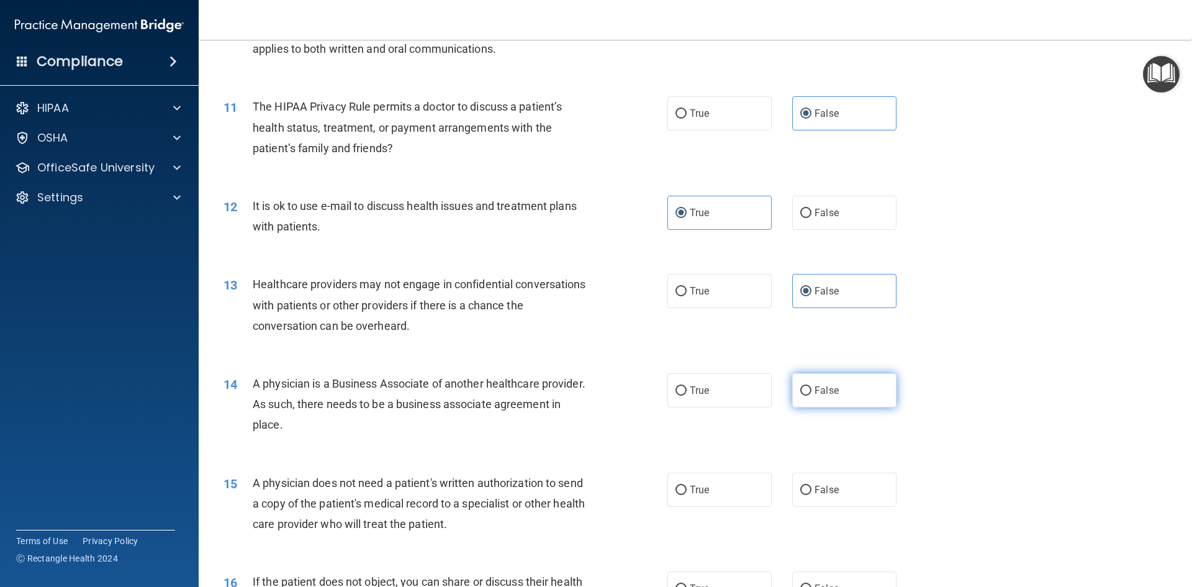
click at [816, 396] on span "False" at bounding box center [827, 390] width 24 height 12
click at [812, 396] on input "False" at bounding box center [806, 390] width 11 height 9
radio input "true"
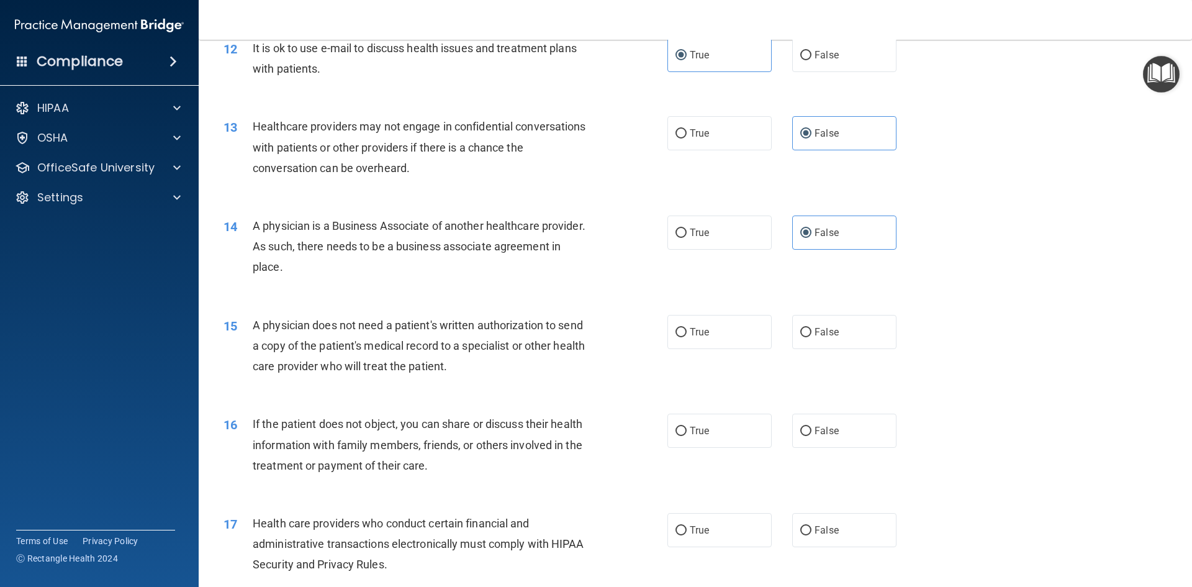
scroll to position [1118, 0]
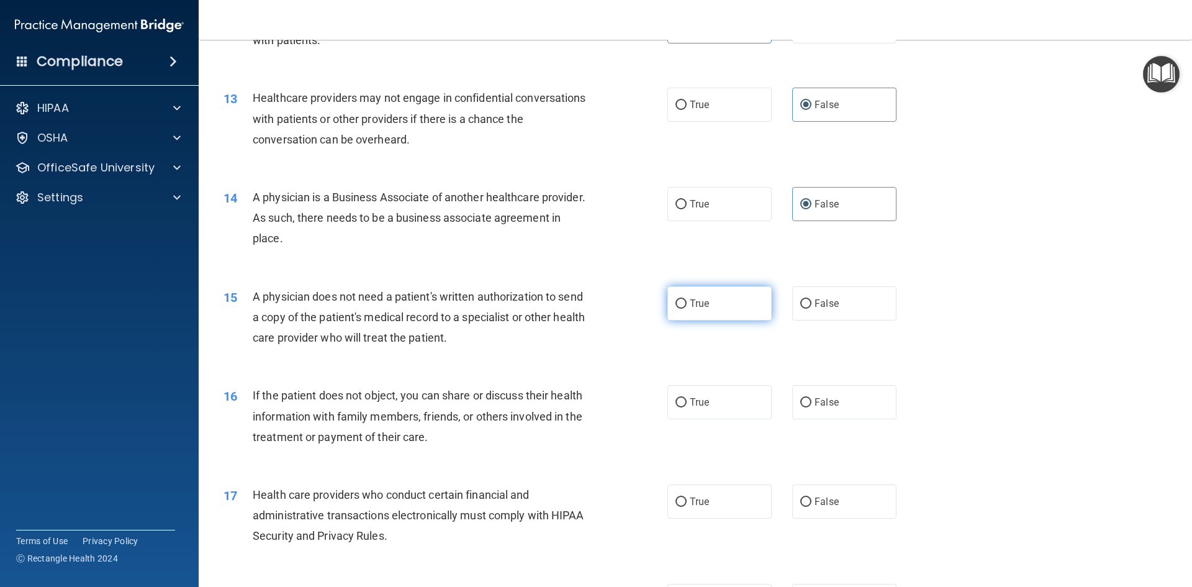
click at [726, 296] on label "True" at bounding box center [720, 303] width 104 height 34
click at [687, 299] on input "True" at bounding box center [681, 303] width 11 height 9
radio input "true"
click at [712, 408] on label "True" at bounding box center [720, 402] width 104 height 34
click at [687, 407] on input "True" at bounding box center [681, 402] width 11 height 9
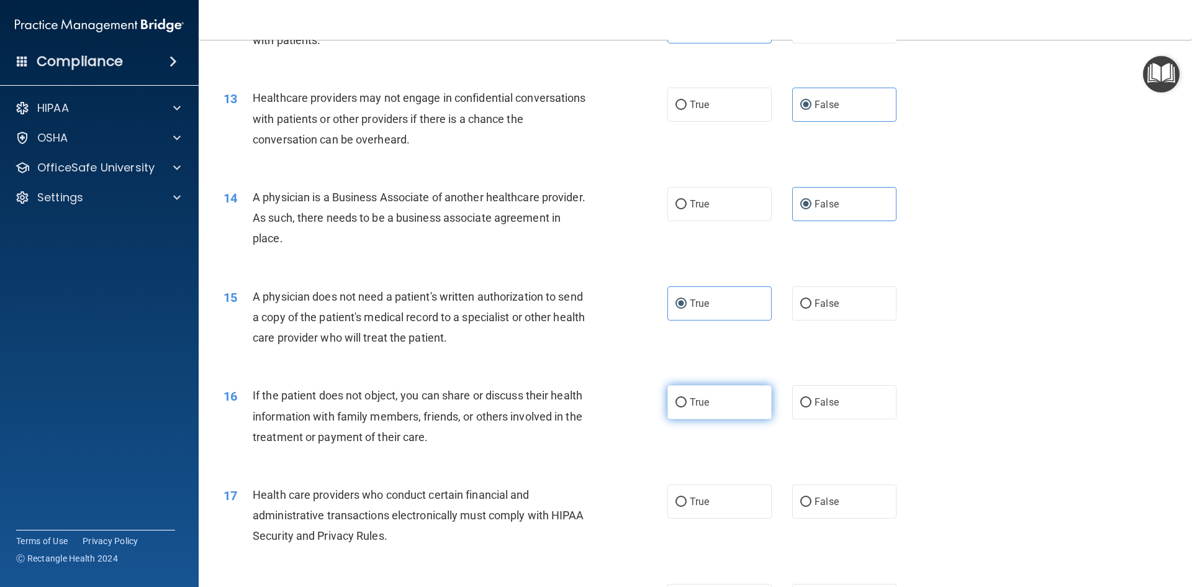
radio input "true"
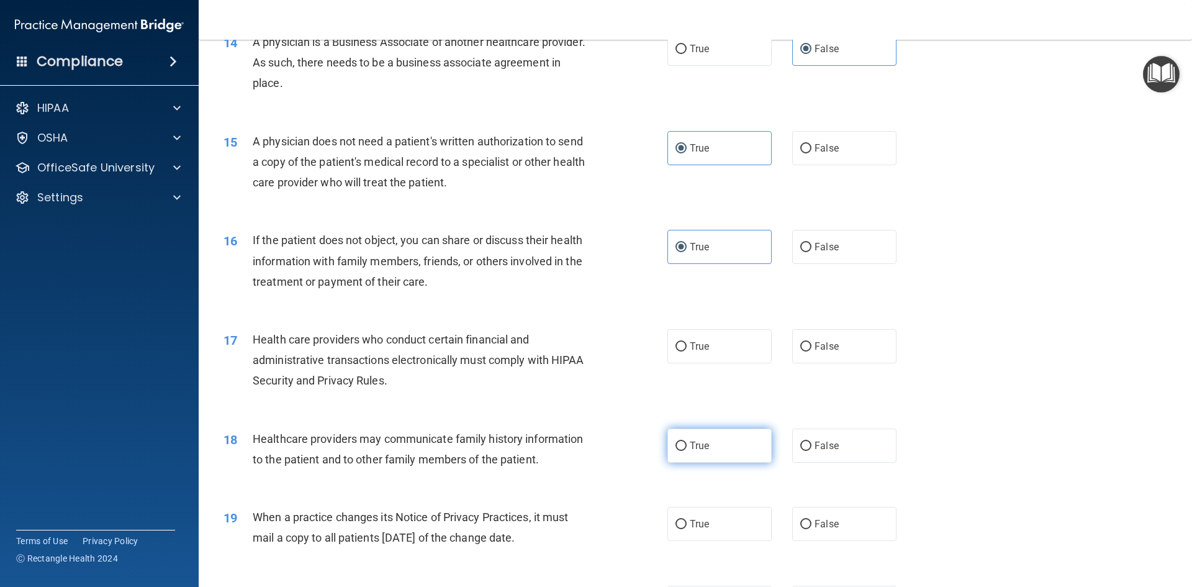
scroll to position [1304, 0]
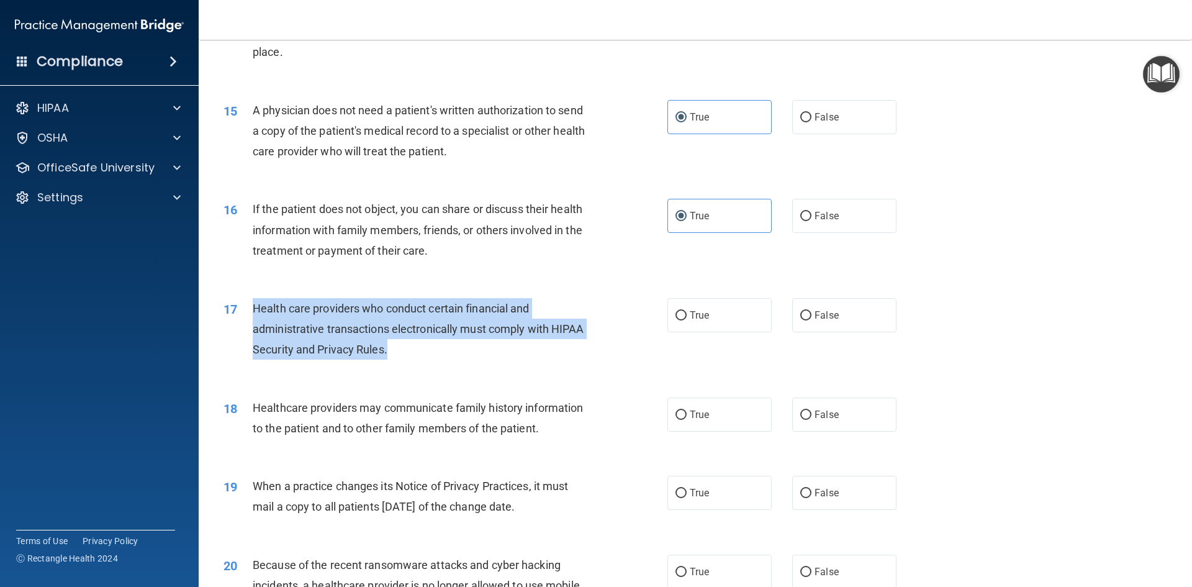
drag, startPoint x: 252, startPoint y: 307, endPoint x: 424, endPoint y: 355, distance: 178.0
click at [424, 355] on div "17 Health care providers who conduct certain financial and administrative trans…" at bounding box center [445, 332] width 481 height 68
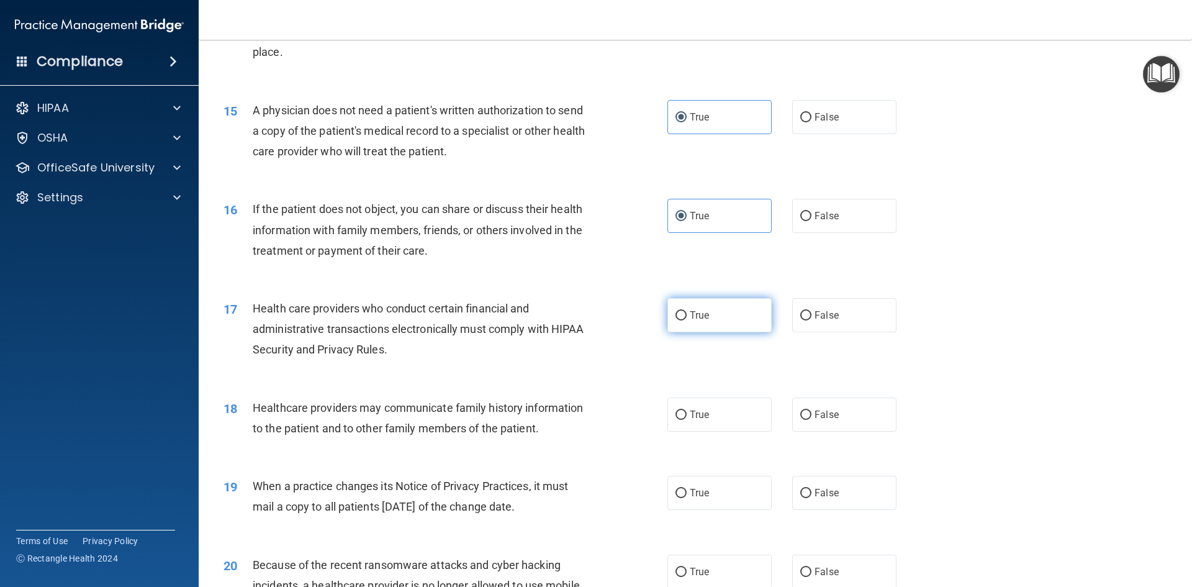
click at [746, 317] on label "True" at bounding box center [720, 315] width 104 height 34
click at [687, 317] on input "True" at bounding box center [681, 315] width 11 height 9
radio input "true"
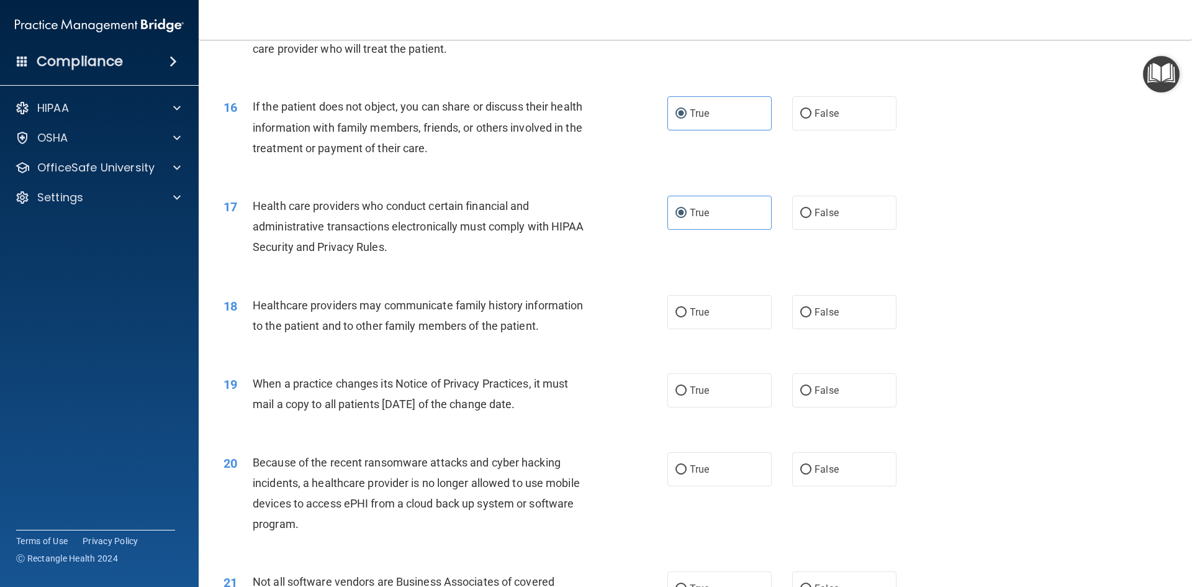
scroll to position [1428, 0]
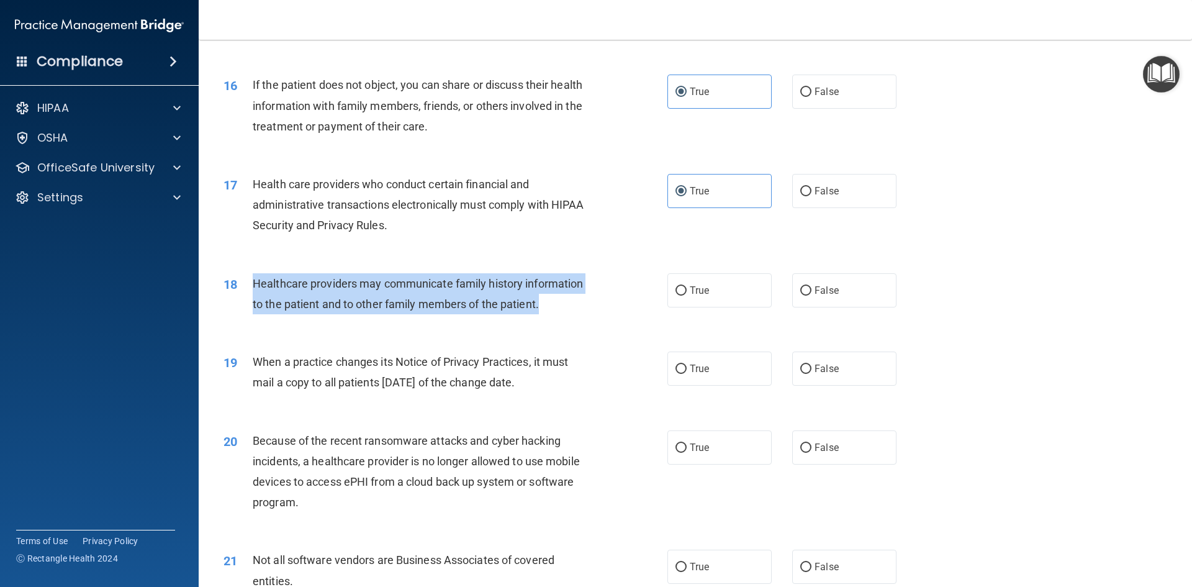
drag, startPoint x: 254, startPoint y: 282, endPoint x: 563, endPoint y: 308, distance: 310.4
click at [563, 308] on div "Healthcare providers may communicate family history information to the patient …" at bounding box center [426, 293] width 347 height 41
click at [803, 295] on input "False" at bounding box center [806, 290] width 11 height 9
radio input "true"
click at [592, 316] on div "18 Healthcare providers may communicate family history information to the patie…" at bounding box center [445, 296] width 481 height 47
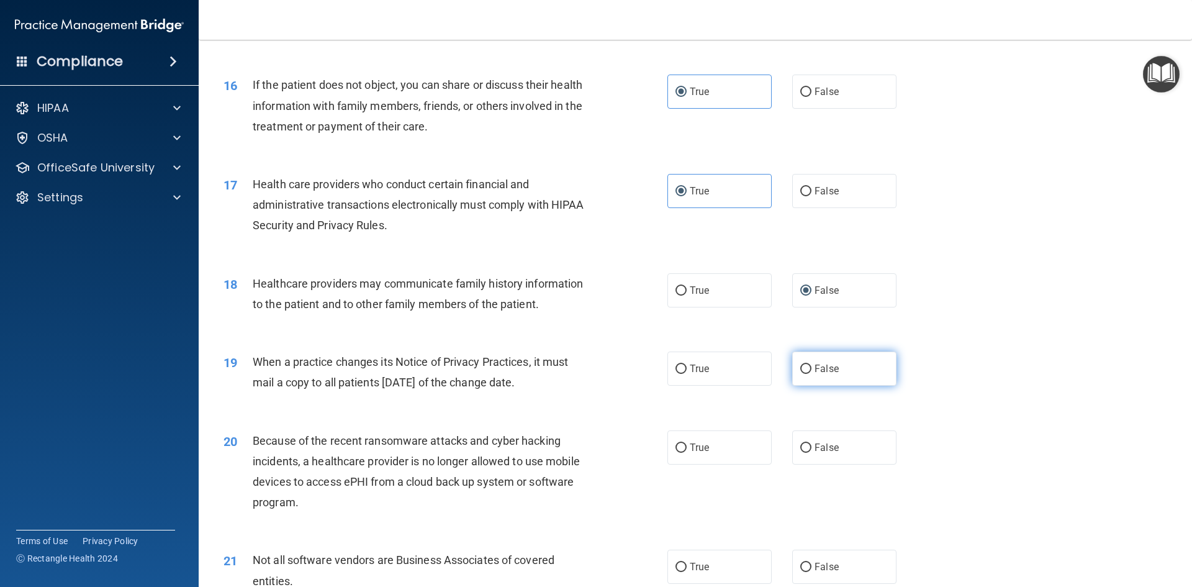
click at [793, 366] on label "False" at bounding box center [845, 369] width 104 height 34
click at [801, 366] on input "False" at bounding box center [806, 369] width 11 height 9
radio input "true"
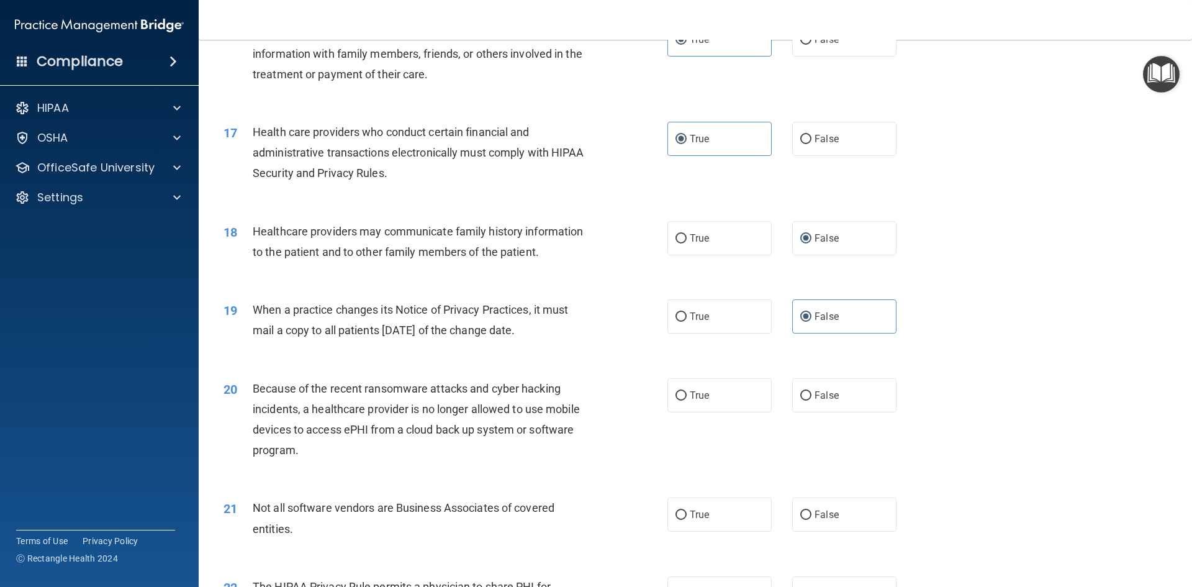
scroll to position [1553, 0]
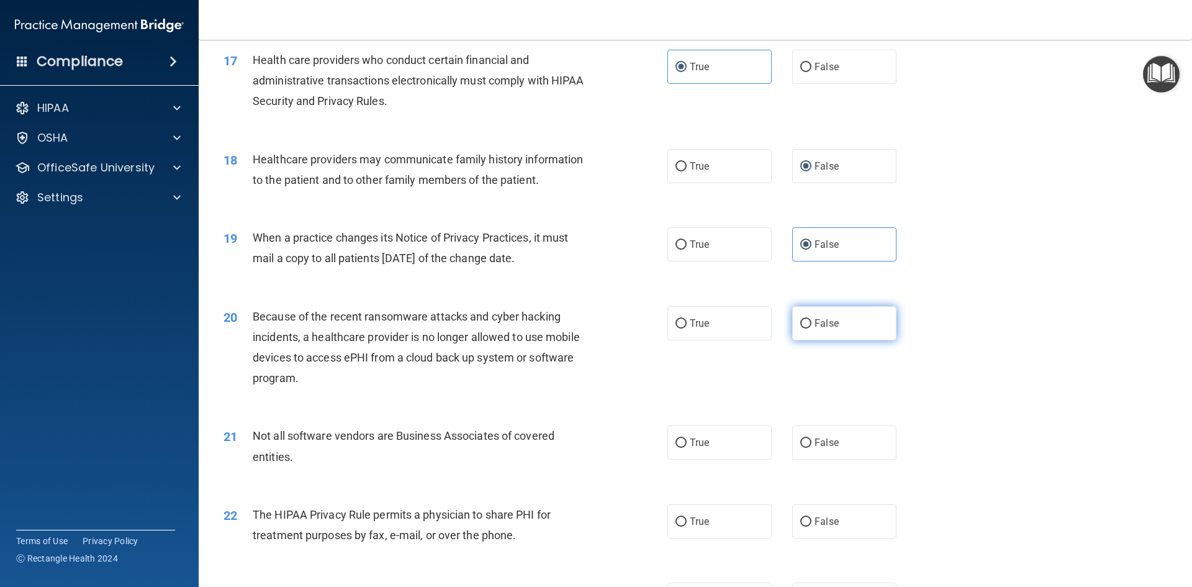
click at [815, 322] on span "False" at bounding box center [827, 323] width 24 height 12
click at [811, 322] on input "False" at bounding box center [806, 323] width 11 height 9
radio input "true"
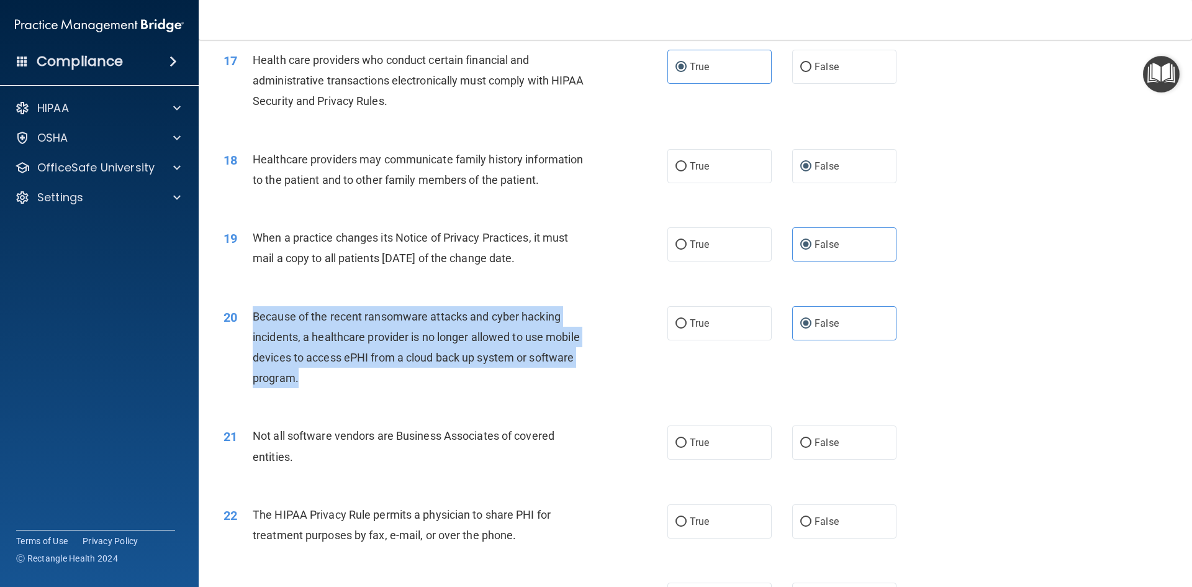
drag, startPoint x: 253, startPoint y: 317, endPoint x: 334, endPoint y: 388, distance: 106.5
click at [334, 388] on div "Because of the recent ransomware attacks and cyber hacking incidents, a healthc…" at bounding box center [426, 347] width 347 height 83
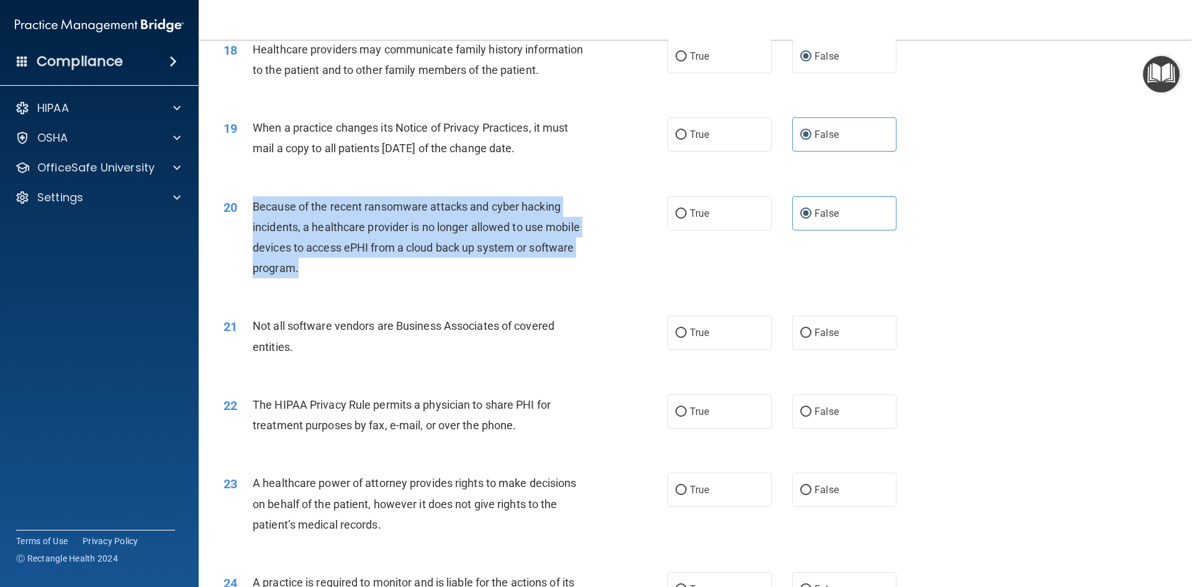
scroll to position [1677, 0]
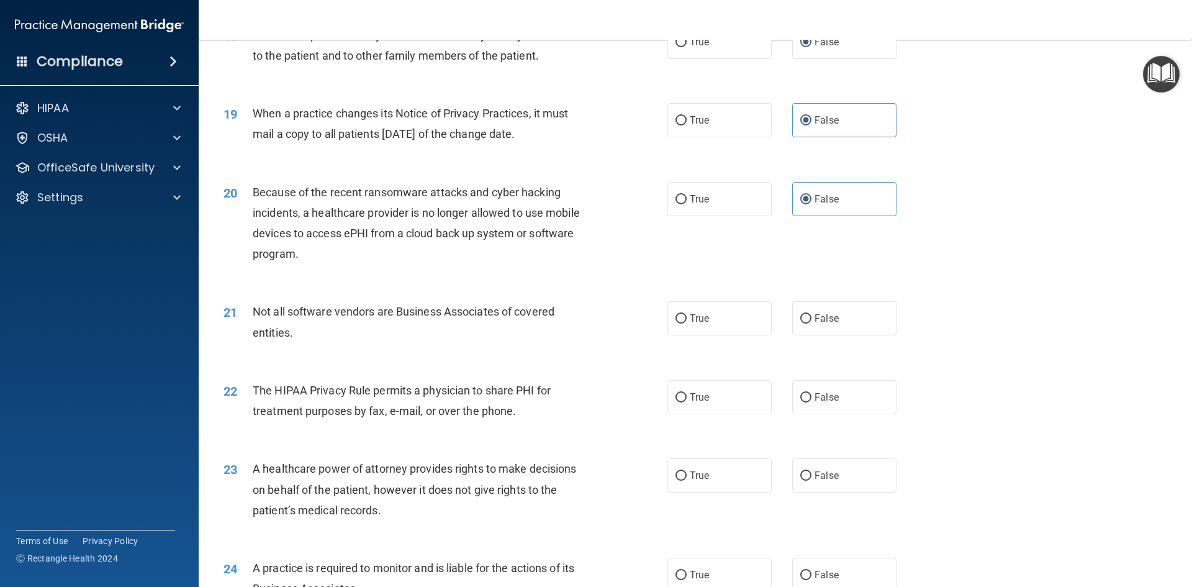
click at [439, 320] on div "Not all software vendors are Business Associates of covered entities." at bounding box center [426, 321] width 347 height 41
click at [748, 327] on label "True" at bounding box center [720, 318] width 104 height 34
click at [687, 324] on input "True" at bounding box center [681, 318] width 11 height 9
radio input "true"
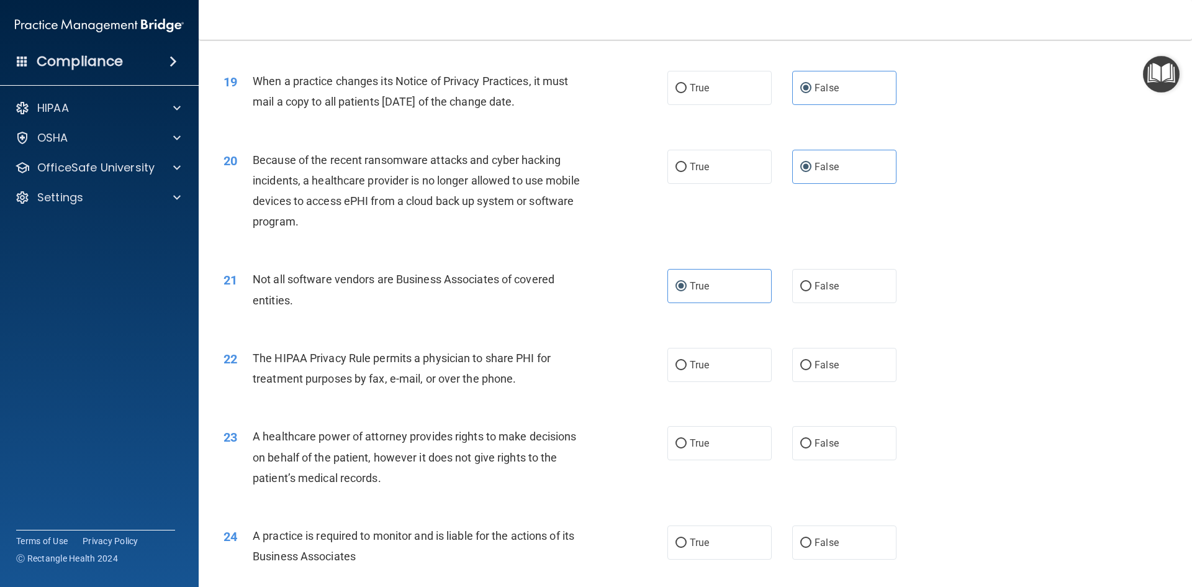
scroll to position [1863, 0]
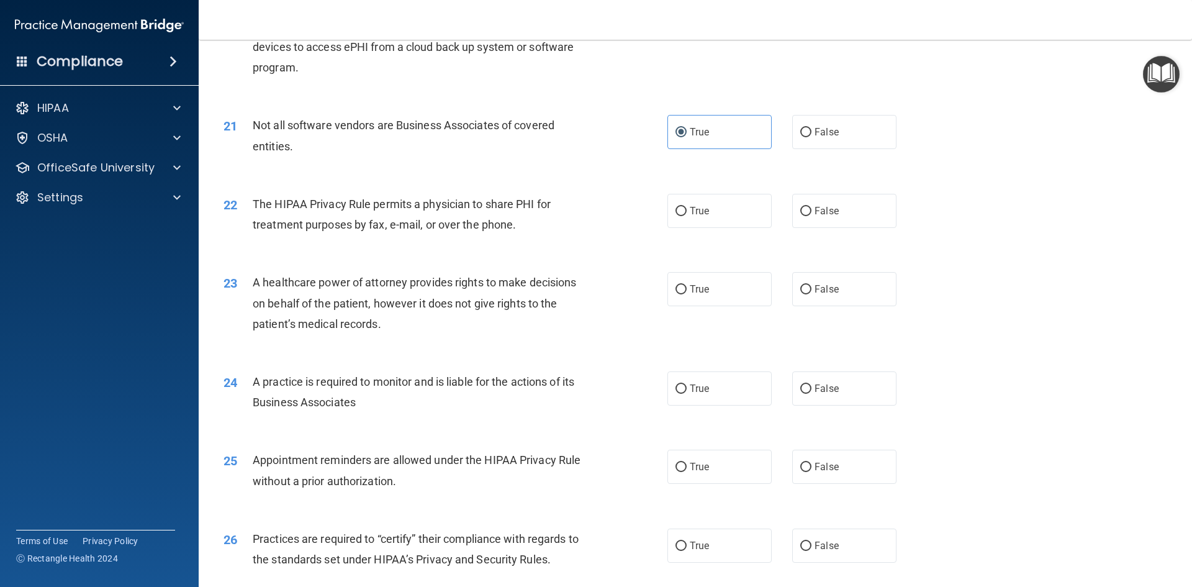
click at [260, 198] on span "The HIPAA Privacy Rule permits a physician to share PHI for treatment purposes …" at bounding box center [402, 215] width 298 height 34
click at [733, 216] on label "True" at bounding box center [720, 211] width 104 height 34
click at [687, 216] on input "True" at bounding box center [681, 211] width 11 height 9
radio input "true"
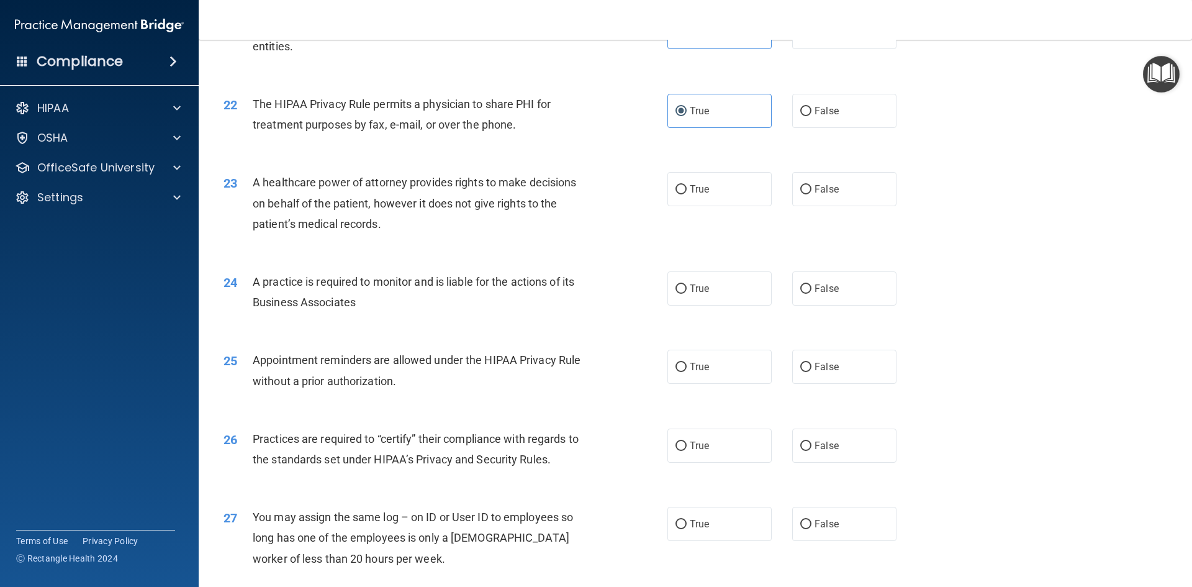
scroll to position [1987, 0]
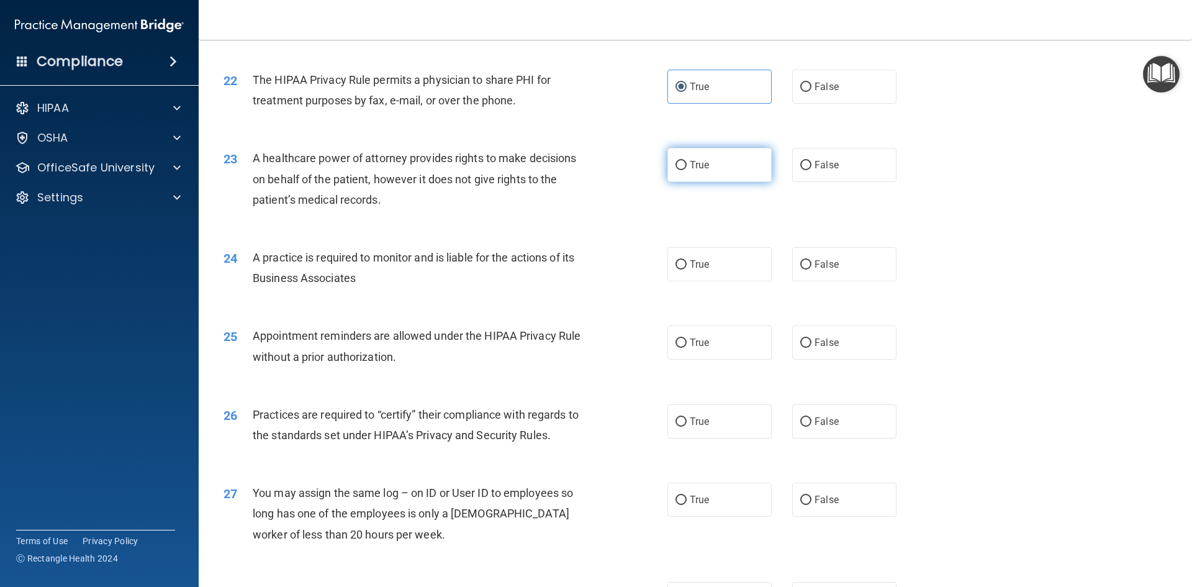
click at [701, 171] on label "True" at bounding box center [720, 165] width 104 height 34
click at [687, 170] on input "True" at bounding box center [681, 165] width 11 height 9
radio input "true"
click at [831, 255] on label "False" at bounding box center [845, 264] width 104 height 34
click at [812, 260] on input "False" at bounding box center [806, 264] width 11 height 9
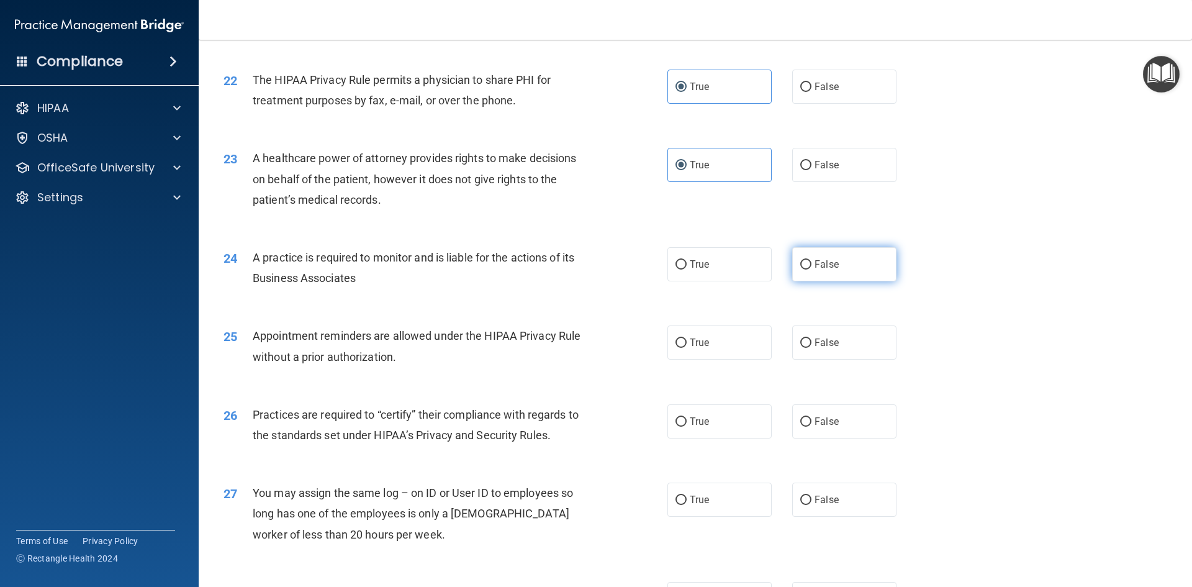
radio input "true"
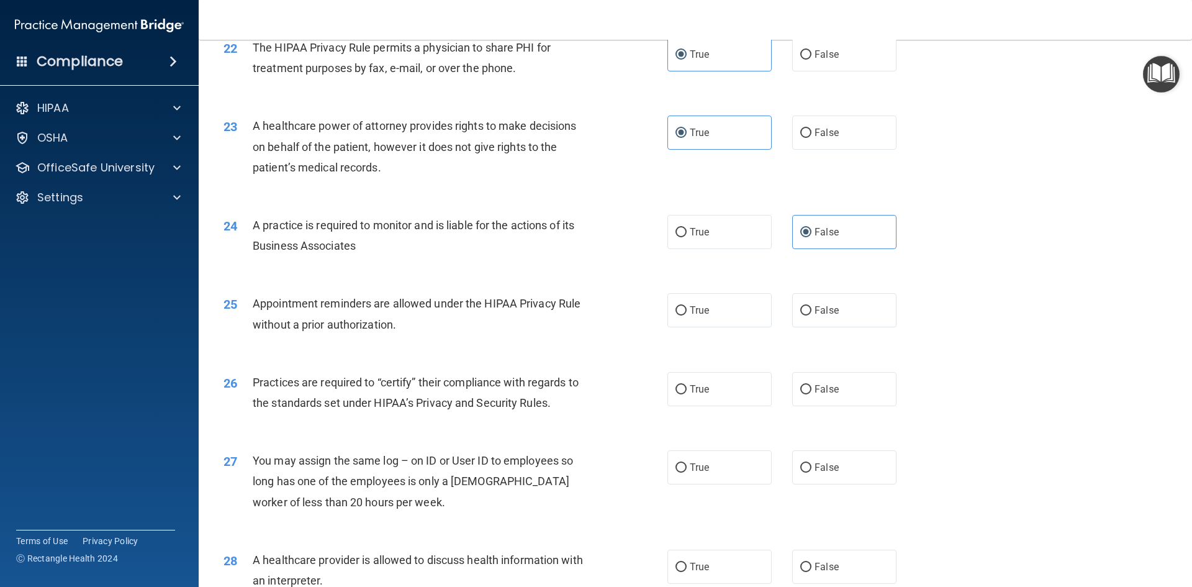
scroll to position [2050, 0]
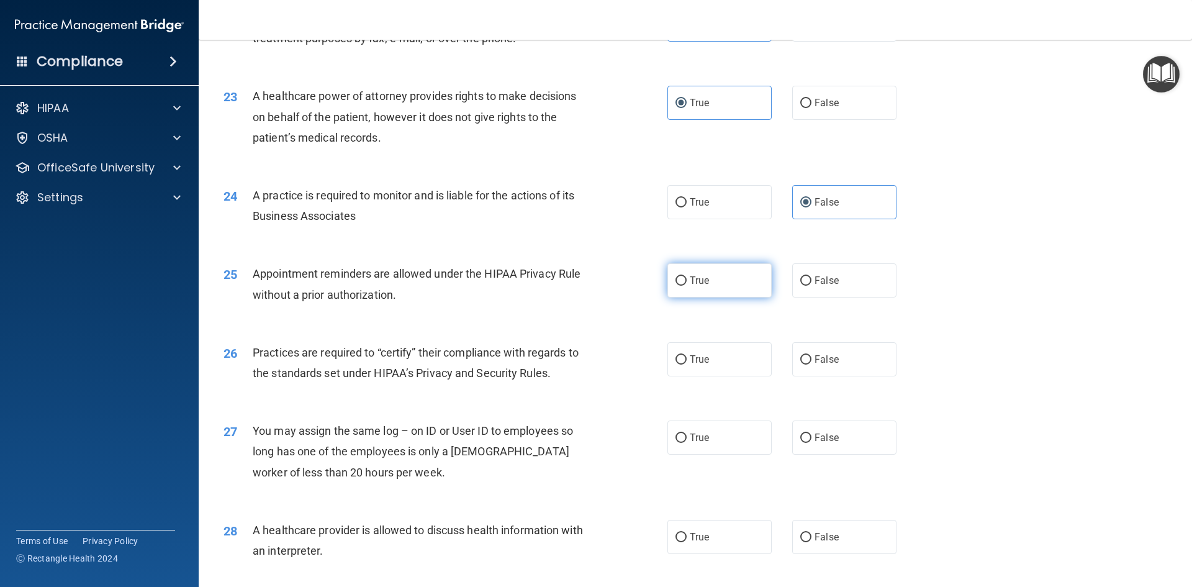
click at [671, 287] on label "True" at bounding box center [720, 280] width 104 height 34
click at [676, 286] on input "True" at bounding box center [681, 280] width 11 height 9
radio input "true"
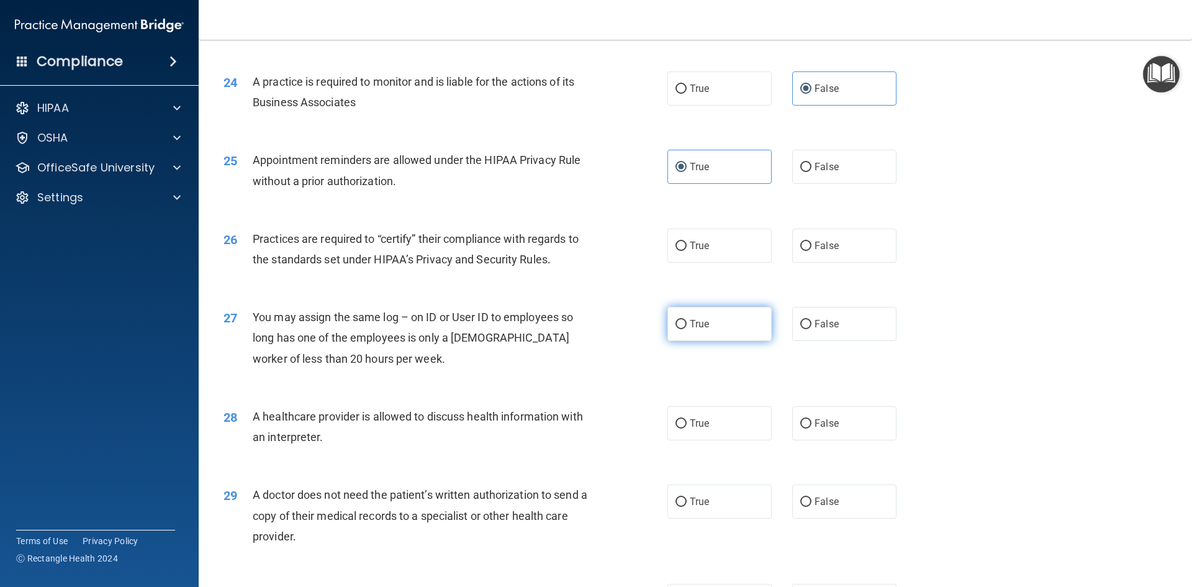
scroll to position [2174, 0]
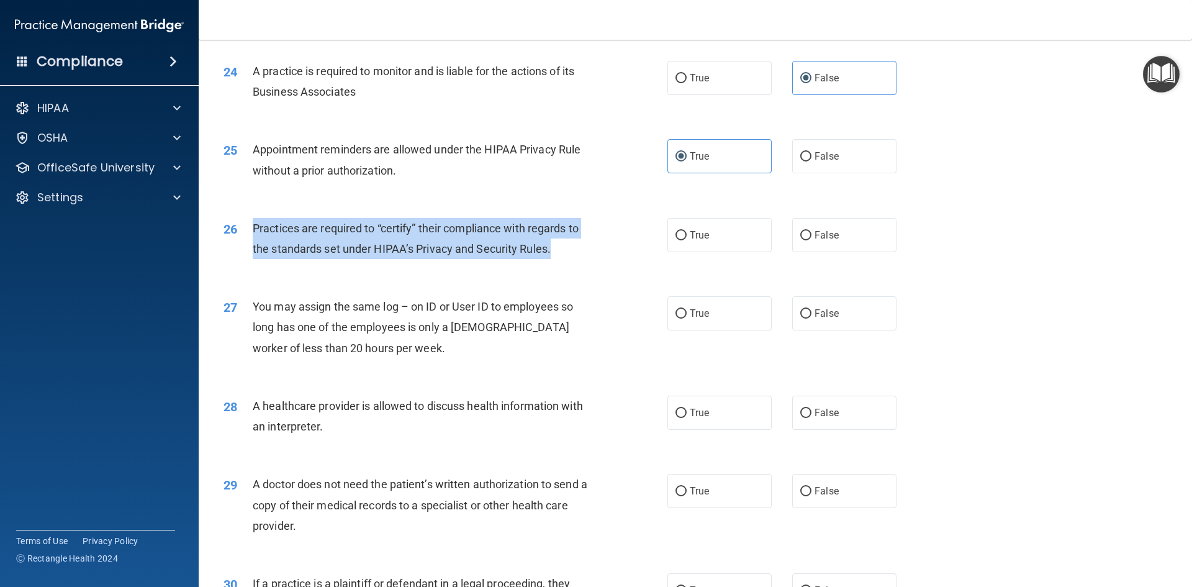
drag, startPoint x: 255, startPoint y: 226, endPoint x: 609, endPoint y: 250, distance: 354.8
click at [609, 250] on div "26 Practices are required to “certify” their compliance with regards to the sta…" at bounding box center [445, 241] width 481 height 47
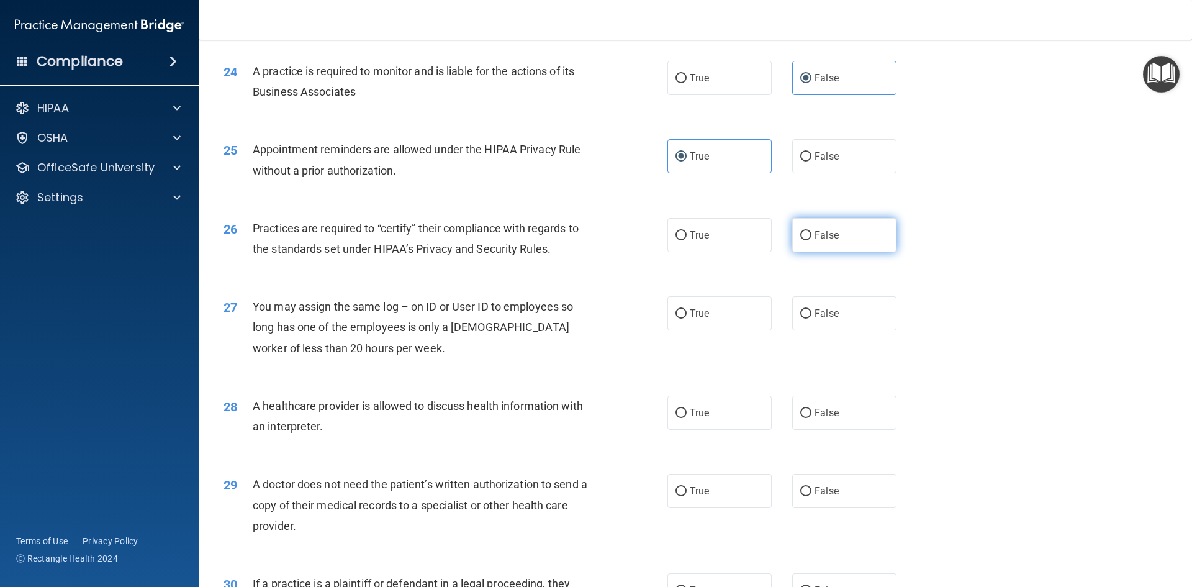
click at [812, 243] on label "False" at bounding box center [845, 235] width 104 height 34
click at [812, 240] on input "False" at bounding box center [806, 235] width 11 height 9
radio input "true"
click at [809, 302] on label "False" at bounding box center [845, 313] width 104 height 34
click at [809, 309] on input "False" at bounding box center [806, 313] width 11 height 9
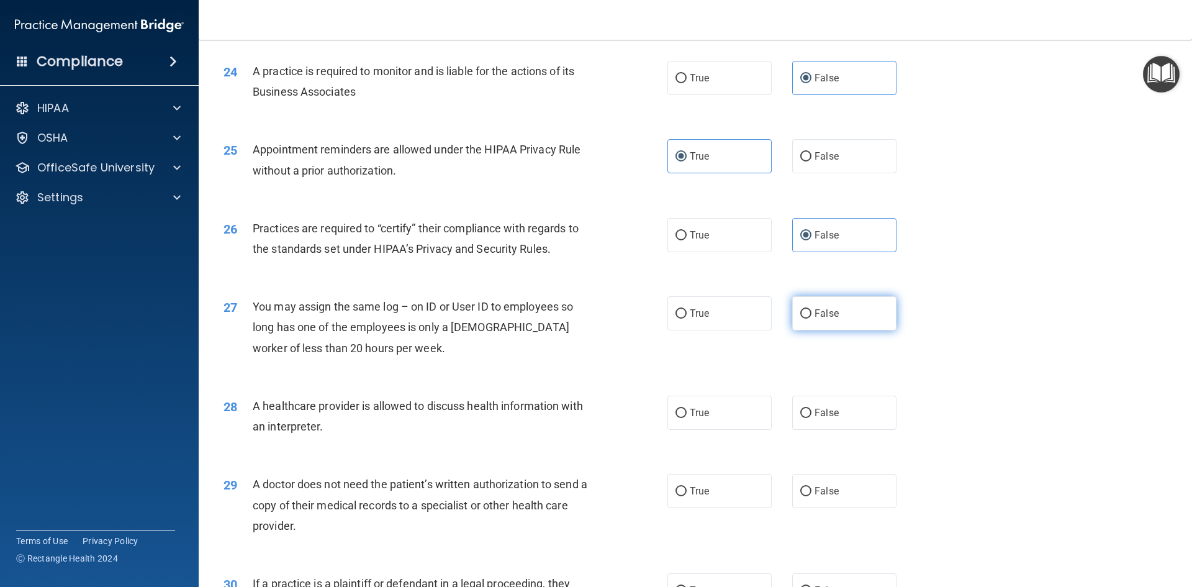
radio input "true"
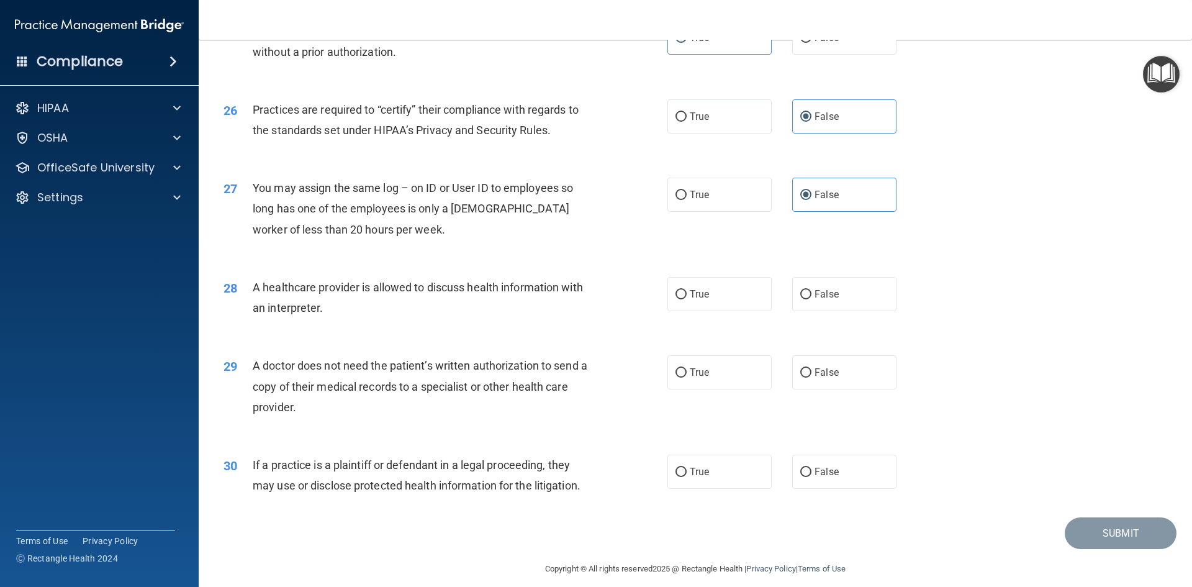
scroll to position [2298, 0]
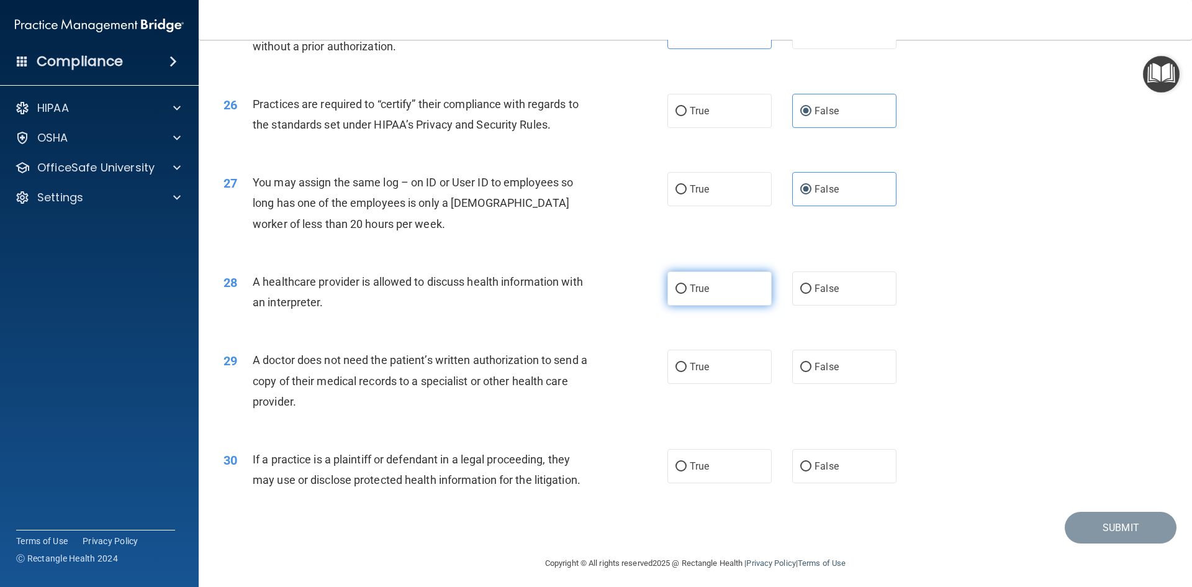
click at [742, 296] on label "True" at bounding box center [720, 288] width 104 height 34
click at [687, 294] on input "True" at bounding box center [681, 288] width 11 height 9
radio input "true"
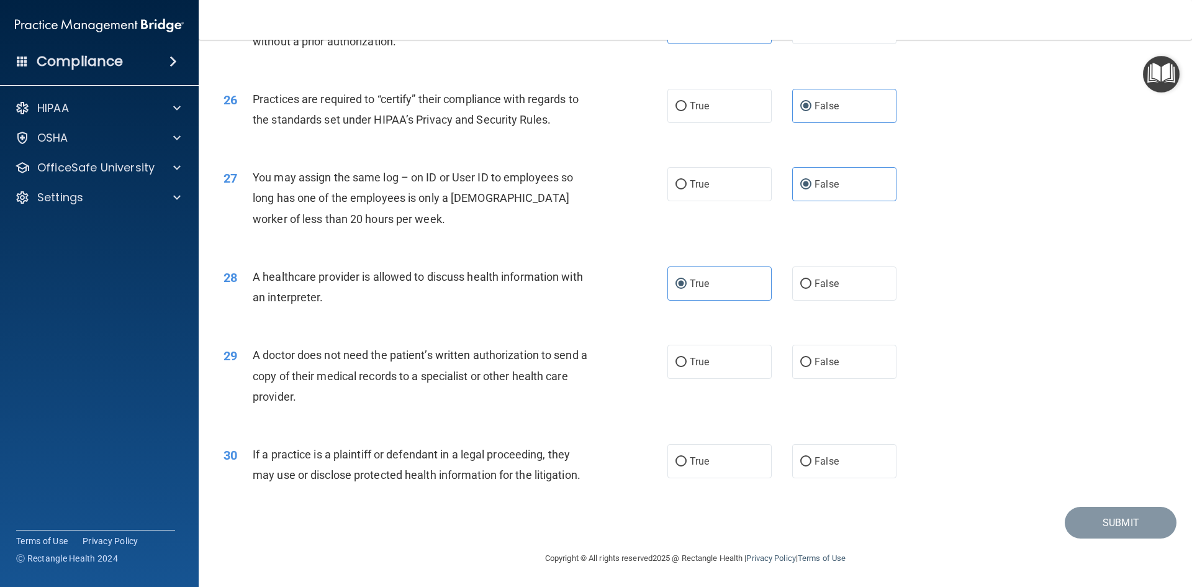
scroll to position [2304, 0]
click at [710, 365] on label "True" at bounding box center [720, 360] width 104 height 34
click at [687, 365] on input "True" at bounding box center [681, 361] width 11 height 9
radio input "true"
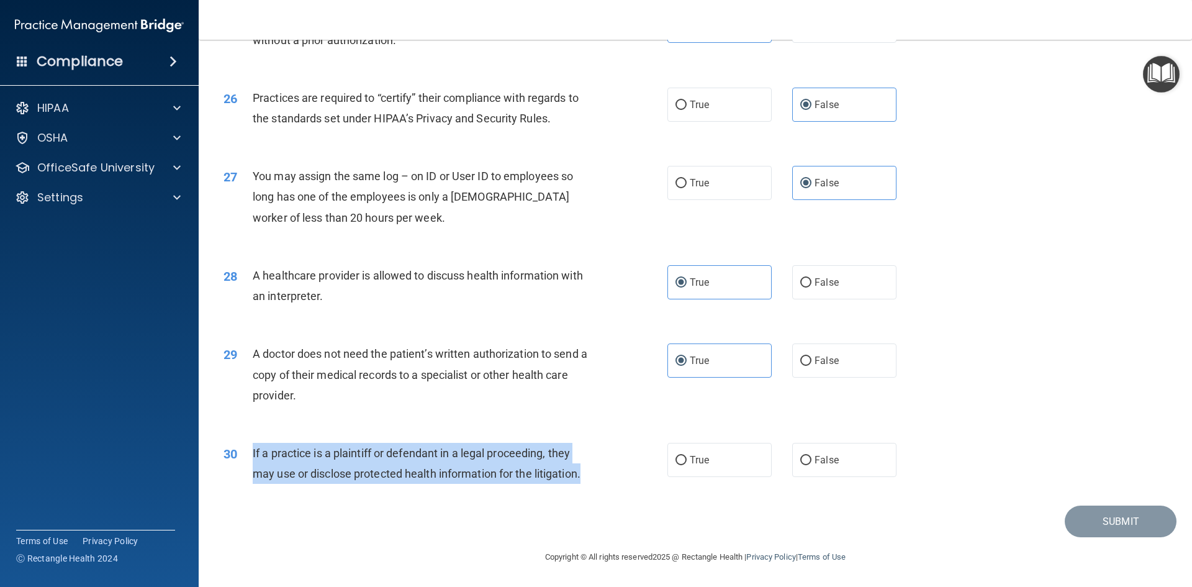
drag, startPoint x: 257, startPoint y: 453, endPoint x: 586, endPoint y: 480, distance: 330.9
click at [586, 480] on div "30 If a practice is a plaintiff or defendant in a legal proceeding, they may us…" at bounding box center [445, 466] width 481 height 47
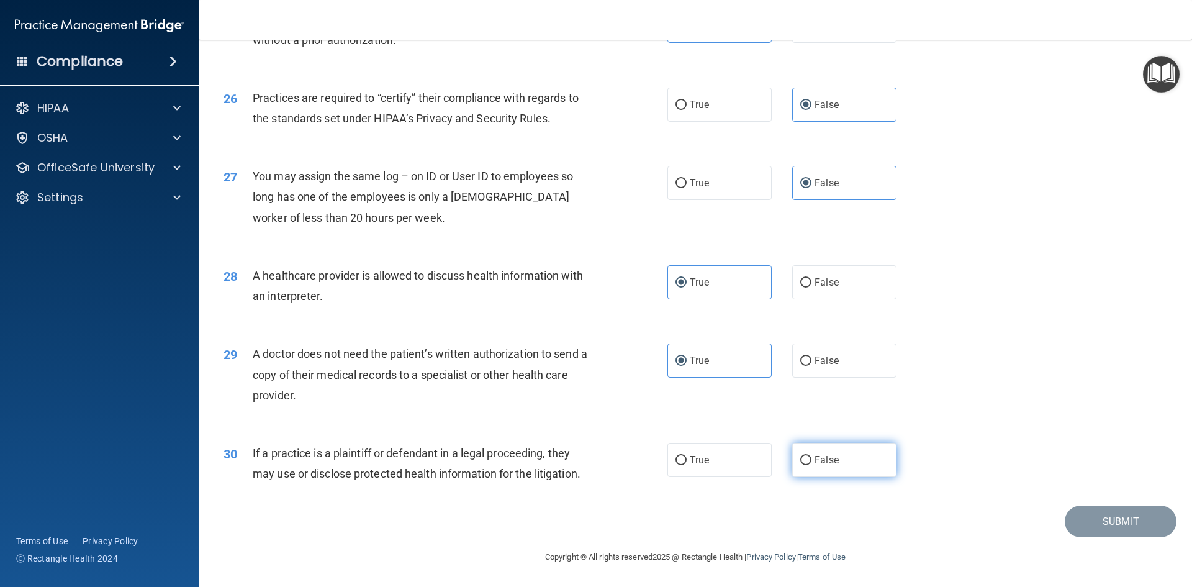
drag, startPoint x: 676, startPoint y: 453, endPoint x: 837, endPoint y: 447, distance: 160.4
click at [678, 452] on label "True" at bounding box center [720, 460] width 104 height 34
click at [678, 456] on input "True" at bounding box center [681, 460] width 11 height 9
radio input "true"
click at [1118, 530] on button "Submit" at bounding box center [1121, 522] width 112 height 32
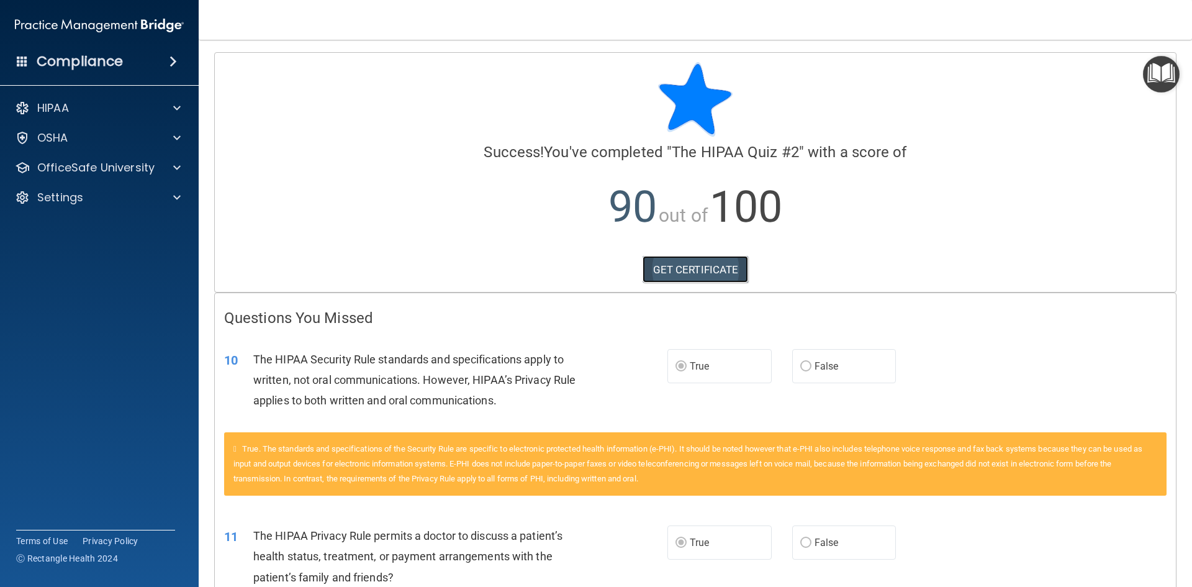
click at [674, 268] on link "GET CERTIFICATE" at bounding box center [696, 269] width 106 height 27
click at [130, 113] on div "HIPAA" at bounding box center [83, 108] width 154 height 15
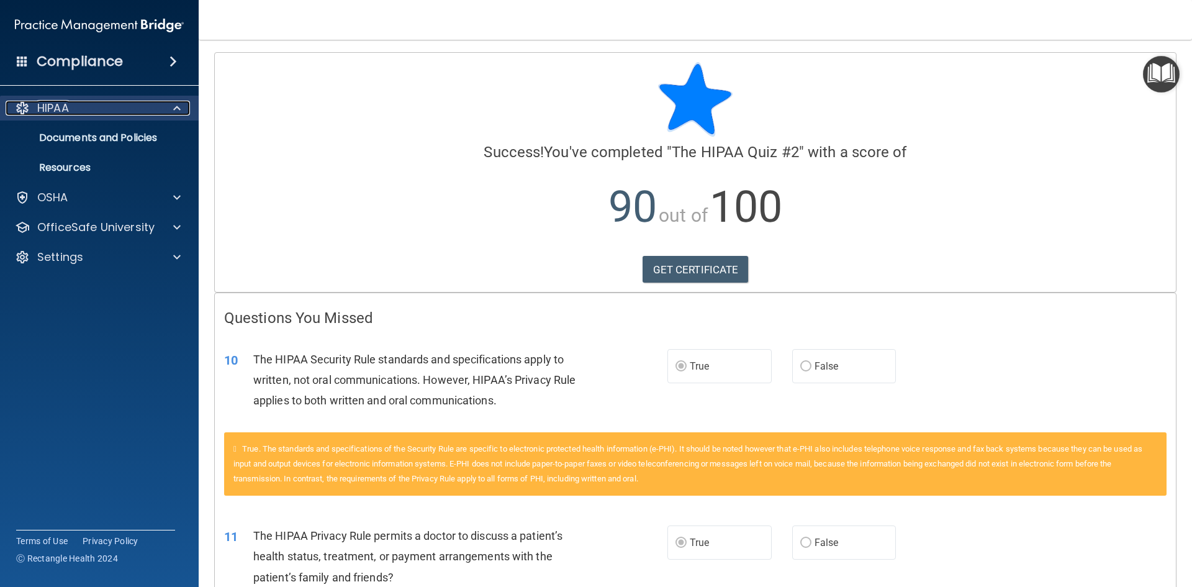
click at [130, 113] on div "HIPAA" at bounding box center [83, 108] width 154 height 15
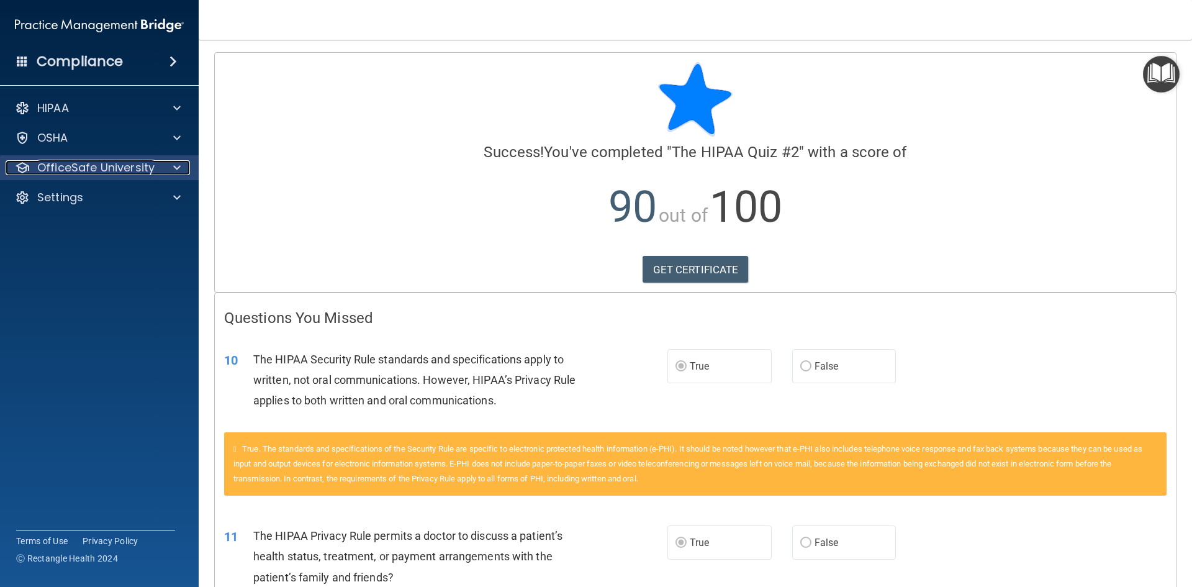
click at [122, 165] on p "OfficeSafe University" at bounding box center [95, 167] width 117 height 15
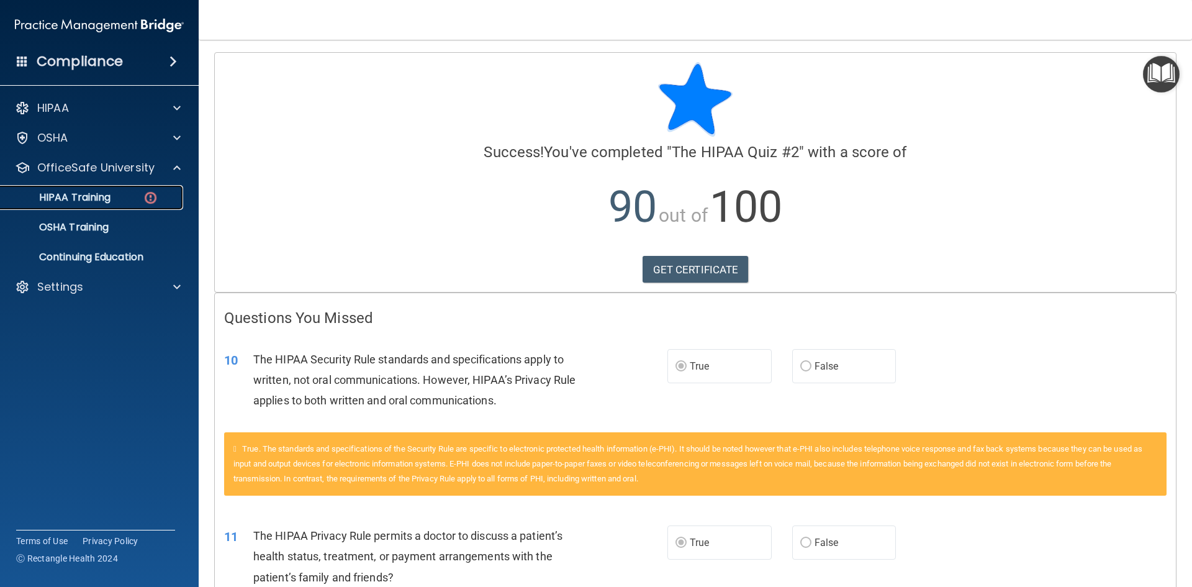
click at [130, 201] on div "HIPAA Training" at bounding box center [93, 197] width 170 height 12
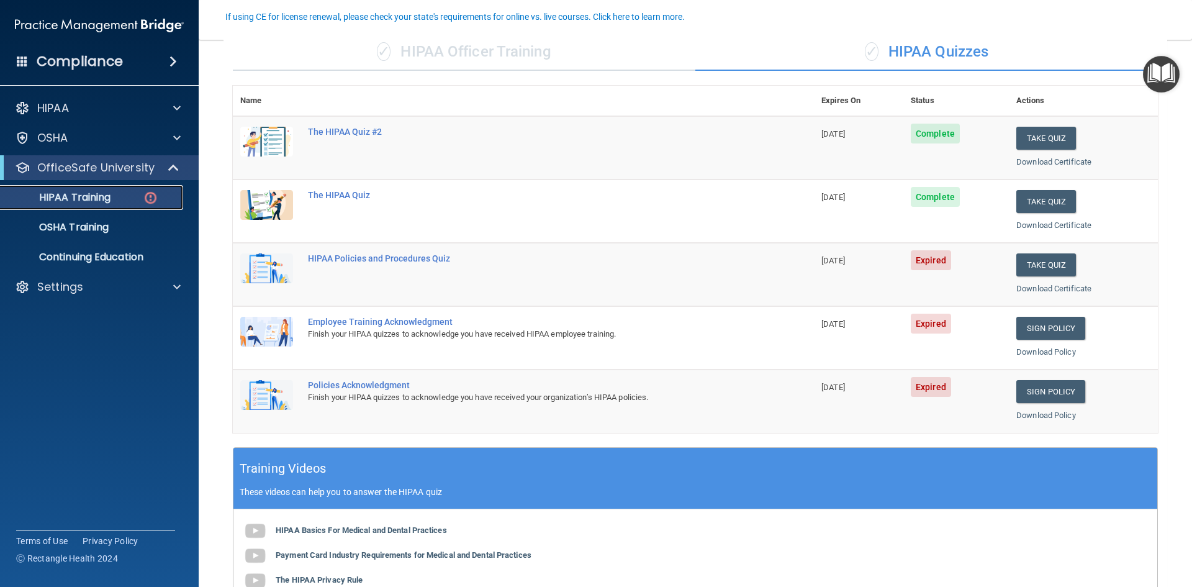
scroll to position [124, 0]
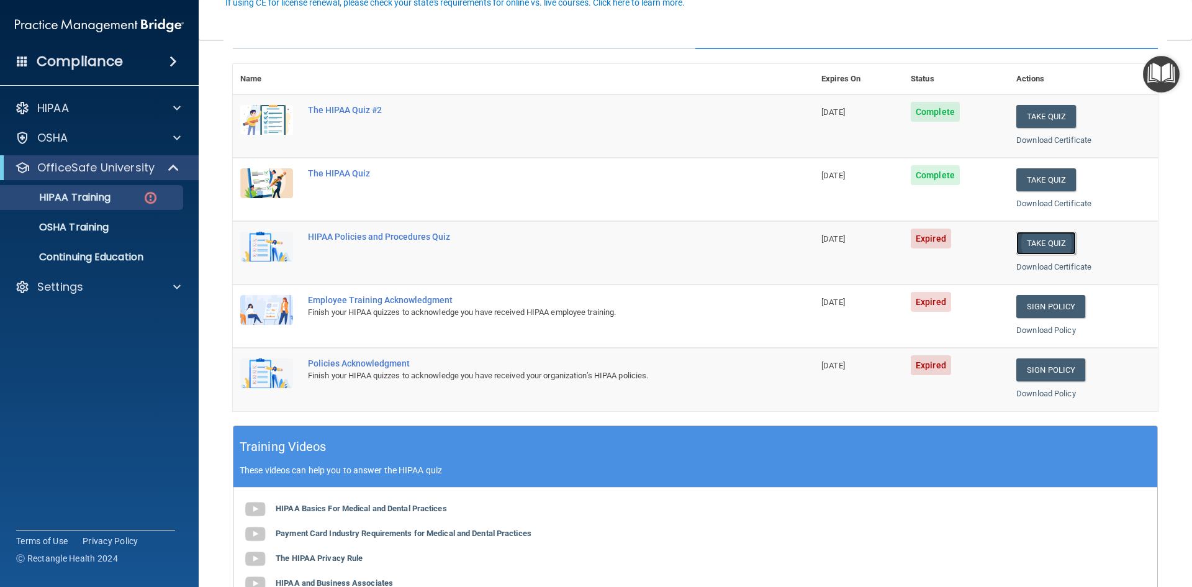
click at [1053, 245] on button "Take Quiz" at bounding box center [1047, 243] width 60 height 23
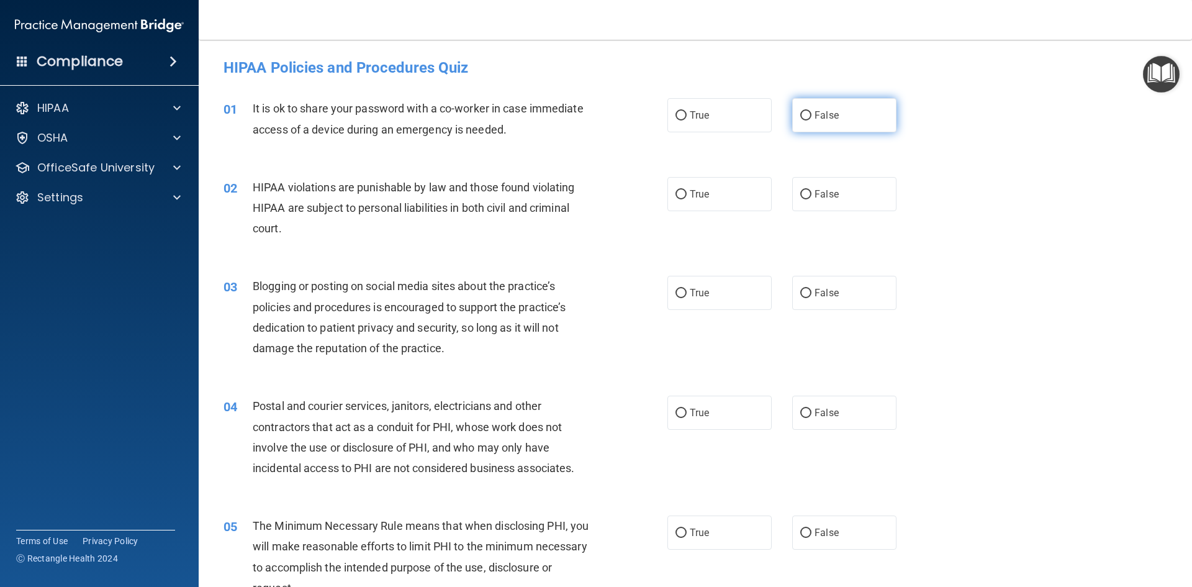
click at [822, 122] on label "False" at bounding box center [845, 115] width 104 height 34
click at [812, 120] on input "False" at bounding box center [806, 115] width 11 height 9
radio input "true"
click at [746, 206] on label "True" at bounding box center [720, 194] width 104 height 34
click at [687, 199] on input "True" at bounding box center [681, 194] width 11 height 9
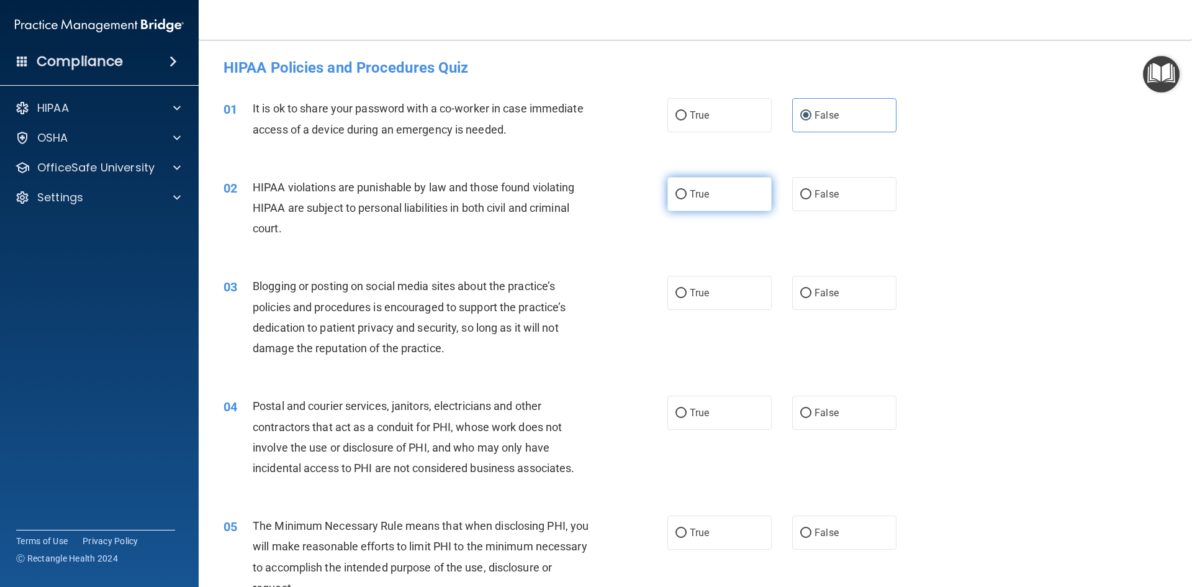
radio input "true"
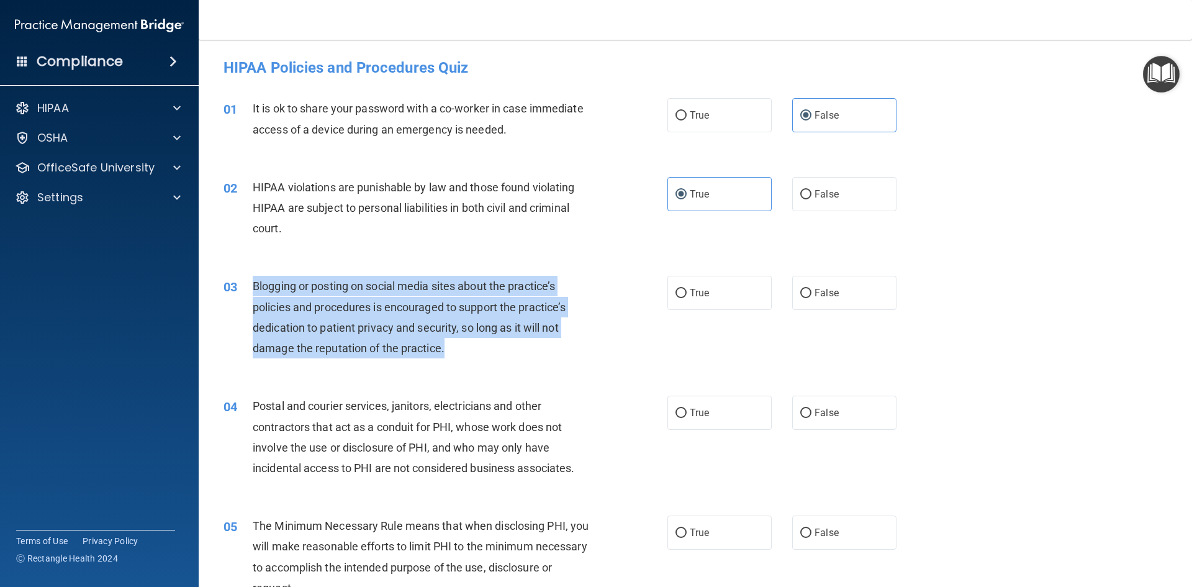
drag, startPoint x: 243, startPoint y: 284, endPoint x: 489, endPoint y: 360, distance: 257.5
click at [489, 360] on div "03 Blogging or posting on social media sites about the practice’s policies and …" at bounding box center [445, 320] width 481 height 89
click at [532, 350] on div "Blogging or posting on social media sites about the practice’s policies and pro…" at bounding box center [426, 317] width 347 height 83
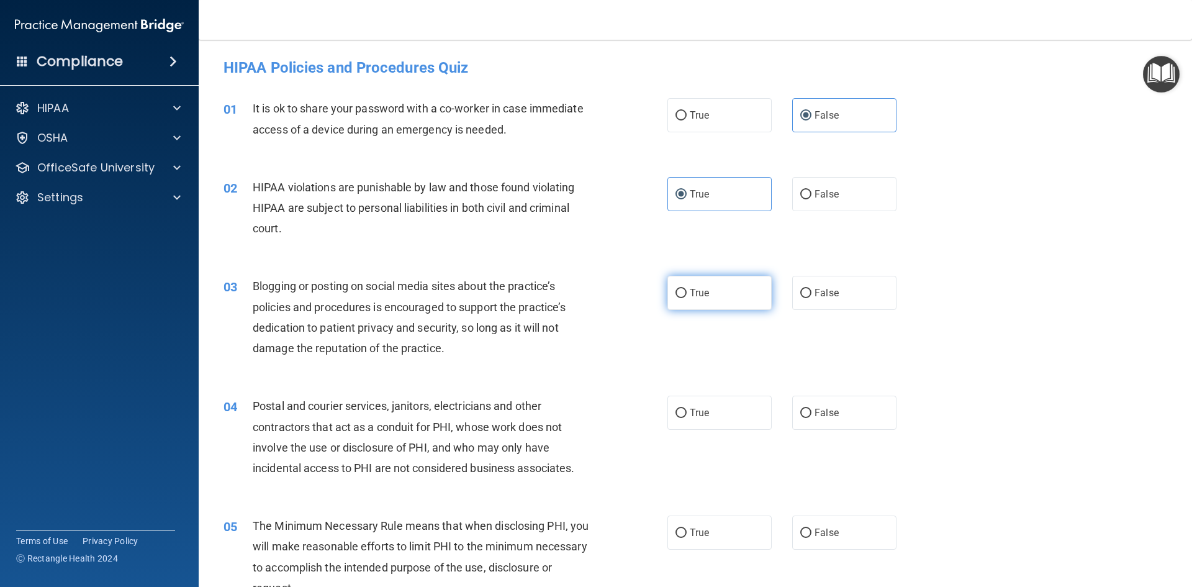
click at [740, 291] on label "True" at bounding box center [720, 293] width 104 height 34
click at [687, 291] on input "True" at bounding box center [681, 293] width 11 height 9
radio input "true"
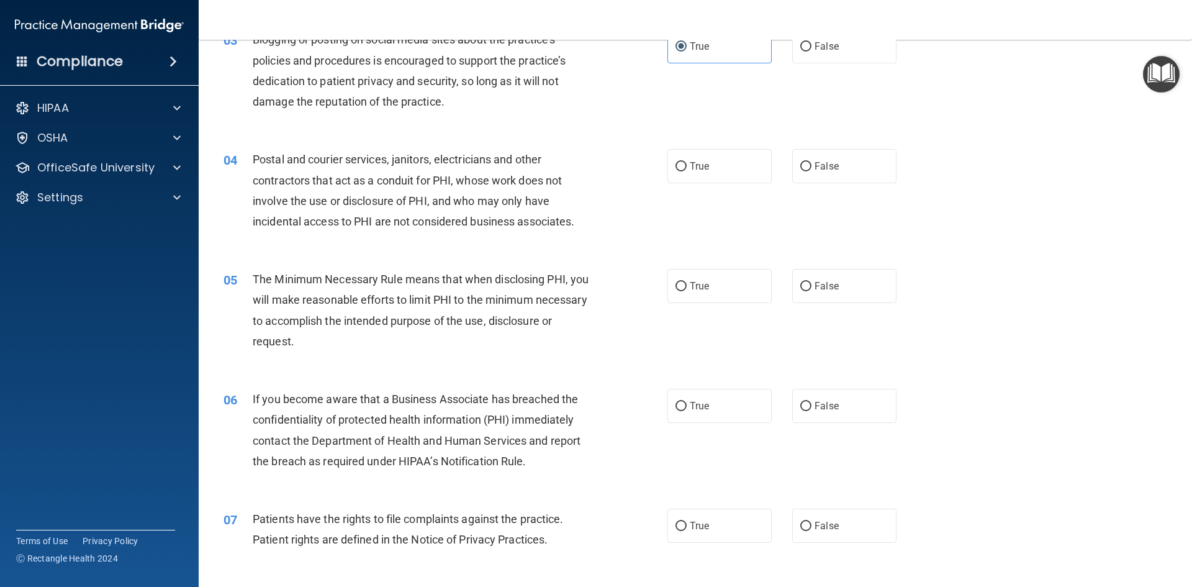
scroll to position [248, 0]
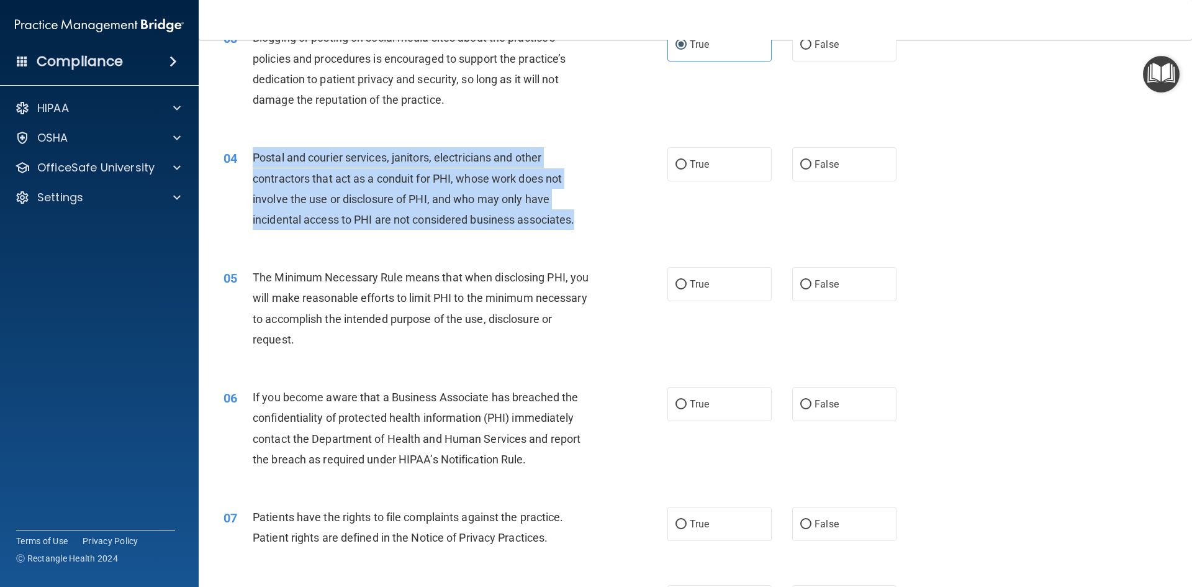
drag, startPoint x: 250, startPoint y: 150, endPoint x: 595, endPoint y: 230, distance: 353.7
click at [595, 230] on div "04 Postal and courier services, janitors, electricians and other contractors th…" at bounding box center [445, 191] width 481 height 89
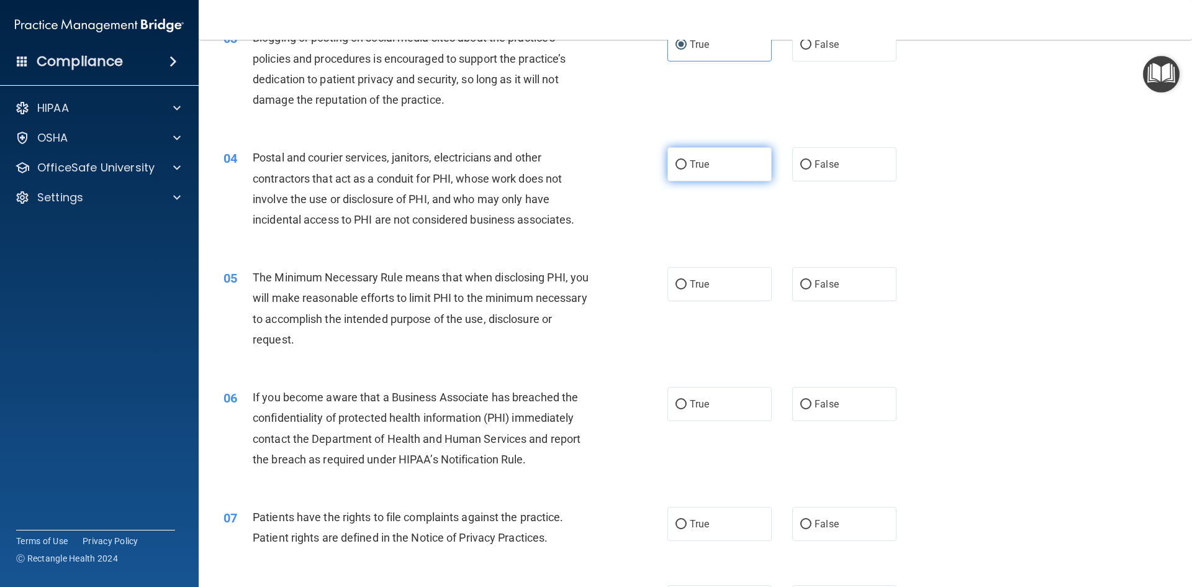
click at [690, 168] on span "True" at bounding box center [699, 164] width 19 height 12
click at [687, 168] on input "True" at bounding box center [681, 164] width 11 height 9
radio input "true"
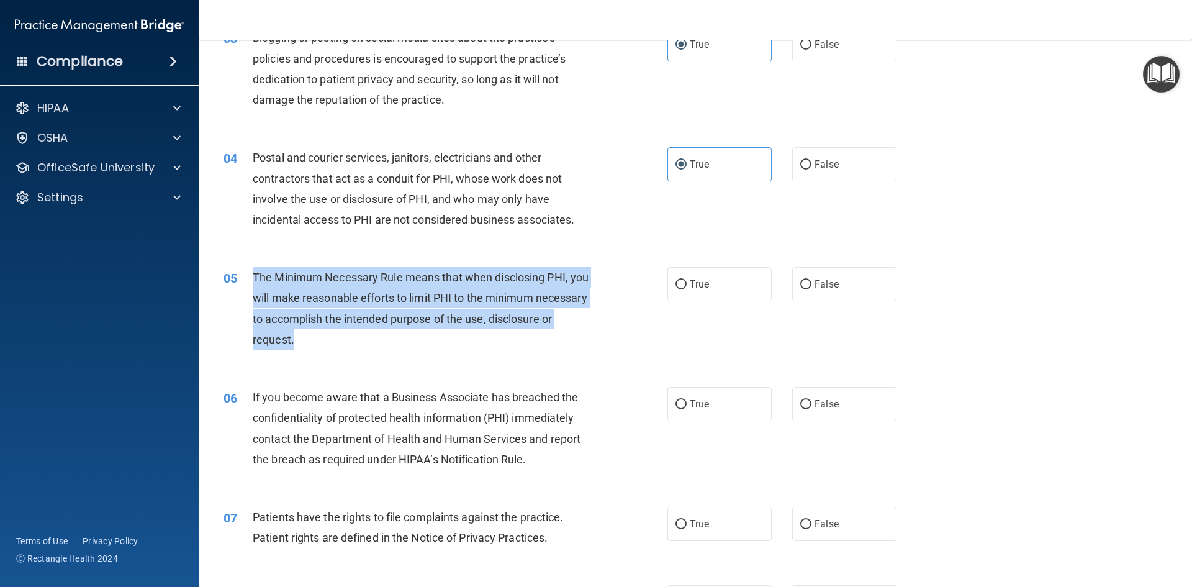
drag, startPoint x: 252, startPoint y: 275, endPoint x: 447, endPoint y: 353, distance: 210.1
click at [447, 353] on div "05 The Minimum Necessary Rule means that when disclosing PHI, you will make rea…" at bounding box center [445, 311] width 481 height 89
click at [429, 345] on div "The Minimum Necessary Rule means that when disclosing PHI, you will make reason…" at bounding box center [426, 308] width 347 height 83
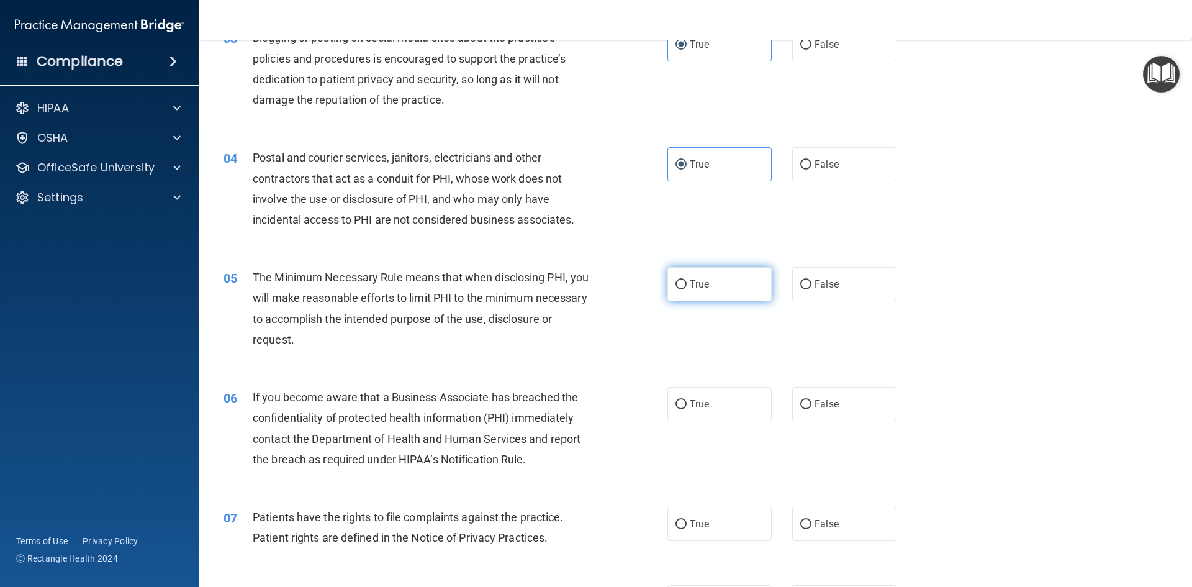
click at [724, 289] on label "True" at bounding box center [720, 284] width 104 height 34
click at [687, 289] on input "True" at bounding box center [681, 284] width 11 height 9
radio input "true"
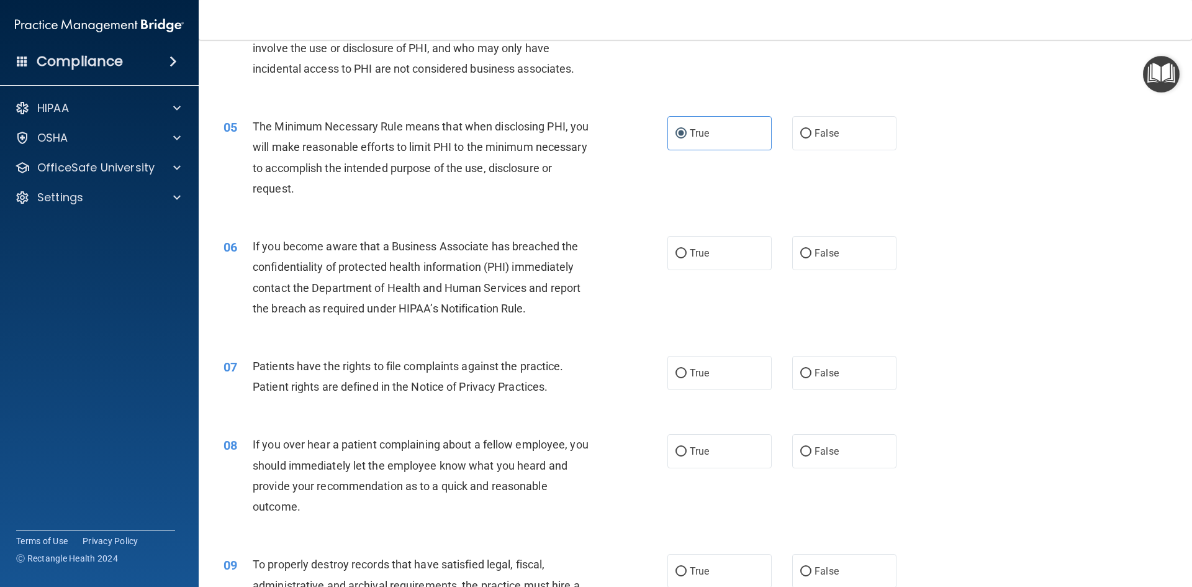
scroll to position [435, 0]
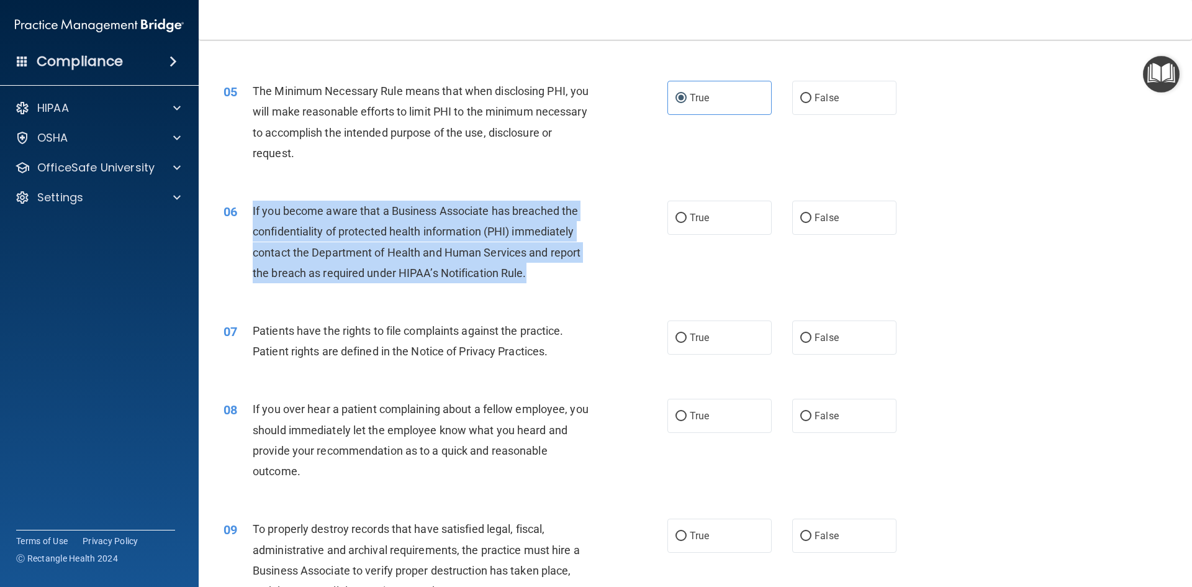
drag, startPoint x: 250, startPoint y: 210, endPoint x: 566, endPoint y: 275, distance: 323.4
click at [566, 275] on div "06 If you become aware that a Business Associate has breached the confidentiali…" at bounding box center [445, 245] width 481 height 89
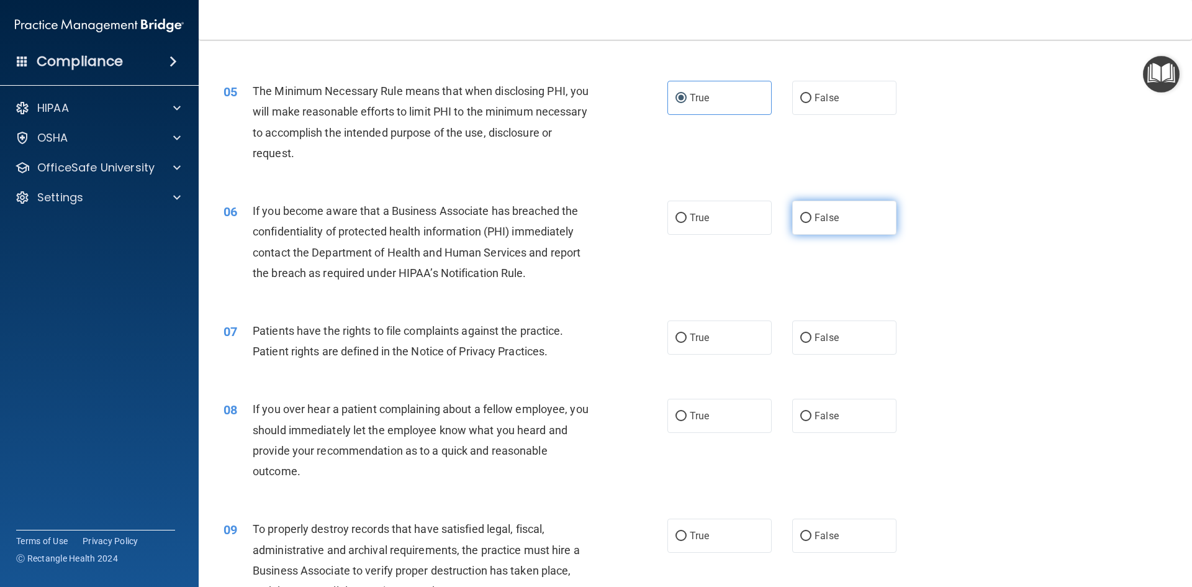
drag, startPoint x: 852, startPoint y: 225, endPoint x: 843, endPoint y: 224, distance: 8.2
click at [851, 225] on label "False" at bounding box center [845, 218] width 104 height 34
click at [812, 223] on input "False" at bounding box center [806, 218] width 11 height 9
radio input "true"
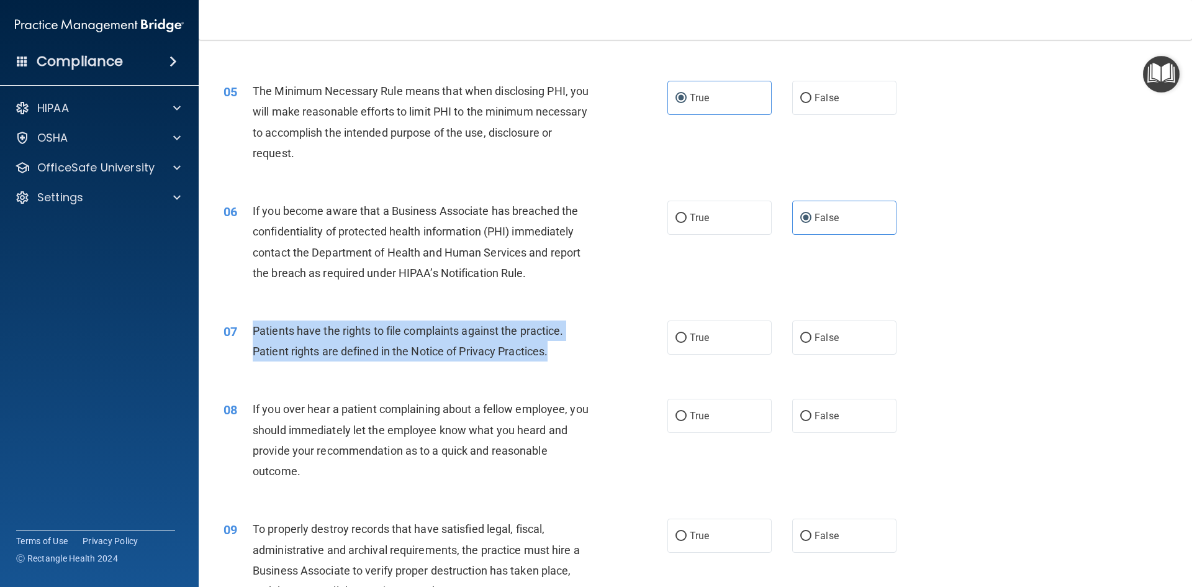
drag, startPoint x: 245, startPoint y: 326, endPoint x: 602, endPoint y: 345, distance: 357.6
click at [600, 347] on div "07 Patients have the rights to file complaints against the practice. Patient ri…" at bounding box center [445, 343] width 481 height 47
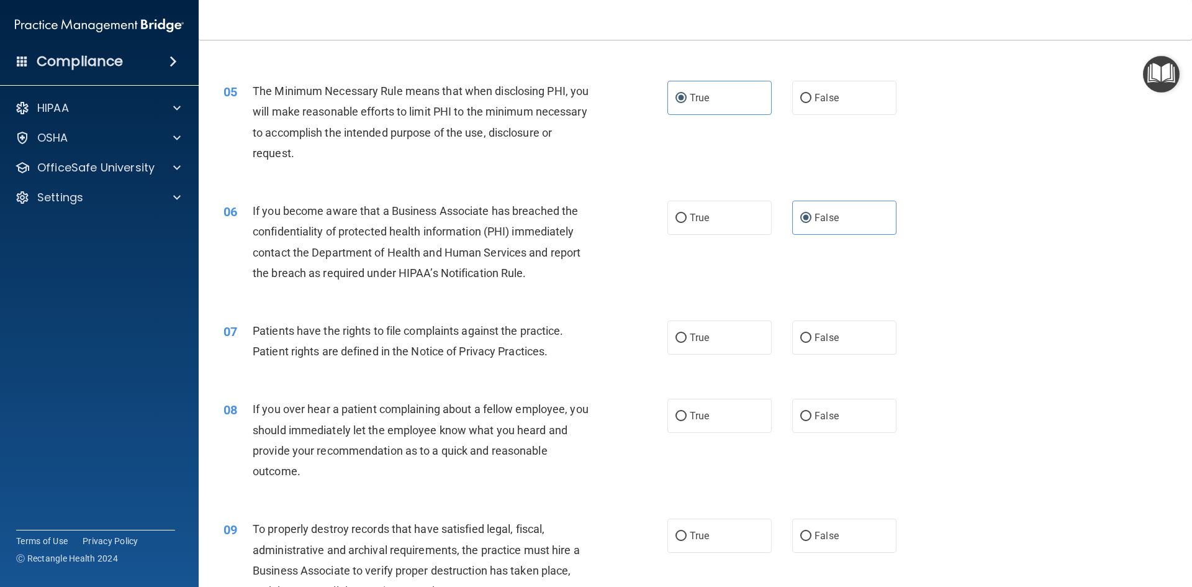
drag, startPoint x: 689, startPoint y: 339, endPoint x: 624, endPoint y: 361, distance: 68.7
click at [690, 340] on span "True" at bounding box center [699, 338] width 19 height 12
click at [687, 340] on input "True" at bounding box center [681, 338] width 11 height 9
radio input "true"
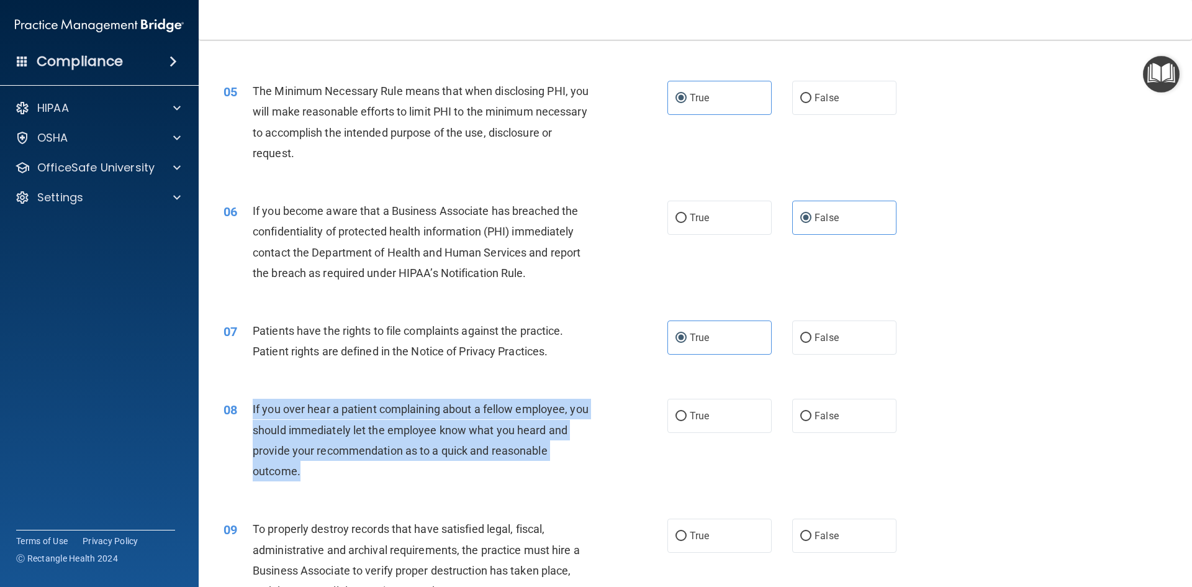
drag, startPoint x: 252, startPoint y: 405, endPoint x: 369, endPoint y: 468, distance: 133.1
click at [369, 468] on div "08 If you over hear a patient complaining about a fellow employee, you should i…" at bounding box center [445, 443] width 481 height 89
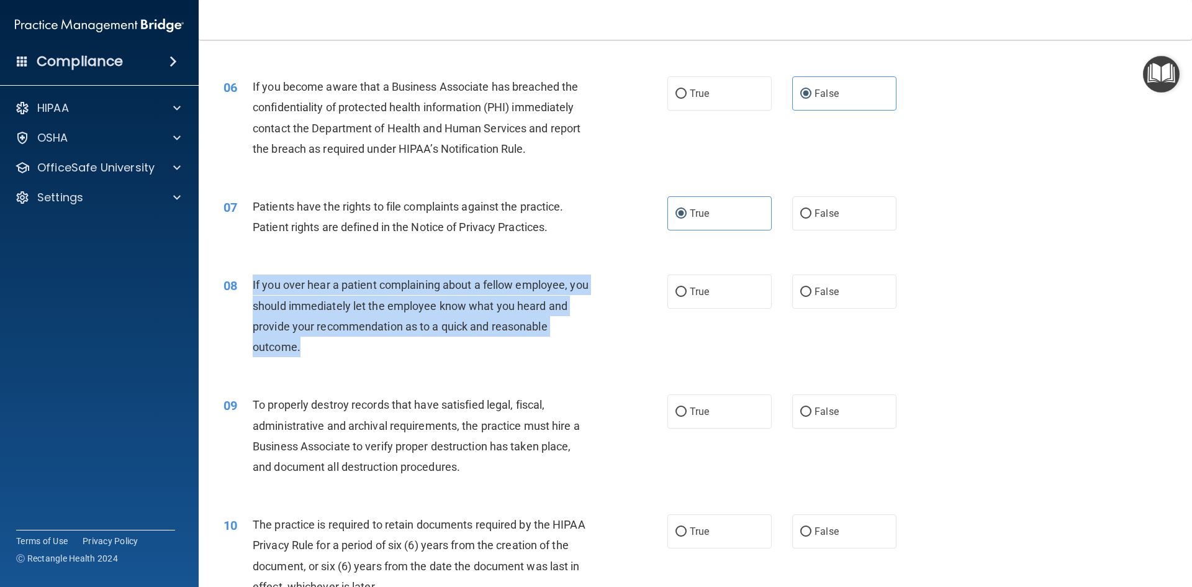
scroll to position [621, 0]
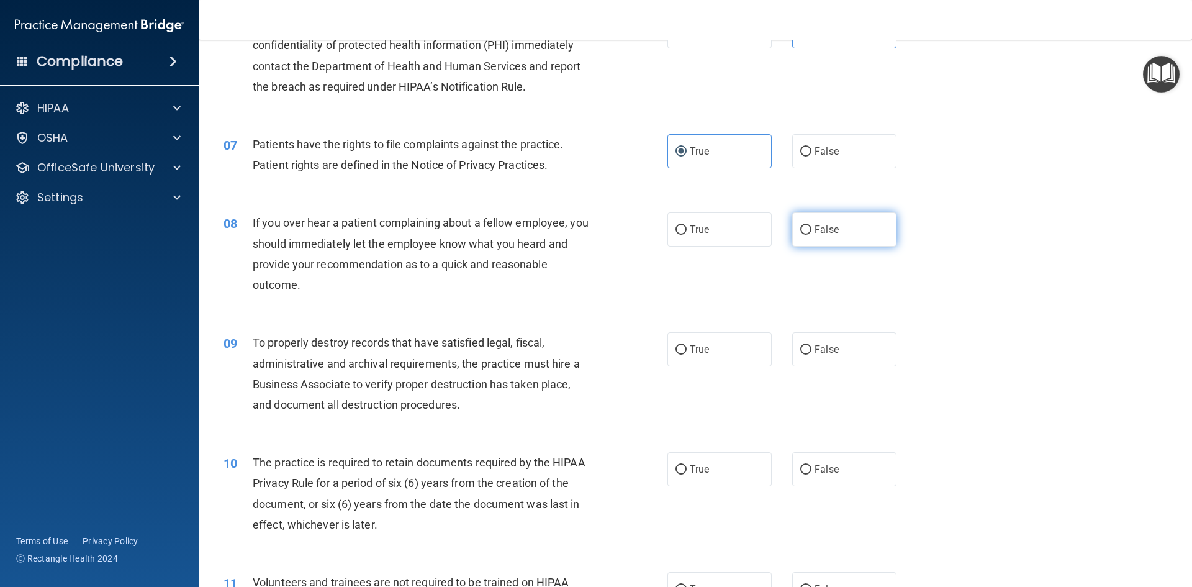
click at [820, 226] on span "False" at bounding box center [827, 230] width 24 height 12
click at [812, 226] on input "False" at bounding box center [806, 229] width 11 height 9
radio input "true"
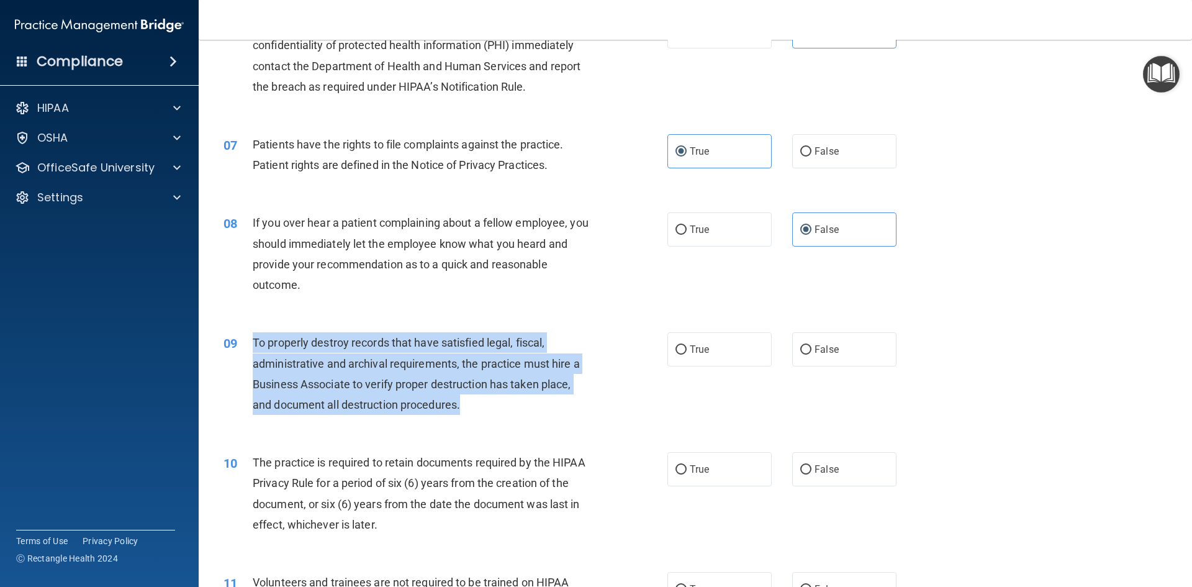
drag, startPoint x: 250, startPoint y: 344, endPoint x: 586, endPoint y: 419, distance: 344.8
click at [586, 419] on div "09 To properly destroy records that have satisfied legal, fiscal, administrativ…" at bounding box center [445, 376] width 481 height 89
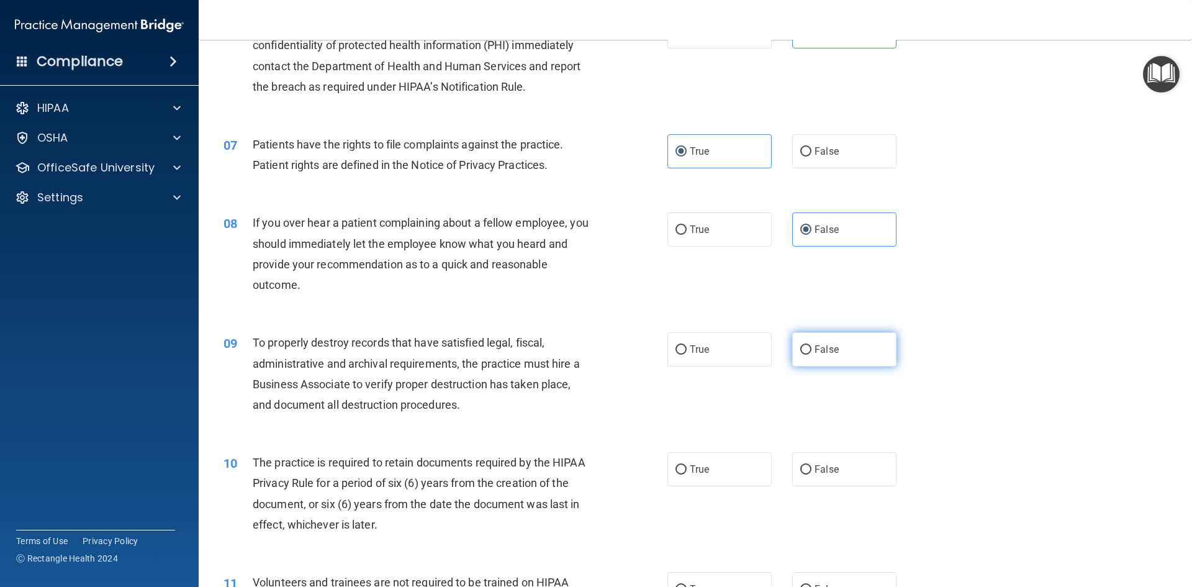
click at [817, 352] on span "False" at bounding box center [827, 349] width 24 height 12
click at [812, 352] on input "False" at bounding box center [806, 349] width 11 height 9
radio input "true"
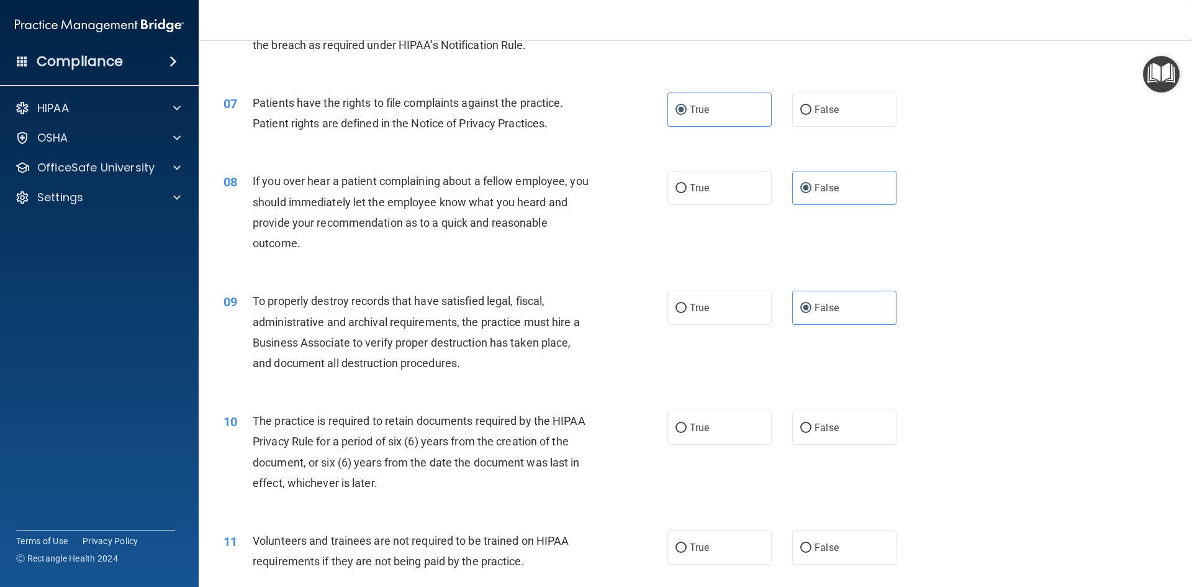
scroll to position [745, 0]
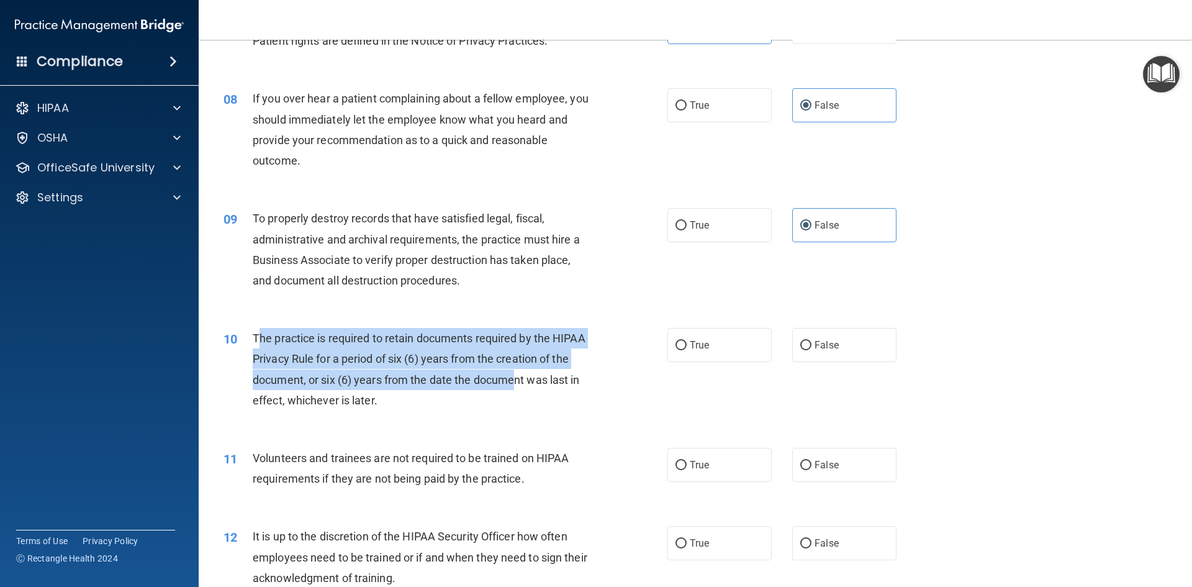
drag, startPoint x: 256, startPoint y: 337, endPoint x: 291, endPoint y: 321, distance: 38.3
click at [516, 383] on span "The practice is required to retain documents required by the HIPAA Privacy Rule…" at bounding box center [419, 369] width 333 height 75
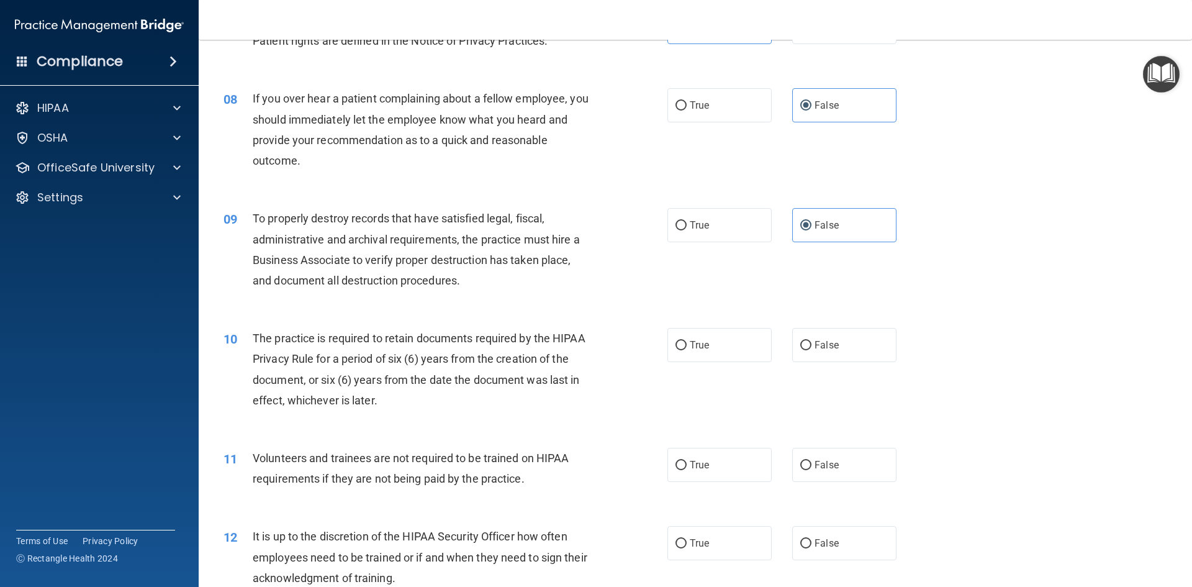
click at [256, 337] on div "10 The practice is required to retain documents required by the HIPAA Privacy R…" at bounding box center [445, 372] width 481 height 89
click at [311, 314] on div "10 The practice is required to retain documents required by the HIPAA Privacy R…" at bounding box center [695, 372] width 963 height 120
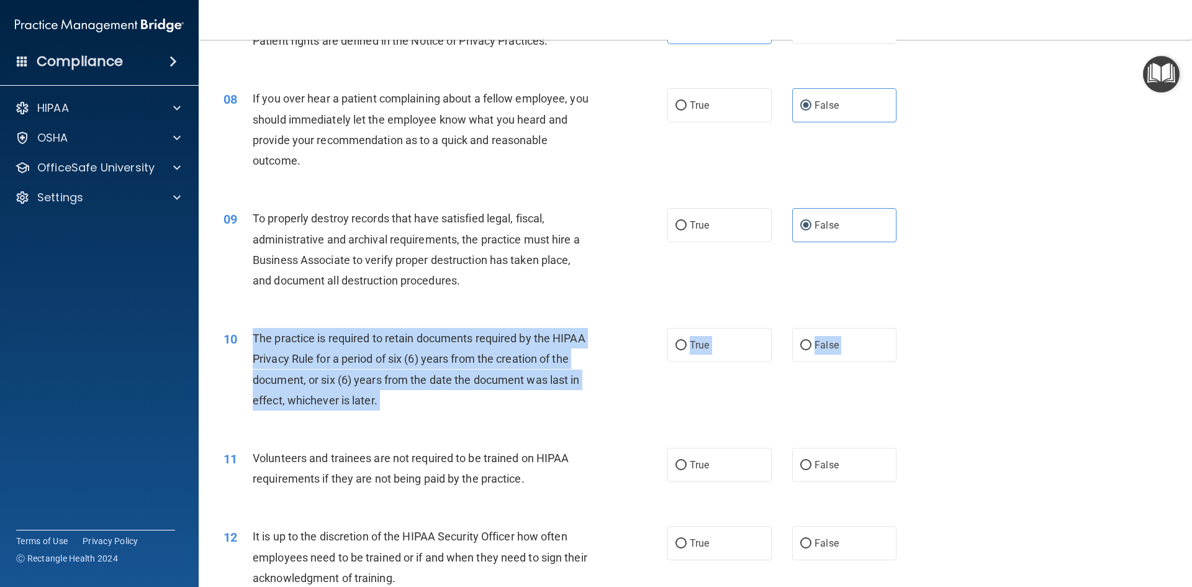
drag, startPoint x: 252, startPoint y: 334, endPoint x: 462, endPoint y: 434, distance: 233.1
click at [696, 330] on label "True" at bounding box center [720, 345] width 104 height 34
click at [687, 341] on input "True" at bounding box center [681, 345] width 11 height 9
radio input "true"
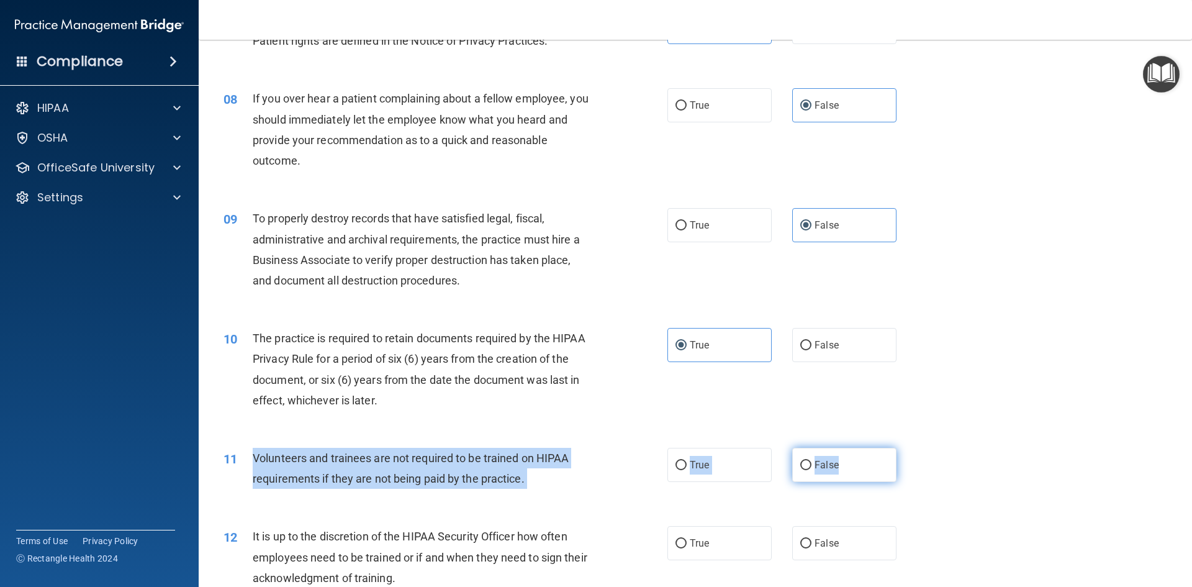
drag, startPoint x: 253, startPoint y: 455, endPoint x: 831, endPoint y: 456, distance: 577.6
click at [918, 448] on ng-form "11 Volunteers and trainees are not required to be trained on HIPAA requirements…" at bounding box center [918, 448] width 0 height 0
click at [801, 465] on input "False" at bounding box center [806, 465] width 11 height 9
radio input "true"
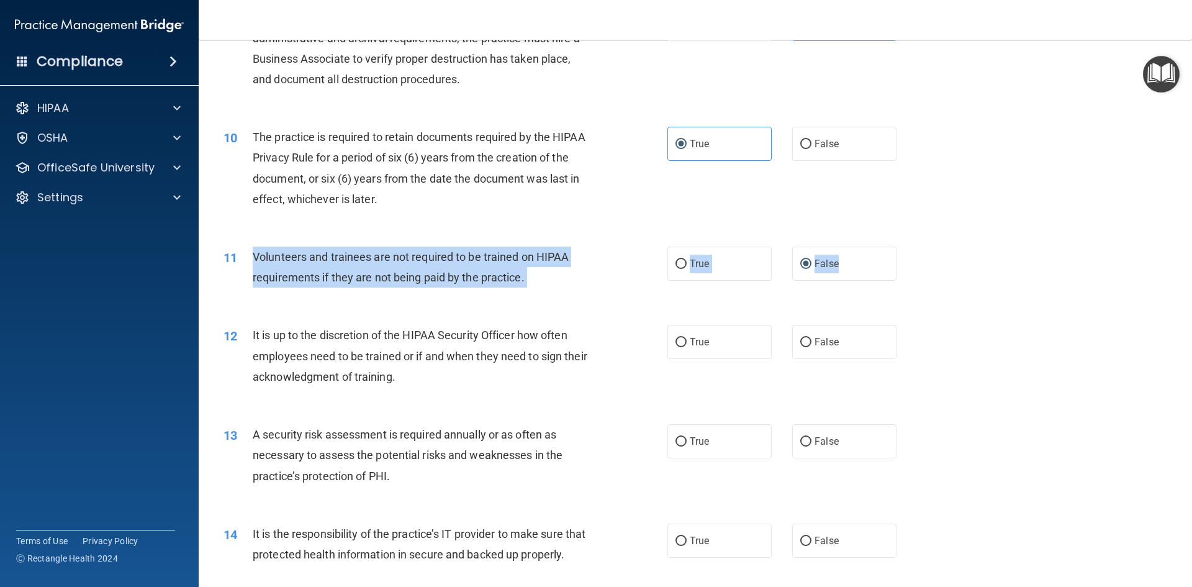
scroll to position [994, 0]
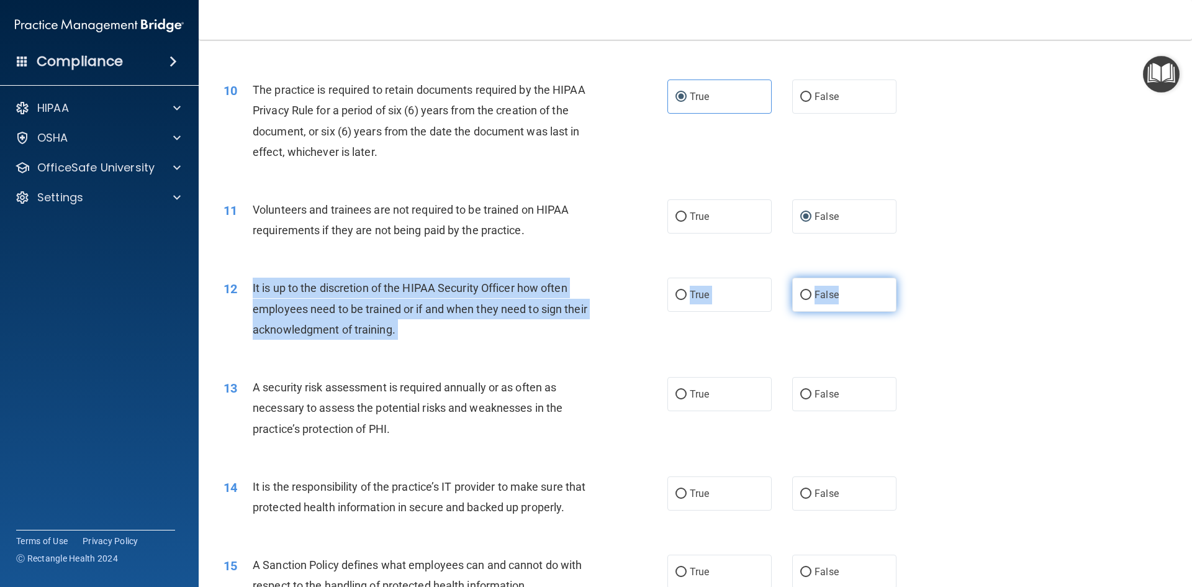
drag, startPoint x: 252, startPoint y: 286, endPoint x: 855, endPoint y: 280, distance: 603.1
click at [918, 278] on ng-form "12 It is up to the discretion of the HIPAA Security Officer how often employees…" at bounding box center [918, 278] width 0 height 0
click at [561, 342] on div "12 It is up to the discretion of the HIPAA Security Officer how often employees…" at bounding box center [445, 312] width 481 height 68
click at [817, 298] on span "False" at bounding box center [827, 295] width 24 height 12
click at [812, 298] on input "False" at bounding box center [806, 295] width 11 height 9
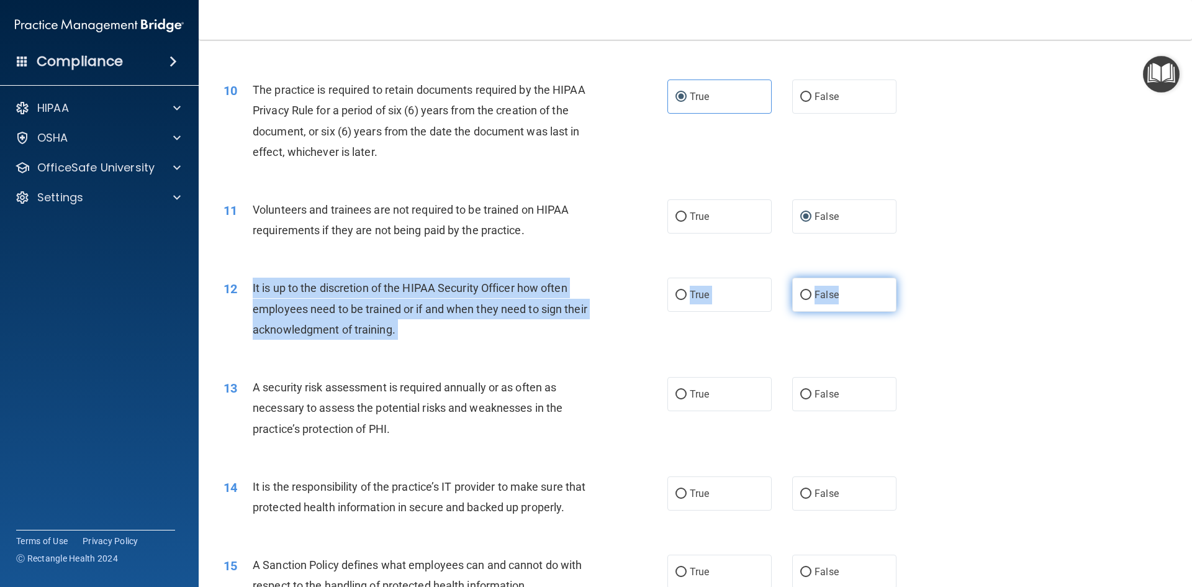
radio input "true"
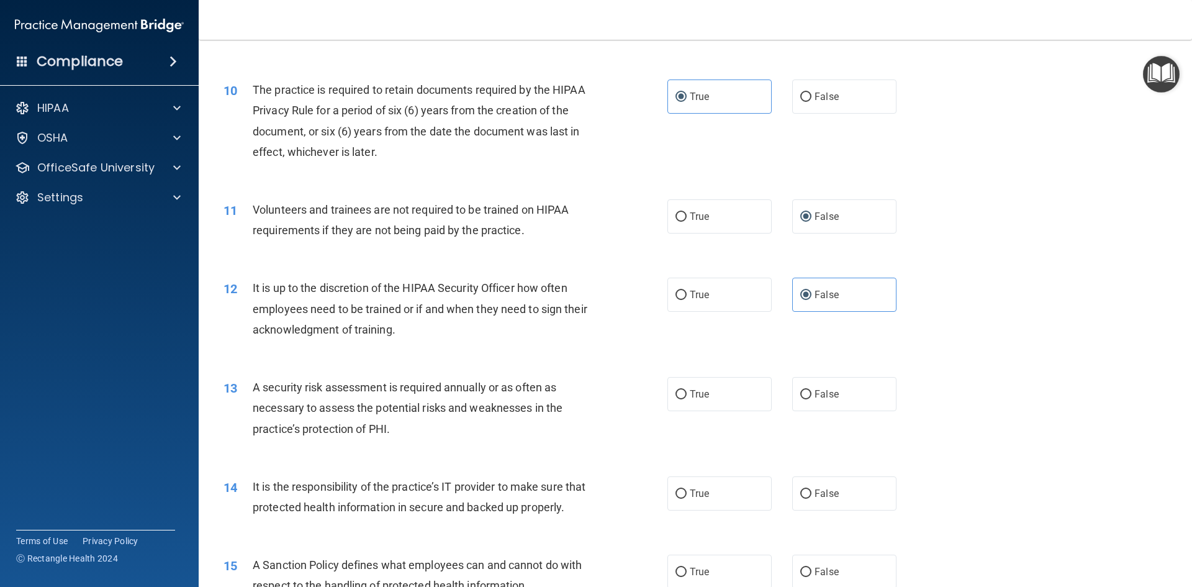
click at [719, 337] on div "12 It is up to the discretion of the HIPAA Security Officer how often employees…" at bounding box center [695, 311] width 963 height 99
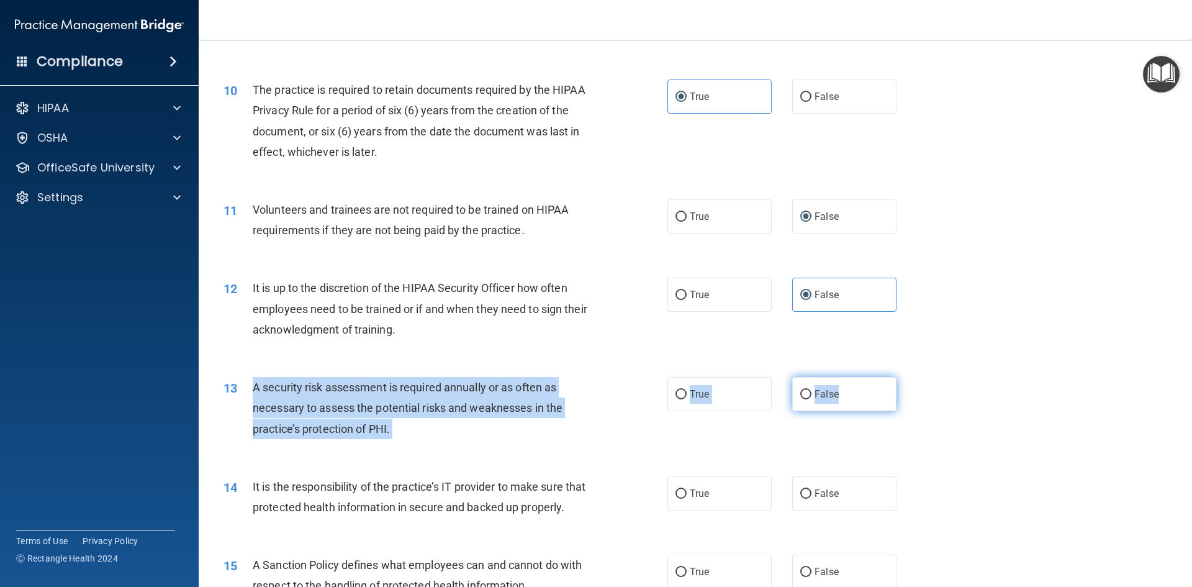
drag, startPoint x: 248, startPoint y: 384, endPoint x: 862, endPoint y: 388, distance: 614.3
click at [918, 377] on ng-form "13 A security risk assessment is required annually or as often as necessary to …" at bounding box center [918, 377] width 0 height 0
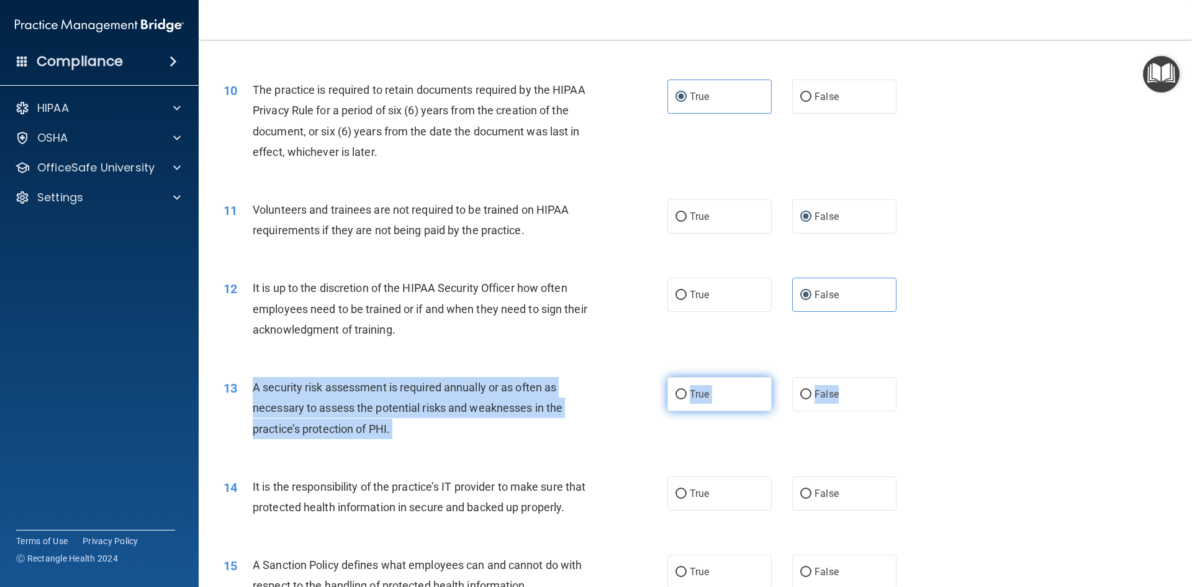
click at [677, 399] on input "True" at bounding box center [681, 394] width 11 height 9
radio input "true"
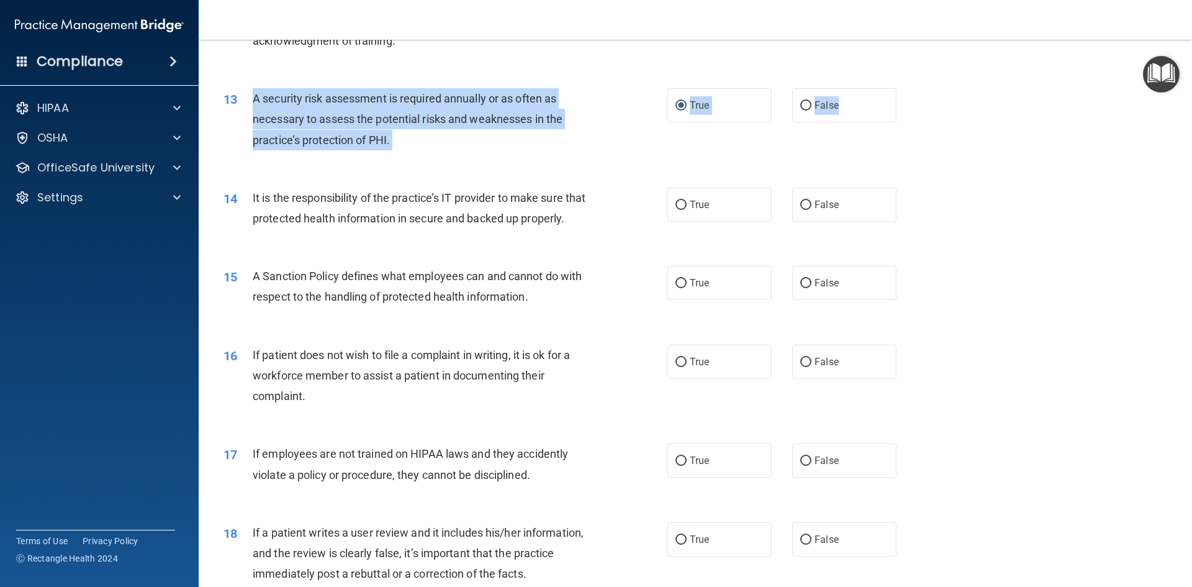
scroll to position [1304, 0]
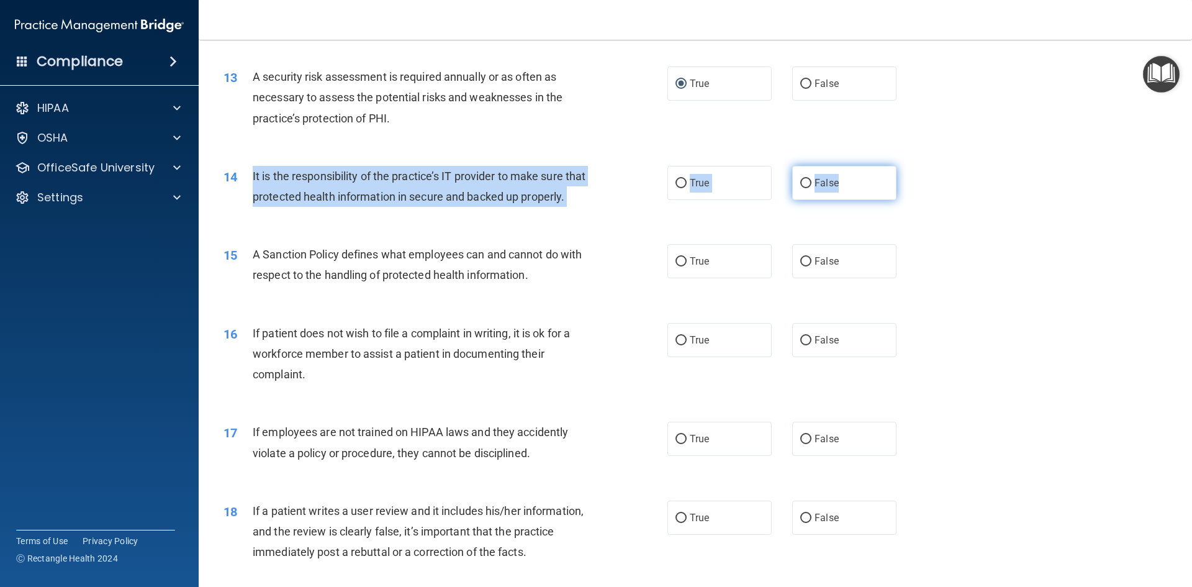
drag, startPoint x: 250, startPoint y: 176, endPoint x: 871, endPoint y: 193, distance: 621.9
click at [918, 166] on ng-form "14 It is the responsibility of the practice’s IT provider to make sure that pro…" at bounding box center [918, 166] width 0 height 0
click at [802, 266] on input "False" at bounding box center [806, 261] width 11 height 9
radio input "true"
click at [801, 183] on input "False" at bounding box center [806, 183] width 11 height 9
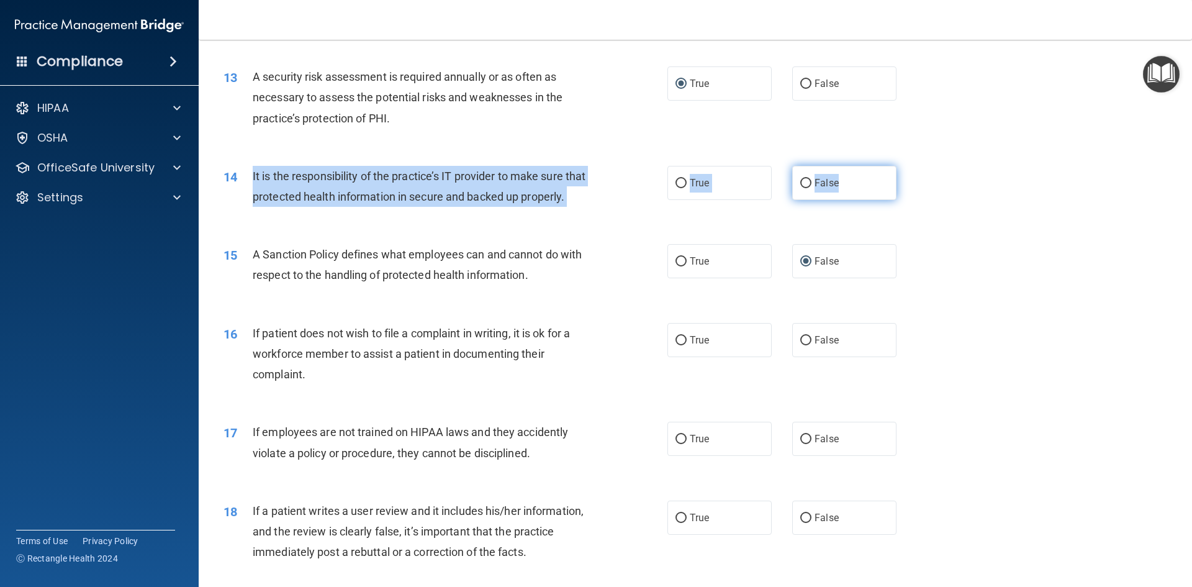
radio input "true"
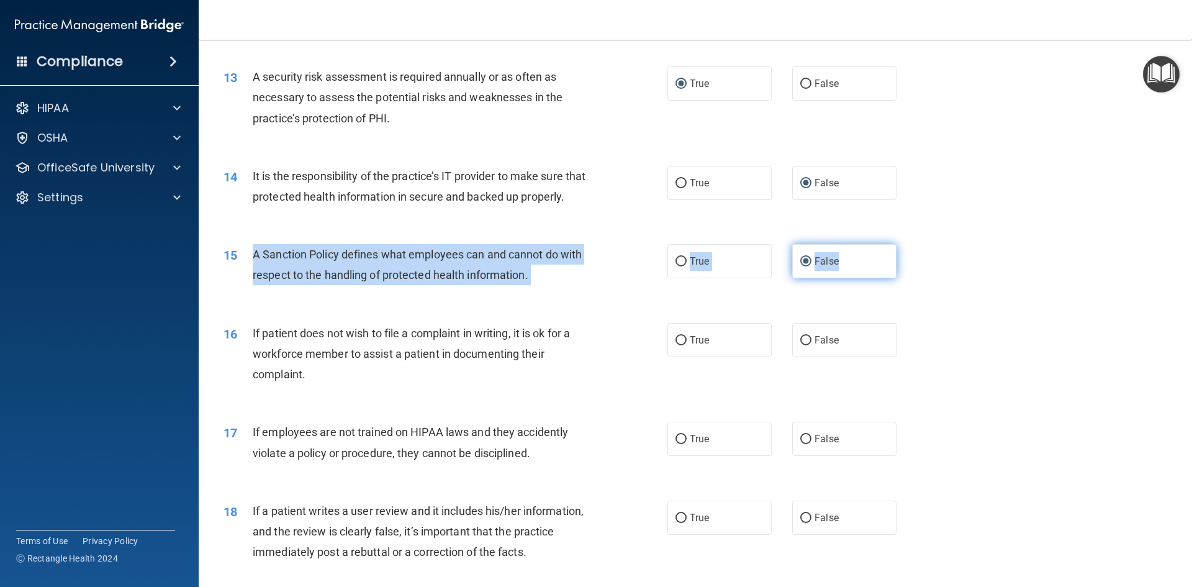
drag, startPoint x: 250, startPoint y: 271, endPoint x: 838, endPoint y: 273, distance: 588.8
click at [918, 244] on ng-form "15 A Sanction Policy defines what employees can and cannot do with respect to t…" at bounding box center [918, 244] width 0 height 0
click at [676, 266] on input "True" at bounding box center [681, 261] width 11 height 9
radio input "true"
radio input "false"
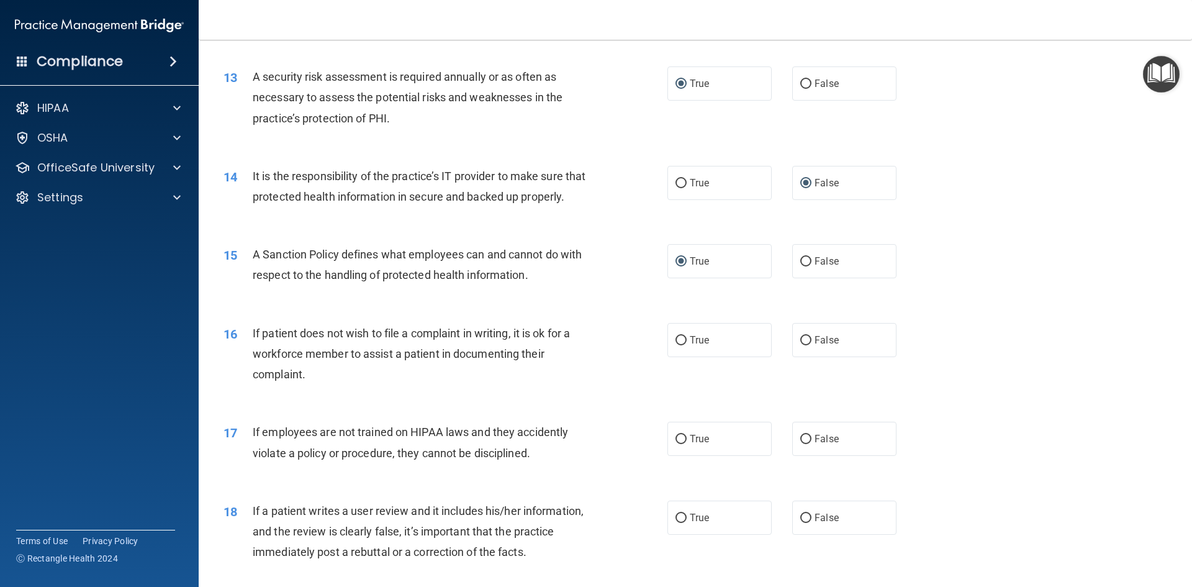
click at [573, 332] on div "16 If patient does not wish to file a complaint in writing, it is ok for a work…" at bounding box center [695, 356] width 963 height 99
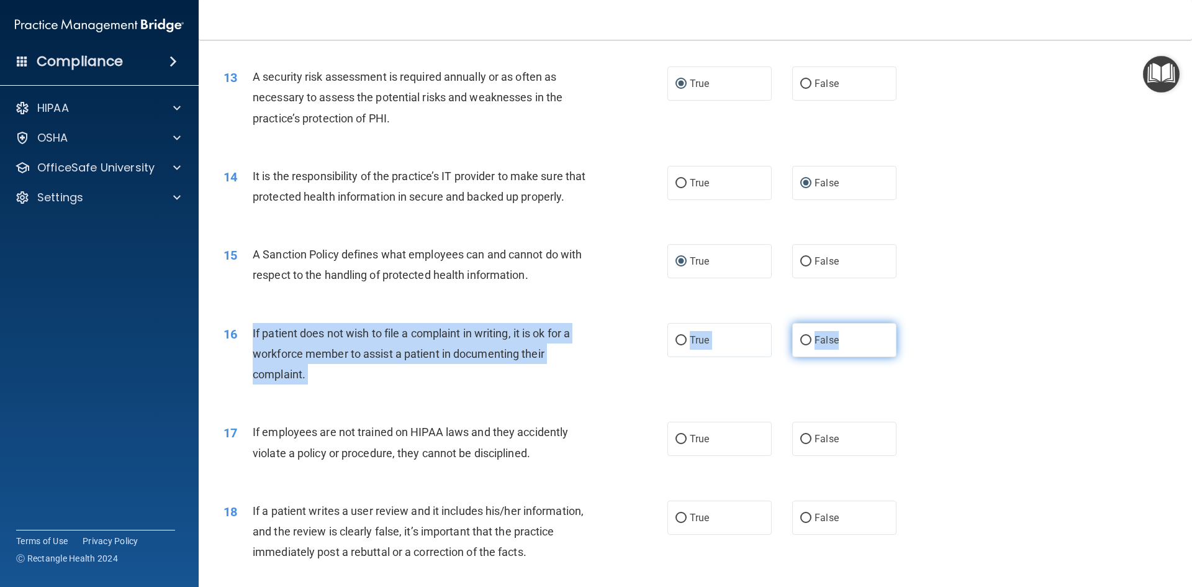
drag, startPoint x: 246, startPoint y: 350, endPoint x: 835, endPoint y: 360, distance: 589.5
click at [918, 323] on ng-form "16 If patient does not wish to file a complaint in writing, it is ok for a work…" at bounding box center [918, 323] width 0 height 0
click at [679, 345] on input "True" at bounding box center [681, 340] width 11 height 9
radio input "true"
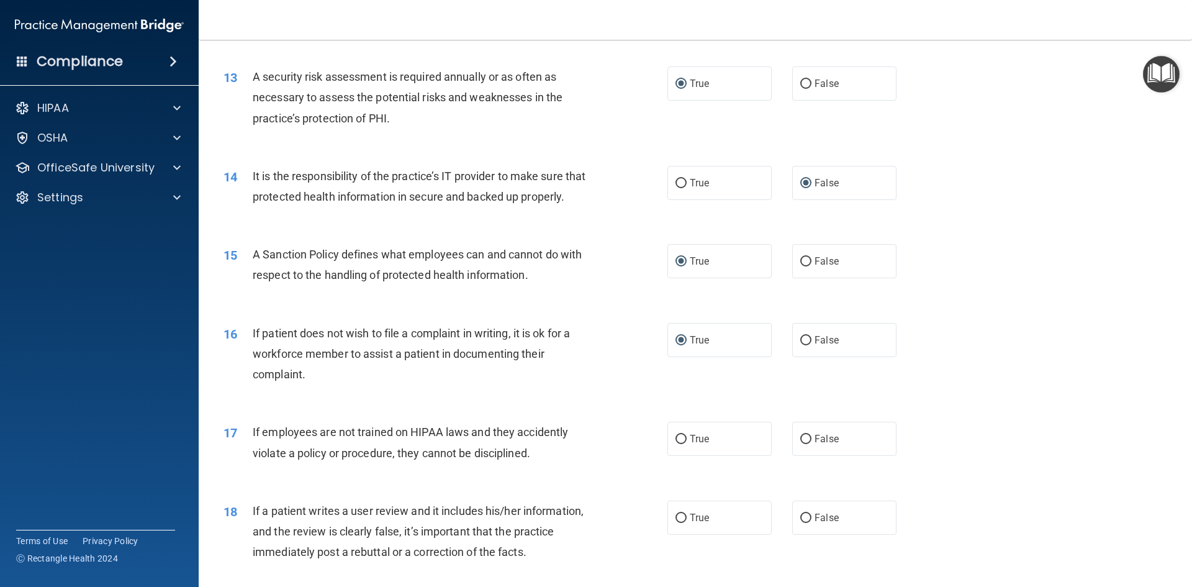
drag, startPoint x: 450, startPoint y: 363, endPoint x: 643, endPoint y: 325, distance: 196.2
click at [643, 307] on div "15 A Sanction Policy defines what employees can and cannot do with respect to t…" at bounding box center [695, 268] width 963 height 78
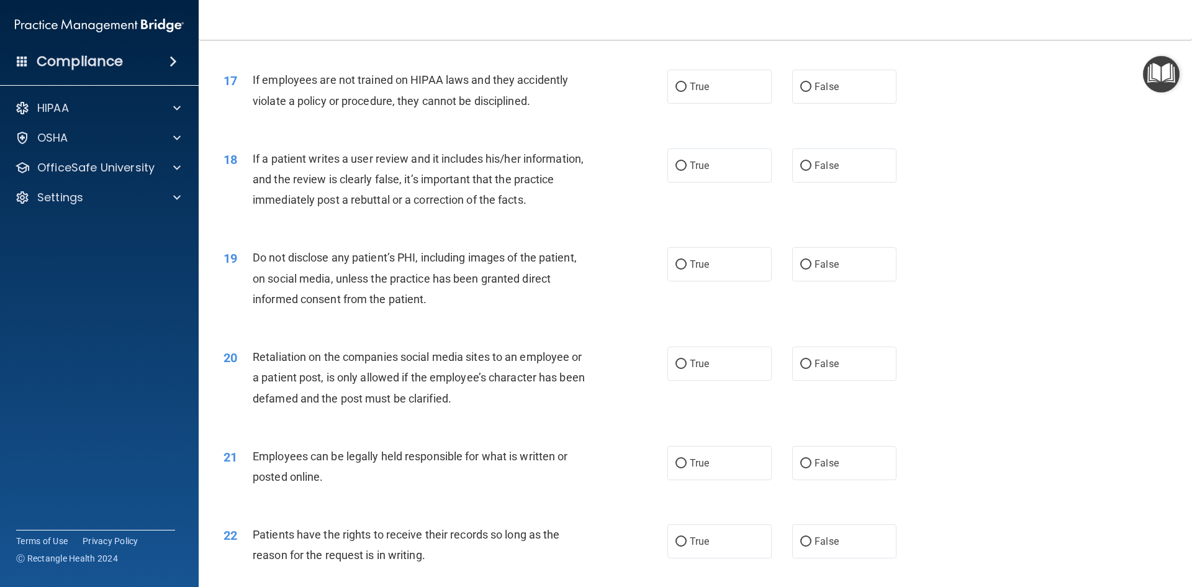
scroll to position [1615, 0]
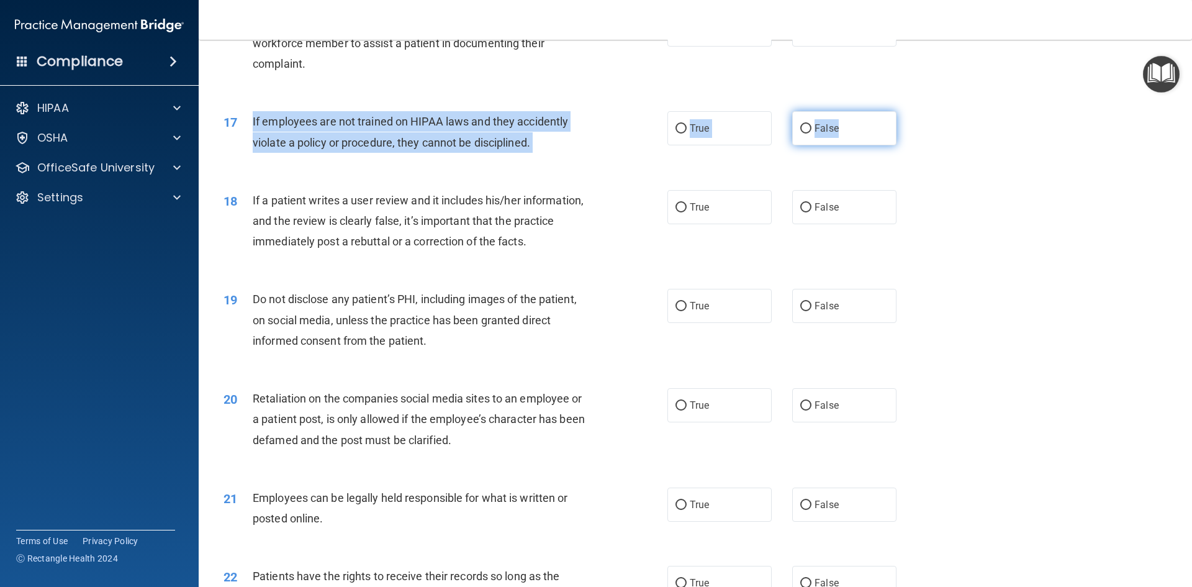
drag, startPoint x: 250, startPoint y: 140, endPoint x: 853, endPoint y: 144, distance: 603.1
click at [918, 111] on ng-form "17 If employees are not trained on HIPAA laws and they accidently violate a pol…" at bounding box center [918, 111] width 0 height 0
click at [804, 145] on label "False" at bounding box center [845, 128] width 104 height 34
click at [804, 134] on input "False" at bounding box center [806, 128] width 11 height 9
radio input "true"
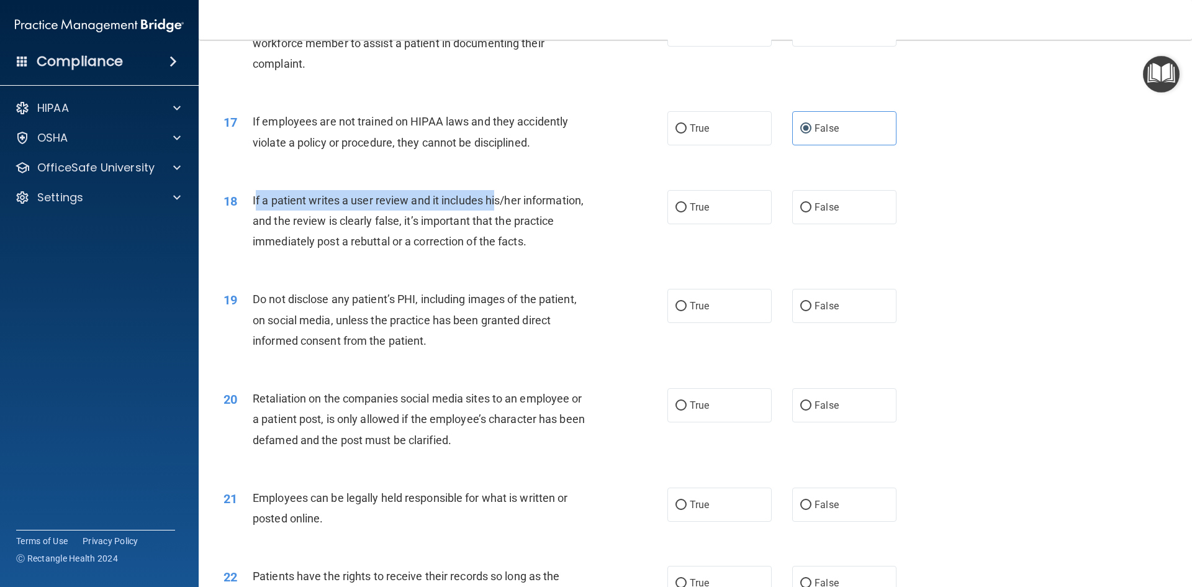
drag, startPoint x: 255, startPoint y: 218, endPoint x: 278, endPoint y: 222, distance: 23.9
click at [483, 219] on span "If a patient writes a user review and it includes his/her information, and the …" at bounding box center [418, 221] width 331 height 54
click at [245, 213] on div "18" at bounding box center [233, 201] width 39 height 23
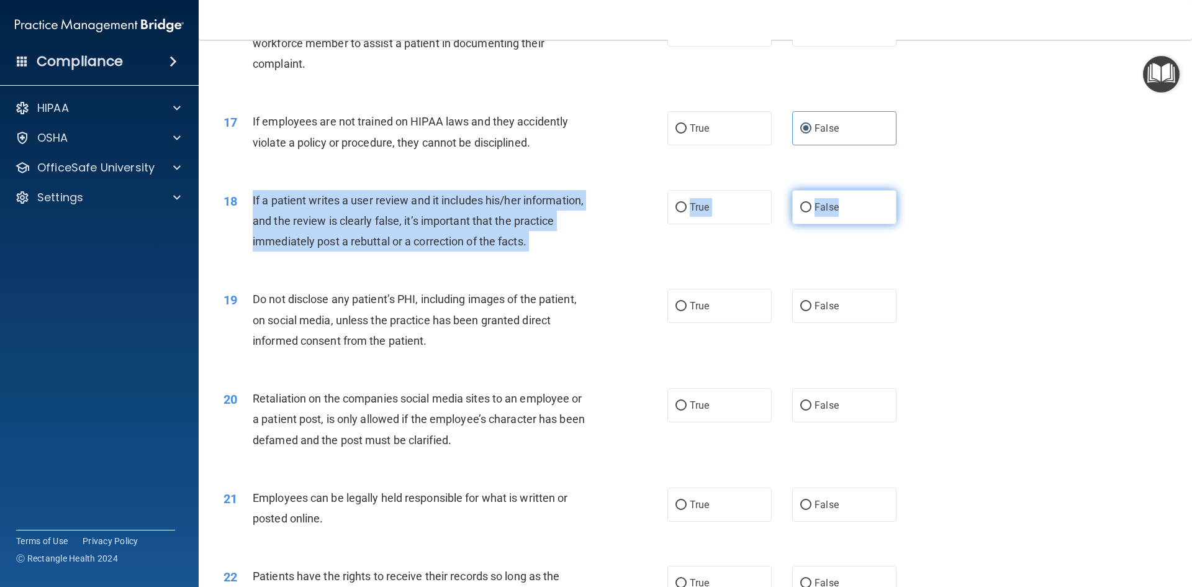
drag, startPoint x: 248, startPoint y: 216, endPoint x: 881, endPoint y: 227, distance: 633.0
click at [918, 190] on ng-form "18 If a patient writes a user review and it includes his/her information, and t…" at bounding box center [918, 190] width 0 height 0
click at [801, 212] on input "False" at bounding box center [806, 207] width 11 height 9
radio input "true"
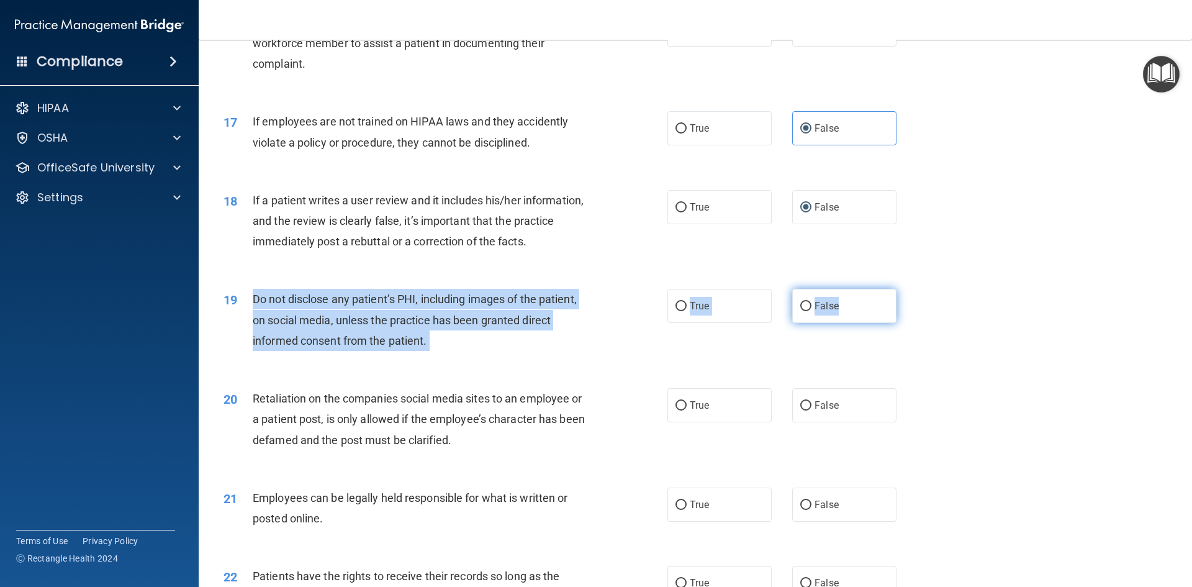
drag, startPoint x: 252, startPoint y: 320, endPoint x: 885, endPoint y: 315, distance: 632.9
click at [918, 289] on ng-form "19 Do not disclose any patient’s PHI, including images of the patient, on socia…" at bounding box center [918, 289] width 0 height 0
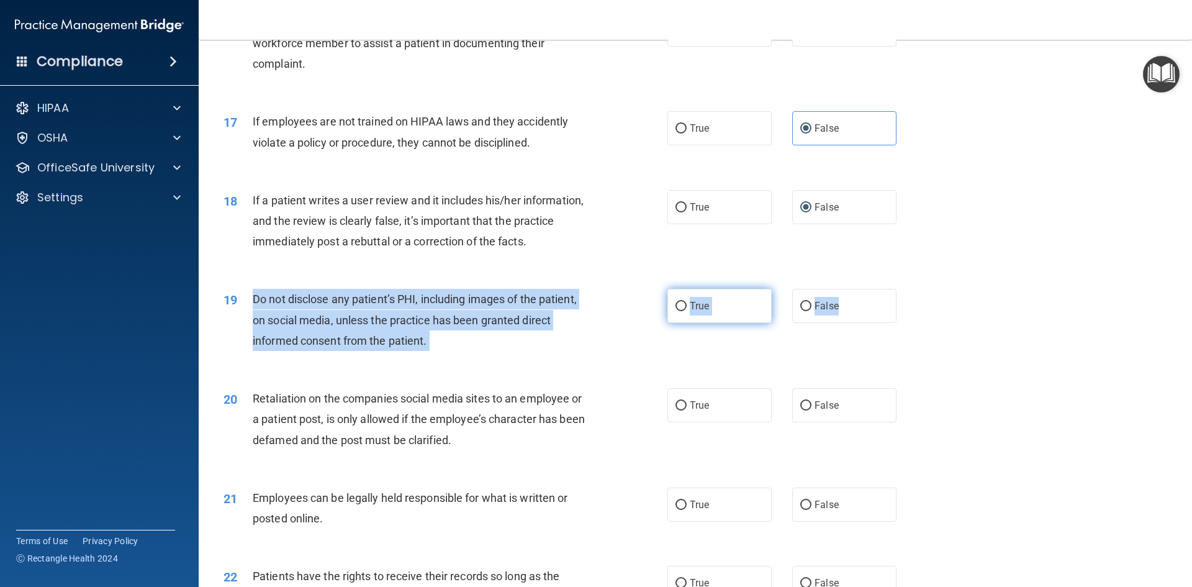
click at [679, 311] on input "True" at bounding box center [681, 306] width 11 height 9
radio input "true"
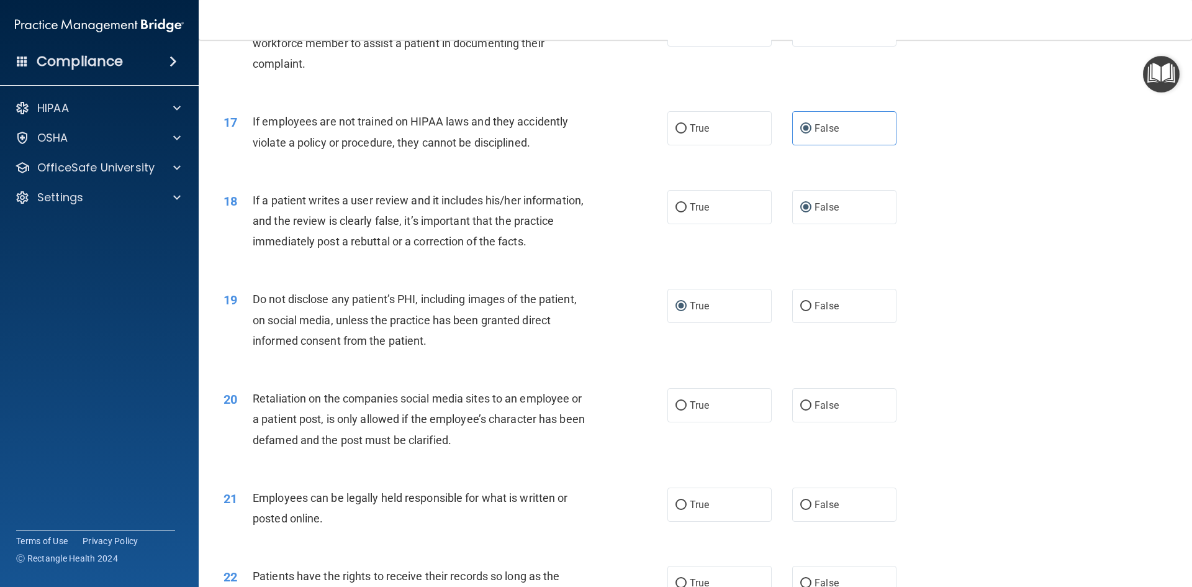
click at [634, 373] on div "19 Do not disclose any patient’s PHI, including images of the patient, on socia…" at bounding box center [695, 322] width 963 height 99
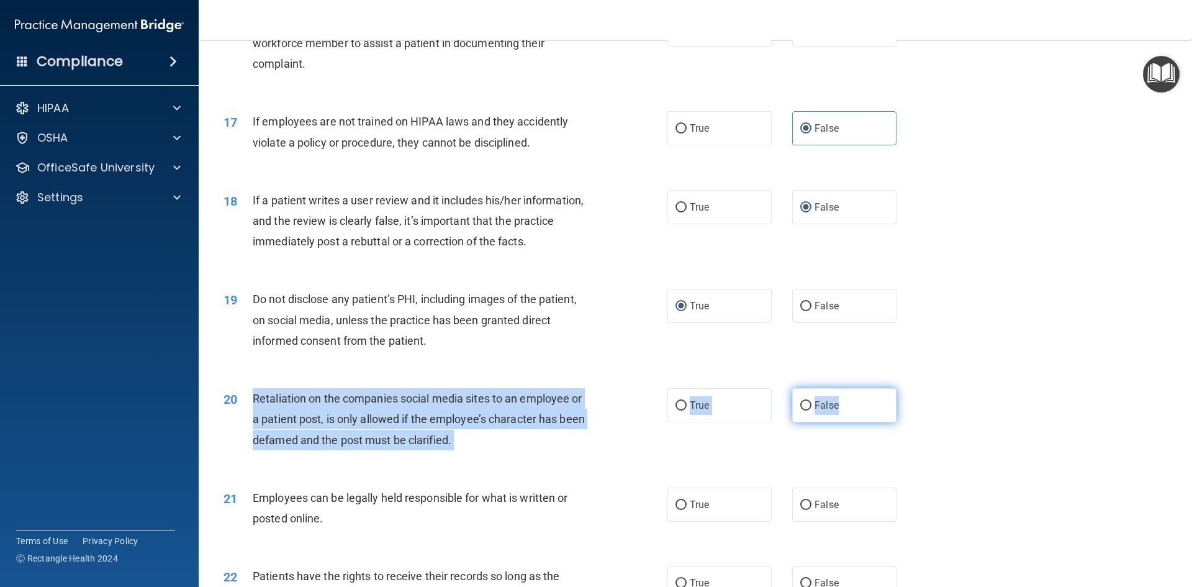
drag, startPoint x: 254, startPoint y: 417, endPoint x: 881, endPoint y: 417, distance: 626.7
click at [918, 388] on ng-form "20 Retaliation on the companies social media sites to an employee or a patient …" at bounding box center [918, 388] width 0 height 0
click at [801, 411] on input "False" at bounding box center [806, 405] width 11 height 9
radio input "true"
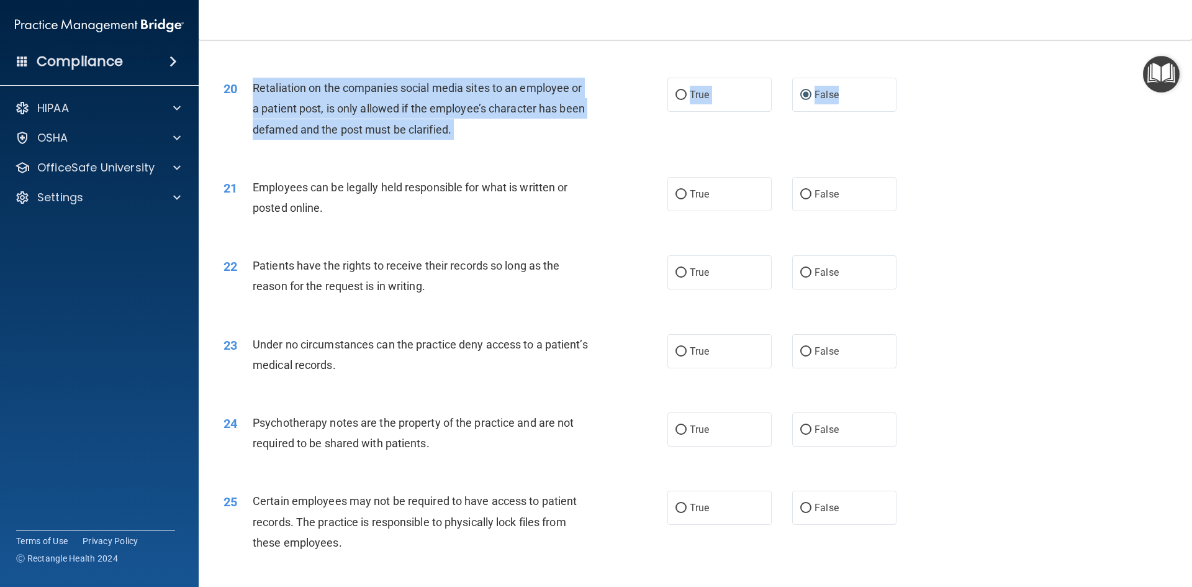
scroll to position [1987, 0]
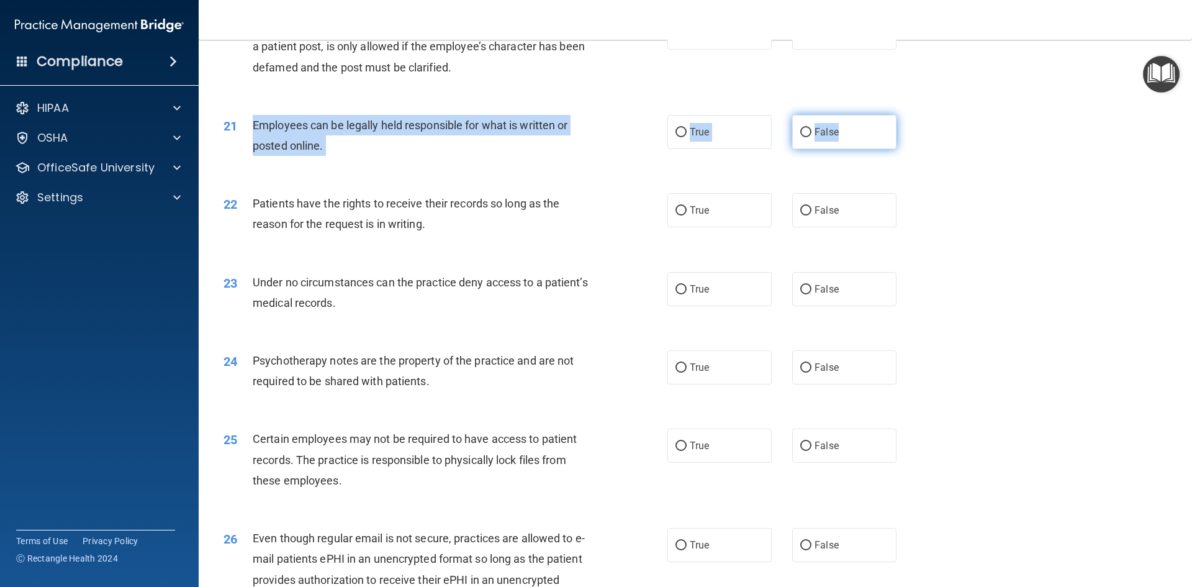
drag, startPoint x: 248, startPoint y: 145, endPoint x: 853, endPoint y: 160, distance: 604.5
click at [918, 115] on ng-form "21 Employees can be legally held responsible for what is written or posted onli…" at bounding box center [918, 115] width 0 height 0
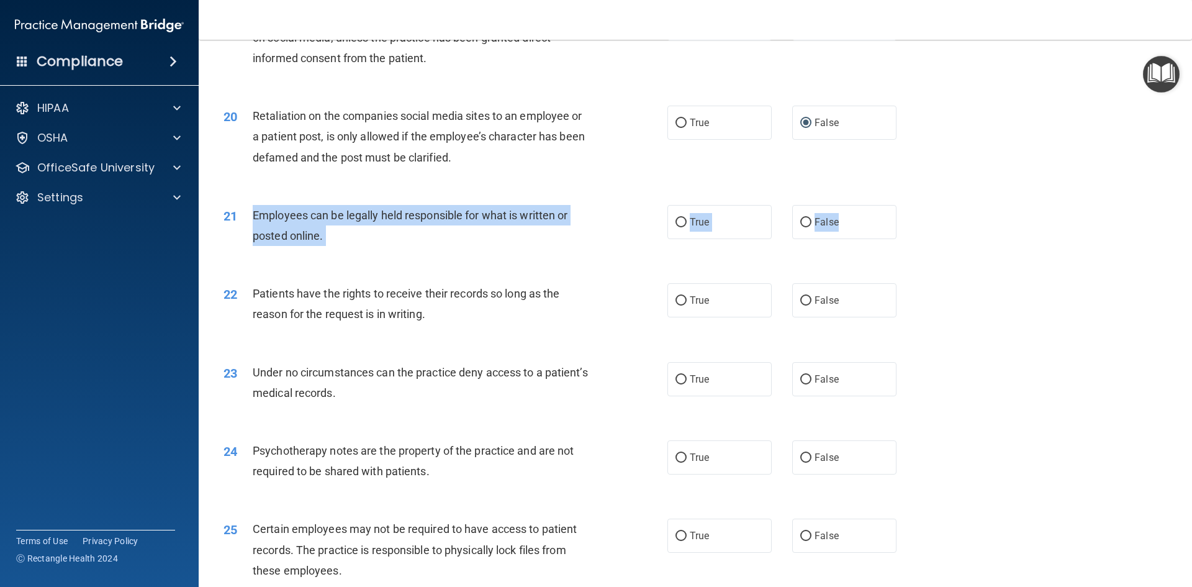
scroll to position [1863, 0]
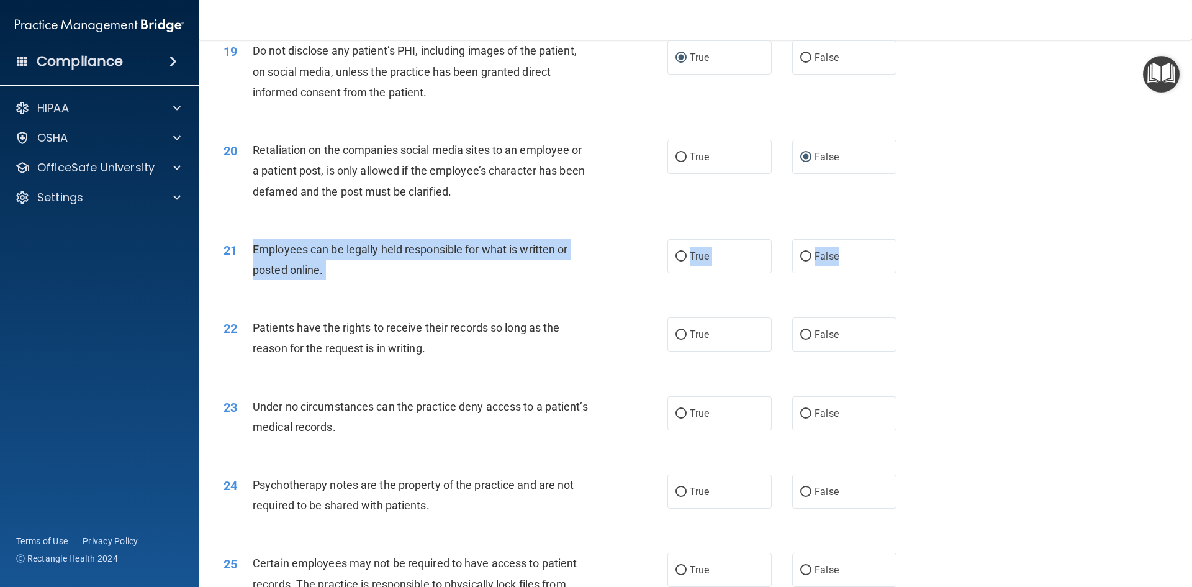
click at [375, 277] on div "Employees can be legally held responsible for what is written or posted online." at bounding box center [426, 259] width 347 height 41
drag, startPoint x: 253, startPoint y: 270, endPoint x: 866, endPoint y: 268, distance: 613.0
click at [918, 239] on ng-form "21 Employees can be legally held responsible for what is written or posted onli…" at bounding box center [918, 239] width 0 height 0
click at [690, 262] on span "True" at bounding box center [699, 256] width 19 height 12
click at [687, 261] on input "True" at bounding box center [681, 256] width 11 height 9
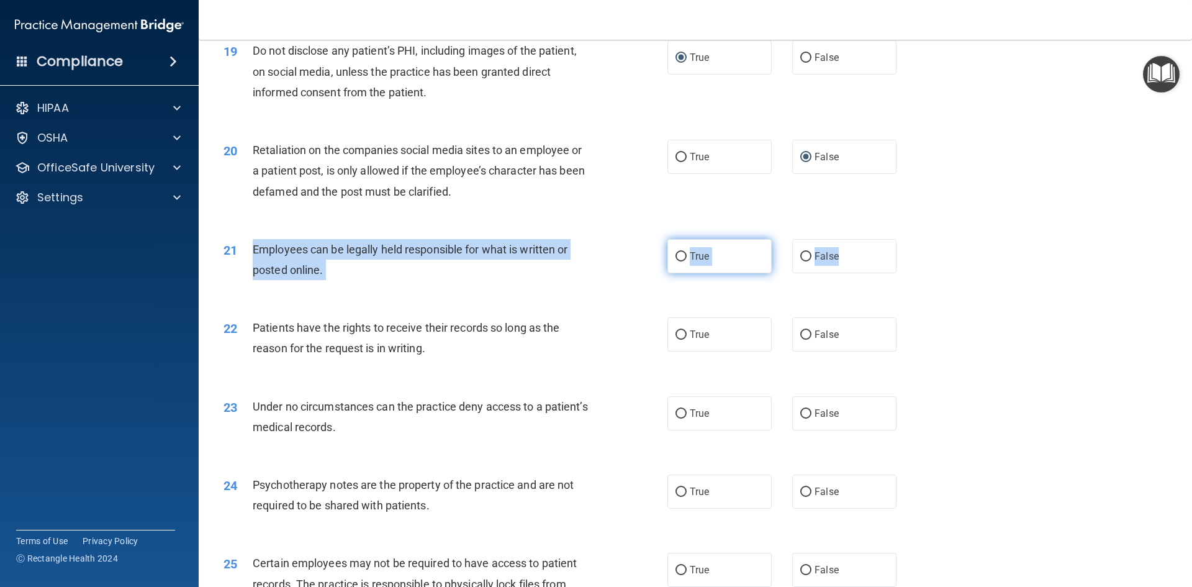
radio input "true"
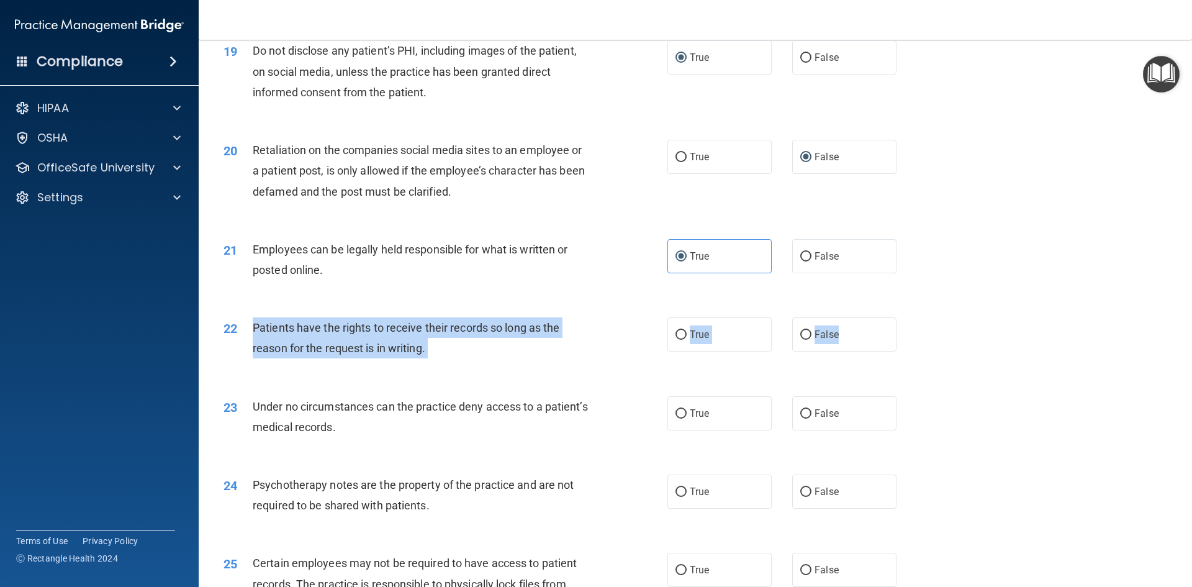
drag, startPoint x: 250, startPoint y: 345, endPoint x: 906, endPoint y: 339, distance: 655.9
click at [918, 317] on ng-form "22 Patients have the rights to receive their records so long as the reason for …" at bounding box center [918, 317] width 0 height 0
click at [676, 340] on input "True" at bounding box center [681, 334] width 11 height 9
radio input "true"
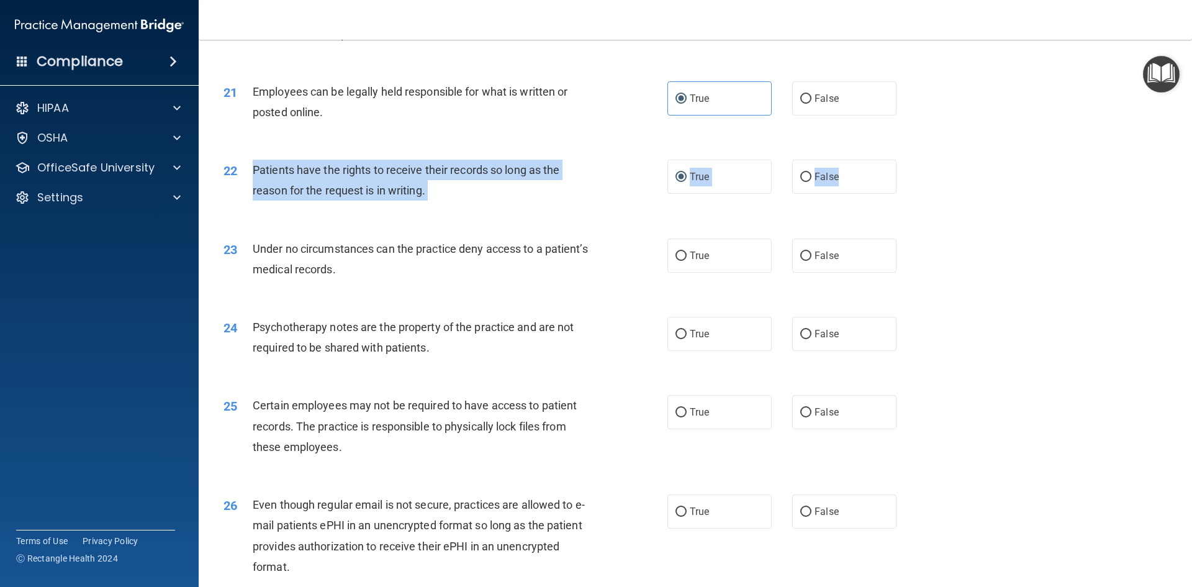
scroll to position [2050, 0]
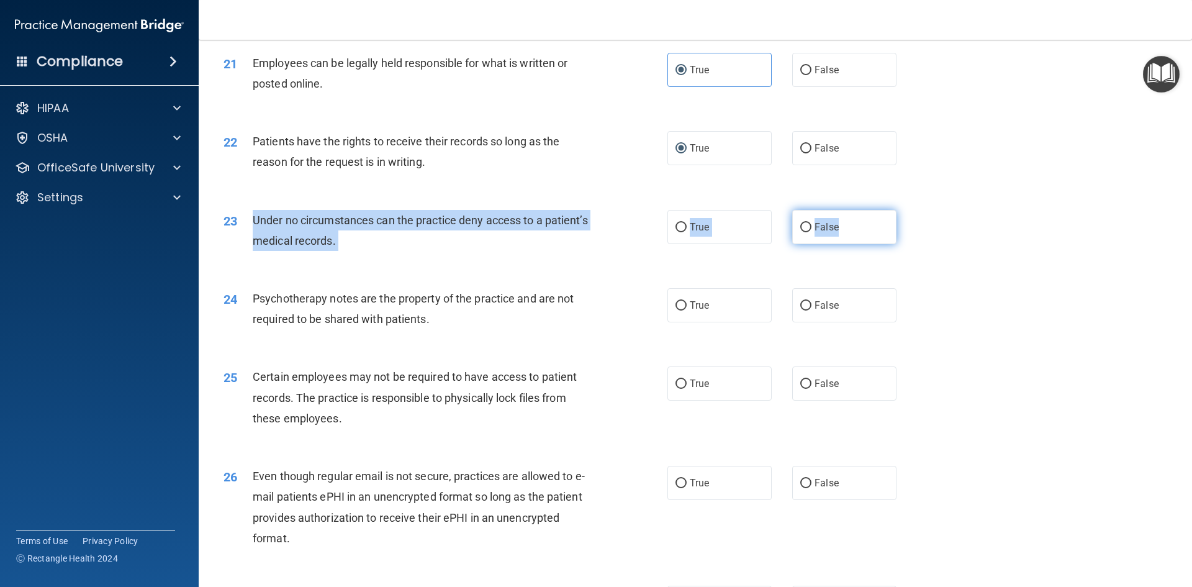
drag, startPoint x: 256, startPoint y: 238, endPoint x: 862, endPoint y: 237, distance: 606.2
click at [918, 210] on ng-form "23 Under no circumstances can the practice deny access to a patient’s medical r…" at bounding box center [918, 210] width 0 height 0
click at [801, 232] on input "False" at bounding box center [806, 227] width 11 height 9
radio input "true"
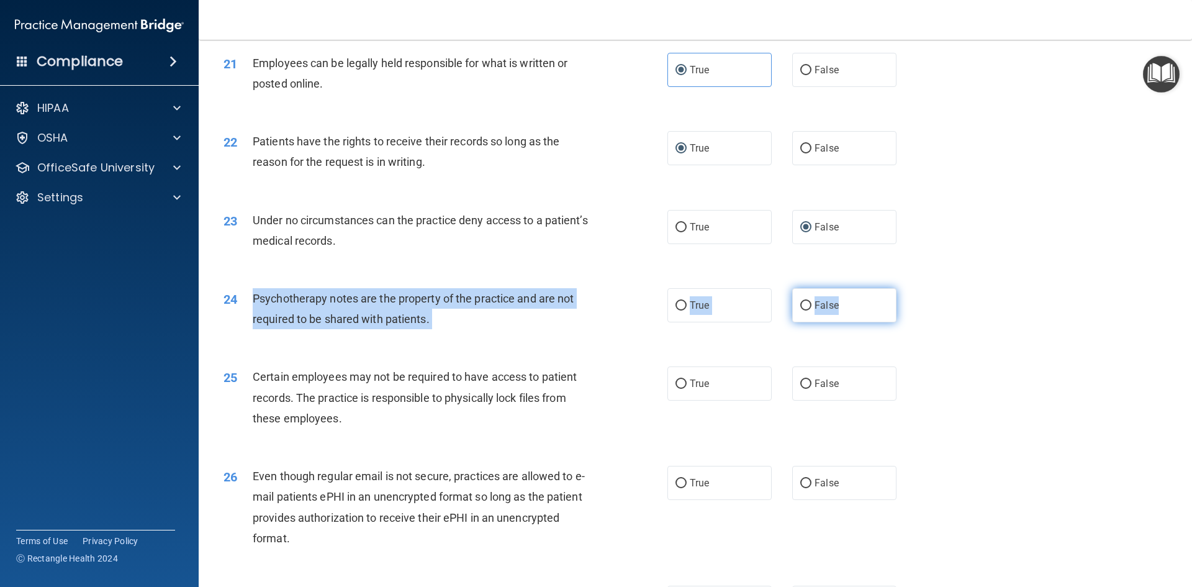
drag, startPoint x: 244, startPoint y: 319, endPoint x: 878, endPoint y: 317, distance: 633.5
click at [918, 288] on ng-form "24 Psychotherapy notes are the property of the practice and are not required to…" at bounding box center [918, 288] width 0 height 0
click at [807, 322] on label "False" at bounding box center [845, 305] width 104 height 34
click at [807, 311] on input "False" at bounding box center [806, 305] width 11 height 9
radio input "true"
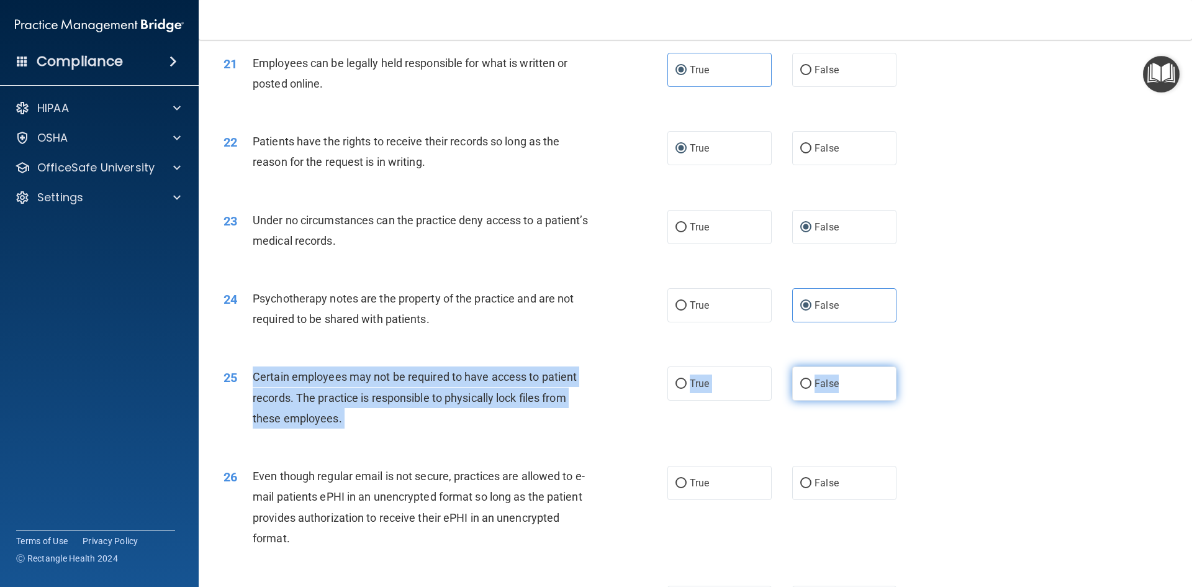
drag, startPoint x: 250, startPoint y: 395, endPoint x: 842, endPoint y: 403, distance: 592.6
click at [918, 366] on ng-form "25 Certain employees may not be required to have access to patient records. The…" at bounding box center [918, 366] width 0 height 0
click at [681, 389] on input "True" at bounding box center [681, 383] width 11 height 9
radio input "true"
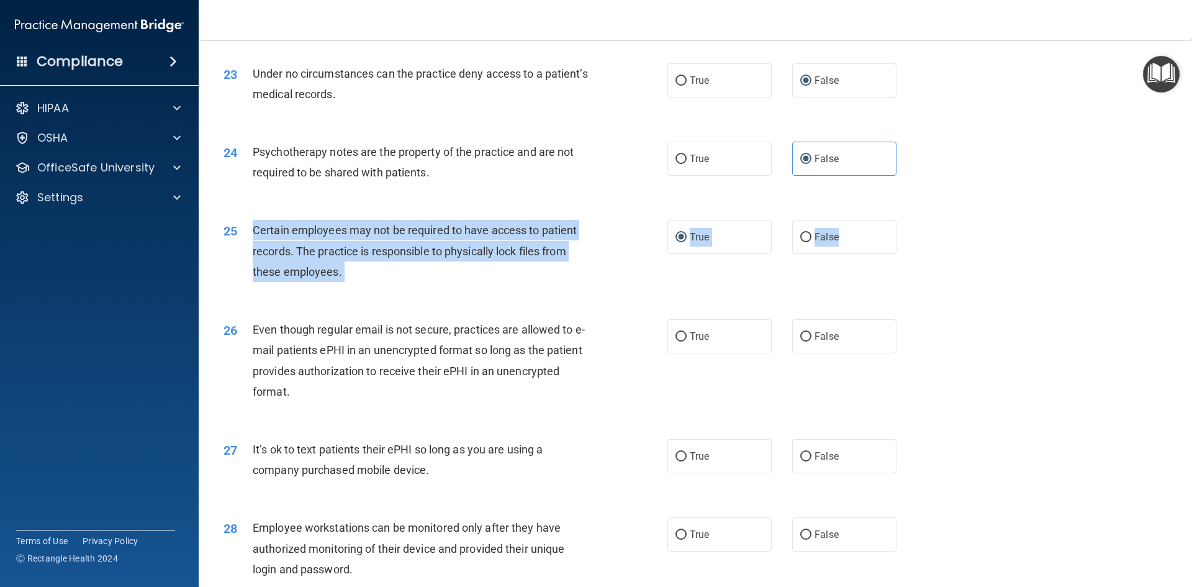
scroll to position [2236, 0]
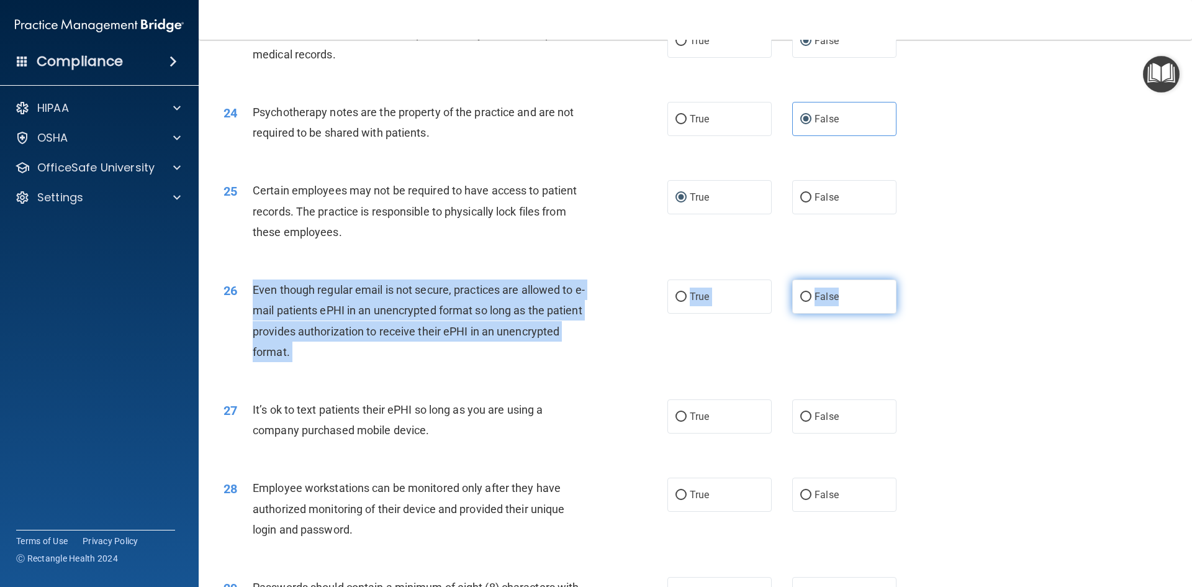
drag, startPoint x: 250, startPoint y: 306, endPoint x: 872, endPoint y: 307, distance: 621.7
click at [918, 279] on ng-form "26 Even though regular email is not secure, practices are allowed to e-mail pat…" at bounding box center [918, 279] width 0 height 0
click at [805, 302] on input "False" at bounding box center [806, 297] width 11 height 9
radio input "true"
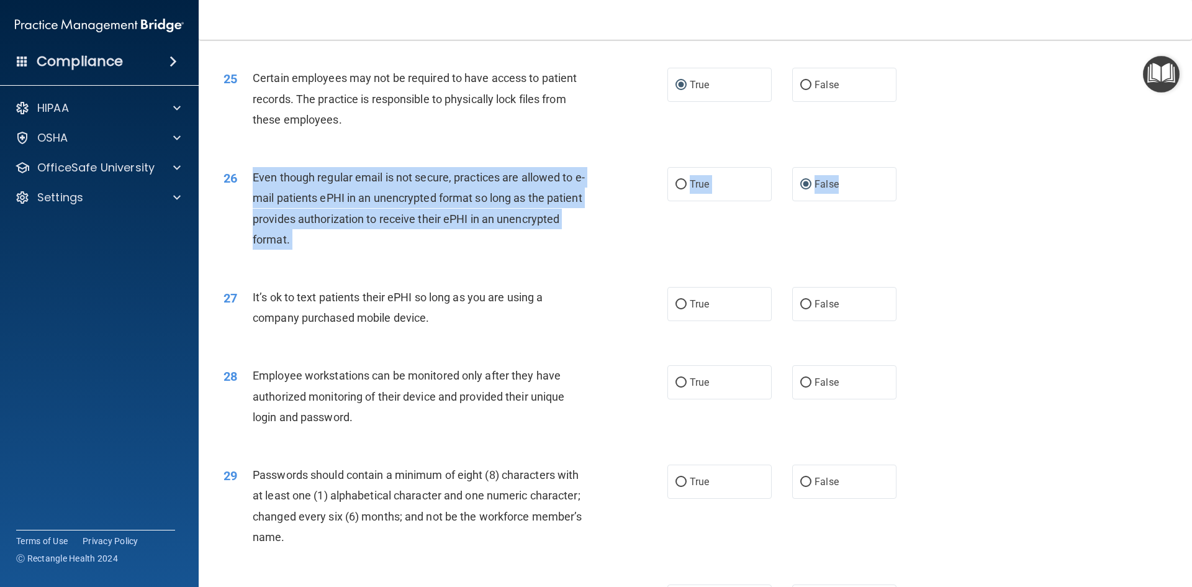
scroll to position [2422, 0]
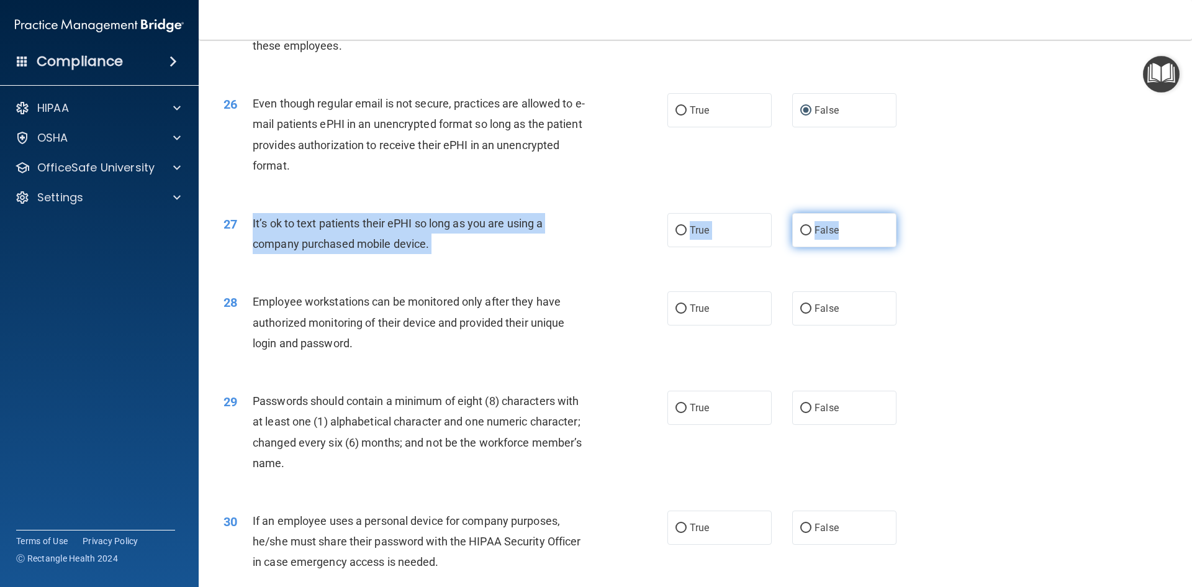
drag, startPoint x: 247, startPoint y: 242, endPoint x: 873, endPoint y: 242, distance: 626.7
click at [918, 213] on ng-form "27 It’s ok to text patients their ePHI so long as you are using a company purch…" at bounding box center [918, 213] width 0 height 0
click at [801, 235] on input "False" at bounding box center [806, 230] width 11 height 9
radio input "true"
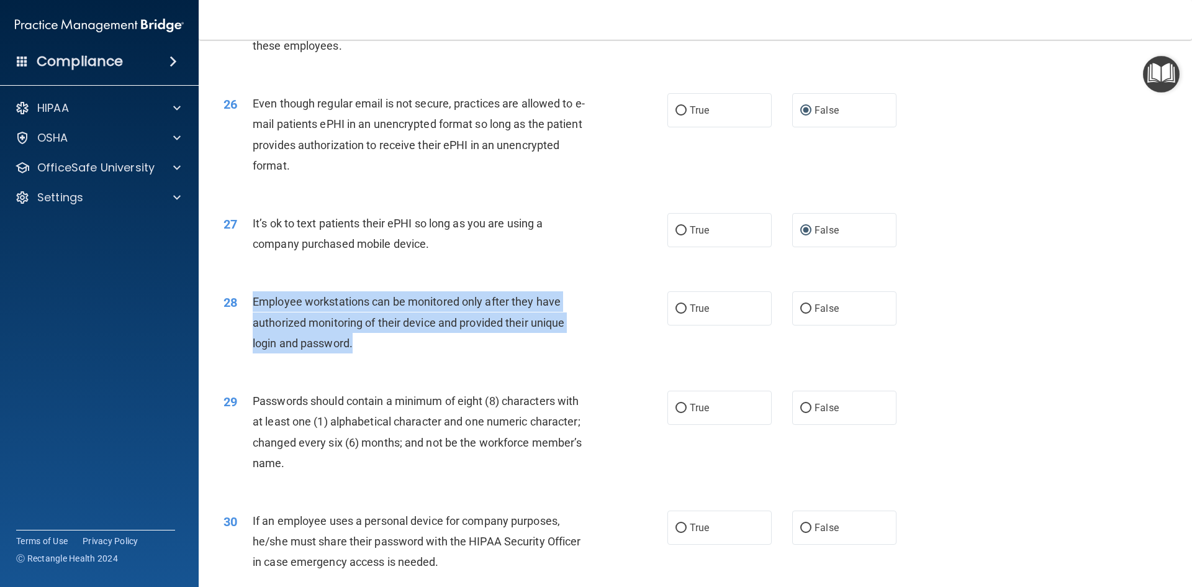
drag, startPoint x: 247, startPoint y: 316, endPoint x: 522, endPoint y: 373, distance: 281.6
click at [522, 360] on div "28 Employee workstations can be monitored only after they have authorized monit…" at bounding box center [445, 325] width 481 height 68
click at [367, 312] on div "Employee workstations can be monitored only after they have authorized monitori…" at bounding box center [426, 322] width 347 height 62
drag, startPoint x: 251, startPoint y: 320, endPoint x: 872, endPoint y: 330, distance: 621.2
click at [918, 291] on ng-form "28 Employee workstations can be monitored only after they have authorized monit…" at bounding box center [918, 291] width 0 height 0
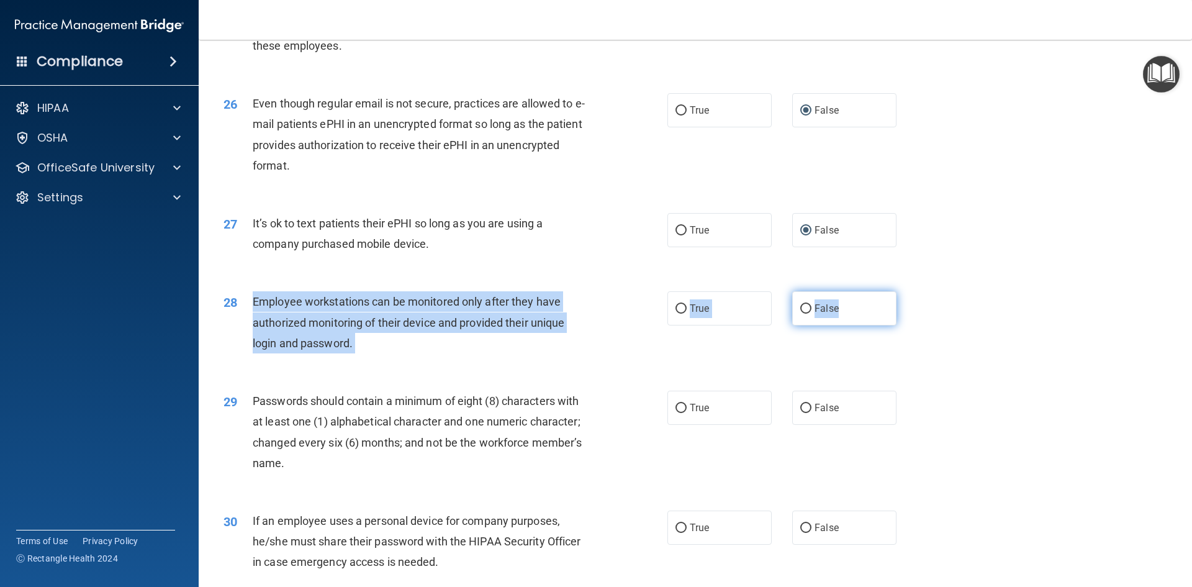
click at [801, 314] on input "False" at bounding box center [806, 308] width 11 height 9
radio input "true"
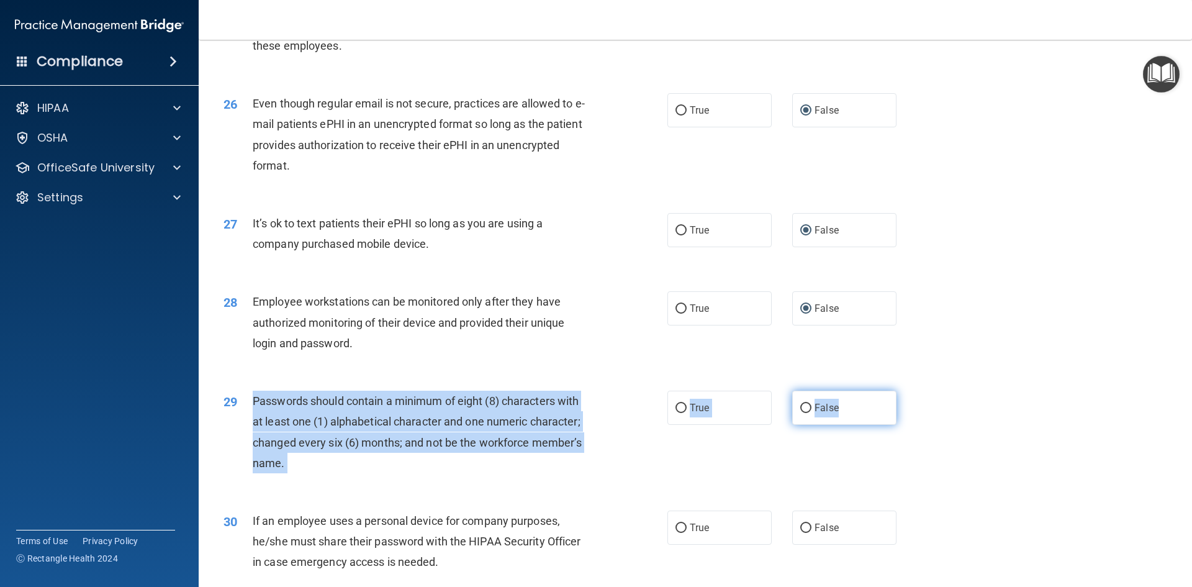
drag, startPoint x: 248, startPoint y: 420, endPoint x: 857, endPoint y: 432, distance: 609.4
click at [918, 391] on ng-form "29 Passwords should contain a minimum of eight (8) characters with at least one…" at bounding box center [918, 391] width 0 height 0
click at [805, 413] on input "False" at bounding box center [806, 408] width 11 height 9
radio input "true"
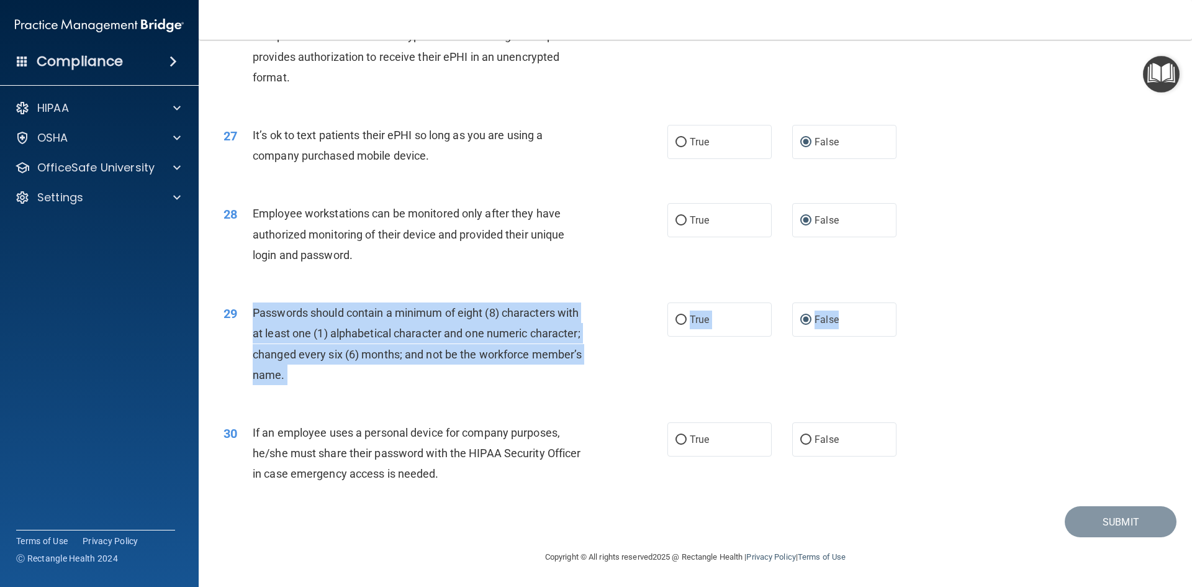
scroll to position [2531, 0]
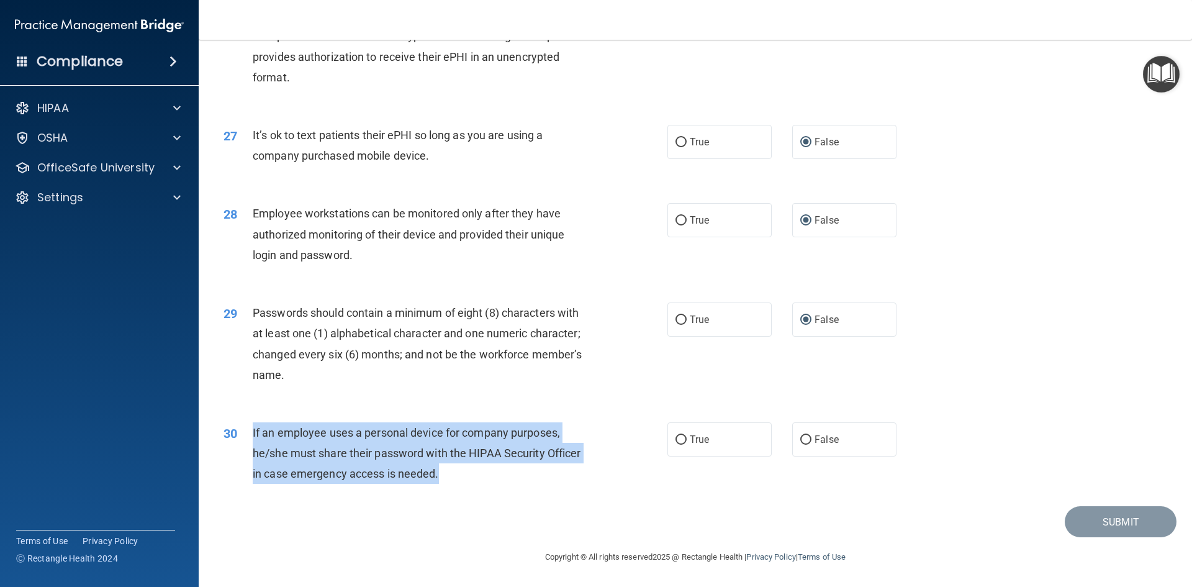
drag, startPoint x: 250, startPoint y: 427, endPoint x: 626, endPoint y: 478, distance: 379.9
click at [626, 478] on div "30 If an employee uses a personal device for company purposes, he/she must shar…" at bounding box center [445, 456] width 481 height 68
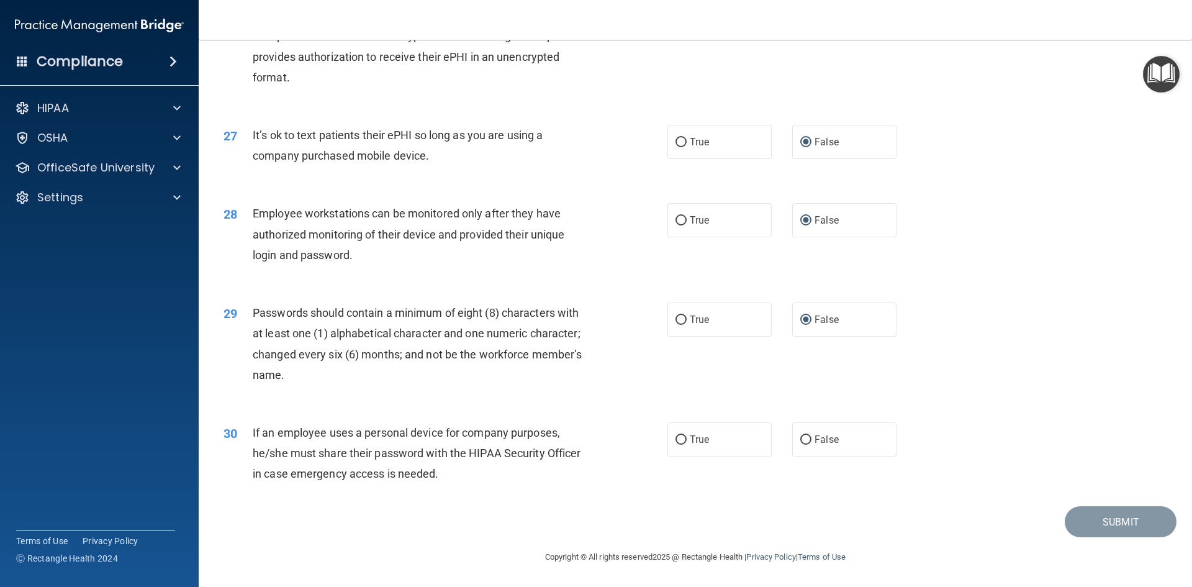
click at [523, 381] on div "Passwords should contain a minimum of eight (8) characters with at least one (1…" at bounding box center [426, 343] width 347 height 83
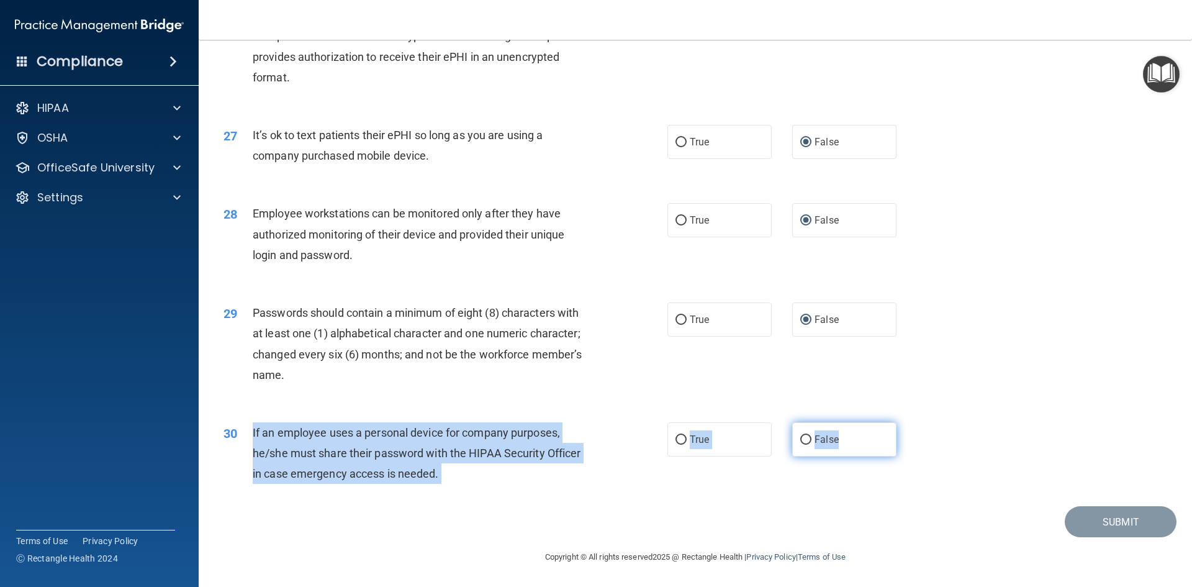
drag, startPoint x: 249, startPoint y: 434, endPoint x: 848, endPoint y: 434, distance: 599.3
click at [918, 422] on ng-form "30 If an employee uses a personal device for company purposes, he/she must shar…" at bounding box center [918, 422] width 0 height 0
click at [802, 437] on input "False" at bounding box center [806, 439] width 11 height 9
radio input "true"
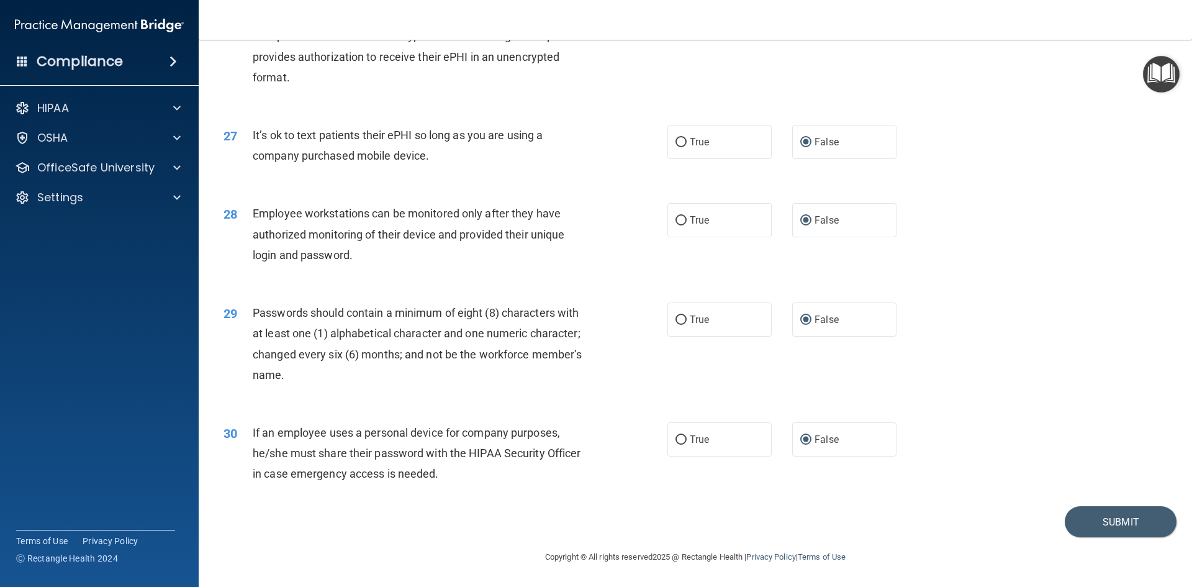
drag, startPoint x: 969, startPoint y: 419, endPoint x: 990, endPoint y: 419, distance: 21.1
click at [977, 419] on div "30 If an employee uses a personal device for company purposes, he/she must shar…" at bounding box center [695, 456] width 963 height 99
click at [1114, 520] on button "Submit" at bounding box center [1121, 522] width 112 height 32
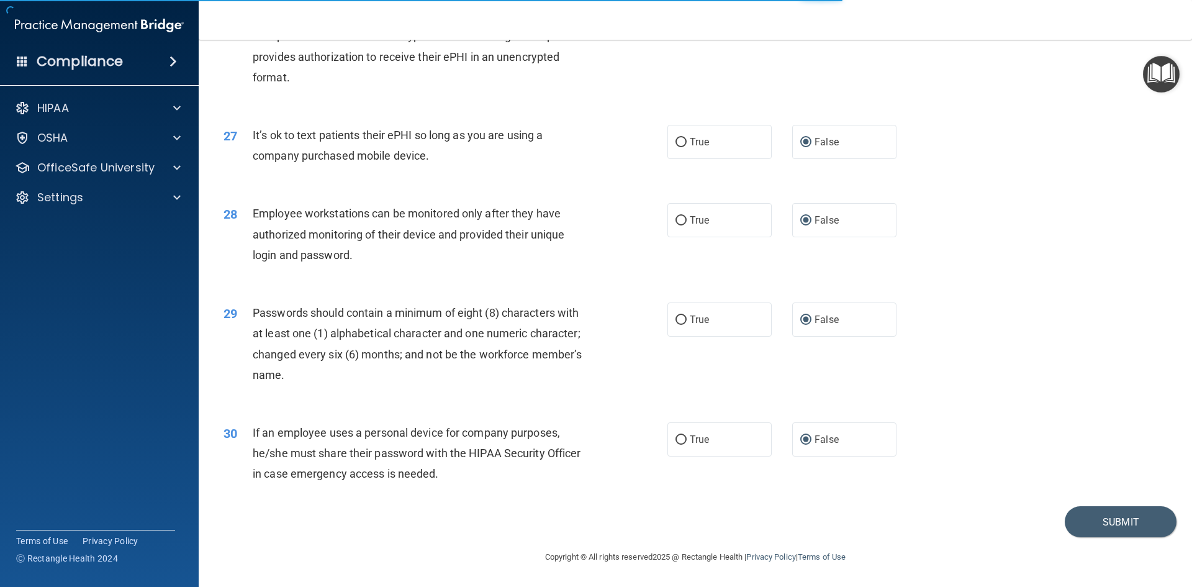
drag, startPoint x: 1084, startPoint y: 457, endPoint x: 1106, endPoint y: 394, distance: 67.0
click at [1106, 394] on div "29 Passwords should contain a minimum of eight (8) characters with at least one…" at bounding box center [695, 347] width 963 height 120
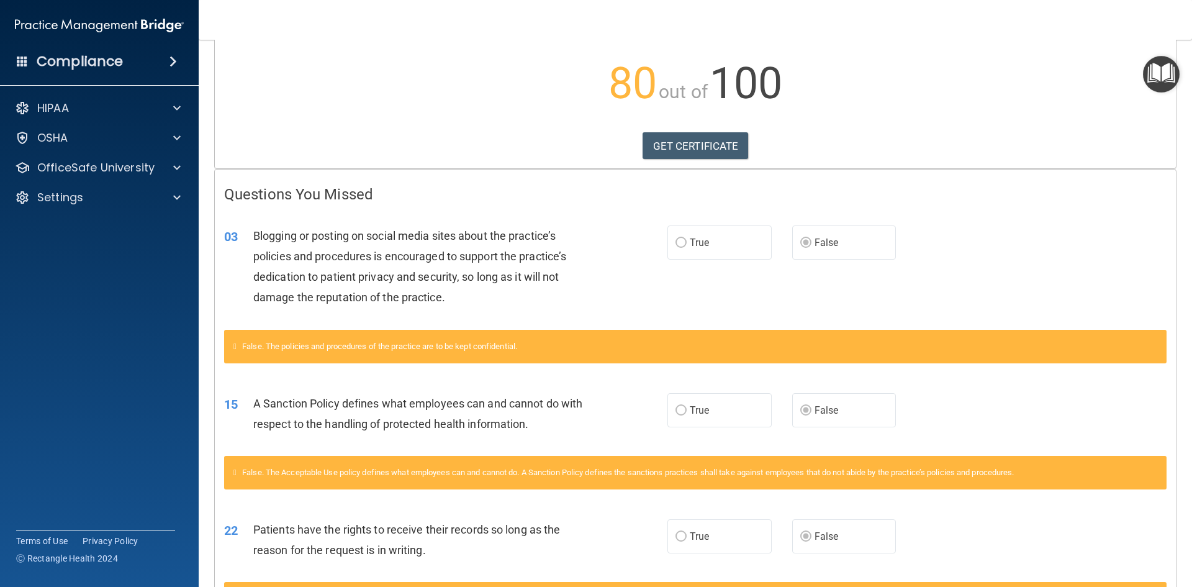
scroll to position [62, 0]
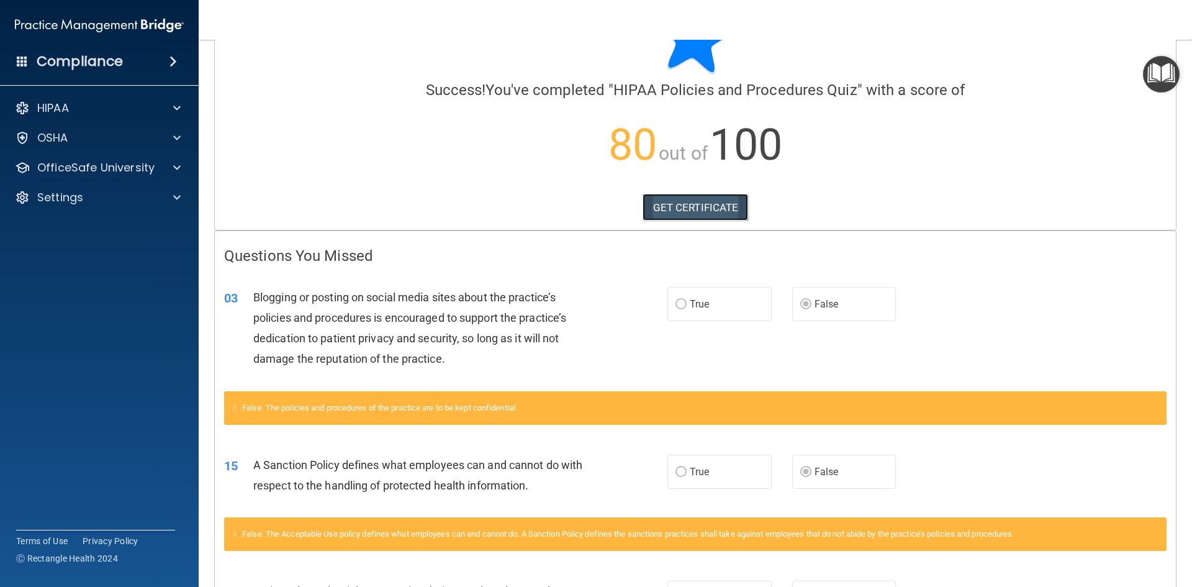
click at [706, 205] on link "GET CERTIFICATE" at bounding box center [696, 207] width 106 height 27
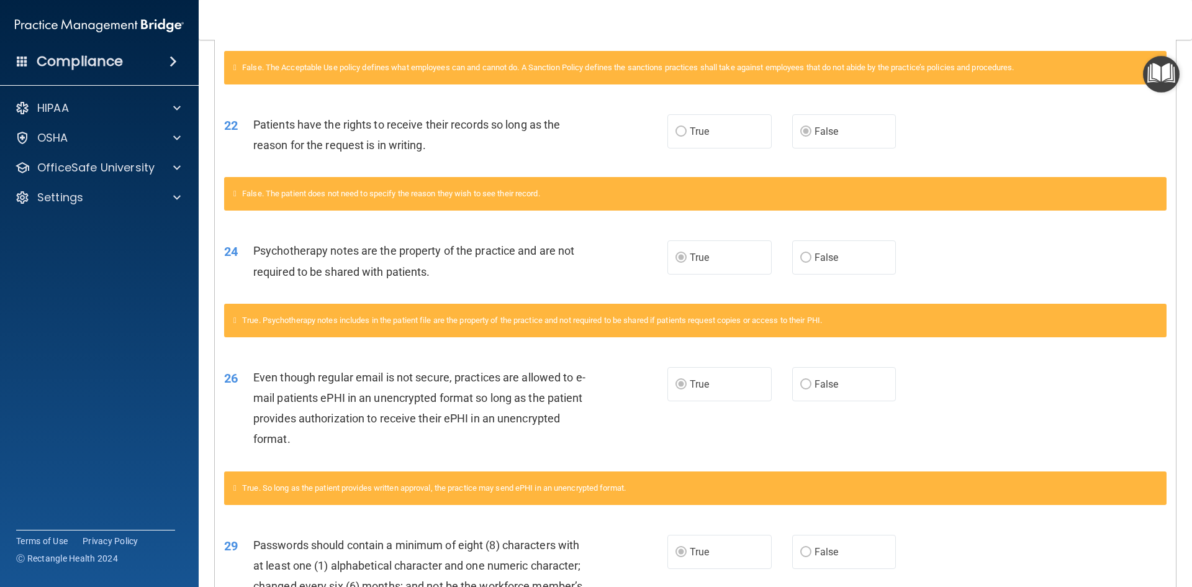
scroll to position [688, 0]
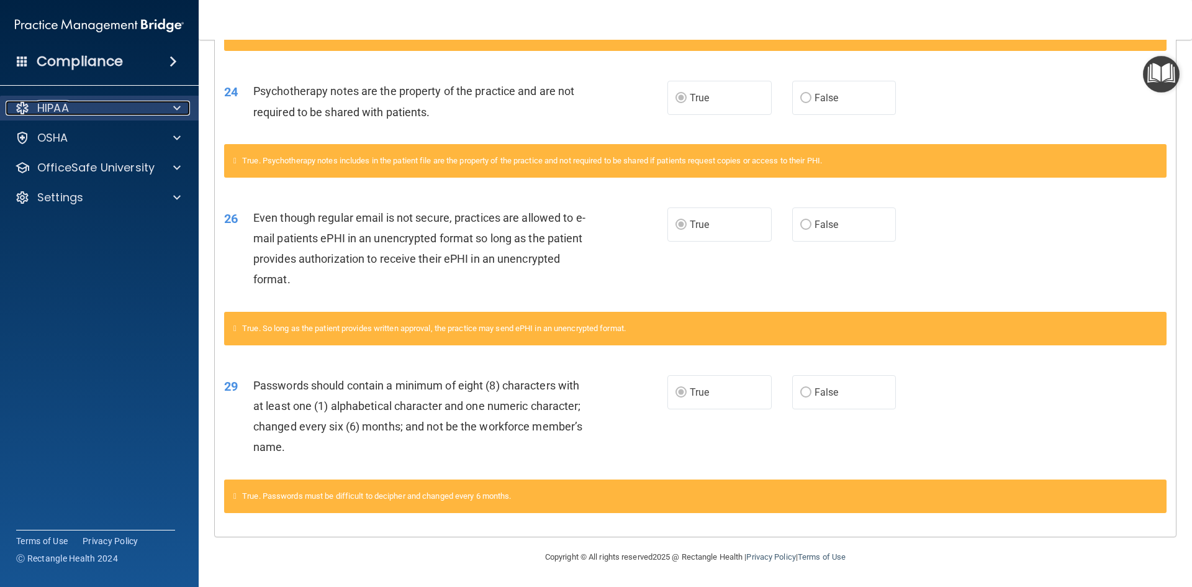
click at [161, 110] on div at bounding box center [175, 108] width 31 height 15
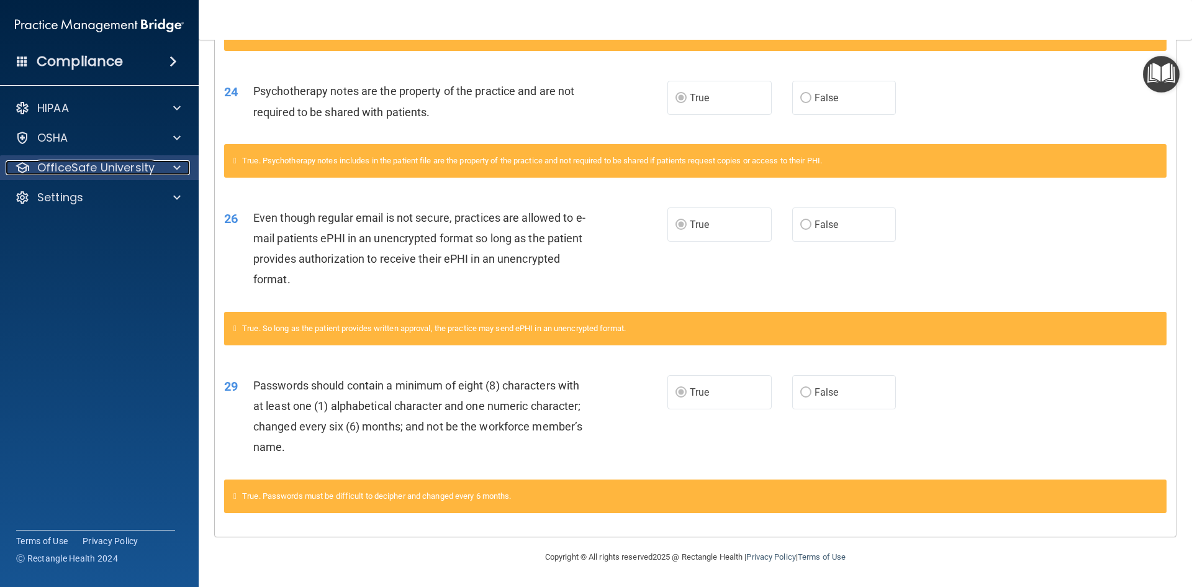
click at [170, 170] on div at bounding box center [175, 167] width 31 height 15
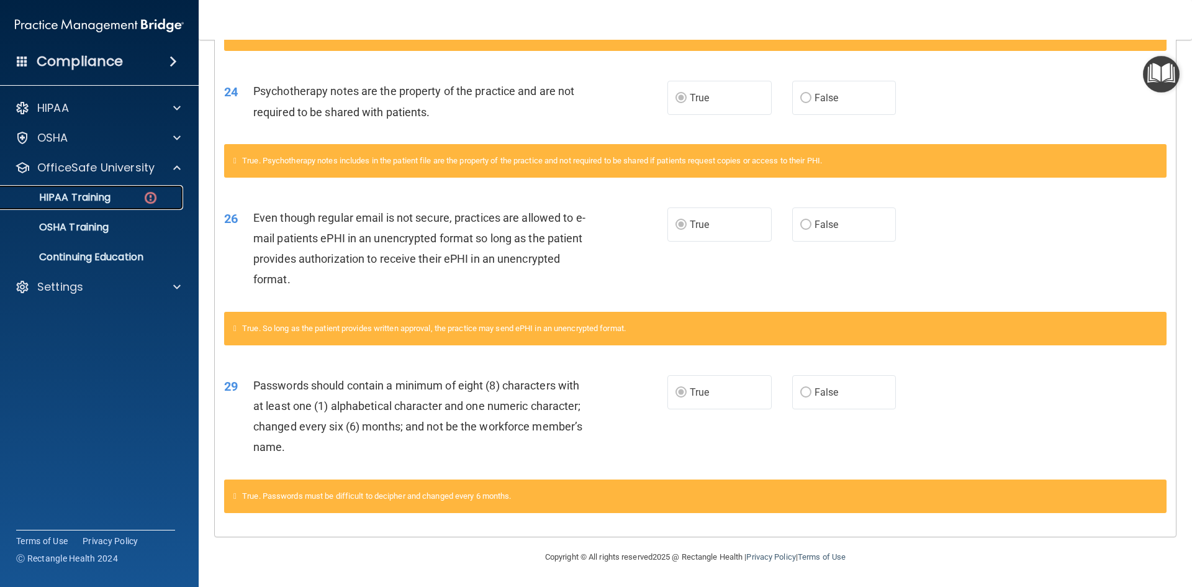
click at [147, 205] on img at bounding box center [151, 198] width 16 height 16
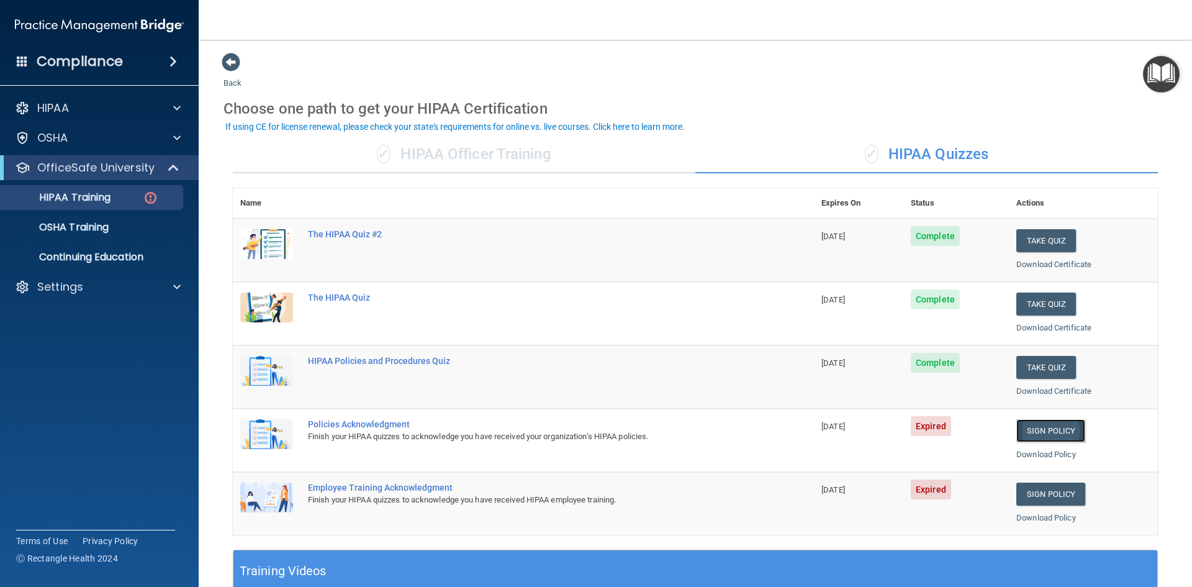
click at [1060, 426] on link "Sign Policy" at bounding box center [1051, 430] width 69 height 23
click at [1027, 493] on link "Sign Policy" at bounding box center [1051, 494] width 69 height 23
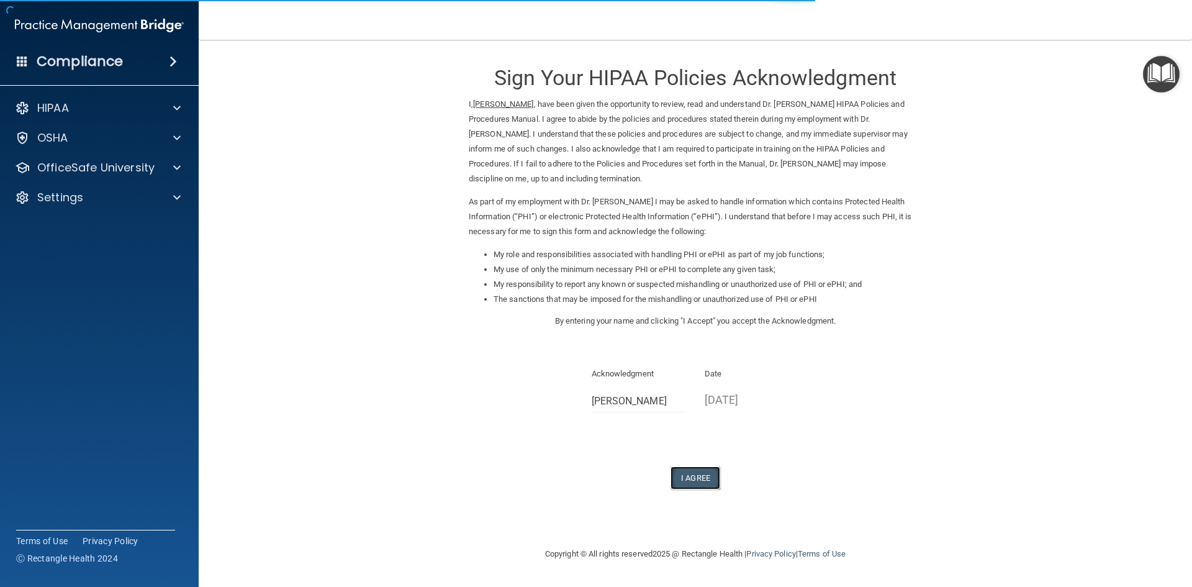
click at [697, 481] on button "I Agree" at bounding box center [696, 477] width 50 height 23
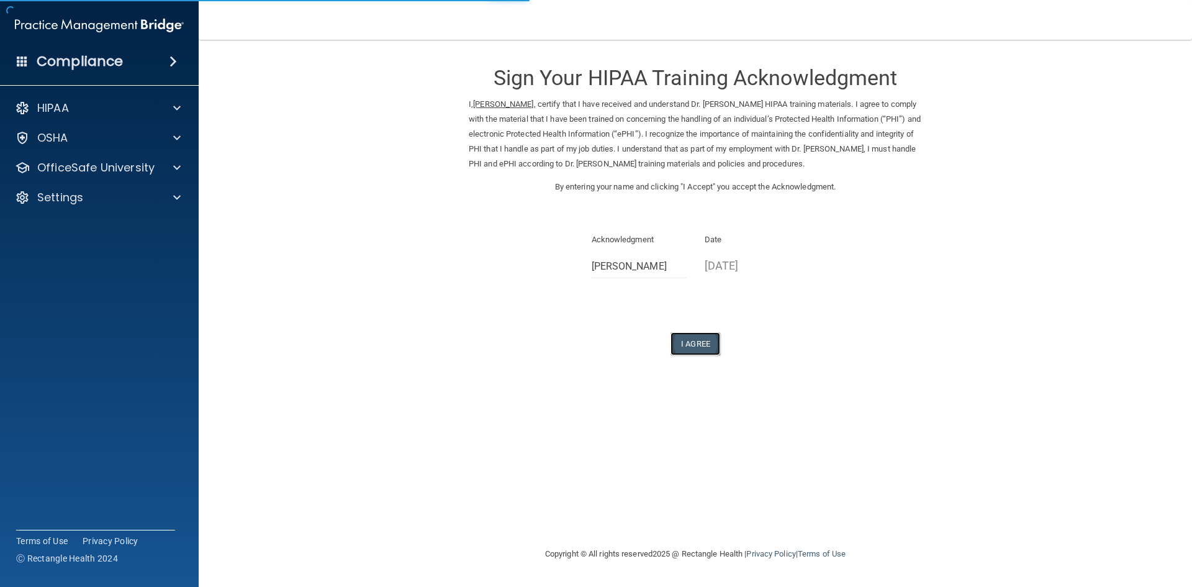
click at [686, 343] on button "I Agree" at bounding box center [696, 343] width 50 height 23
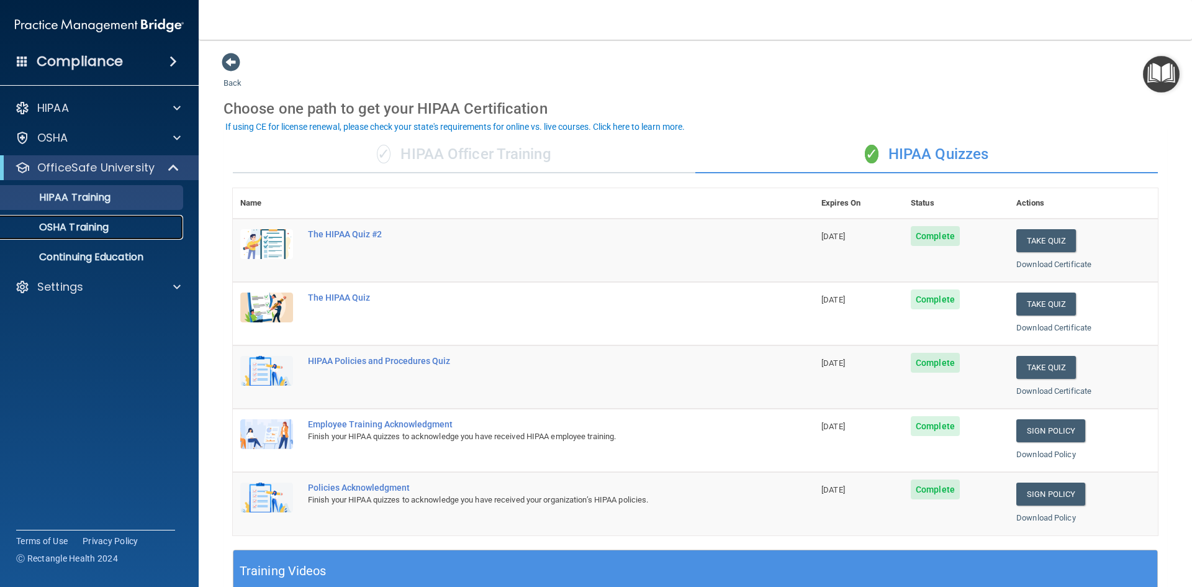
click at [116, 217] on link "OSHA Training" at bounding box center [86, 227] width 196 height 25
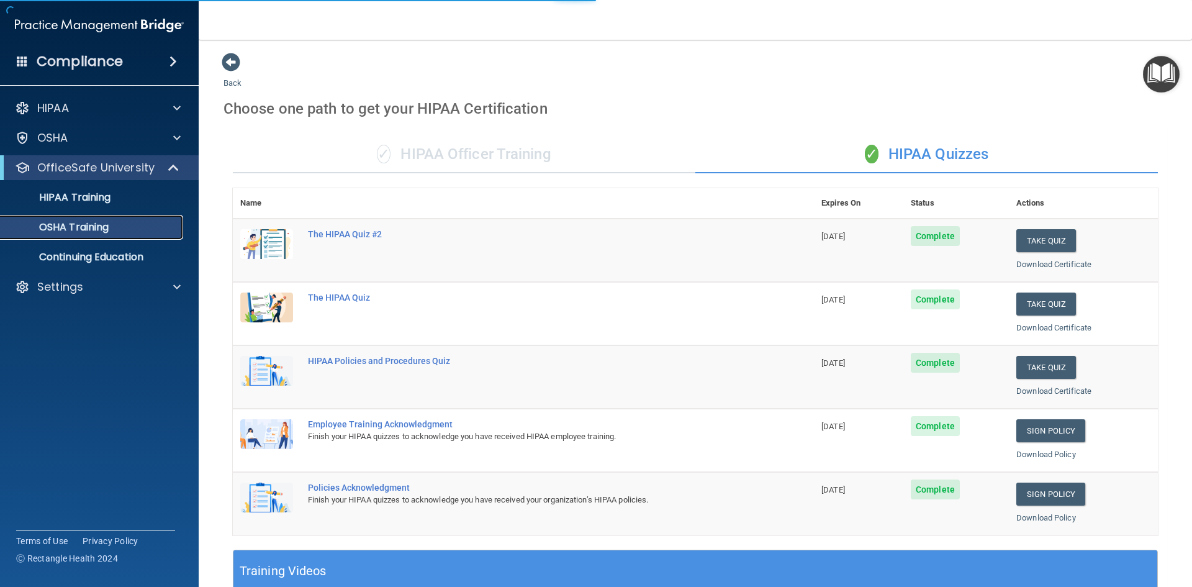
click at [116, 235] on link "OSHA Training" at bounding box center [86, 227] width 196 height 25
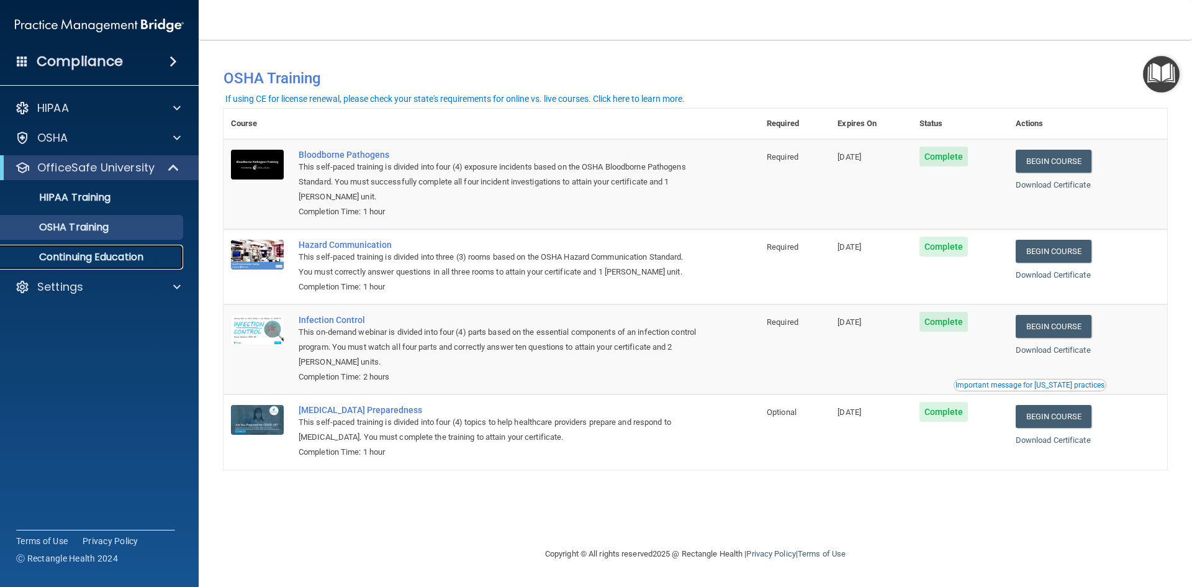
click at [146, 264] on link "Continuing Education" at bounding box center [86, 257] width 196 height 25
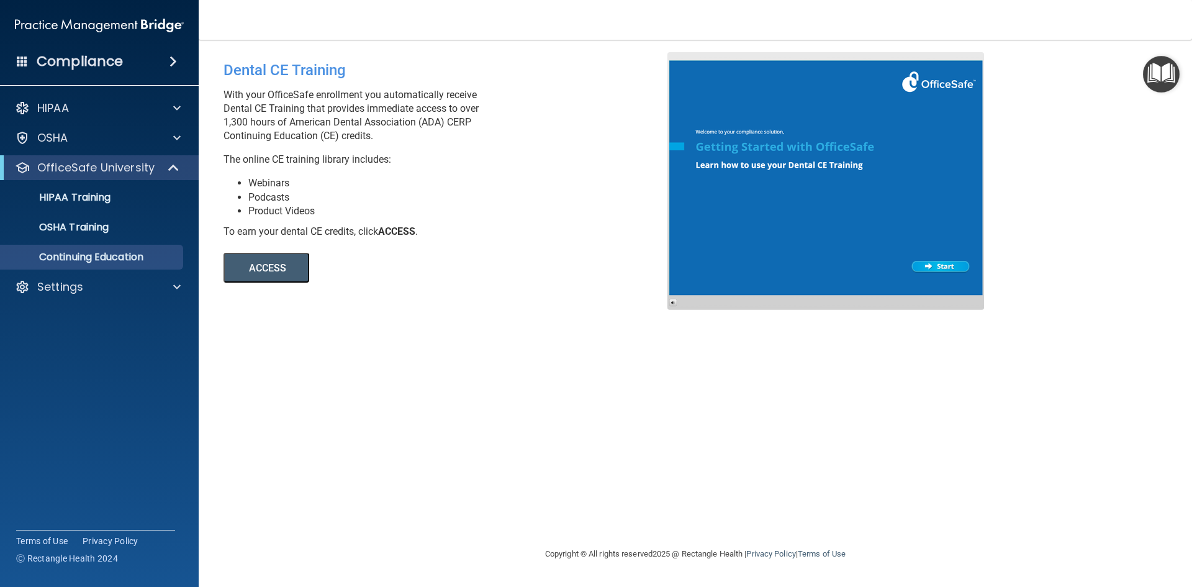
click at [280, 268] on button "ACCESS" at bounding box center [267, 268] width 86 height 30
click at [136, 281] on div "Settings" at bounding box center [83, 286] width 154 height 15
click at [125, 58] on div "Compliance" at bounding box center [99, 61] width 199 height 27
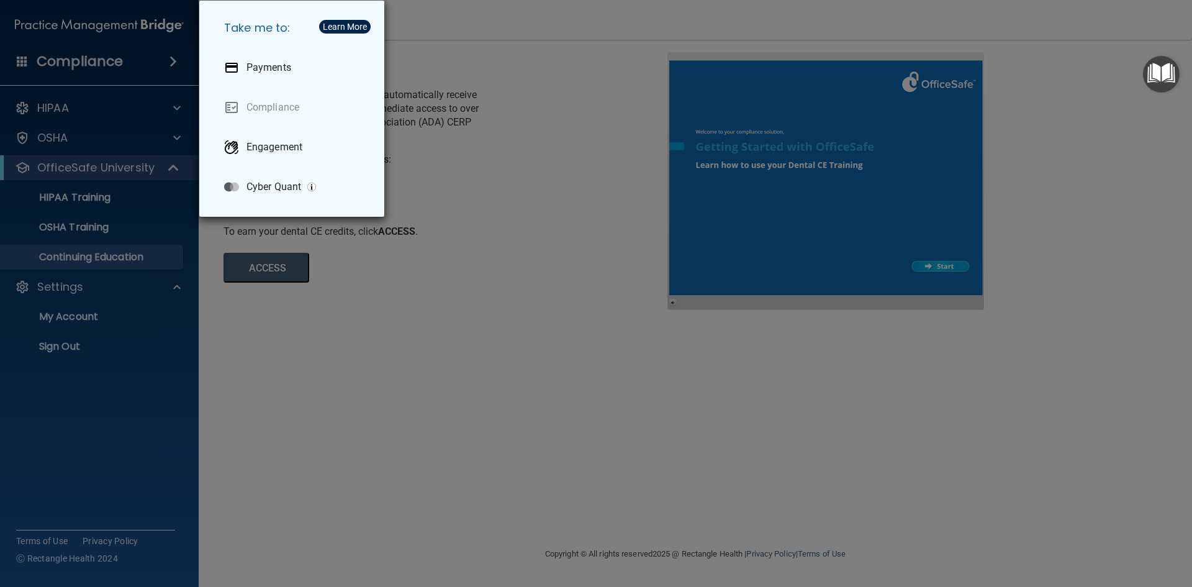
click at [124, 219] on div "Take me to: Payments Compliance Engagement Cyber Quant" at bounding box center [596, 293] width 1192 height 587
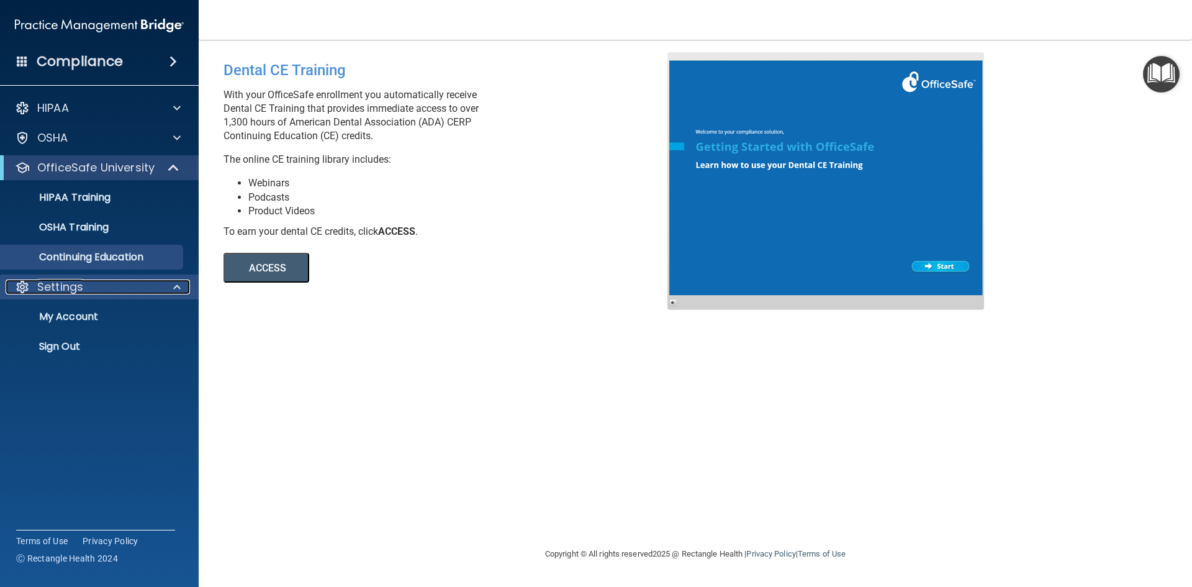
click at [97, 283] on div "Settings" at bounding box center [83, 286] width 154 height 15
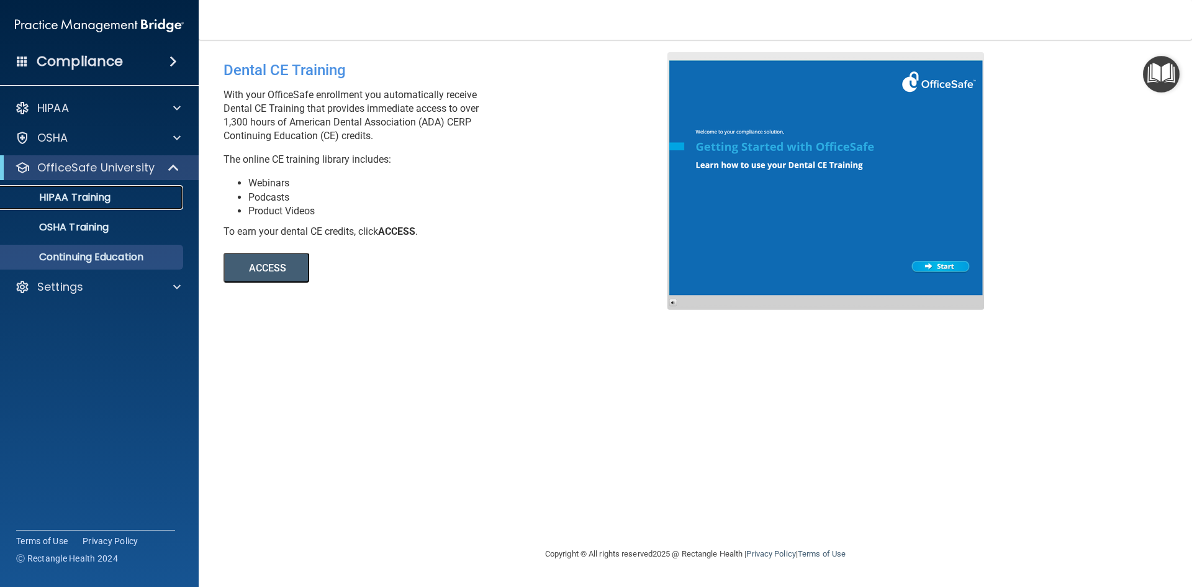
click at [142, 198] on div "HIPAA Training" at bounding box center [93, 197] width 170 height 12
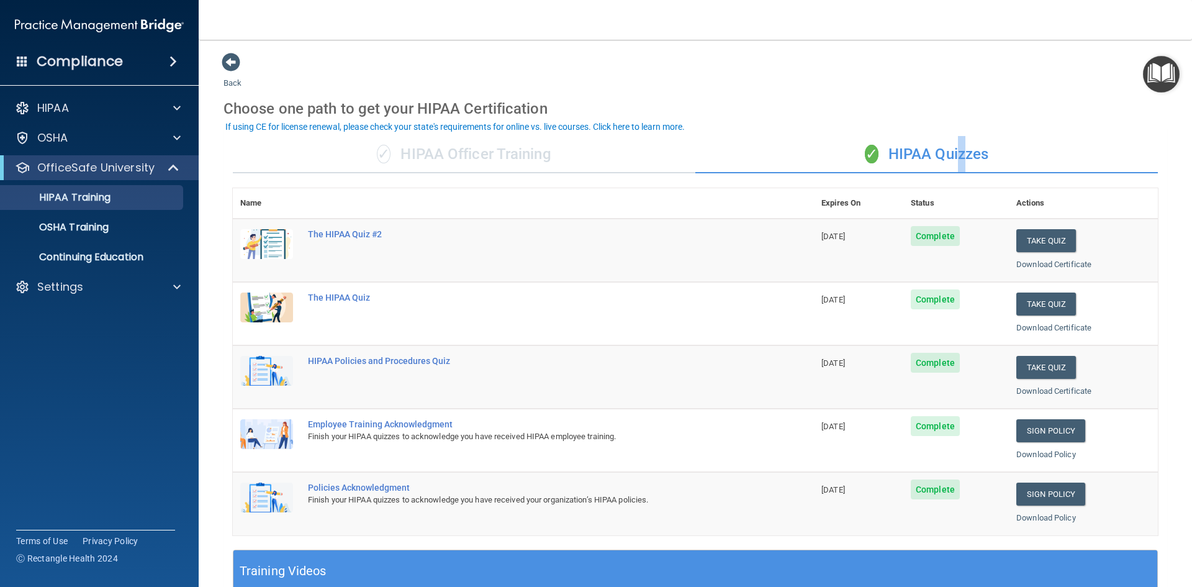
click at [957, 138] on div "✓ HIPAA Quizzes" at bounding box center [927, 154] width 463 height 37
click at [117, 291] on div "Settings" at bounding box center [83, 286] width 154 height 15
click at [132, 342] on p "Sign Out" at bounding box center [93, 346] width 170 height 12
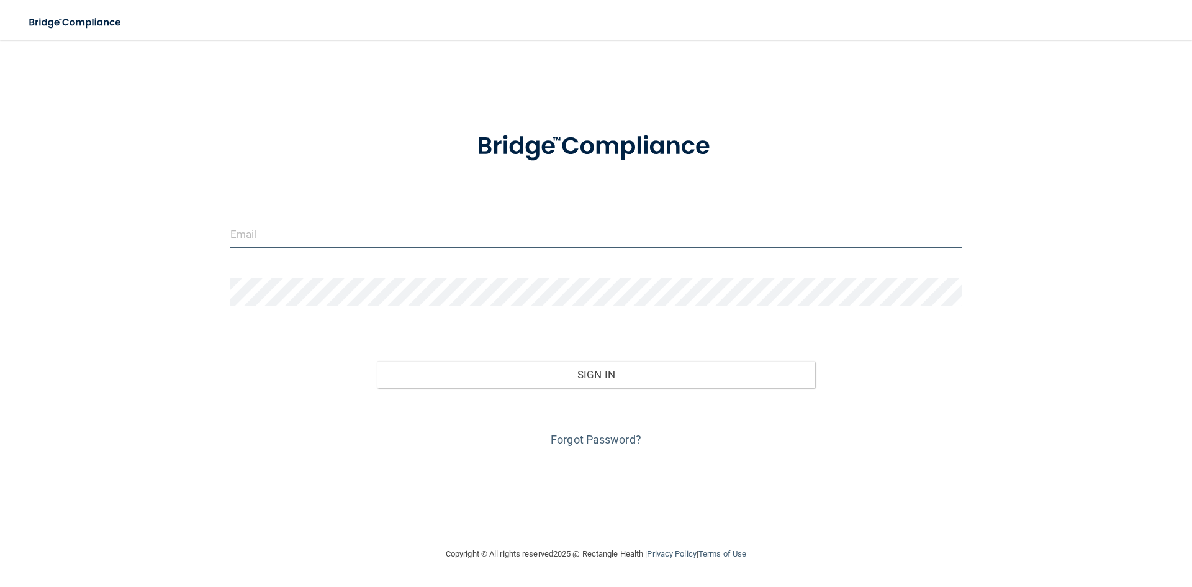
drag, startPoint x: 491, startPoint y: 228, endPoint x: 483, endPoint y: 235, distance: 11.1
click at [483, 235] on input "email" at bounding box center [596, 234] width 732 height 28
click at [319, 217] on form "Invalid email/password. You don't have permission to access that page. Sign In …" at bounding box center [596, 281] width 732 height 335
click at [320, 227] on input "email" at bounding box center [596, 234] width 732 height 28
type input "[EMAIL_ADDRESS][DOMAIN_NAME]"
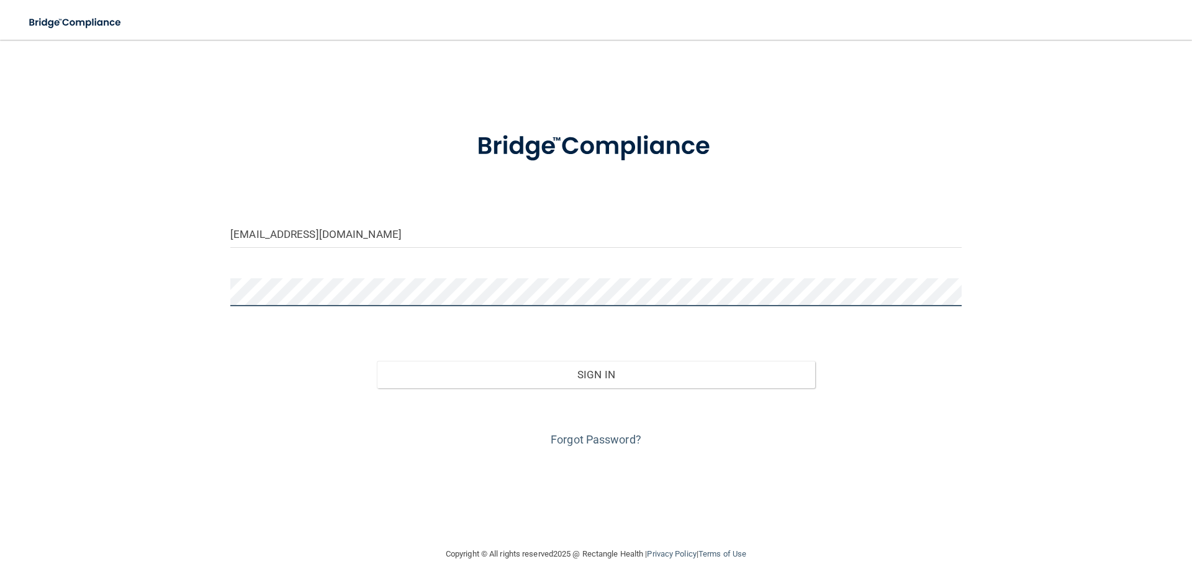
click at [377, 361] on button "Sign In" at bounding box center [596, 374] width 439 height 27
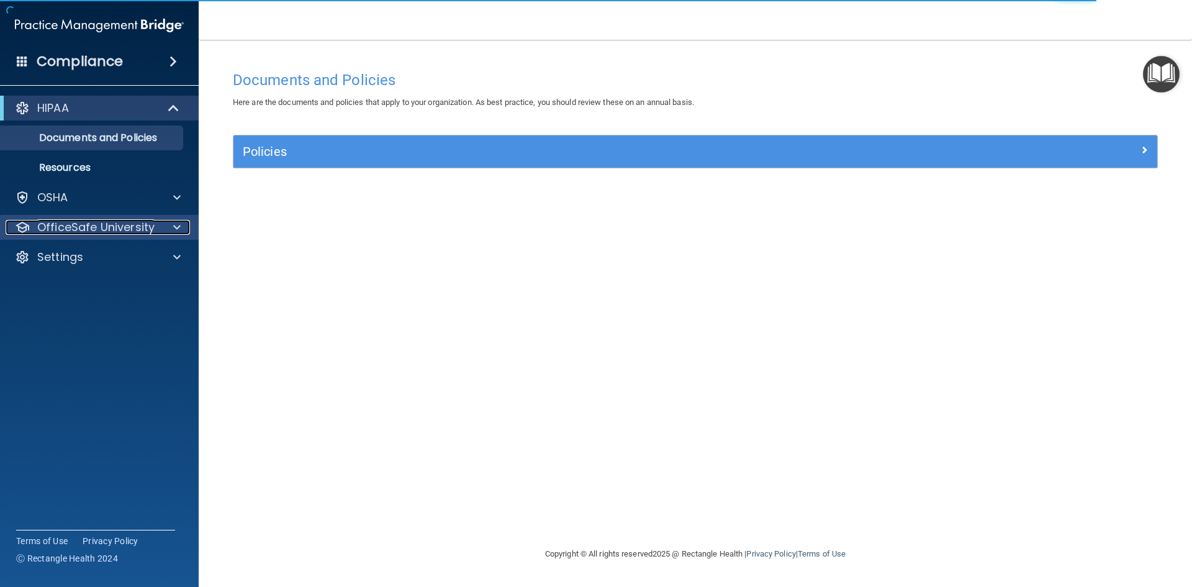
click at [177, 222] on span at bounding box center [176, 227] width 7 height 15
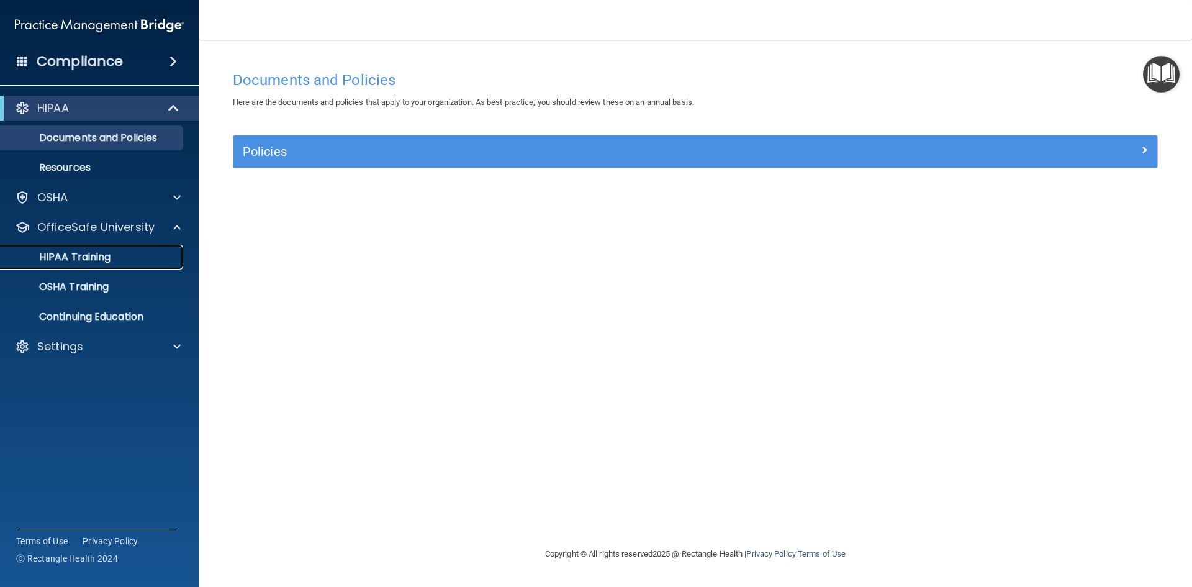
click at [143, 247] on link "HIPAA Training" at bounding box center [86, 257] width 196 height 25
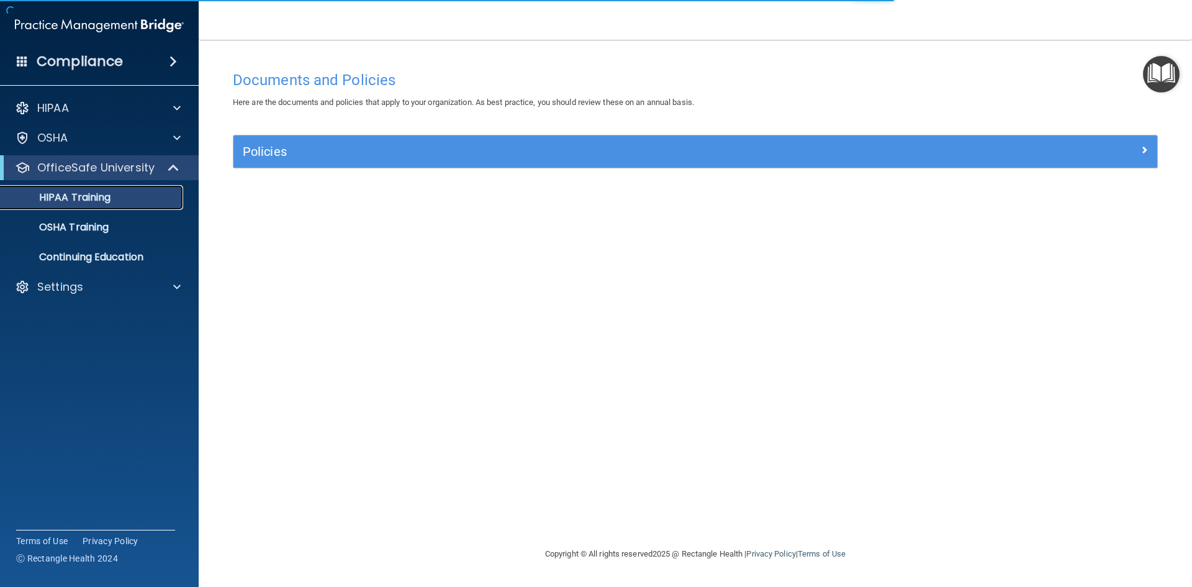
click at [127, 202] on div "HIPAA Training" at bounding box center [93, 197] width 170 height 12
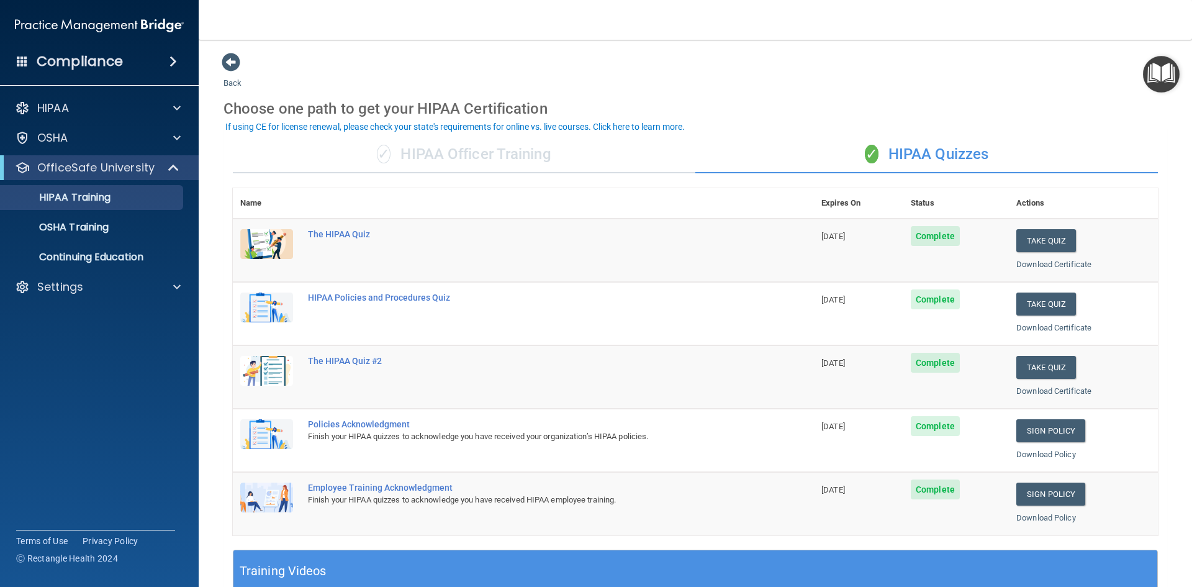
click at [872, 170] on div "✓ HIPAA Quizzes" at bounding box center [927, 154] width 463 height 37
click at [522, 161] on div "✓ HIPAA Officer Training" at bounding box center [464, 154] width 463 height 37
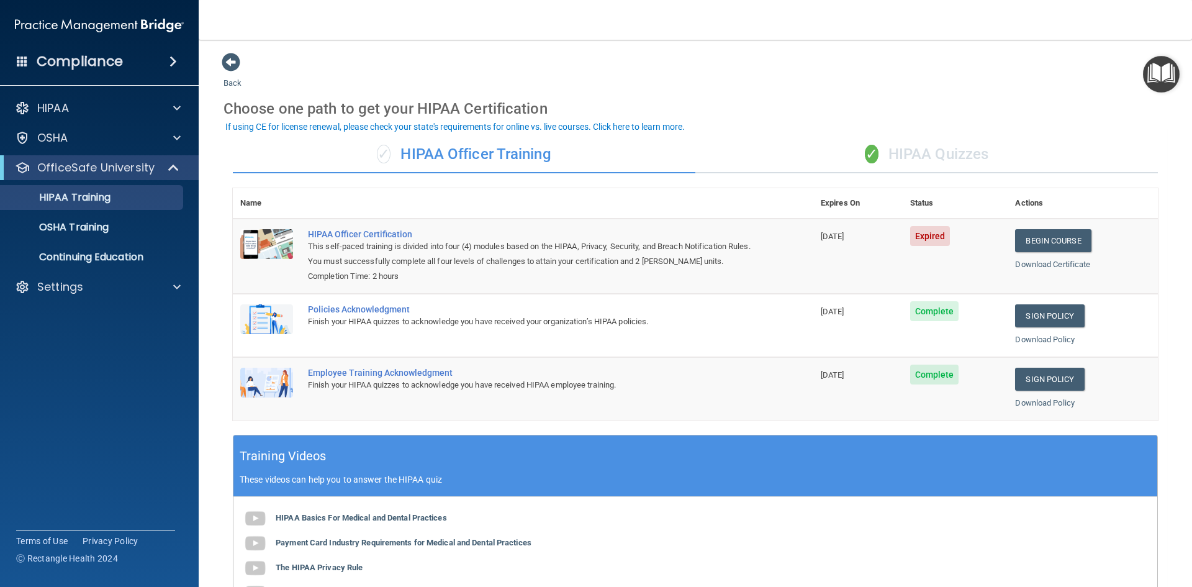
click at [397, 239] on div "This self-paced training is divided into four (4) modules based on the HIPAA, P…" at bounding box center [529, 254] width 443 height 30
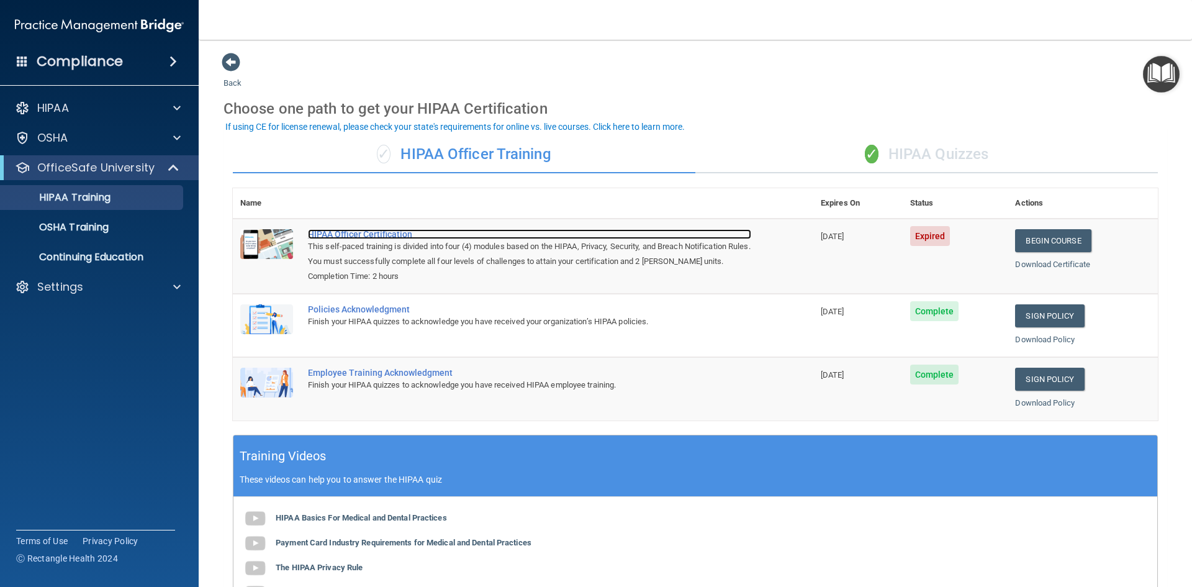
click at [394, 238] on div "HIPAA Officer Certification" at bounding box center [529, 234] width 443 height 10
